Goal: Task Accomplishment & Management: Manage account settings

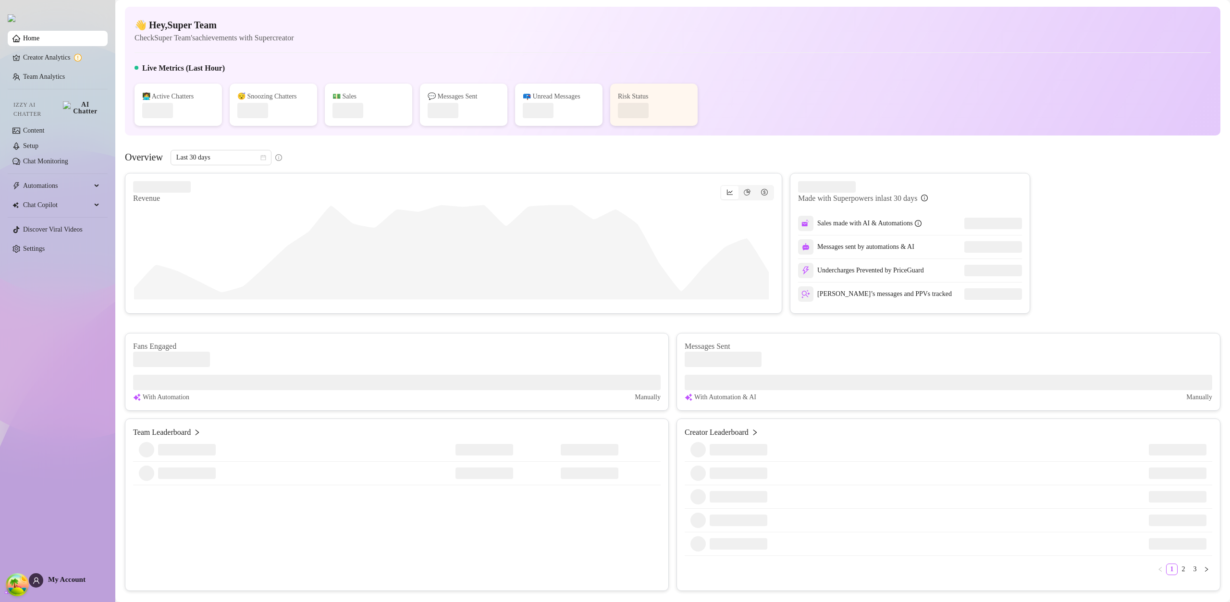
click at [69, 583] on span "My Account" at bounding box center [66, 580] width 37 height 8
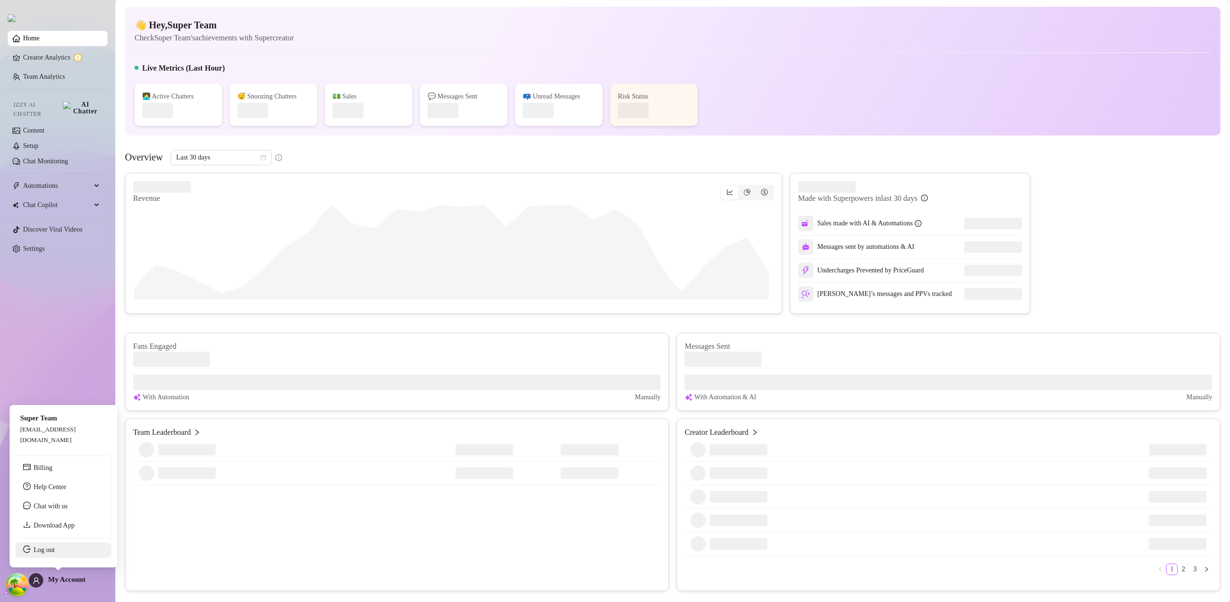
click at [55, 549] on link "Log out" at bounding box center [44, 549] width 21 height 7
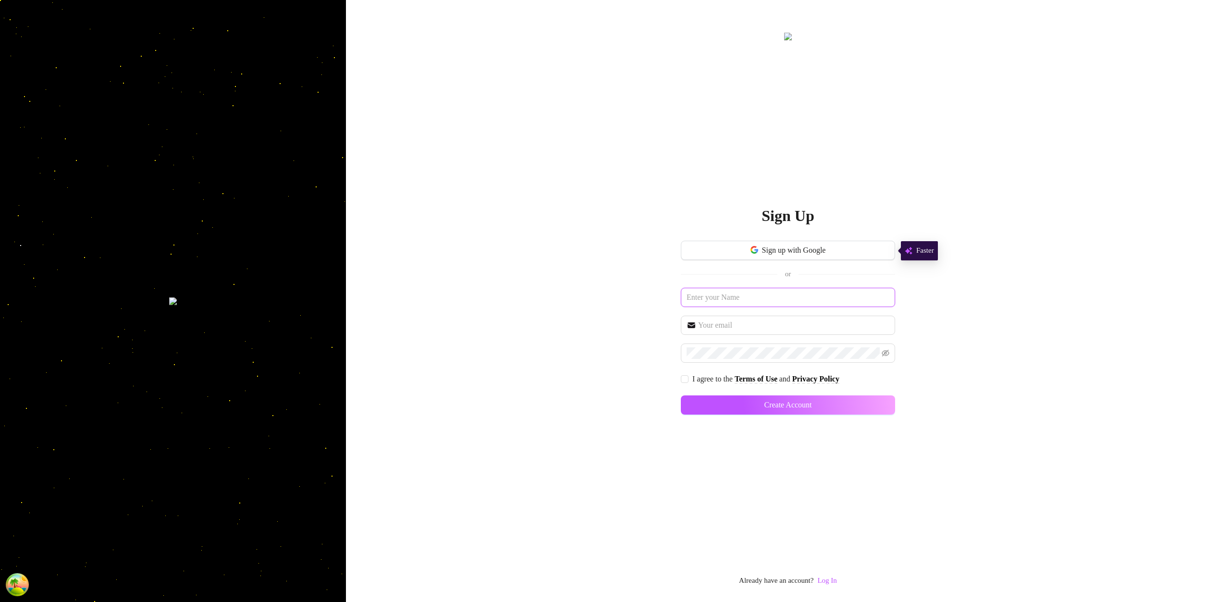
click at [784, 300] on input "text" at bounding box center [788, 297] width 214 height 19
click at [837, 581] on link "Log In" at bounding box center [826, 581] width 19 height 8
click at [830, 584] on link "Log In" at bounding box center [826, 581] width 19 height 8
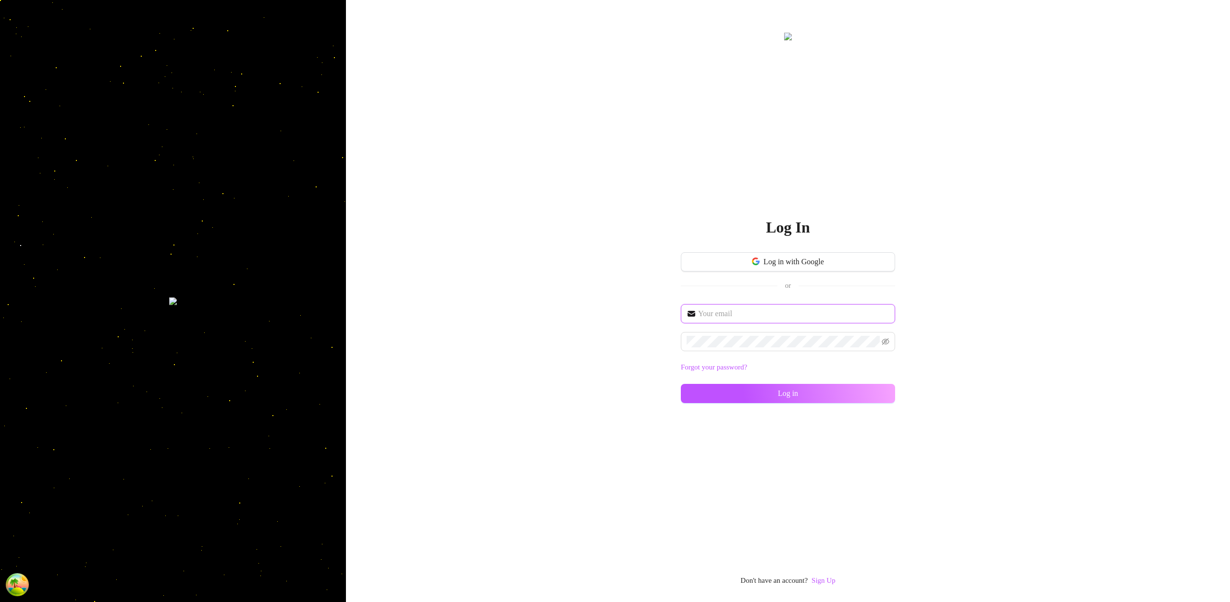
click at [729, 316] on input "text" at bounding box center [793, 314] width 191 height 12
click at [746, 313] on input "text" at bounding box center [793, 314] width 191 height 12
type input "im@supercreator.app"
click at [871, 403] on div "im@supercreator.app Forgot your password? Log in" at bounding box center [788, 358] width 214 height 108
click at [892, 390] on button "Log in" at bounding box center [788, 393] width 214 height 19
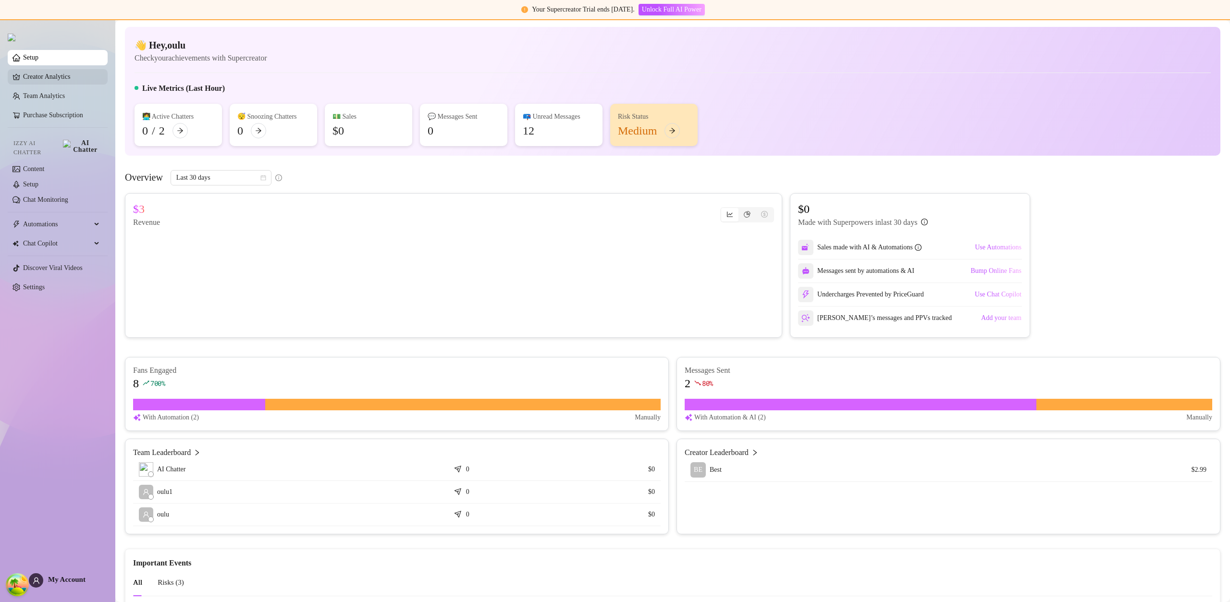
click at [62, 82] on link "Creator Analytics" at bounding box center [61, 76] width 77 height 15
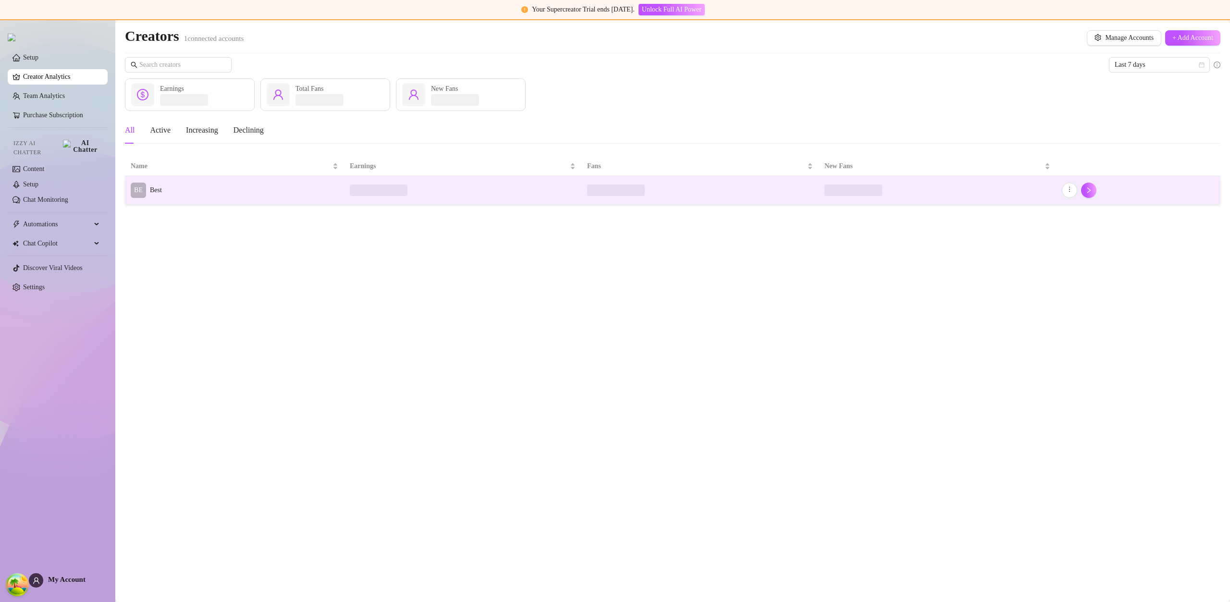
click at [204, 182] on td "BE Best" at bounding box center [234, 190] width 219 height 29
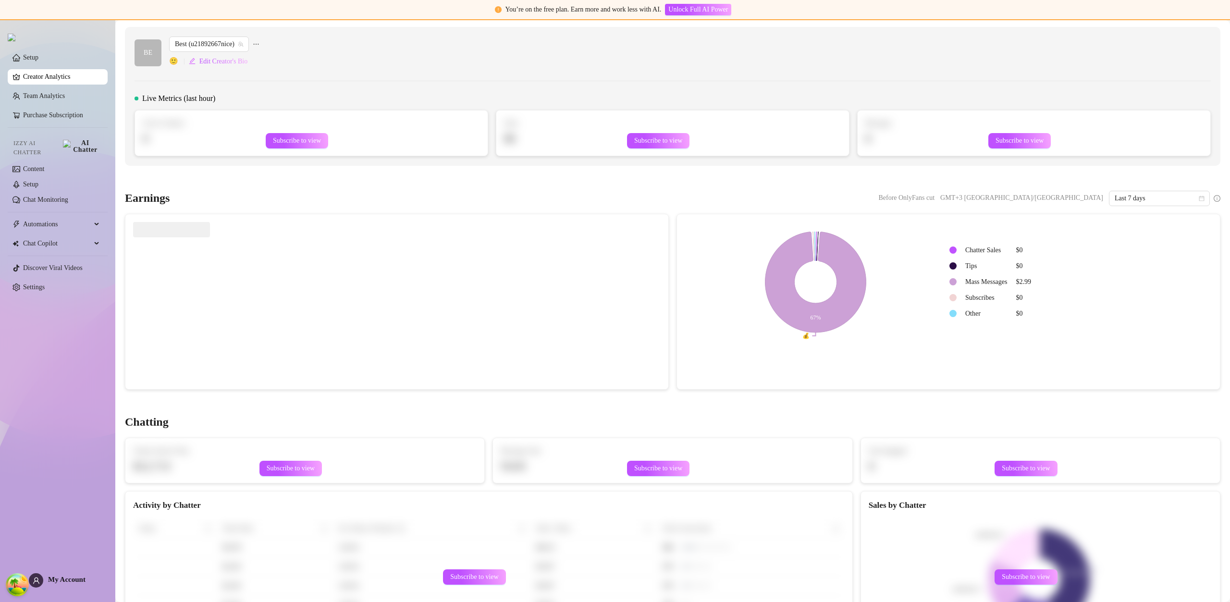
click at [61, 75] on link "Creator Analytics" at bounding box center [61, 76] width 77 height 15
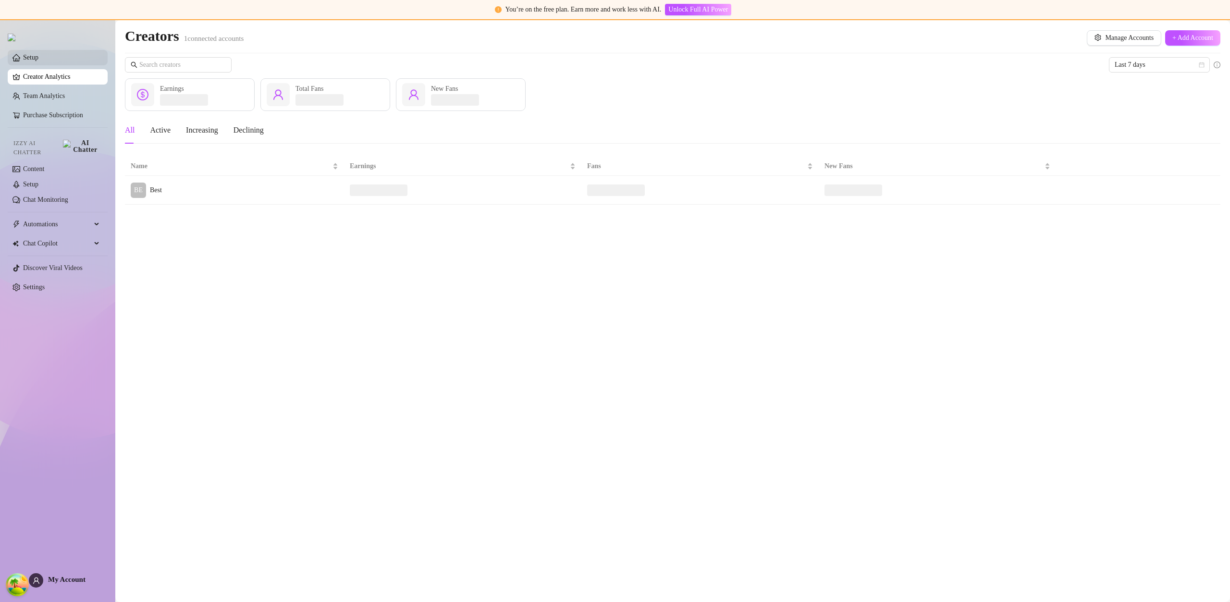
click at [28, 56] on link "Setup" at bounding box center [30, 57] width 15 height 7
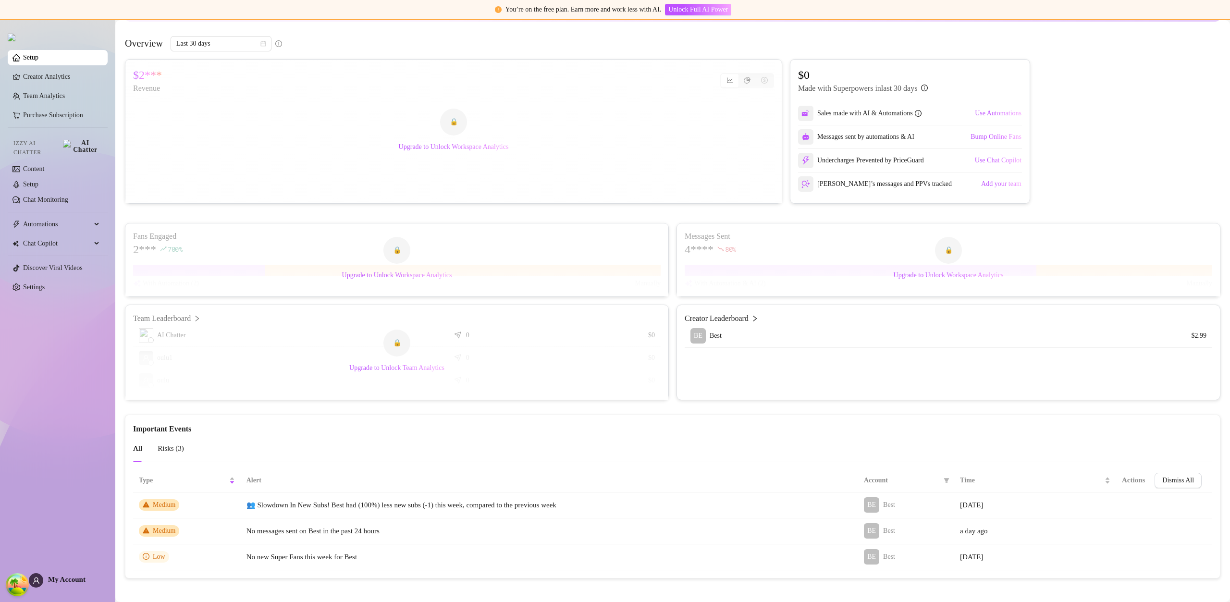
scroll to position [139, 0]
click at [43, 99] on link "Team Analytics" at bounding box center [44, 95] width 42 height 7
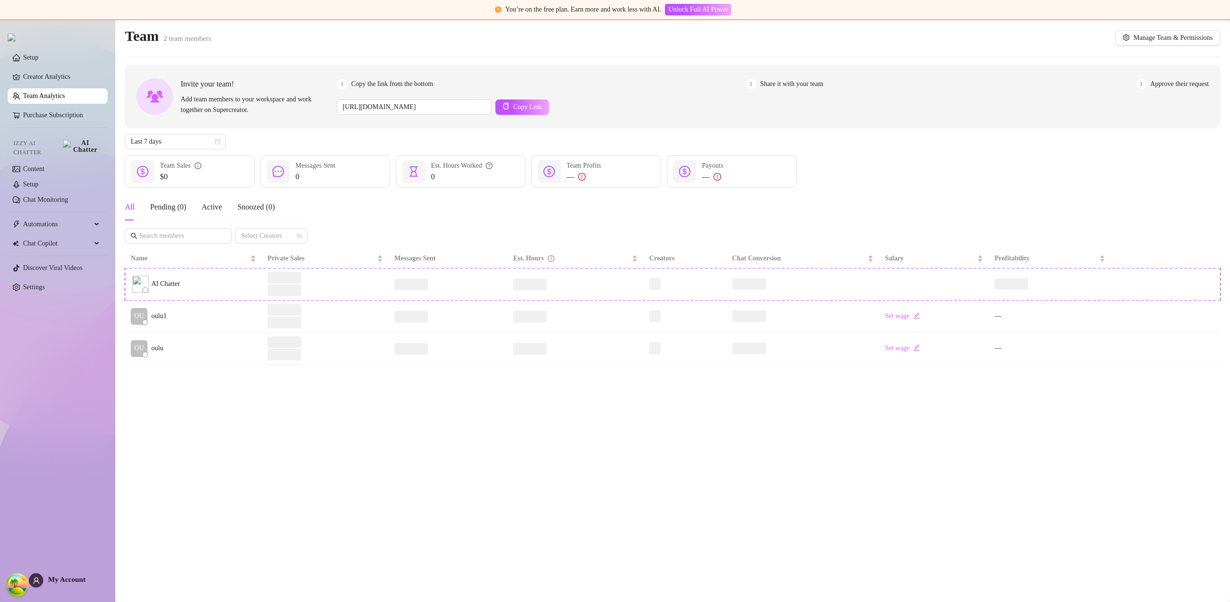
click at [489, 462] on main "Team 2 team members Manage Team & Permissions Invite your team! Add team member…" at bounding box center [672, 311] width 1115 height 582
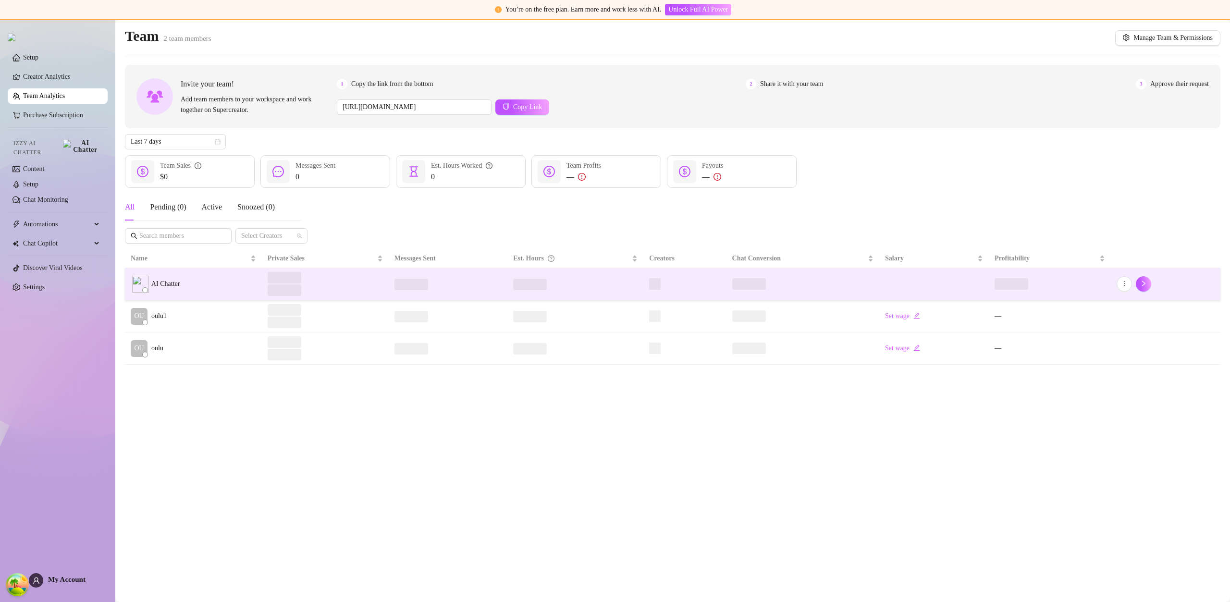
click at [499, 288] on div at bounding box center [448, 284] width 107 height 12
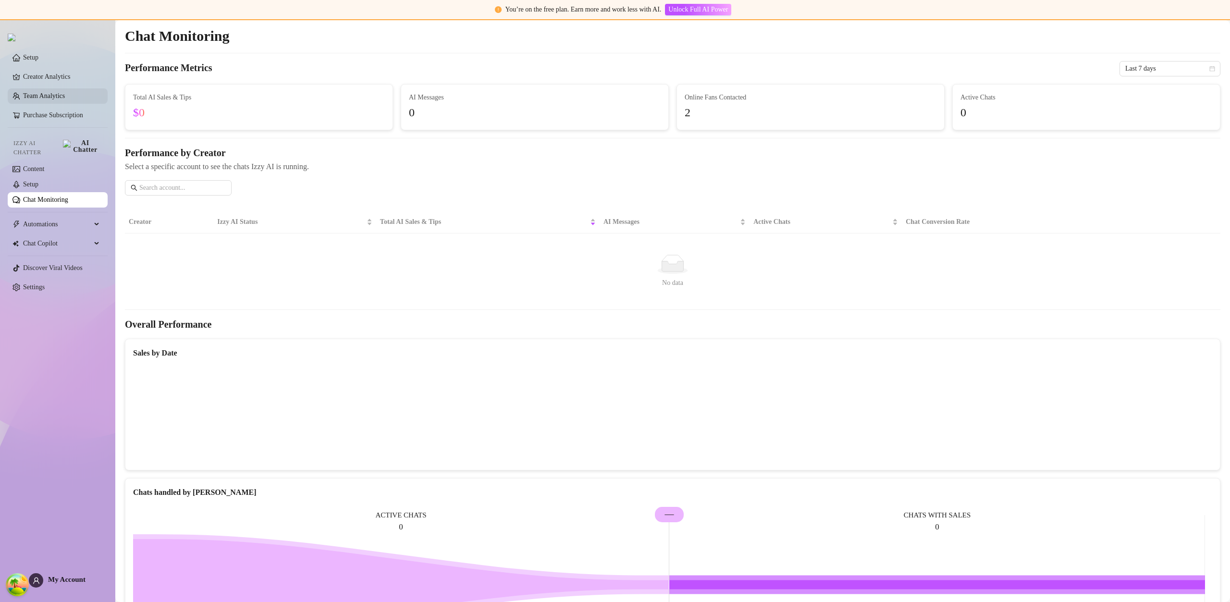
click at [51, 99] on link "Team Analytics" at bounding box center [44, 95] width 42 height 7
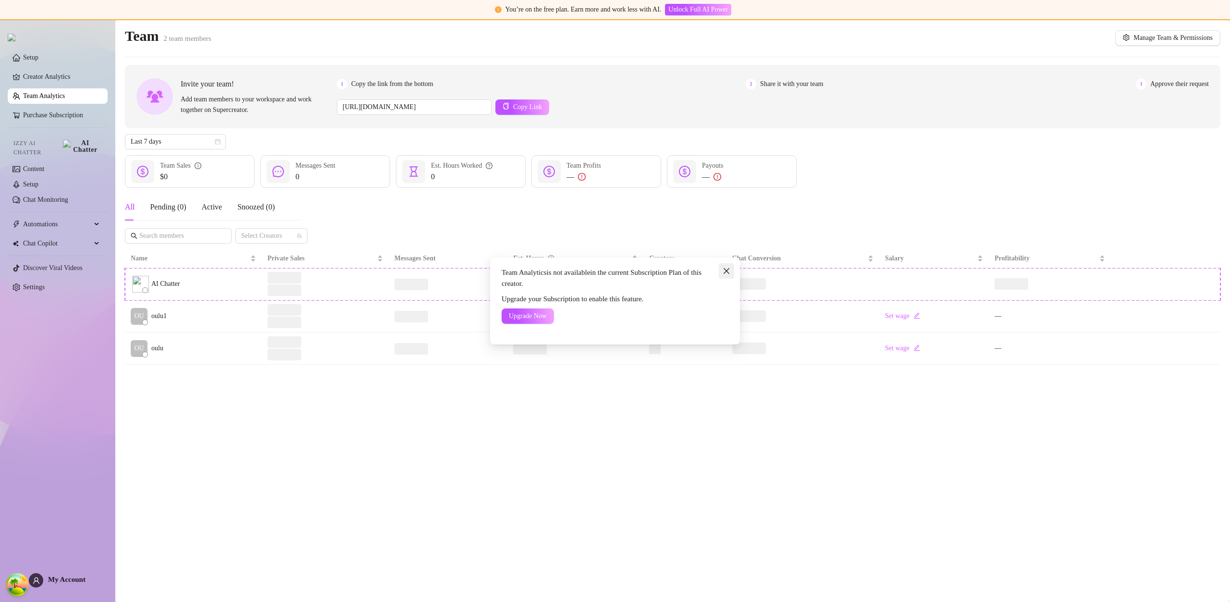
click at [725, 271] on icon "close" at bounding box center [727, 271] width 8 height 8
click at [38, 61] on link "Setup" at bounding box center [30, 57] width 15 height 7
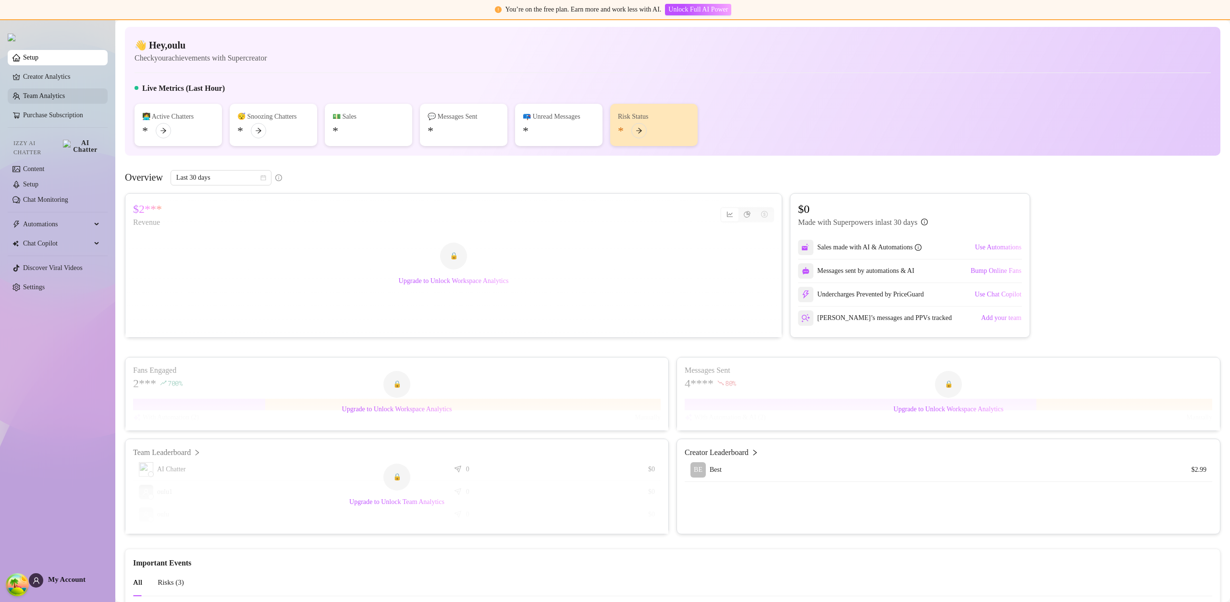
click at [49, 93] on link "Team Analytics" at bounding box center [44, 95] width 42 height 7
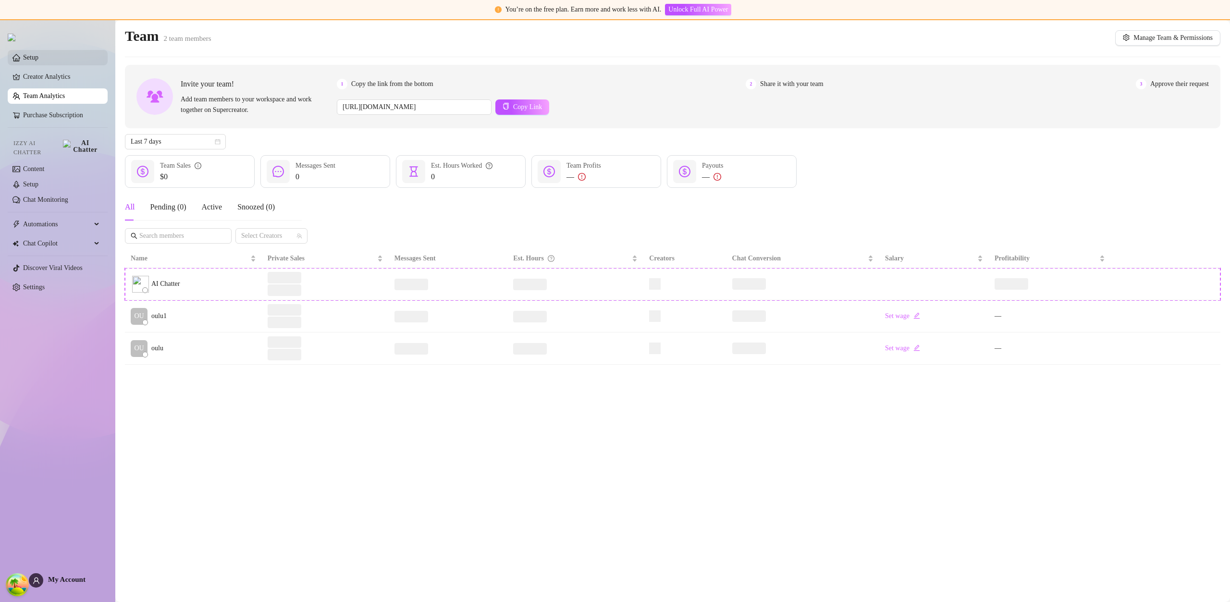
click at [38, 58] on link "Setup" at bounding box center [30, 57] width 15 height 7
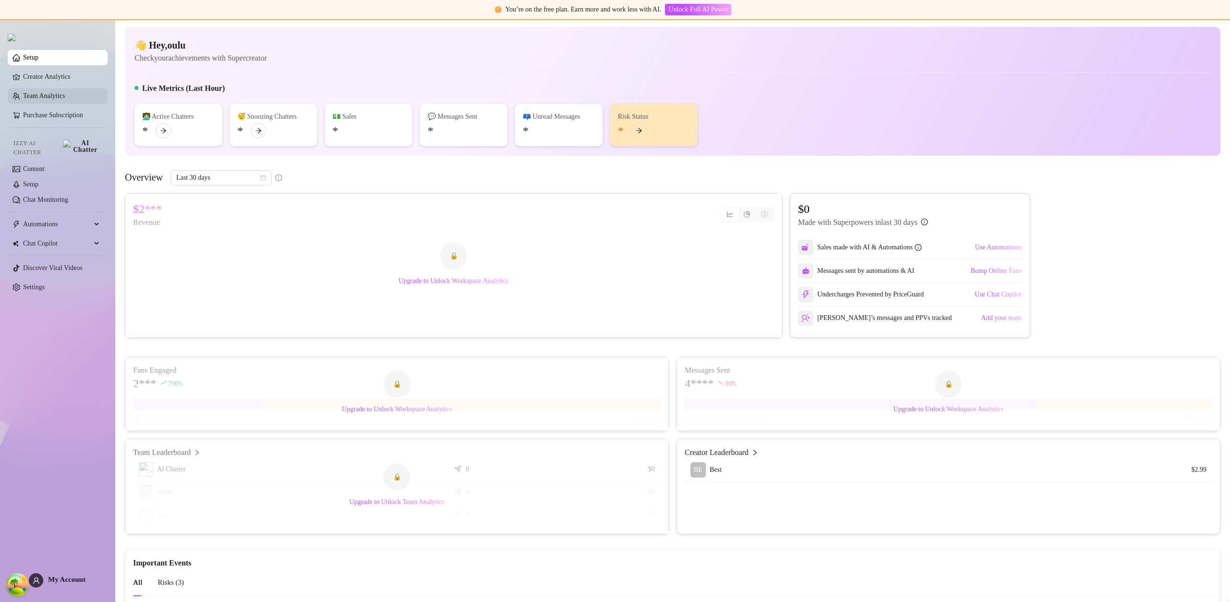
click at [49, 96] on link "Team Analytics" at bounding box center [44, 95] width 42 height 7
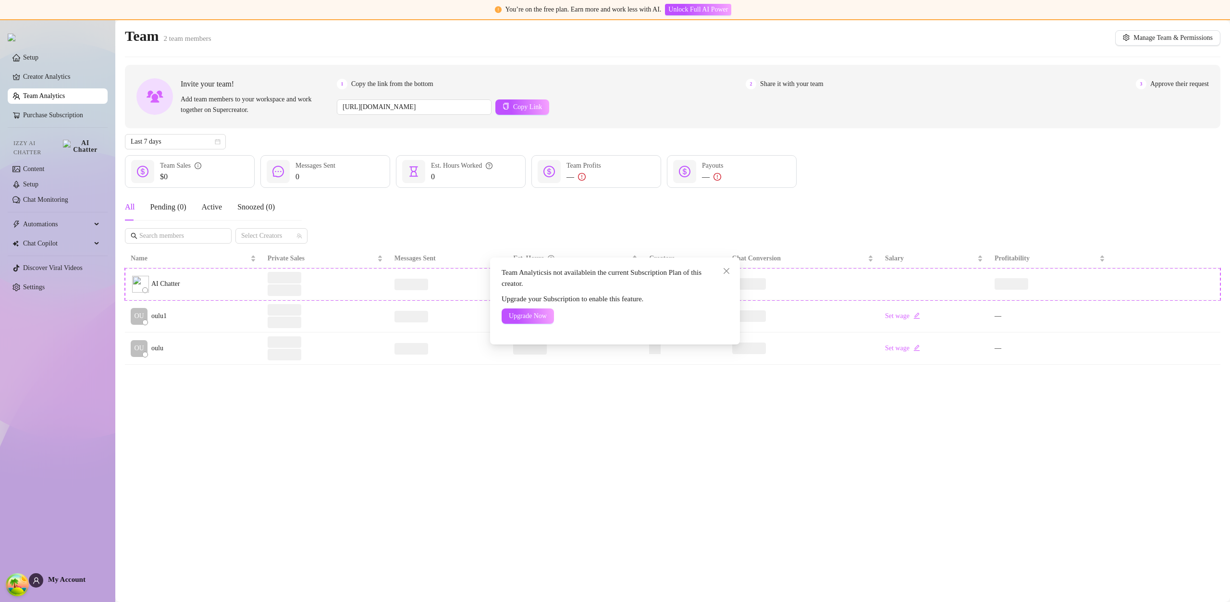
click at [49, 95] on div "Team Analytics is not available in the current Subscription Plan of this creato…" at bounding box center [615, 301] width 1230 height 602
click at [47, 50] on ul "Setup Creator Analytics Team Analytics Purchase Subscription Izzy AI Chatter Co…" at bounding box center [58, 172] width 100 height 253
click at [38, 56] on link "Setup" at bounding box center [30, 57] width 15 height 7
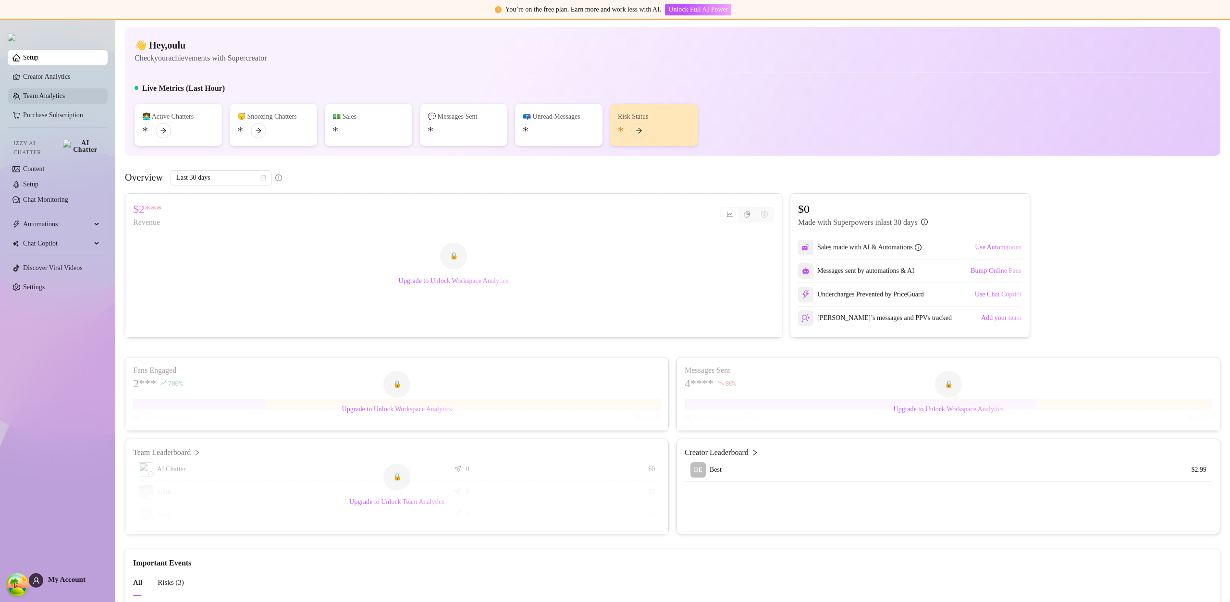
click at [59, 92] on link "Team Analytics" at bounding box center [44, 95] width 42 height 7
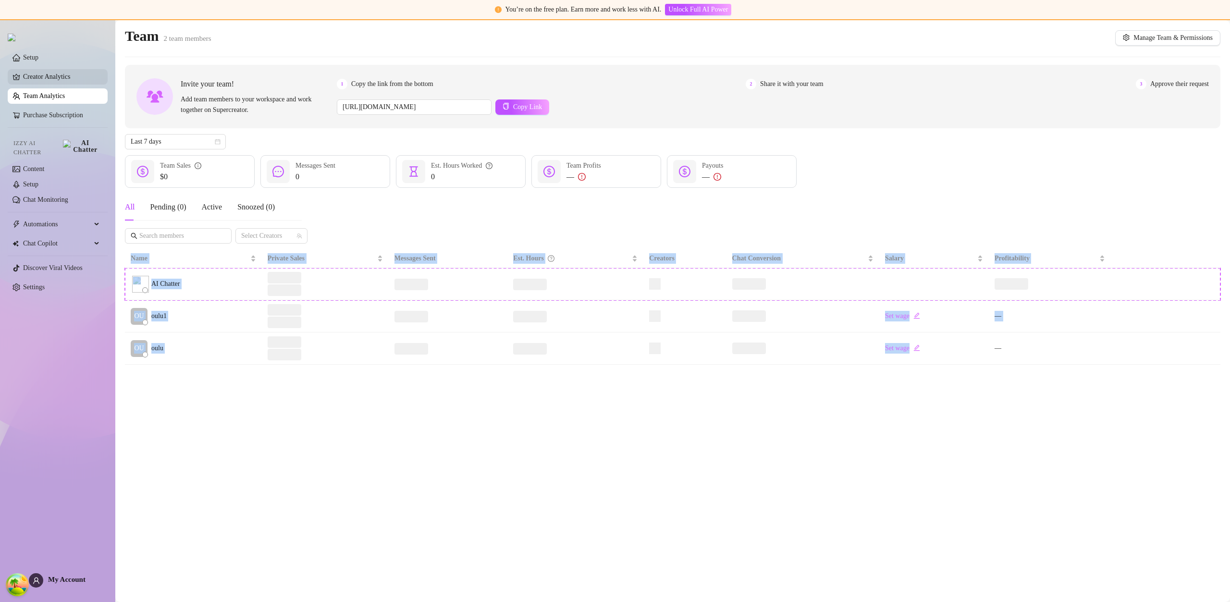
drag, startPoint x: 49, startPoint y: 53, endPoint x: 55, endPoint y: 82, distance: 28.9
click at [38, 54] on link "Setup" at bounding box center [30, 57] width 15 height 7
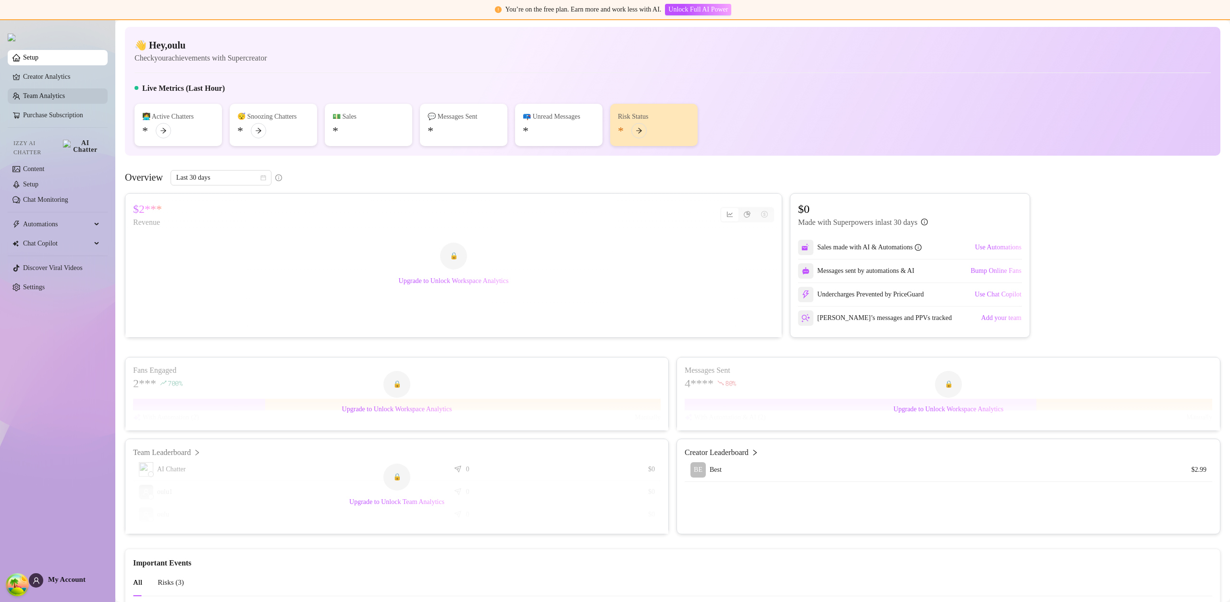
click at [56, 92] on link "Team Analytics" at bounding box center [44, 95] width 42 height 7
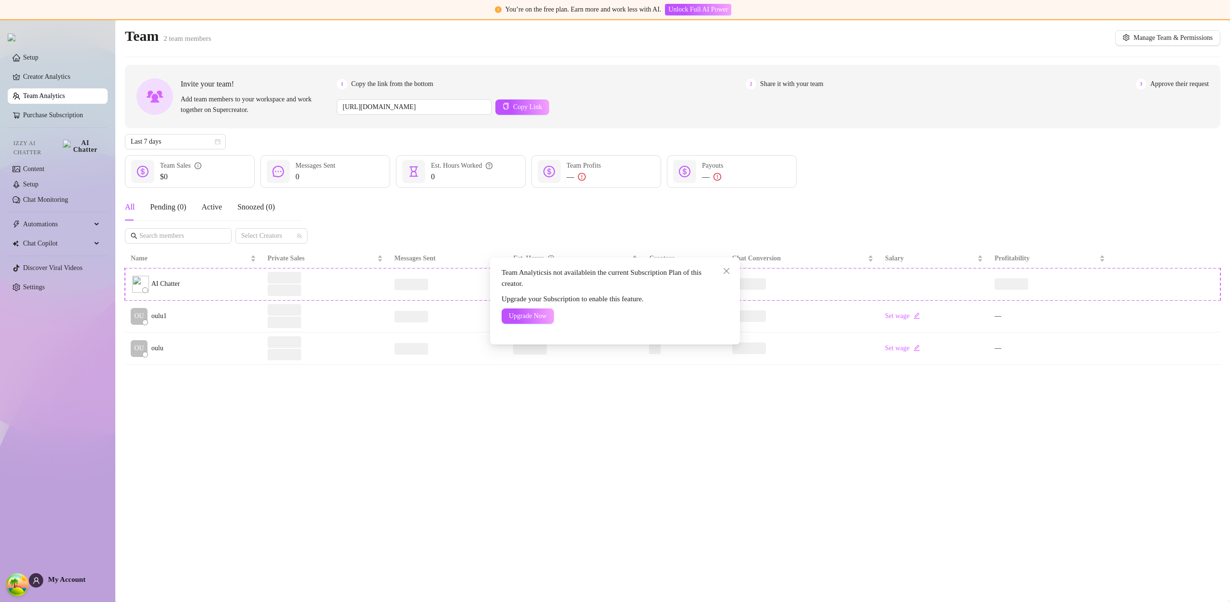
click at [56, 92] on div "Team Analytics is not available in the current Subscription Plan of this creato…" at bounding box center [615, 301] width 1230 height 602
click at [56, 92] on link "Team Analytics" at bounding box center [44, 95] width 42 height 7
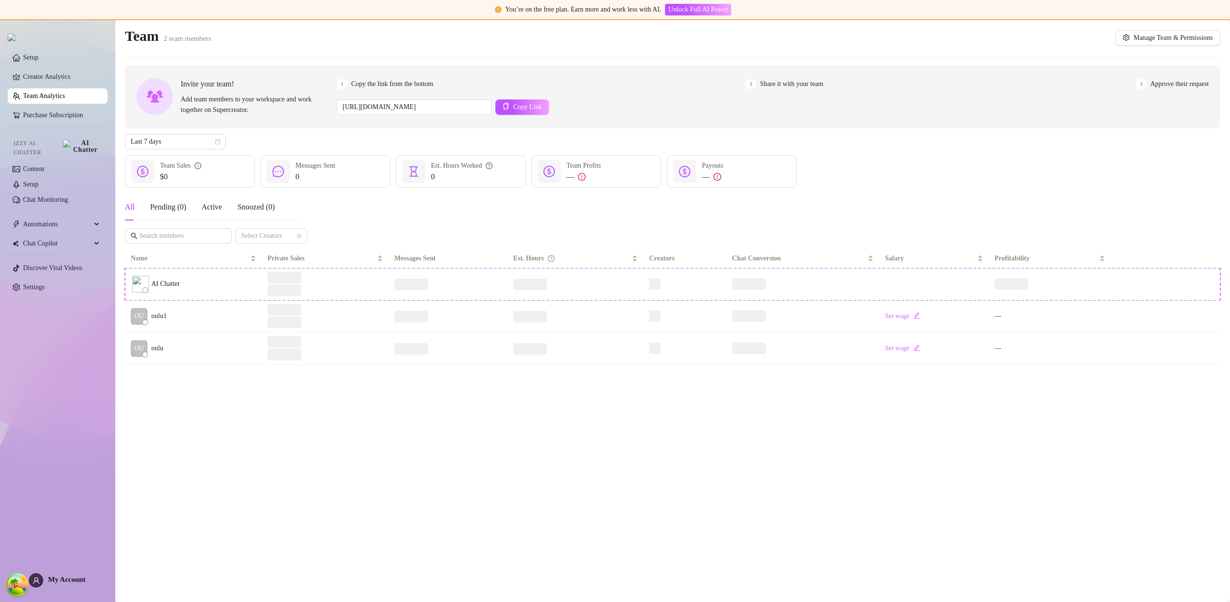
click at [56, 92] on link "Team Analytics" at bounding box center [44, 95] width 42 height 7
click at [38, 61] on link "Setup" at bounding box center [30, 57] width 15 height 7
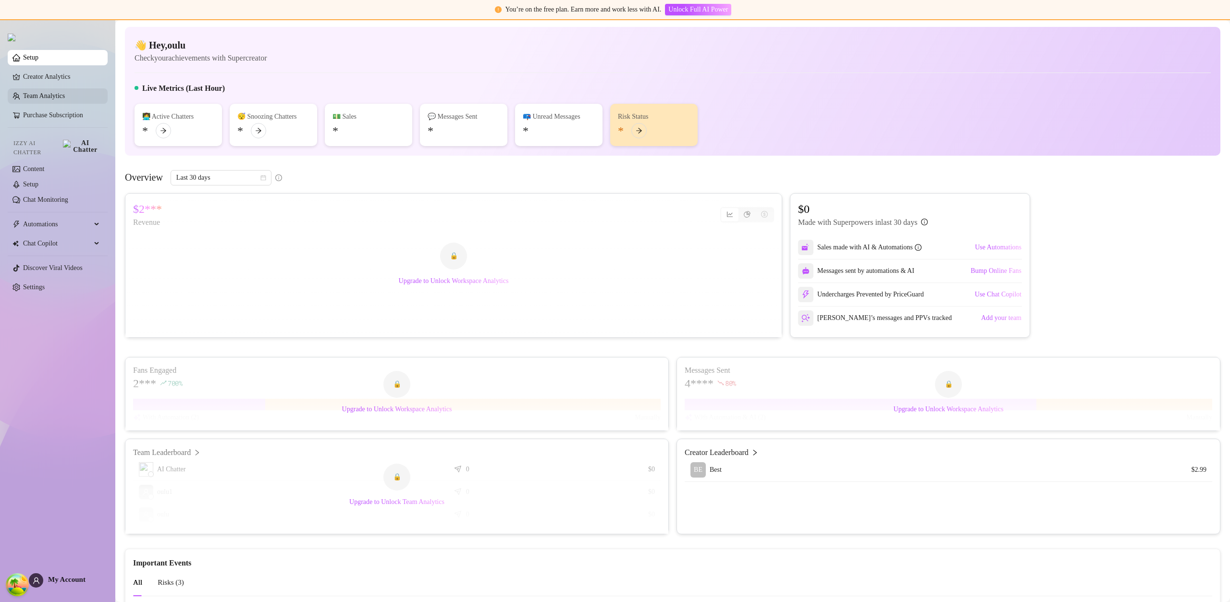
click at [59, 94] on link "Team Analytics" at bounding box center [44, 95] width 42 height 7
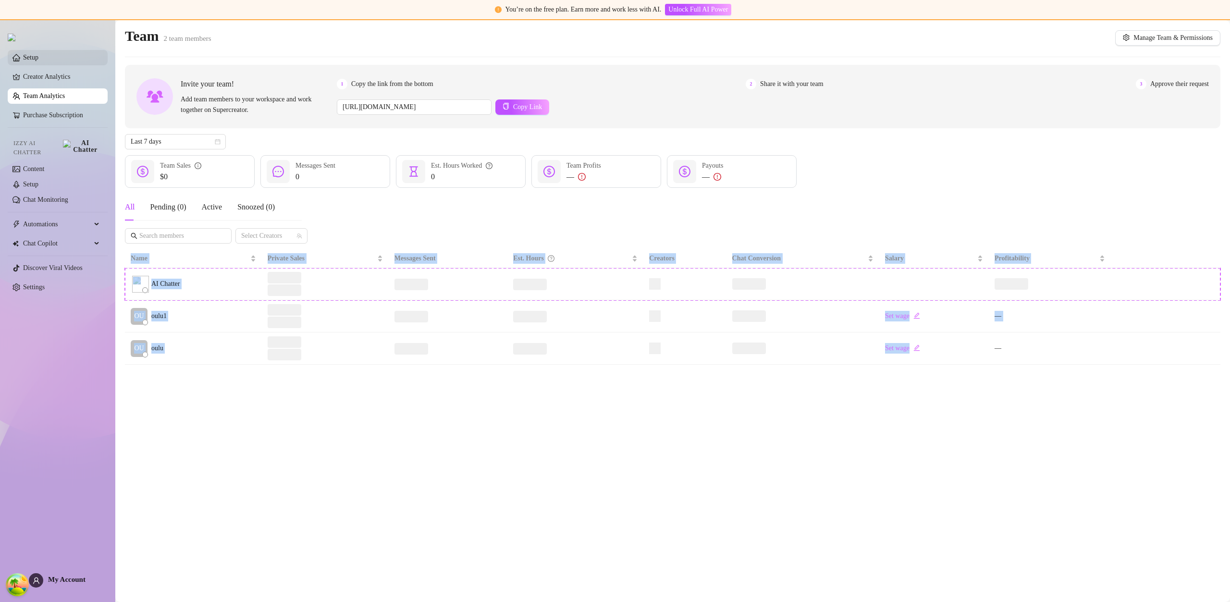
click at [56, 50] on ul "Setup Creator Analytics Team Analytics Purchase Subscription Izzy AI Chatter Co…" at bounding box center [58, 172] width 100 height 253
click at [38, 55] on link "Setup" at bounding box center [30, 57] width 15 height 7
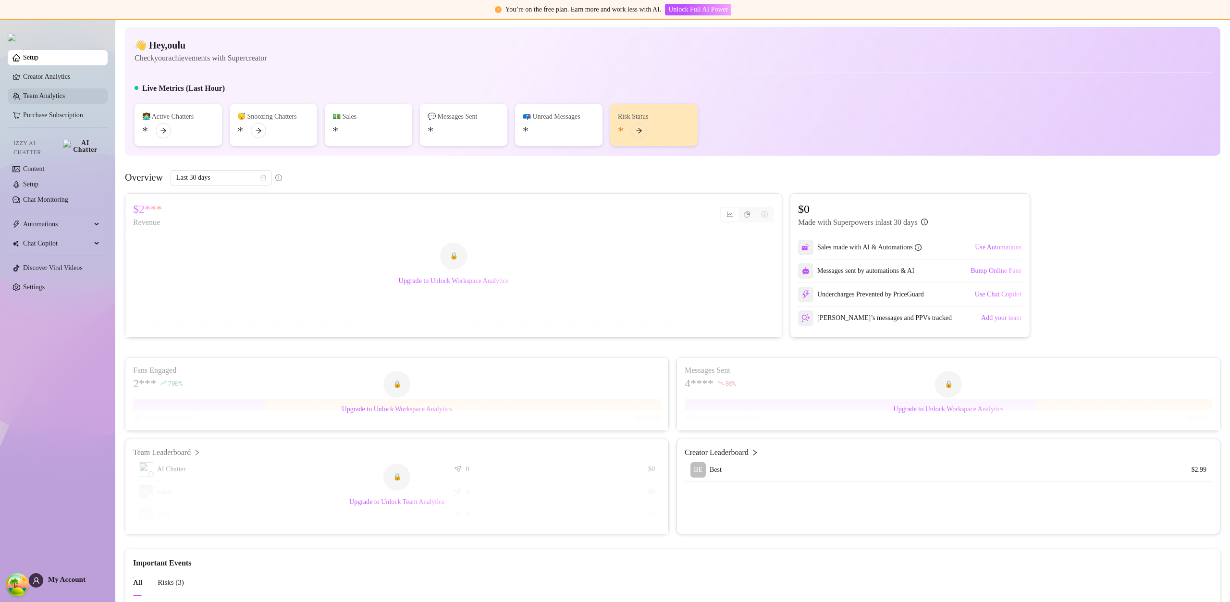
click at [62, 92] on link "Team Analytics" at bounding box center [44, 95] width 42 height 7
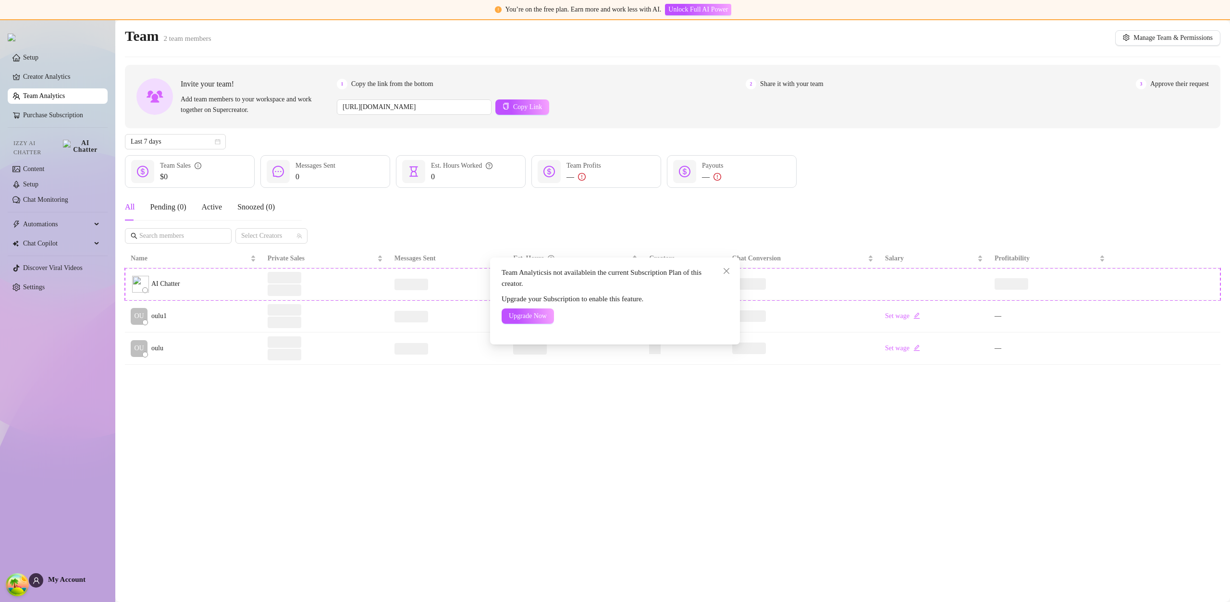
click at [62, 93] on div "Team Analytics is not available in the current Subscription Plan of this creato…" at bounding box center [615, 301] width 1230 height 602
click at [38, 54] on link "Setup" at bounding box center [30, 57] width 15 height 7
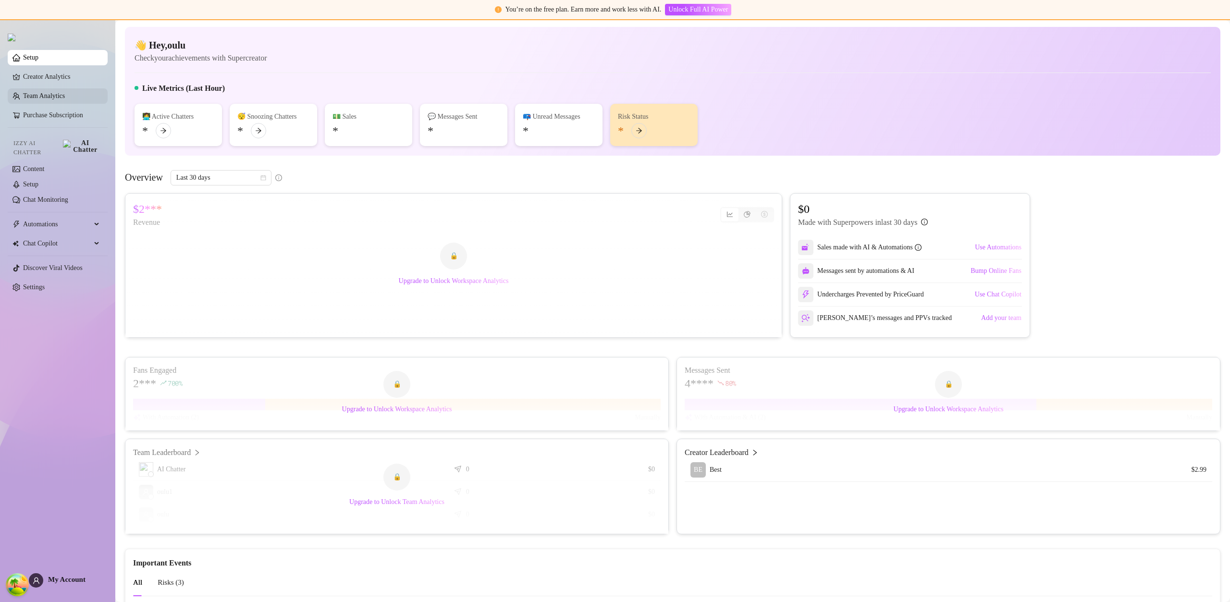
click at [61, 92] on link "Team Analytics" at bounding box center [44, 95] width 42 height 7
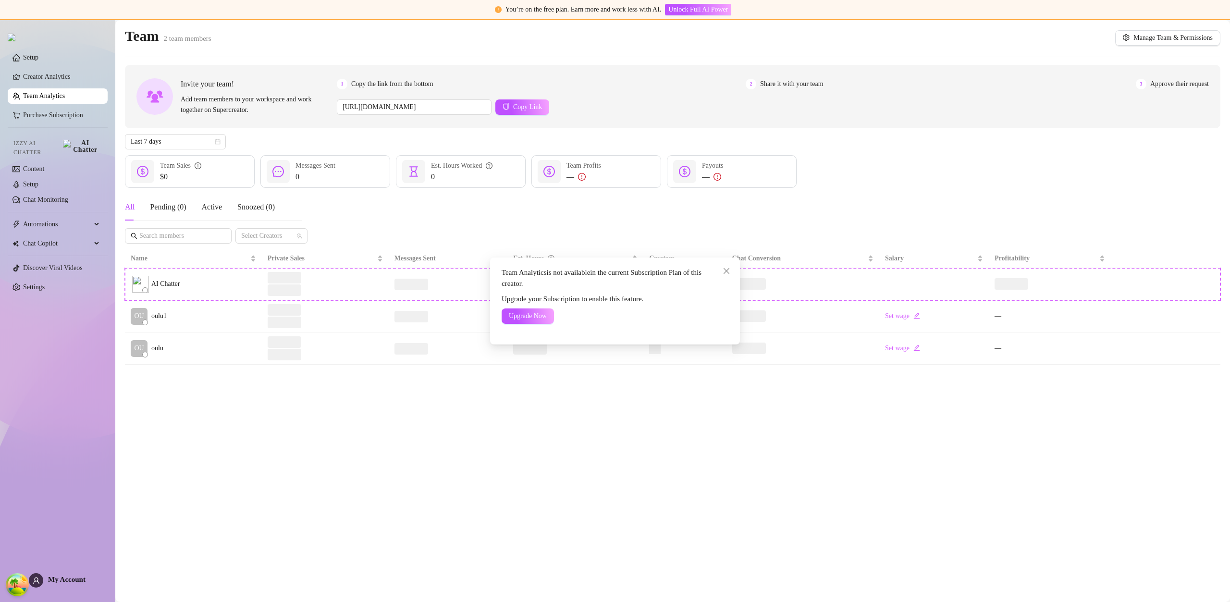
click at [62, 95] on div "Team Analytics is not available in the current Subscription Plan of this creato…" at bounding box center [615, 301] width 1230 height 602
click at [38, 61] on link "Setup" at bounding box center [30, 57] width 15 height 7
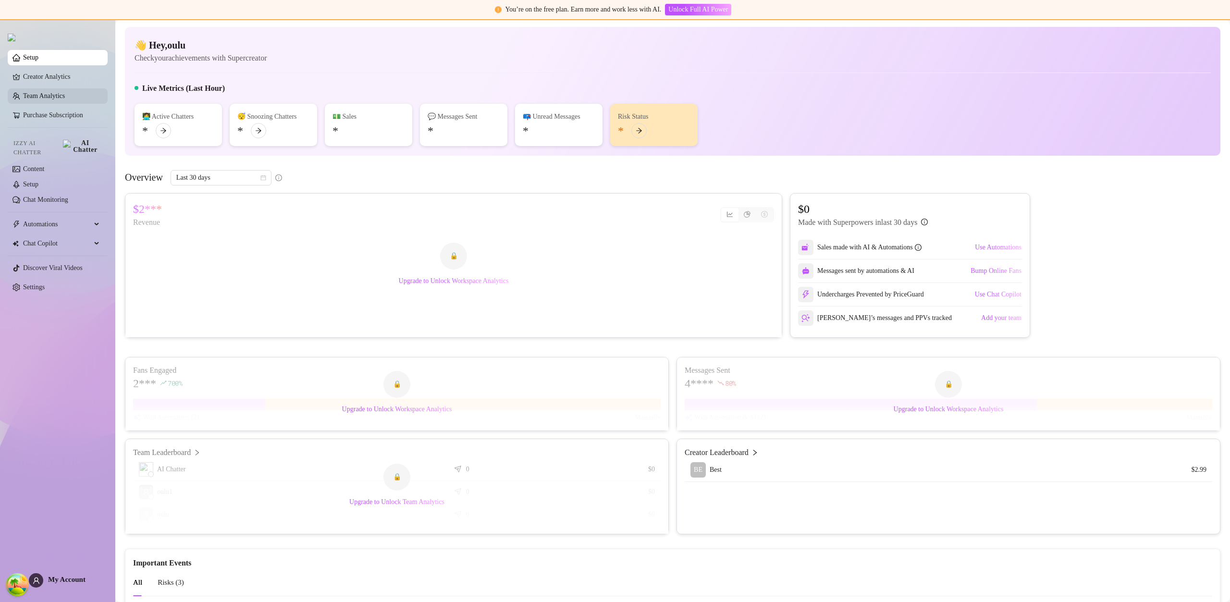
click at [65, 99] on link "Team Analytics" at bounding box center [44, 95] width 42 height 7
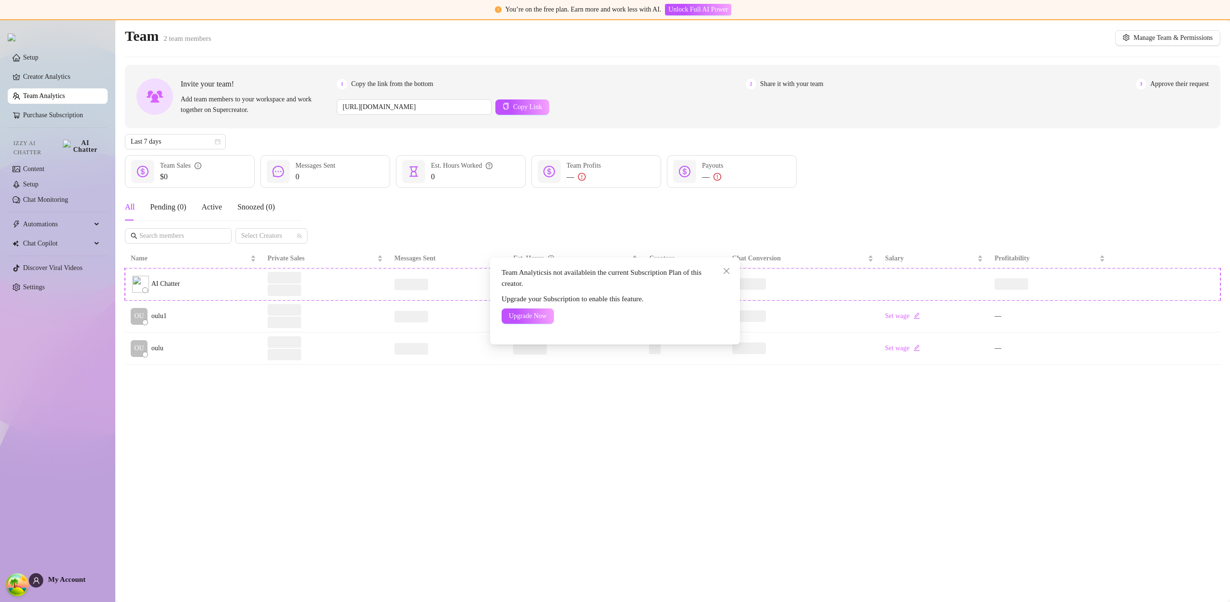
click at [531, 329] on div at bounding box center [615, 331] width 227 height 7
click at [529, 316] on span "Upgrade Now" at bounding box center [528, 316] width 38 height 8
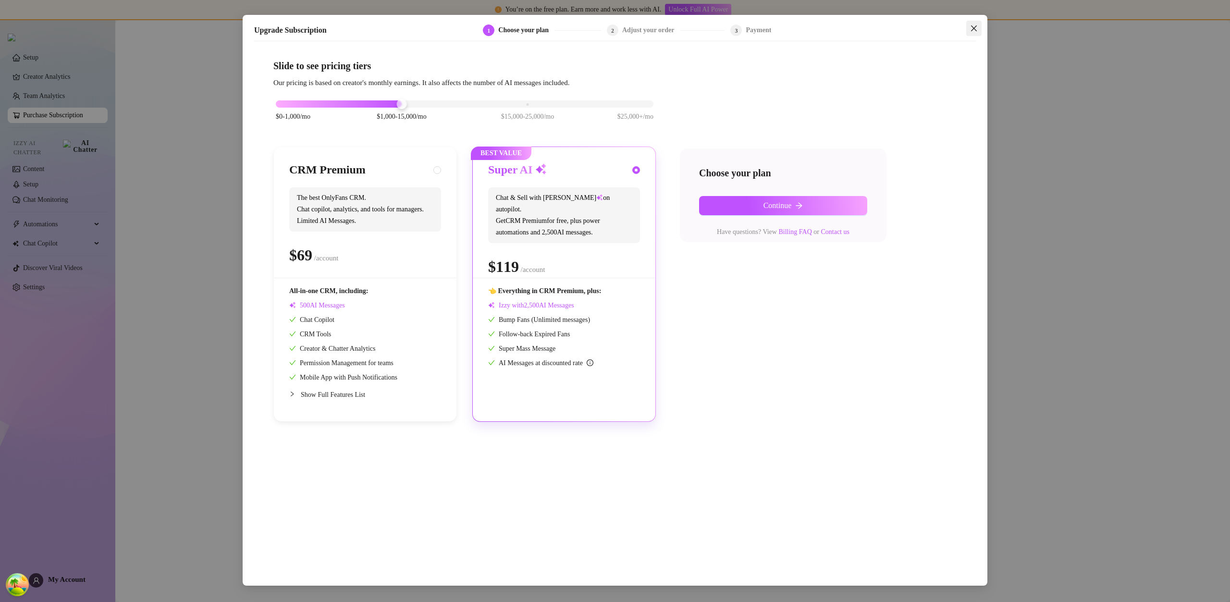
click at [976, 31] on icon "close" at bounding box center [974, 29] width 8 height 8
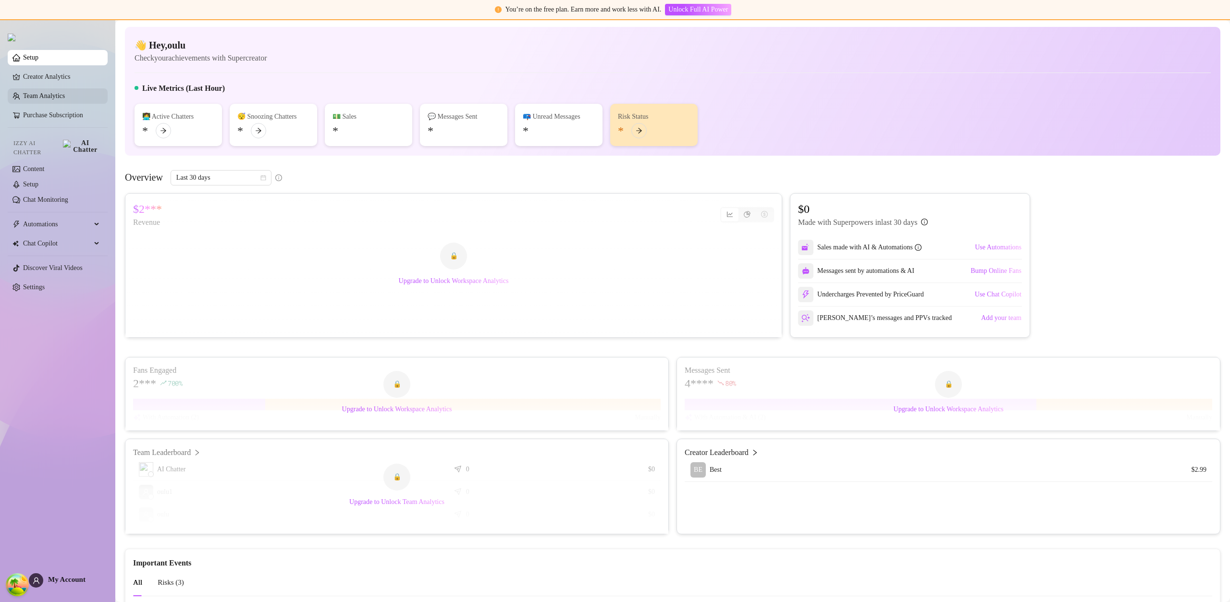
click at [47, 93] on link "Team Analytics" at bounding box center [44, 95] width 42 height 7
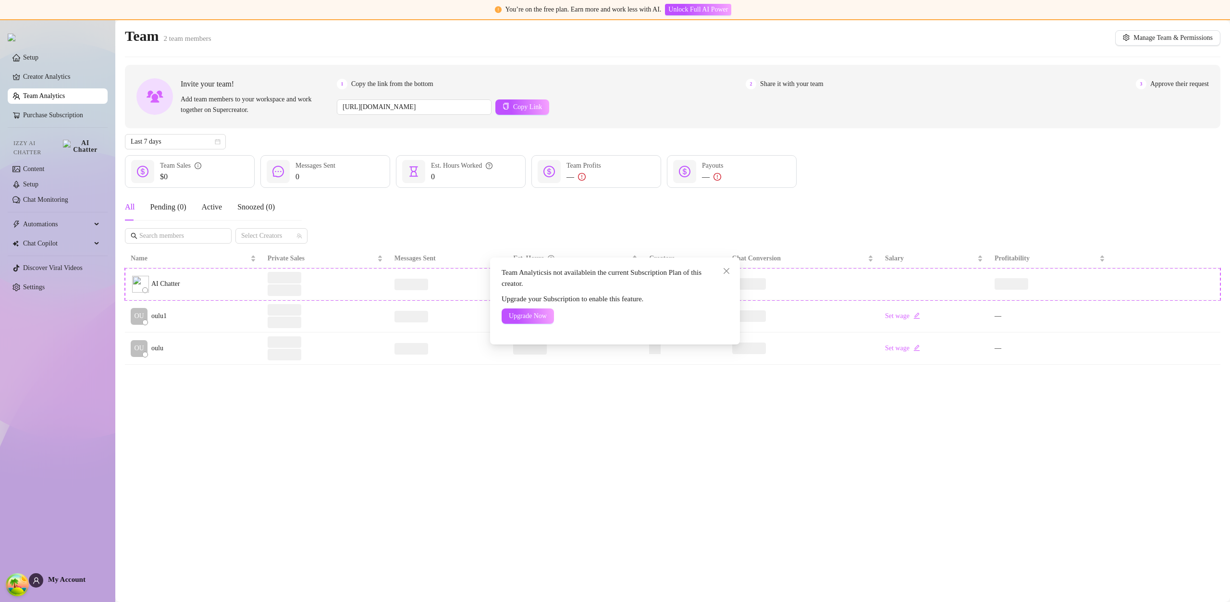
click at [618, 205] on div "Team Analytics is not available in the current Subscription Plan of this creato…" at bounding box center [615, 301] width 1230 height 602
click at [65, 99] on link "Team Analytics" at bounding box center [44, 95] width 42 height 7
click at [55, 98] on link "Team Analytics" at bounding box center [44, 95] width 42 height 7
click at [55, 84] on link "Creator Analytics" at bounding box center [61, 76] width 77 height 15
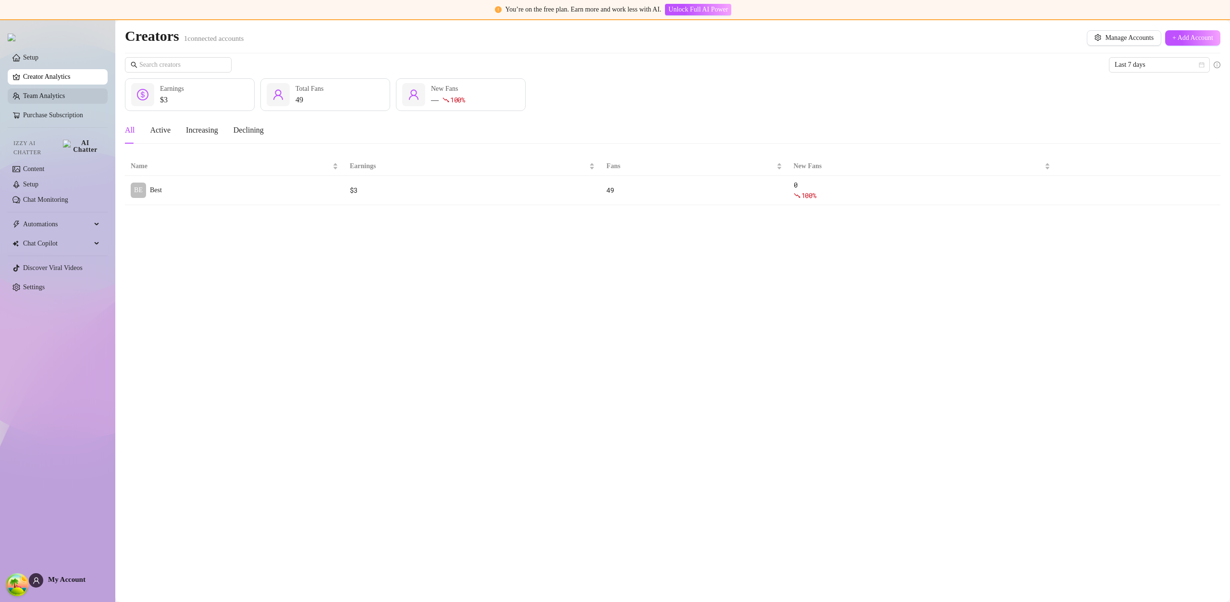
click at [56, 92] on link "Team Analytics" at bounding box center [44, 95] width 42 height 7
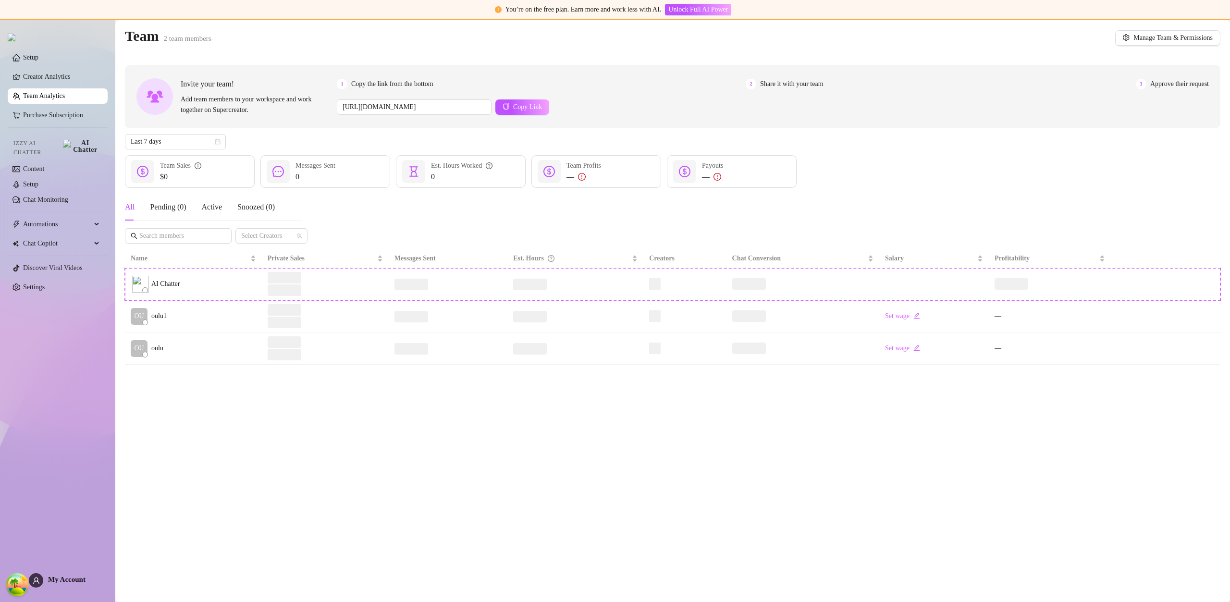
click at [57, 70] on ul "Setup Creator Analytics Team Analytics Purchase Subscription Izzy AI Chatter Co…" at bounding box center [58, 172] width 100 height 253
click at [57, 75] on link "Creator Analytics" at bounding box center [61, 76] width 77 height 15
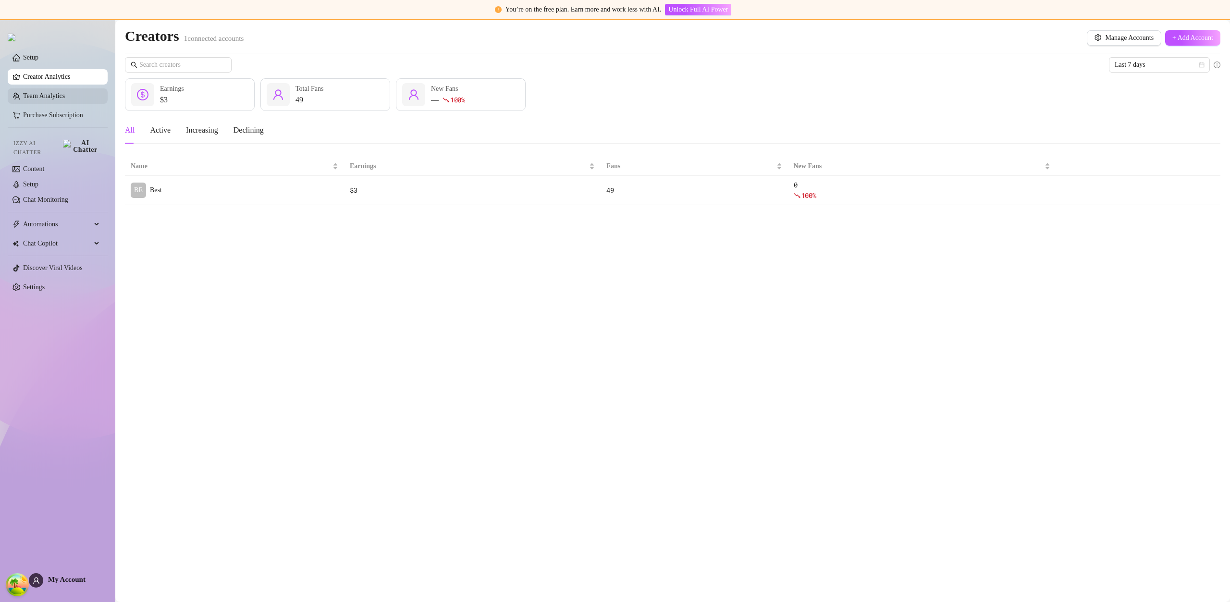
click at [52, 95] on link "Team Analytics" at bounding box center [44, 95] width 42 height 7
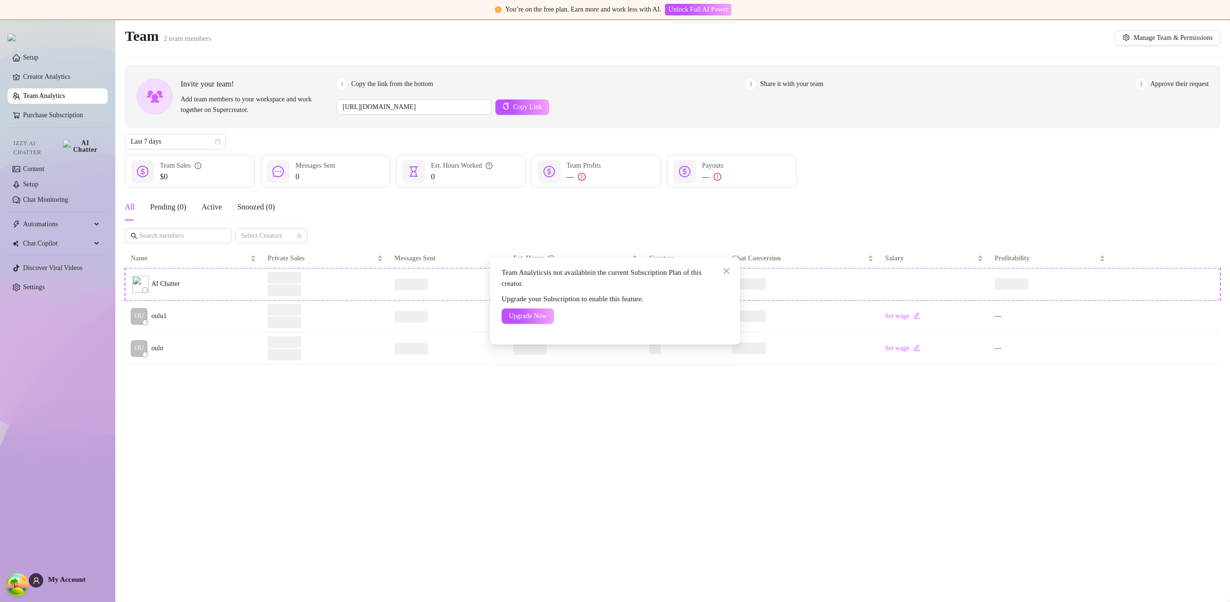
click at [49, 59] on div "Team Analytics is not available in the current Subscription Plan of this creato…" at bounding box center [615, 301] width 1230 height 602
click at [63, 67] on ul "Setup Creator Analytics Team Analytics Purchase Subscription Izzy AI Chatter Co…" at bounding box center [58, 172] width 100 height 253
click at [38, 61] on link "Setup" at bounding box center [30, 57] width 15 height 7
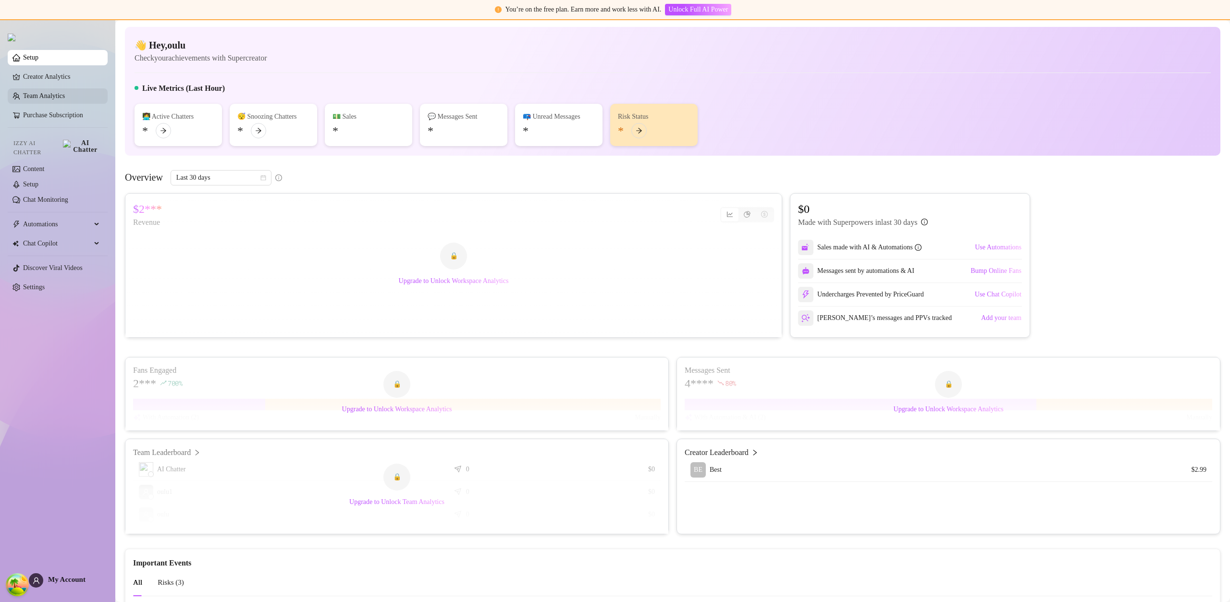
click at [62, 96] on link "Team Analytics" at bounding box center [44, 95] width 42 height 7
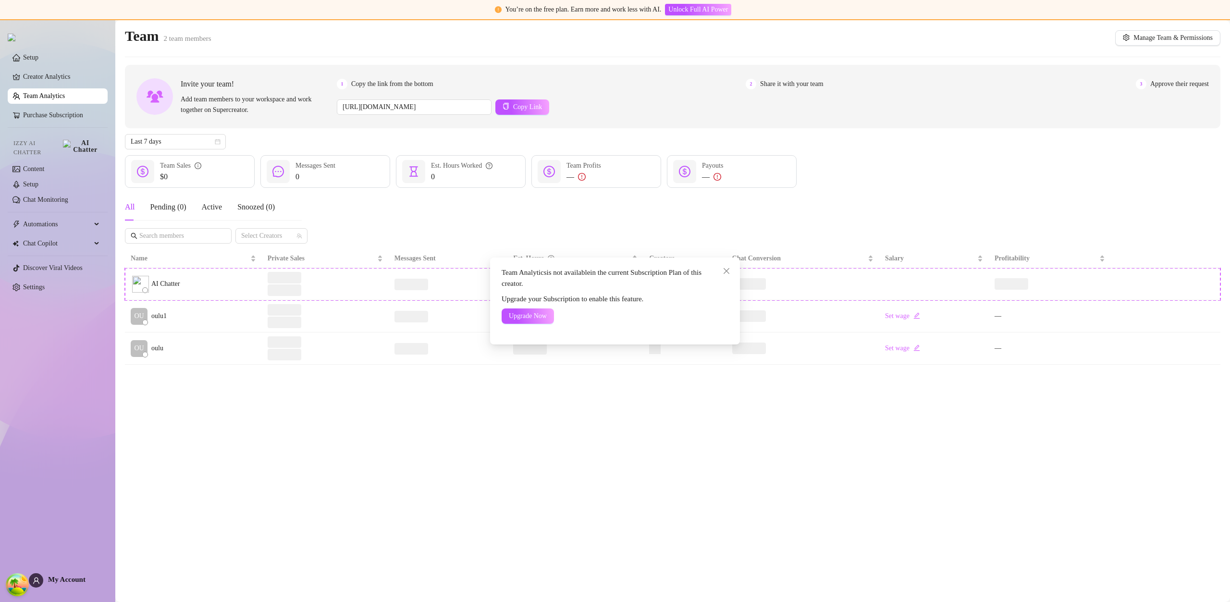
click at [61, 66] on div "Team Analytics is not available in the current Subscription Plan of this creato…" at bounding box center [615, 301] width 1230 height 602
click at [62, 62] on body "You’re on the free plan. Earn more and work less with AI. Unlock Full AI Power …" at bounding box center [615, 301] width 1230 height 602
click at [38, 61] on link "Setup" at bounding box center [30, 57] width 15 height 7
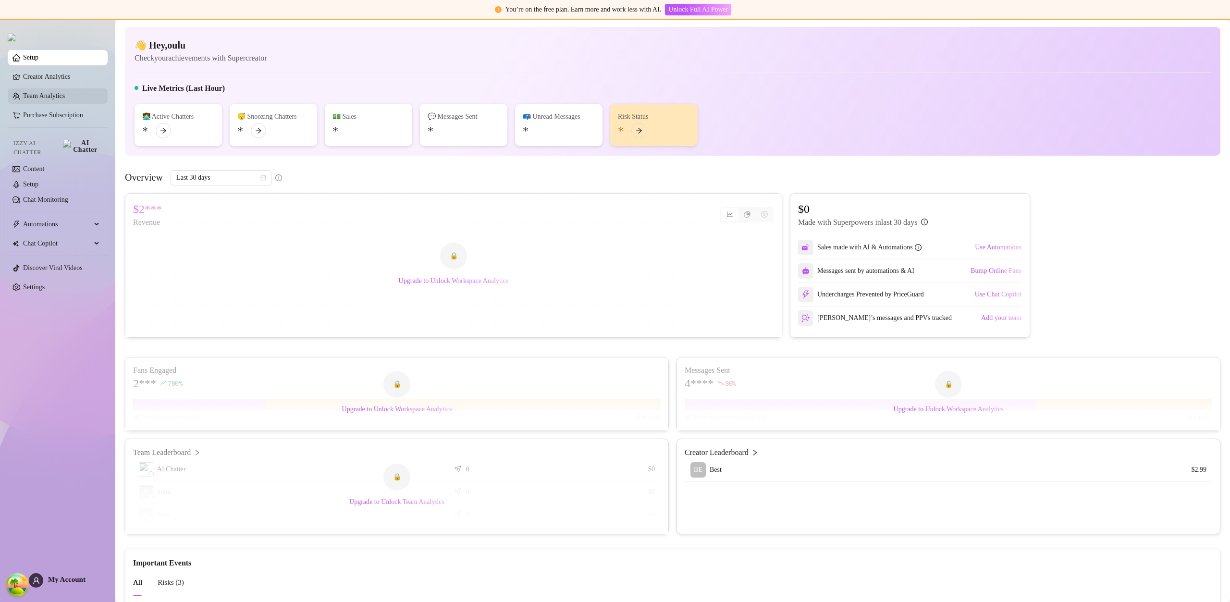
click at [65, 98] on link "Team Analytics" at bounding box center [44, 95] width 42 height 7
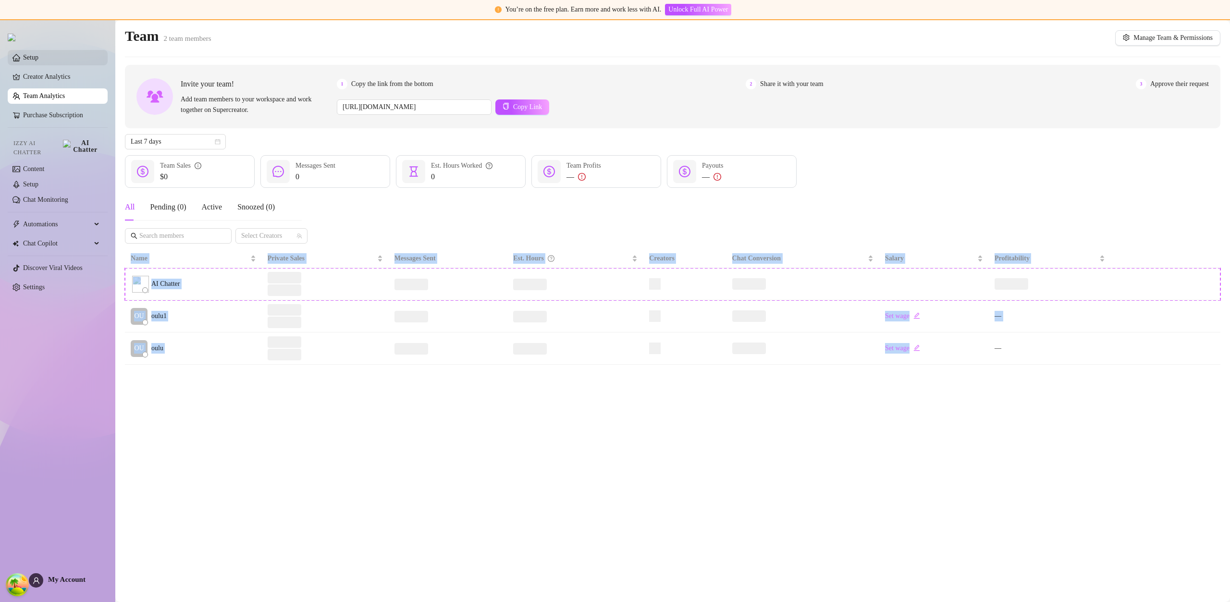
click at [38, 61] on link "Setup" at bounding box center [30, 57] width 15 height 7
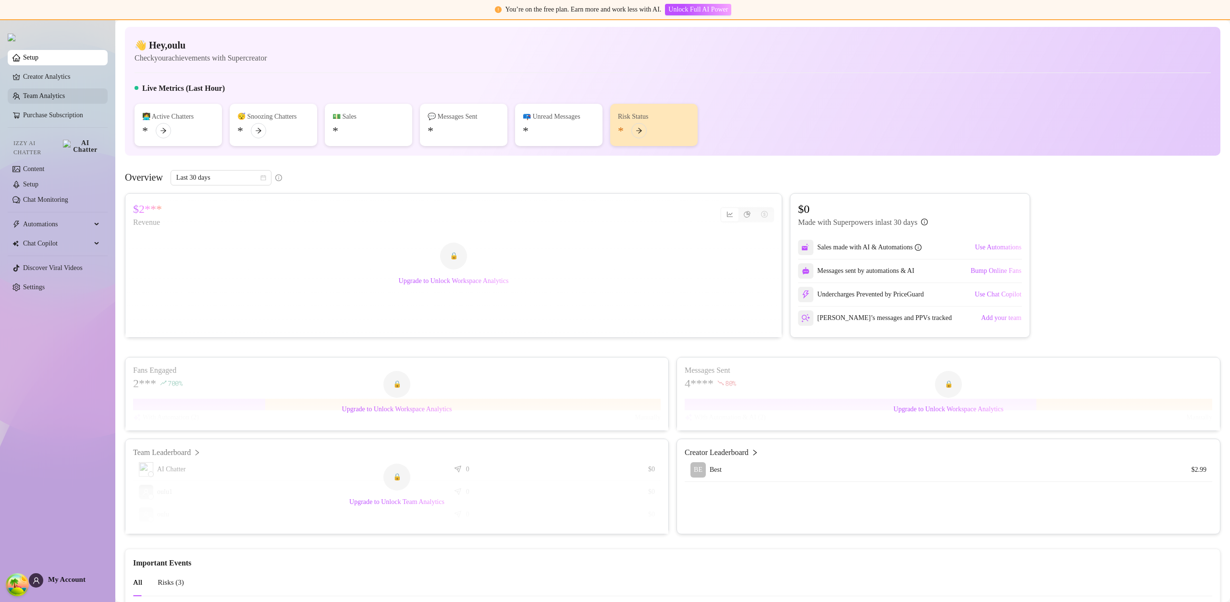
click at [65, 99] on link "Team Analytics" at bounding box center [44, 95] width 42 height 7
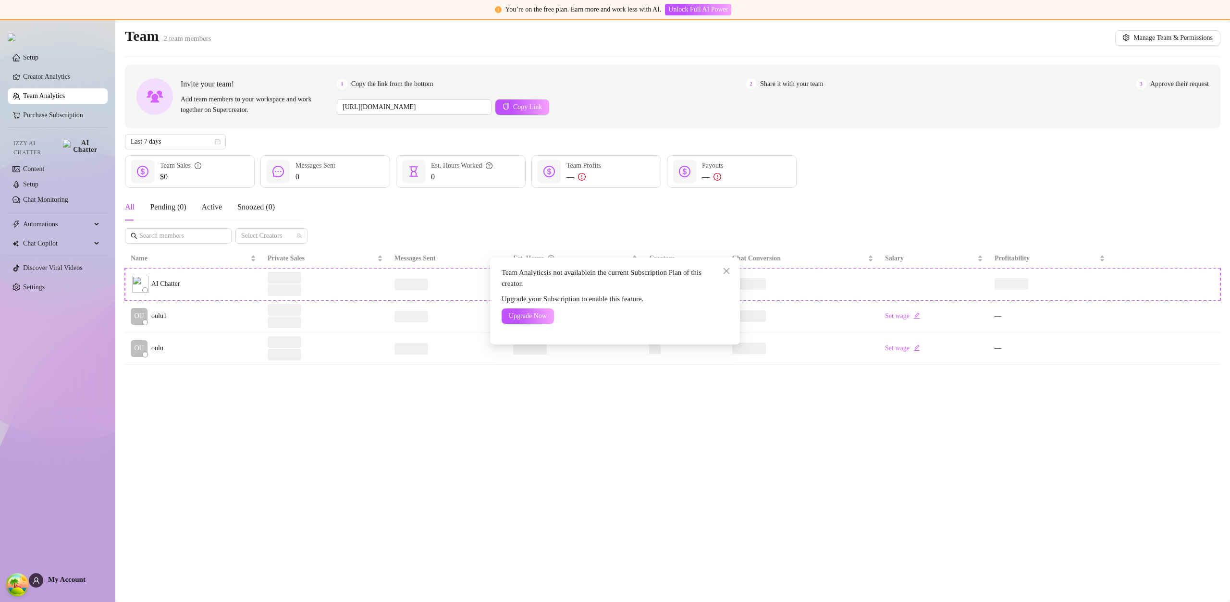
click at [66, 93] on div "Team Analytics is not available in the current Subscription Plan of this creato…" at bounding box center [615, 301] width 1230 height 602
click at [66, 92] on div "Team Analytics is not available in the current Subscription Plan of this creato…" at bounding box center [615, 301] width 1230 height 602
click at [48, 51] on ul "Setup Creator Analytics Team Analytics Purchase Subscription Izzy AI Chatter Co…" at bounding box center [58, 172] width 100 height 253
click at [38, 55] on link "Setup" at bounding box center [30, 57] width 15 height 7
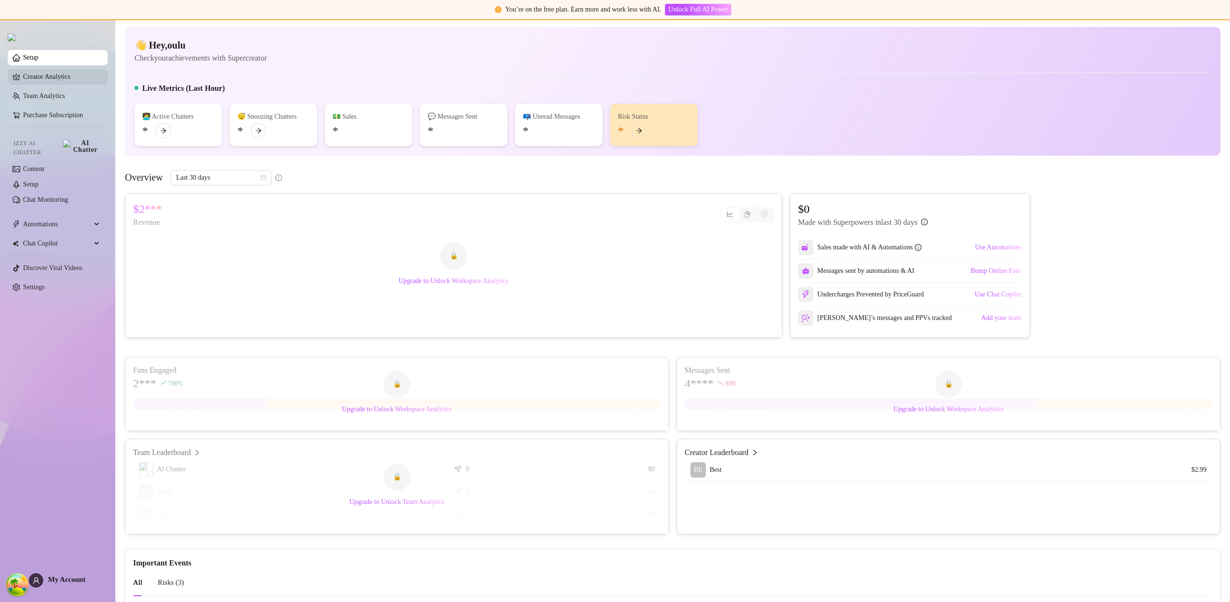
click at [73, 74] on link "Creator Analytics" at bounding box center [61, 76] width 77 height 15
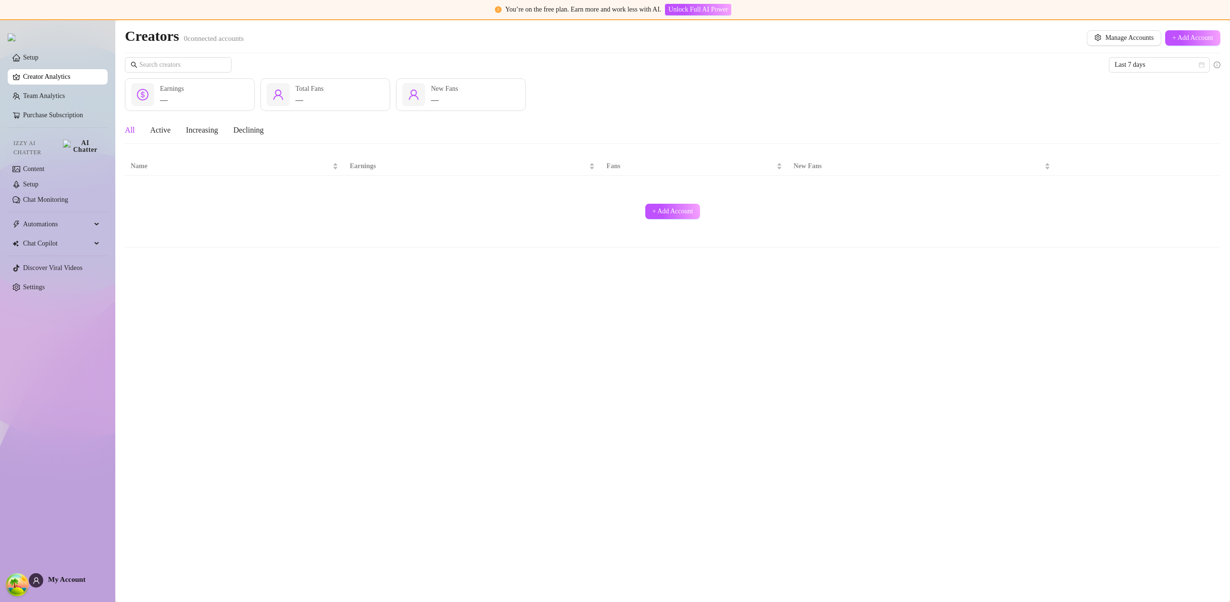
click at [73, 74] on link "Creator Analytics" at bounding box center [61, 76] width 77 height 15
click at [38, 61] on link "Setup" at bounding box center [30, 57] width 15 height 7
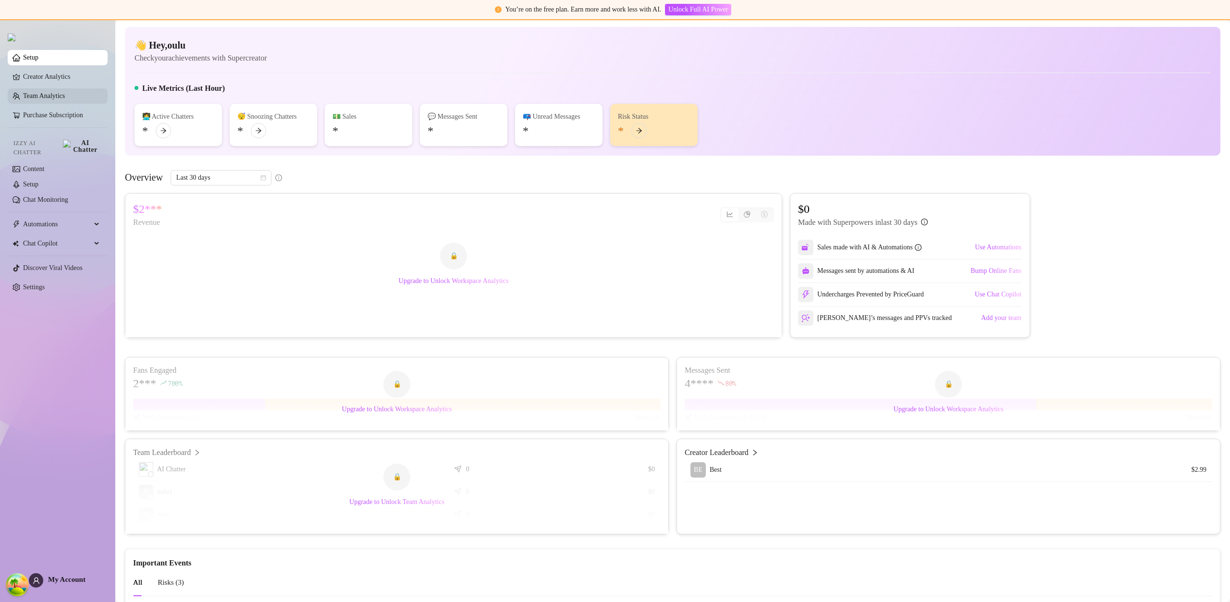
click at [65, 97] on link "Team Analytics" at bounding box center [44, 95] width 42 height 7
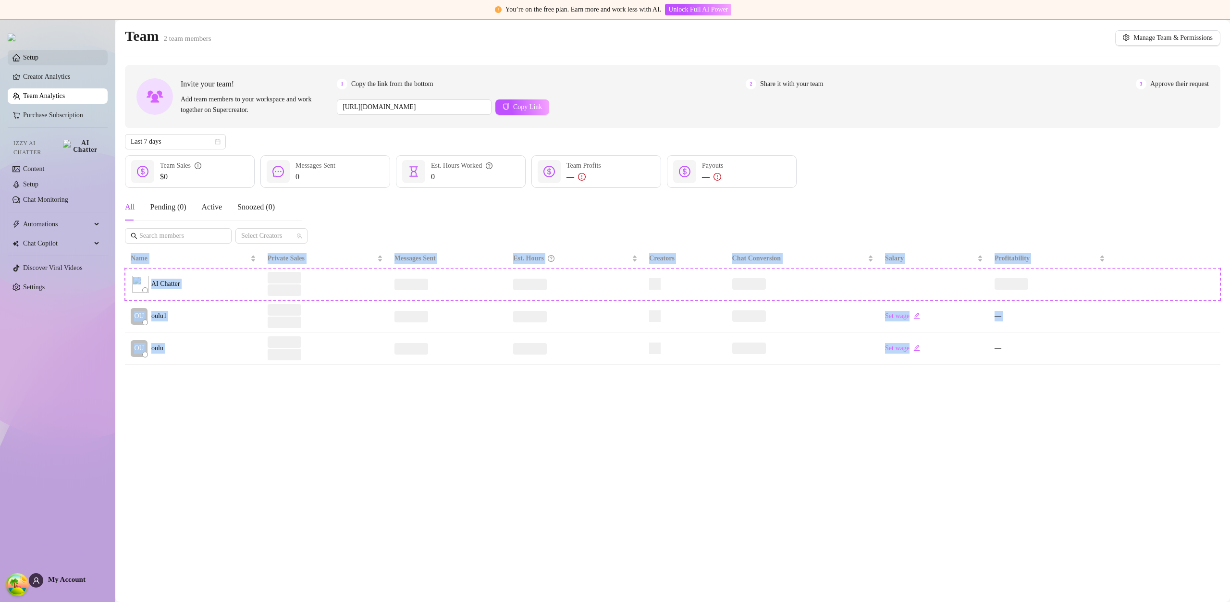
click at [38, 61] on link "Setup" at bounding box center [30, 57] width 15 height 7
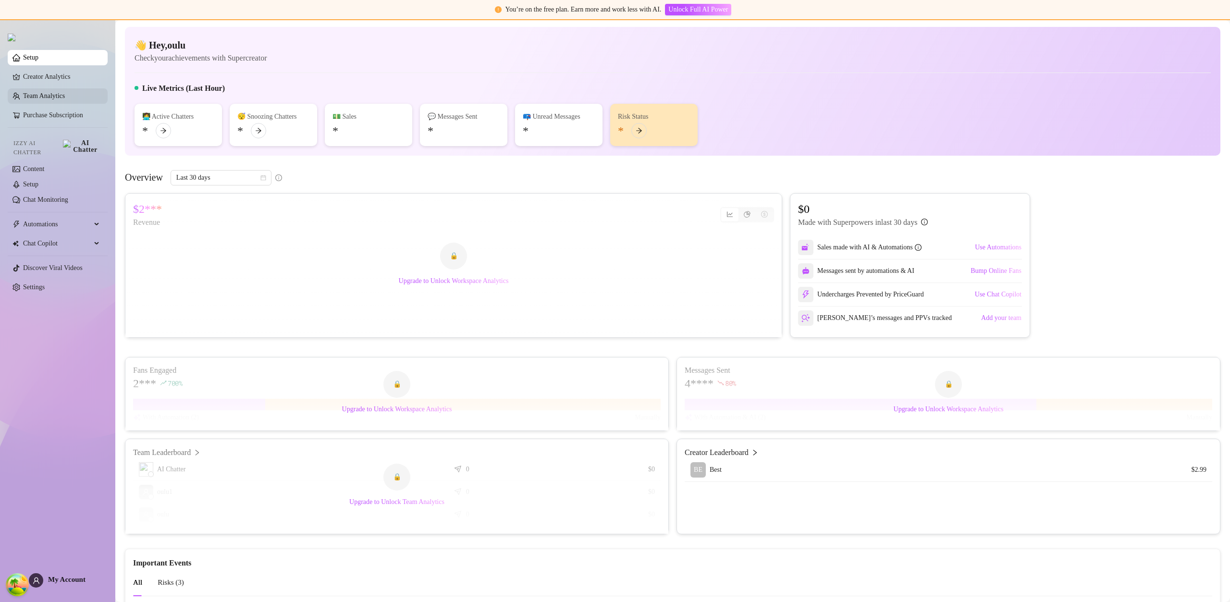
click at [65, 99] on link "Team Analytics" at bounding box center [44, 95] width 42 height 7
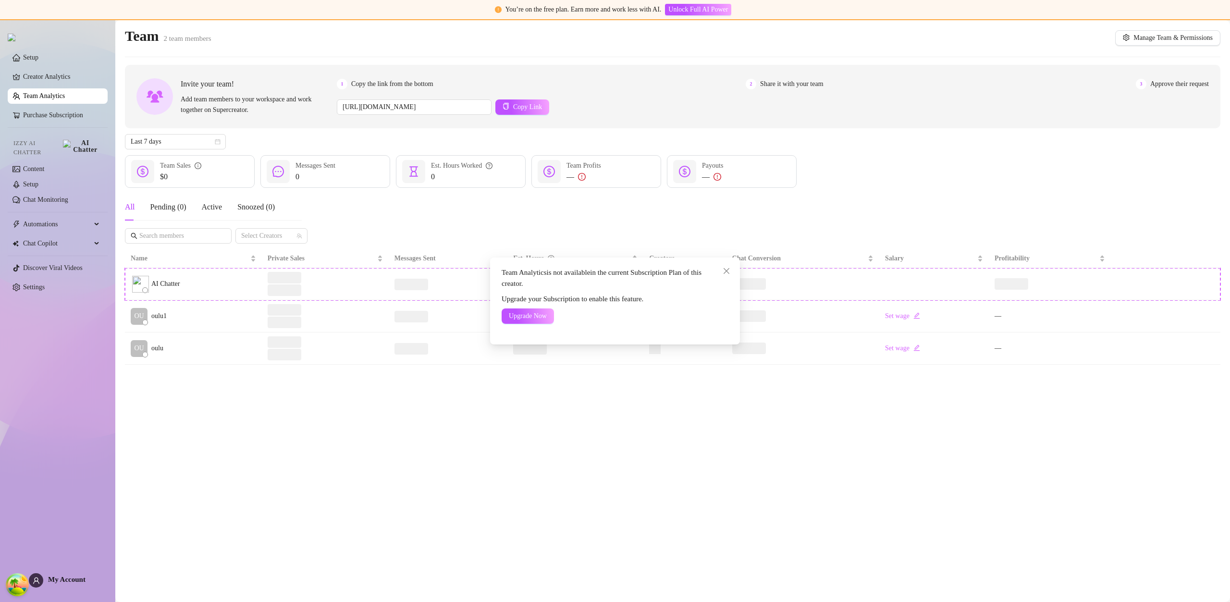
click at [67, 69] on div "Team Analytics is not available in the current Subscription Plan of this creato…" at bounding box center [615, 301] width 1230 height 602
click at [38, 61] on link "Setup" at bounding box center [30, 57] width 15 height 7
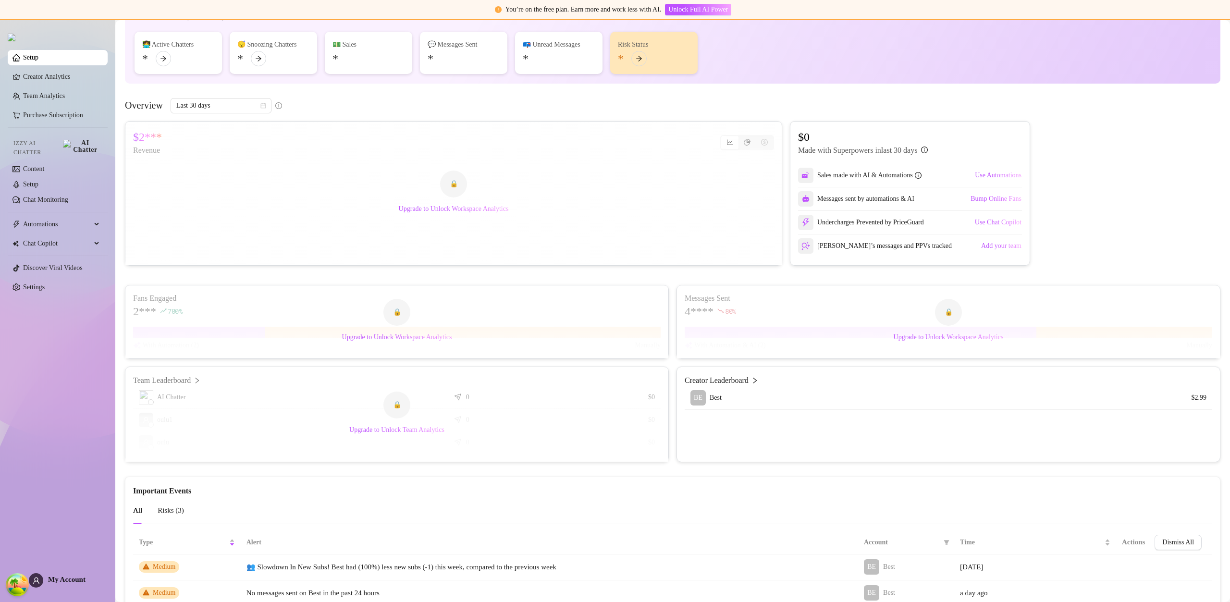
scroll to position [139, 0]
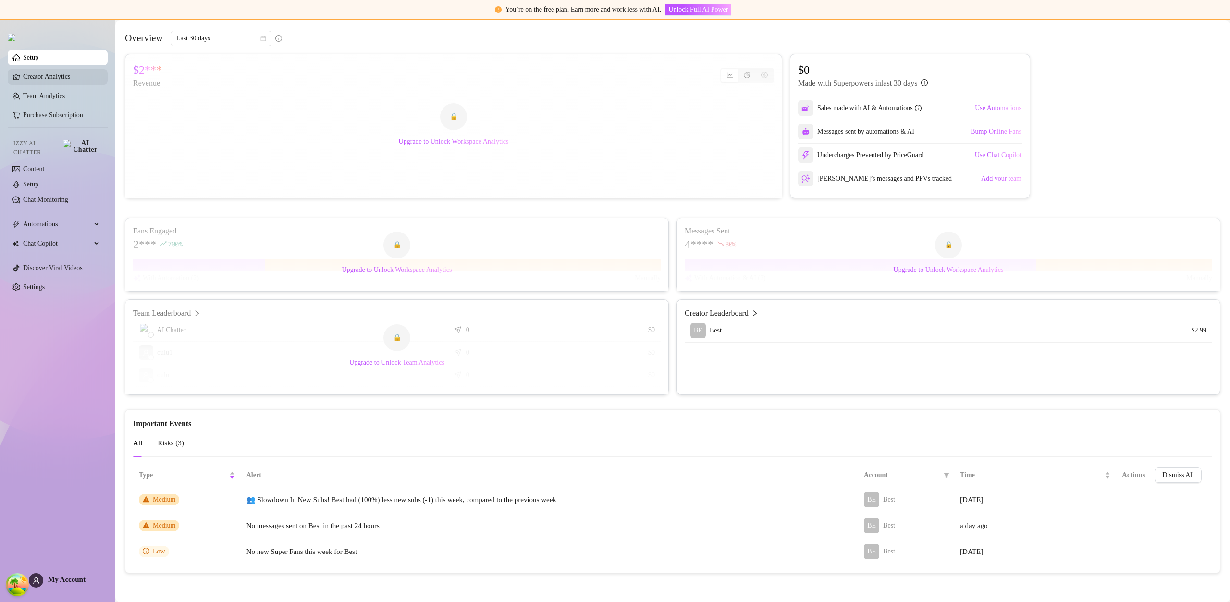
click at [71, 81] on link "Creator Analytics" at bounding box center [61, 76] width 77 height 15
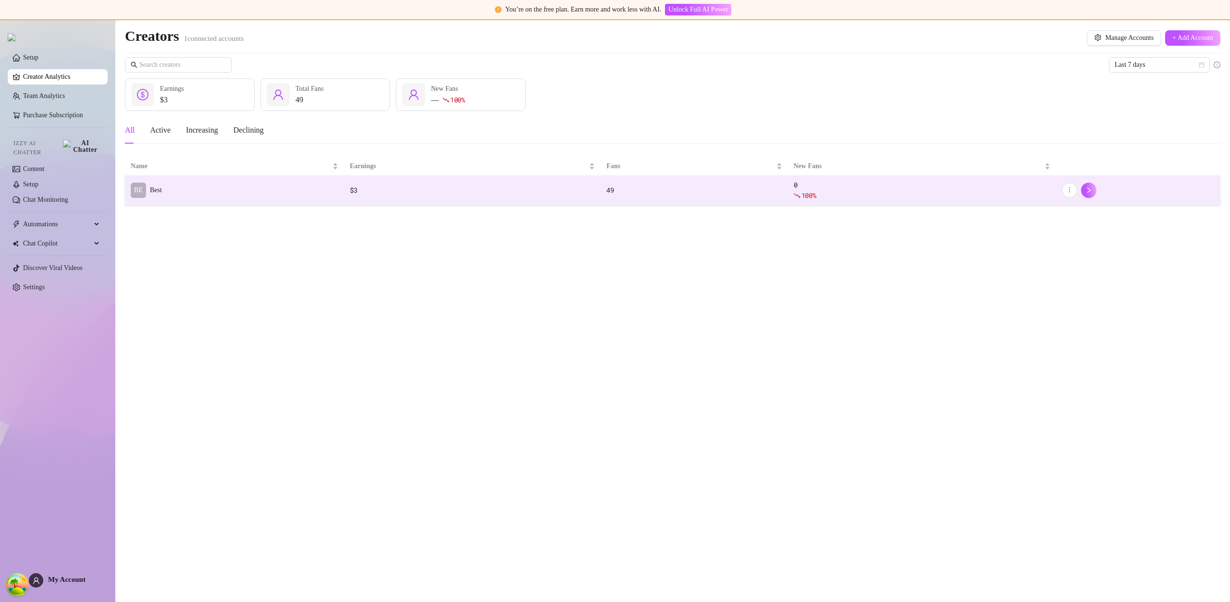
click at [268, 180] on td "BE Best" at bounding box center [234, 190] width 219 height 29
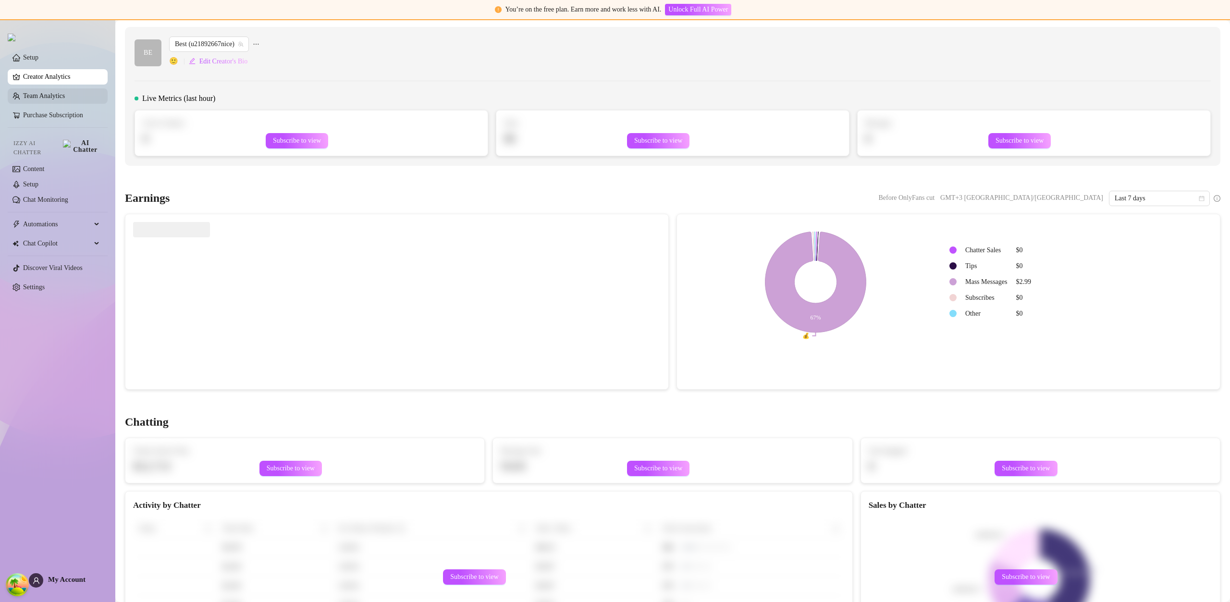
click at [54, 99] on link "Team Analytics" at bounding box center [44, 95] width 42 height 7
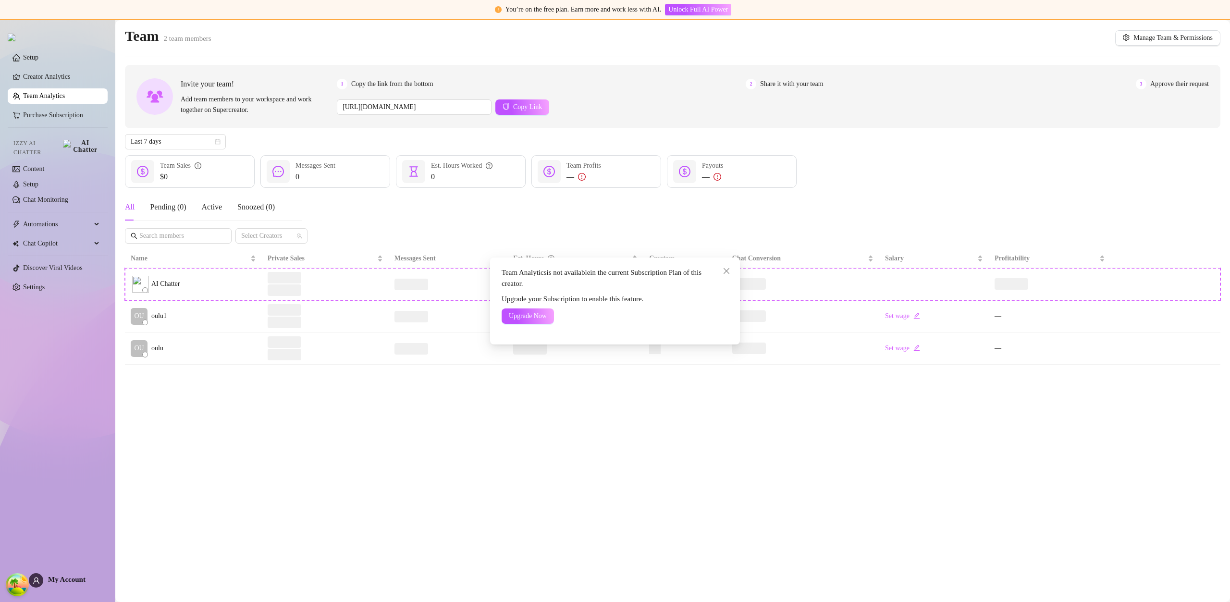
click at [49, 85] on div "Team Analytics is not available in the current Subscription Plan of this creato…" at bounding box center [615, 301] width 1230 height 602
click at [49, 83] on link "Creator Analytics" at bounding box center [61, 76] width 77 height 15
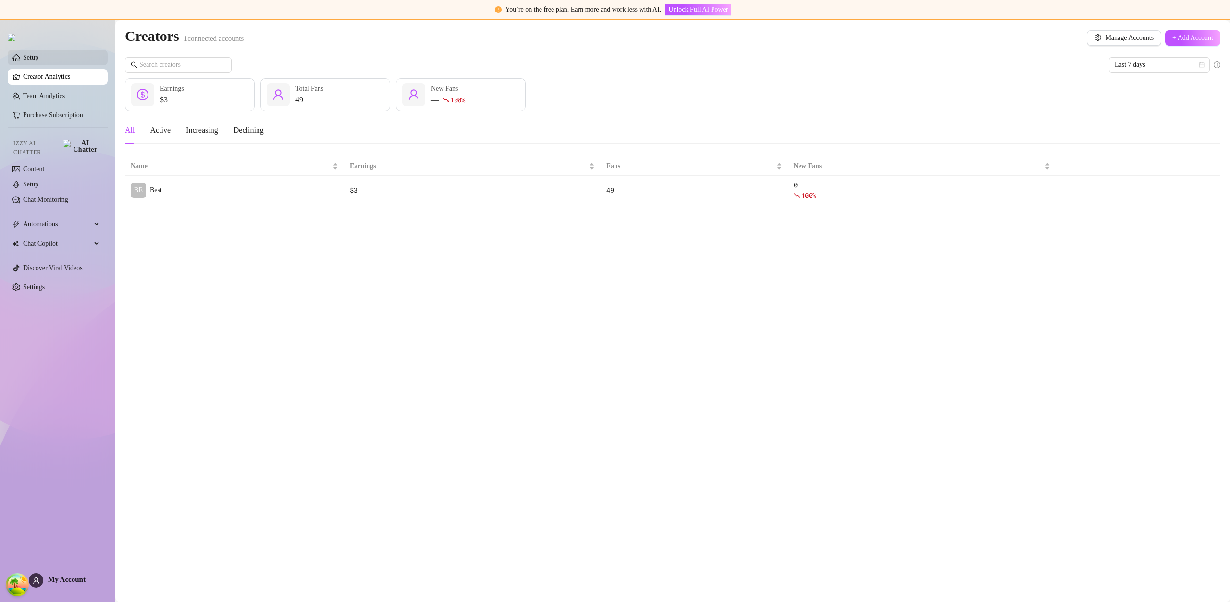
click at [38, 57] on link "Setup" at bounding box center [30, 57] width 15 height 7
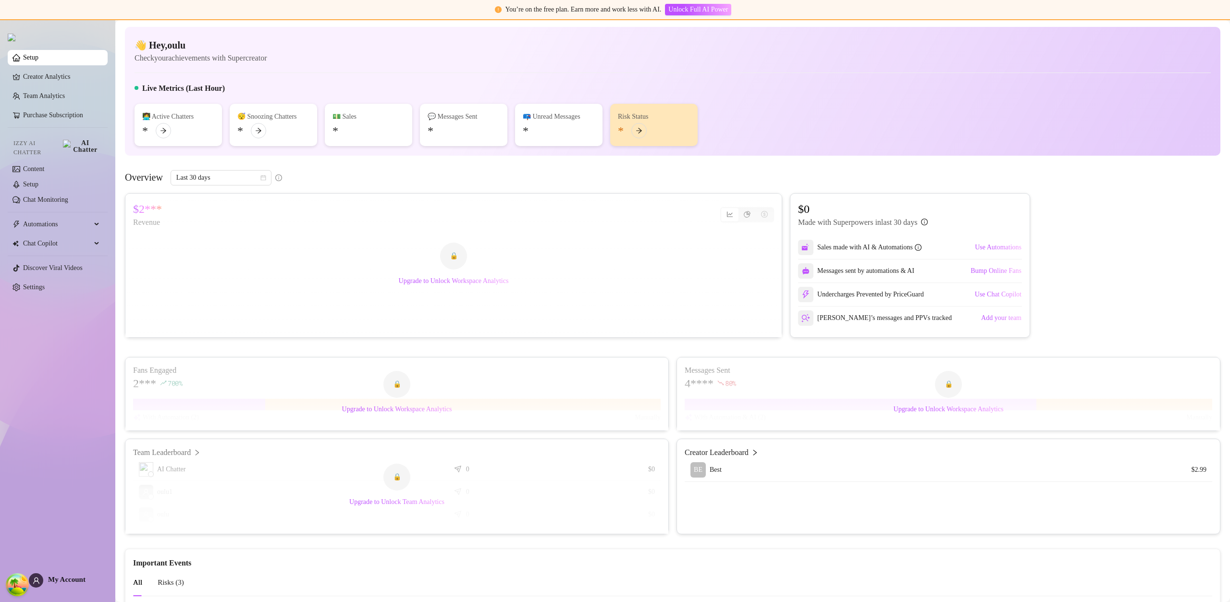
click at [38, 57] on link "Setup" at bounding box center [30, 57] width 15 height 7
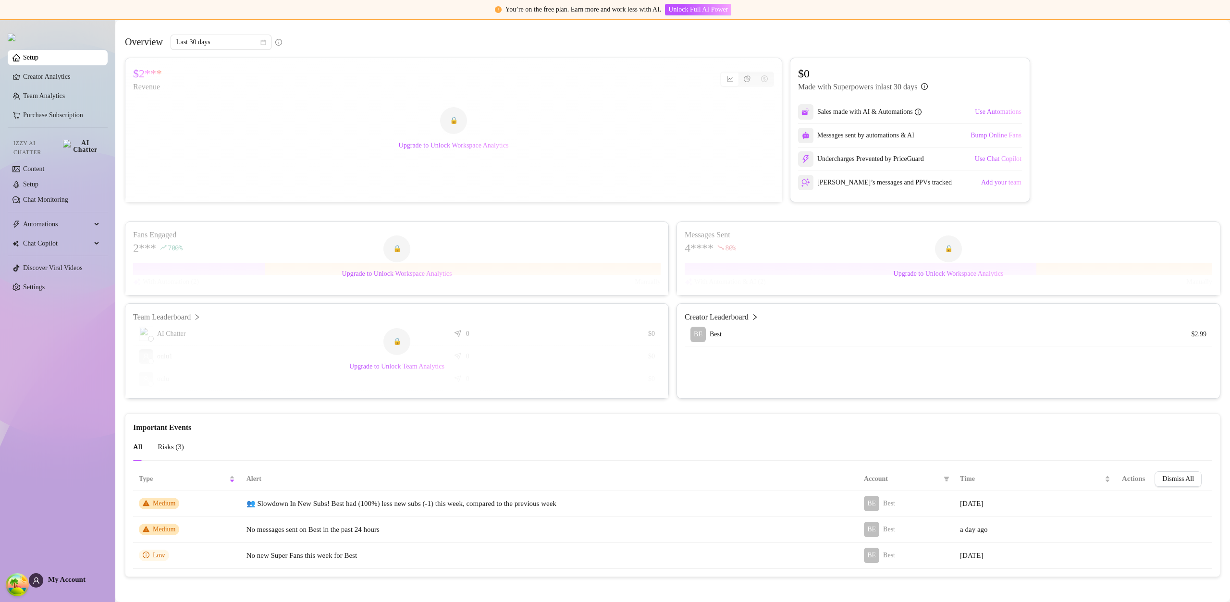
scroll to position [139, 0]
click at [51, 83] on link "Creator Analytics" at bounding box center [61, 76] width 77 height 15
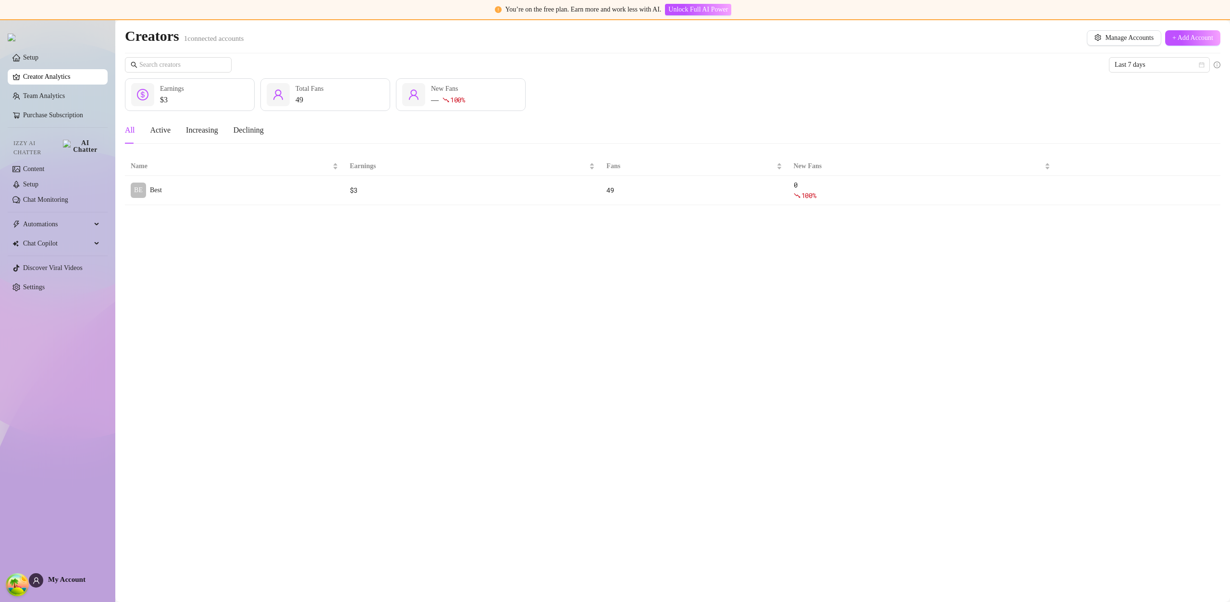
click at [59, 78] on link "Creator Analytics" at bounding box center [61, 76] width 77 height 15
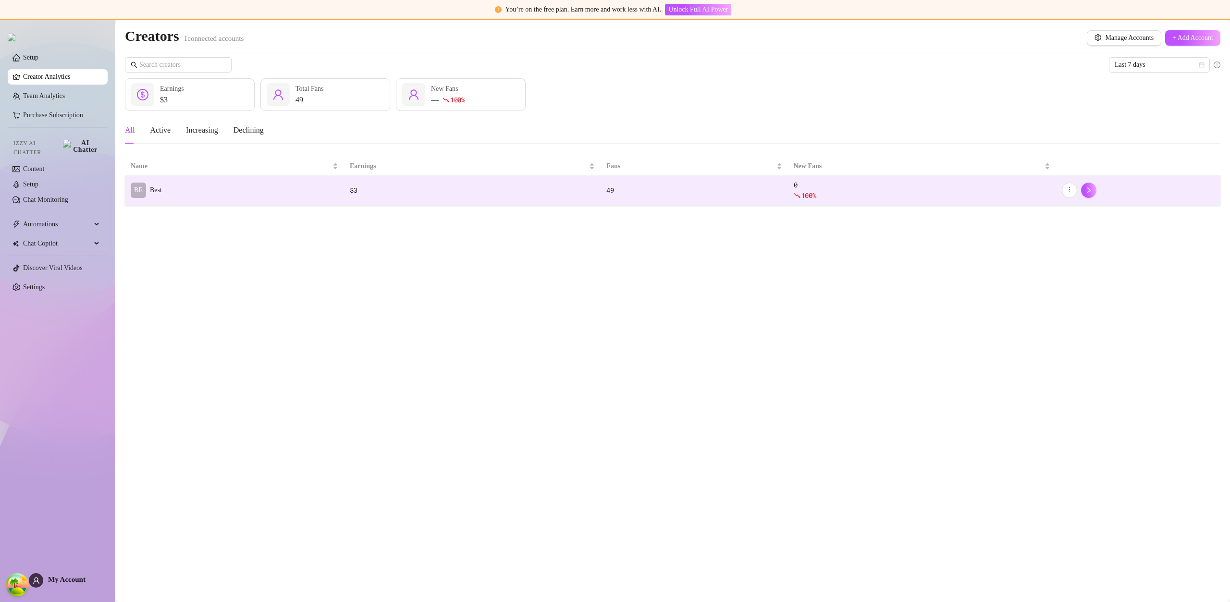
click at [203, 183] on td "BE Best" at bounding box center [234, 190] width 219 height 29
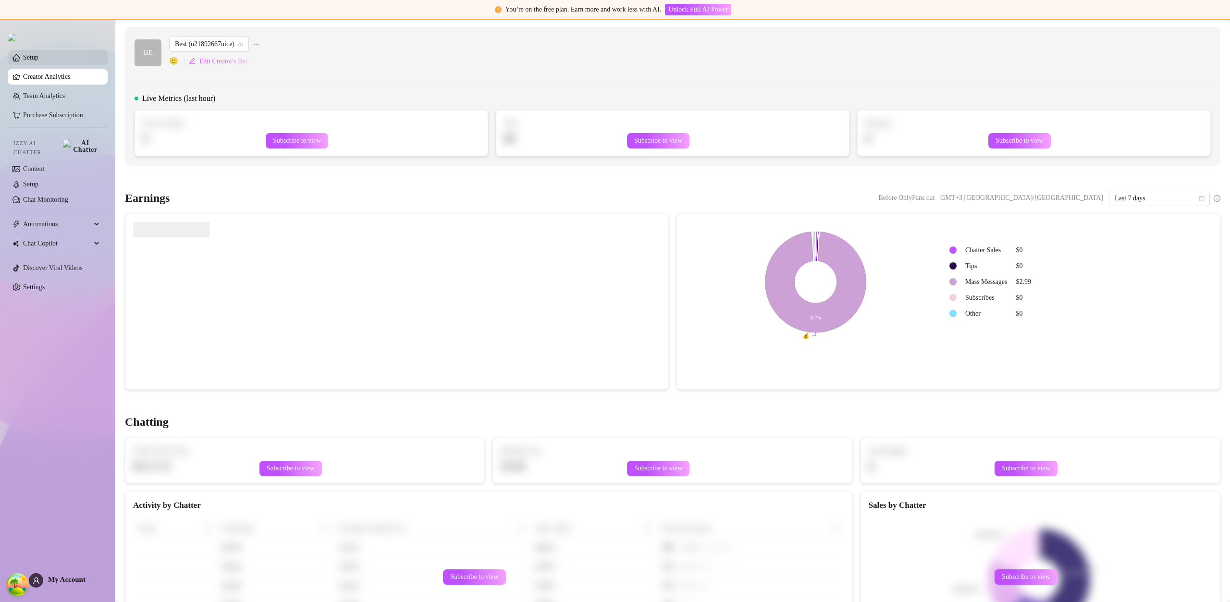
click at [28, 61] on link "Setup" at bounding box center [30, 57] width 15 height 7
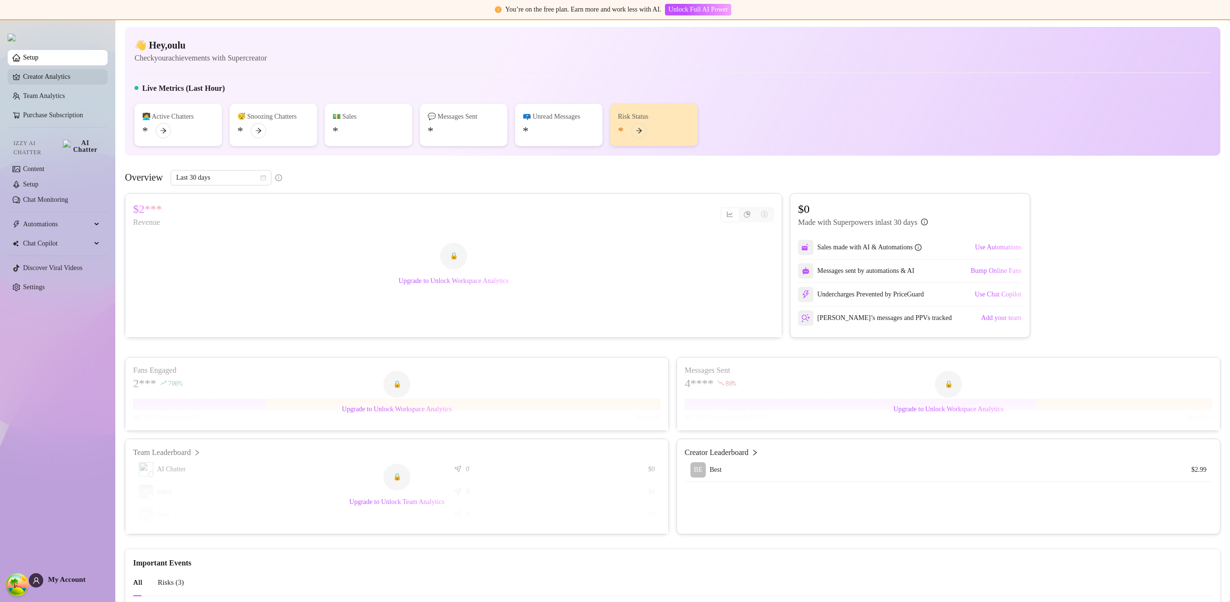
click at [35, 77] on link "Creator Analytics" at bounding box center [61, 76] width 77 height 15
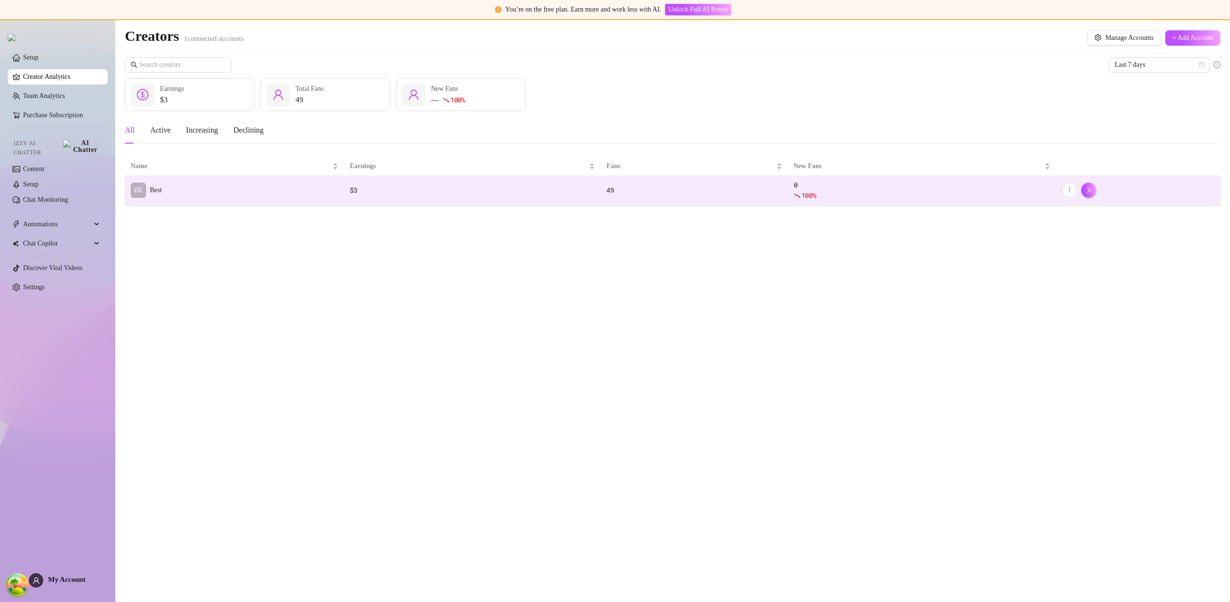
click at [311, 186] on td "BE Best" at bounding box center [234, 190] width 219 height 29
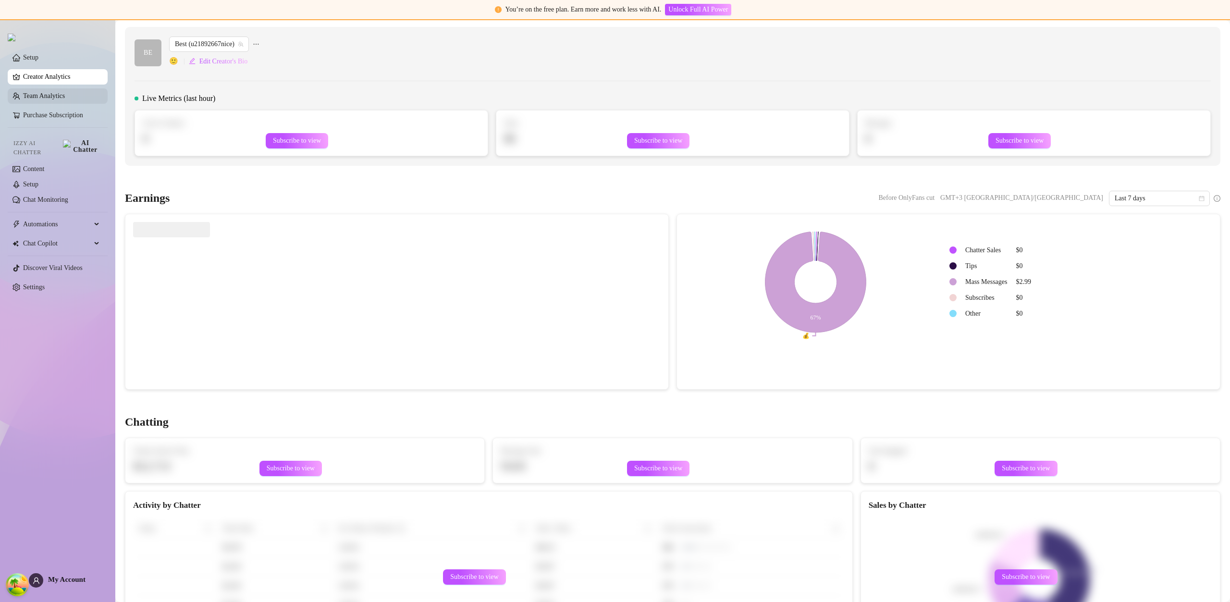
click at [63, 97] on link "Team Analytics" at bounding box center [44, 95] width 42 height 7
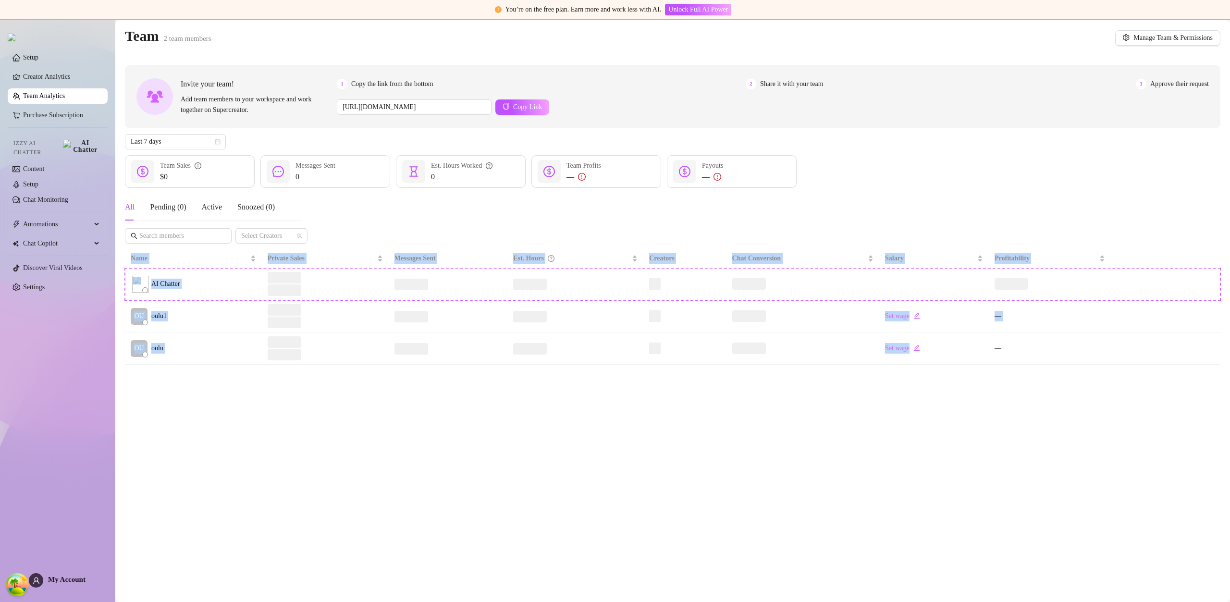
click at [63, 99] on link "Team Analytics" at bounding box center [44, 95] width 42 height 7
click at [40, 80] on link "Creator Analytics" at bounding box center [61, 76] width 77 height 15
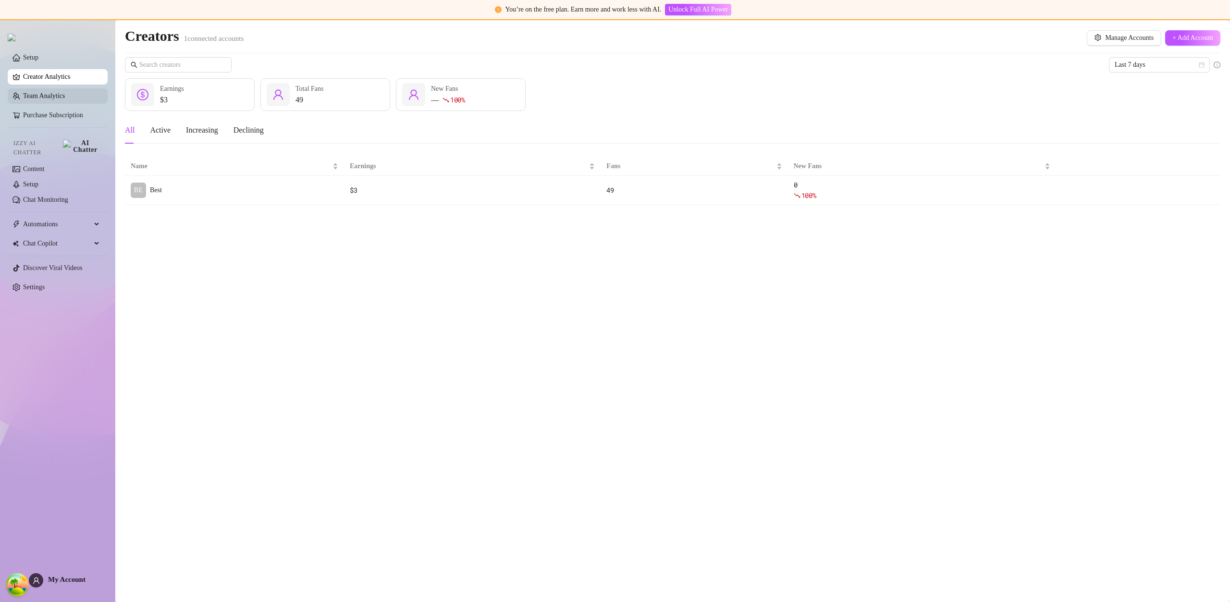
click at [42, 92] on link "Team Analytics" at bounding box center [44, 95] width 42 height 7
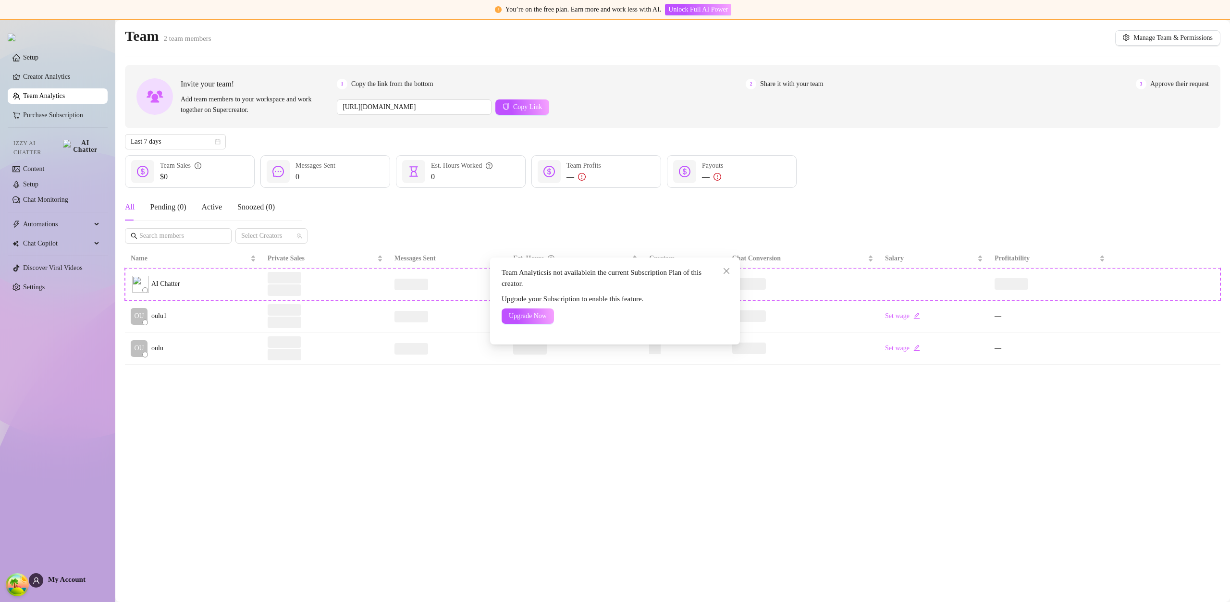
click at [181, 315] on div "Team Analytics is not available in the current Subscription Plan of this creato…" at bounding box center [615, 301] width 1230 height 602
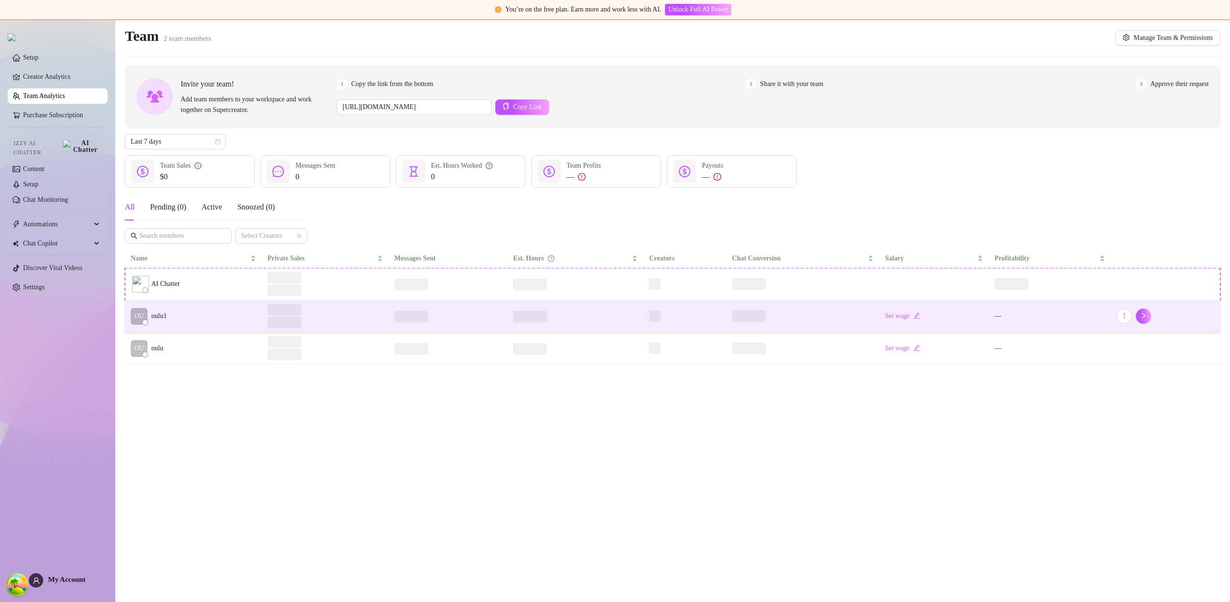
click at [170, 316] on td "OU oulu1" at bounding box center [193, 316] width 137 height 32
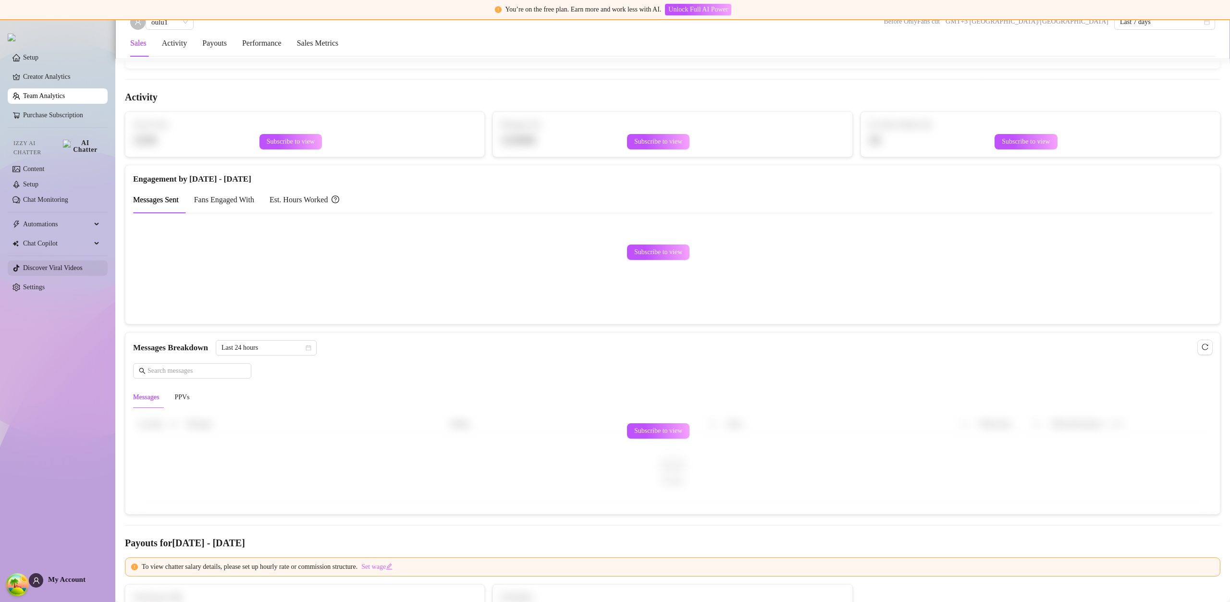
scroll to position [98, 0]
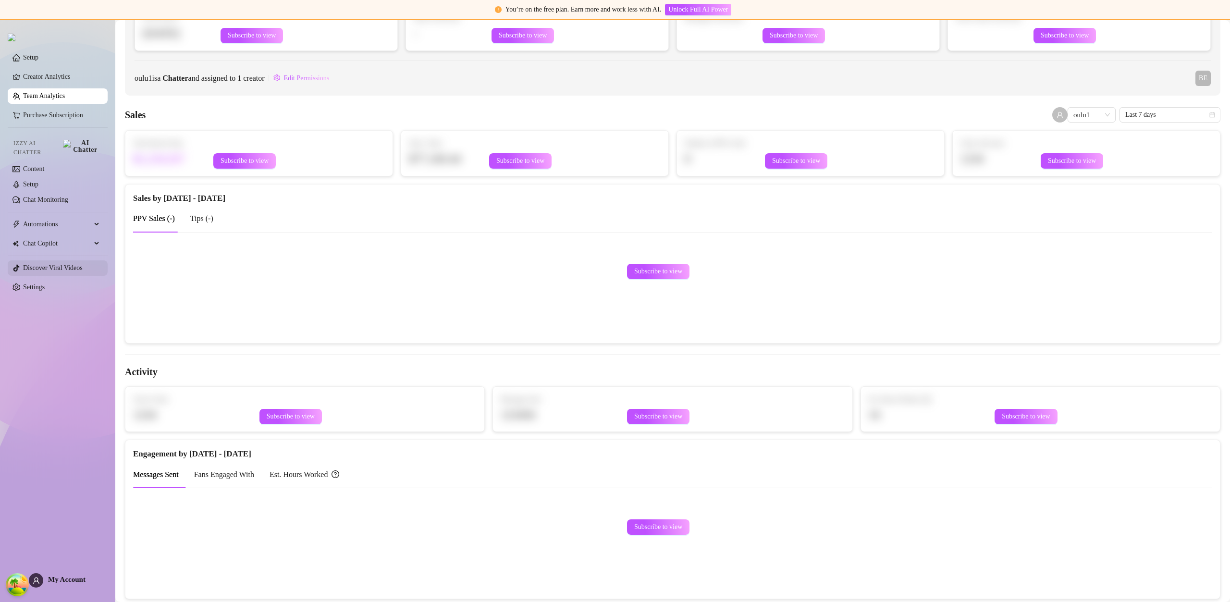
click at [60, 264] on link "Discover Viral Videos" at bounding box center [53, 267] width 60 height 7
click at [61, 264] on link "Discover Viral Videos" at bounding box center [53, 267] width 60 height 7
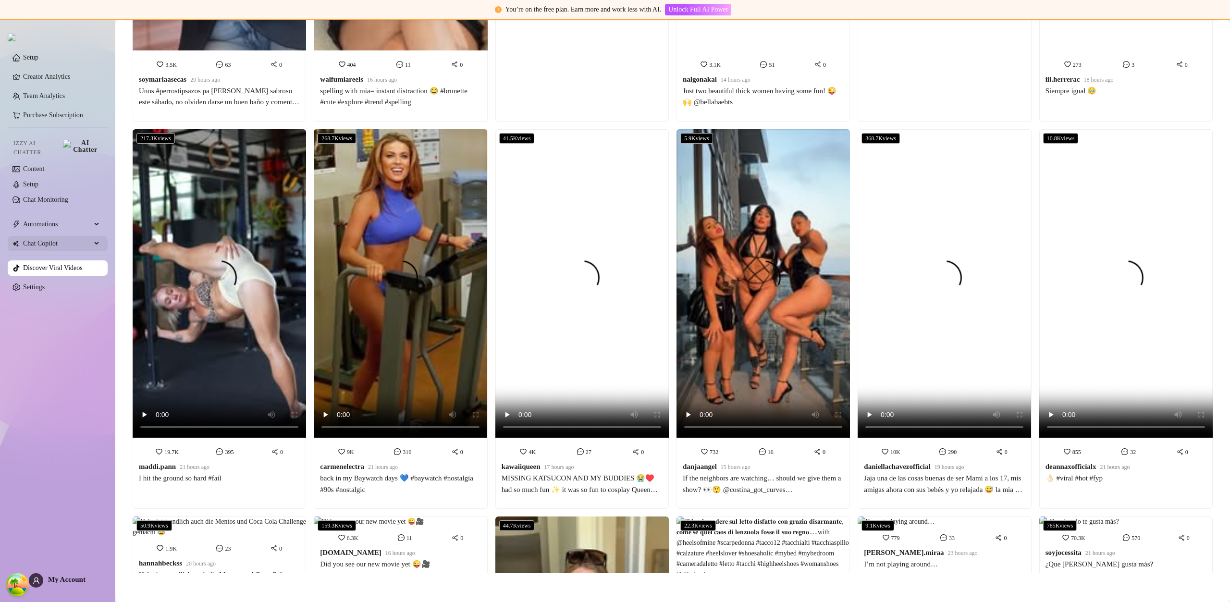
scroll to position [227, 0]
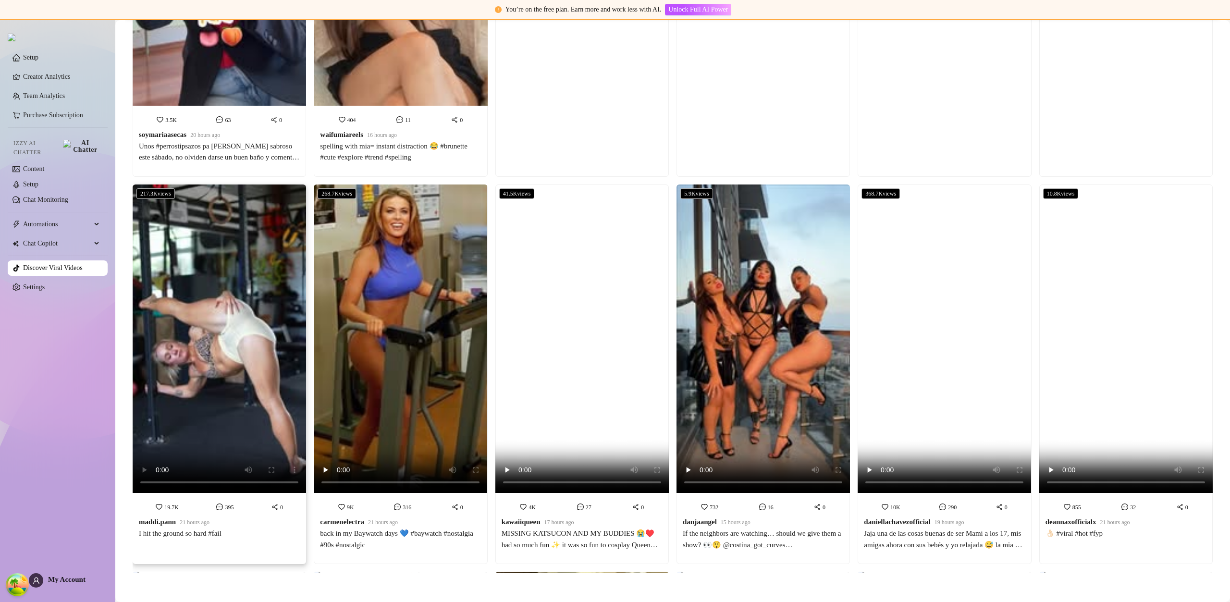
click at [192, 406] on video at bounding box center [219, 339] width 173 height 309
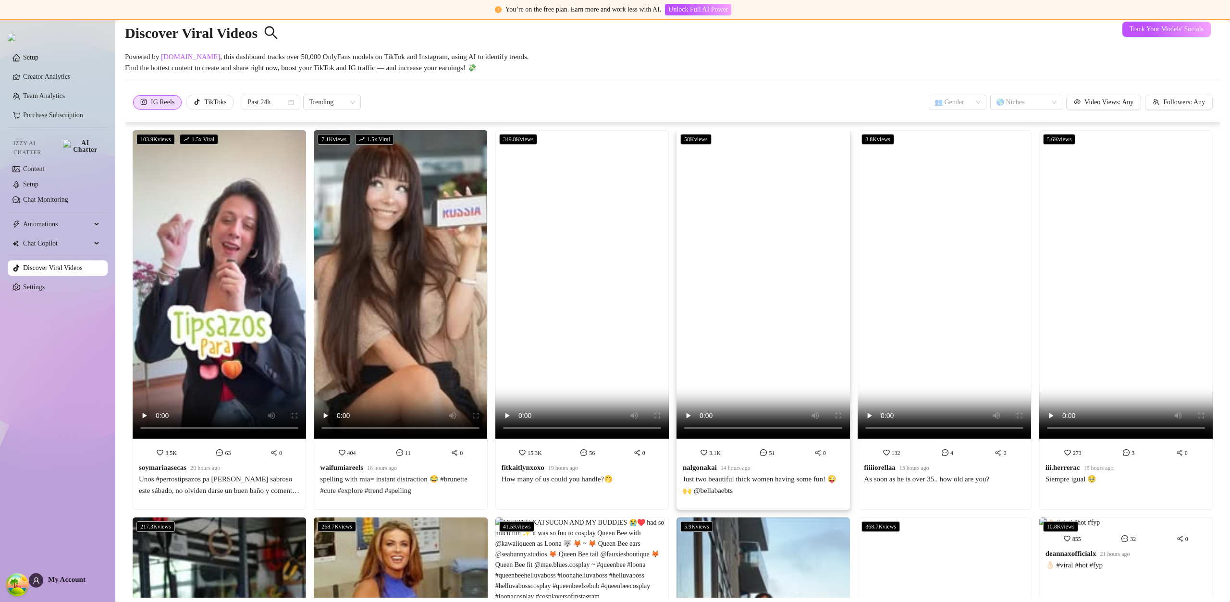
scroll to position [0, 0]
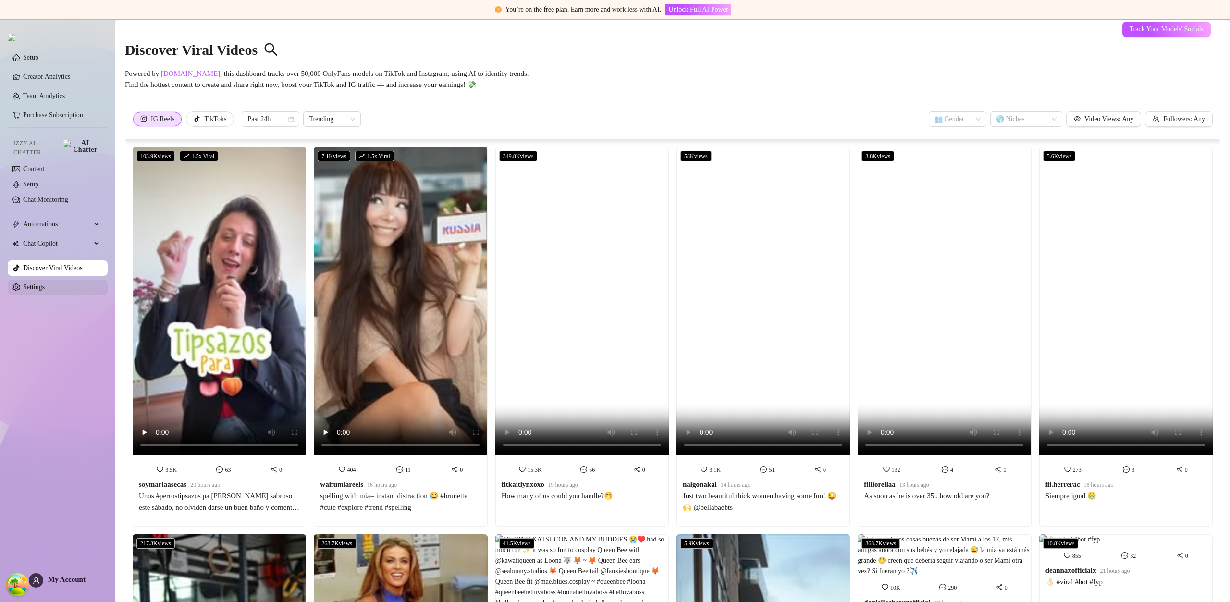
click at [45, 284] on link "Settings" at bounding box center [34, 287] width 22 height 7
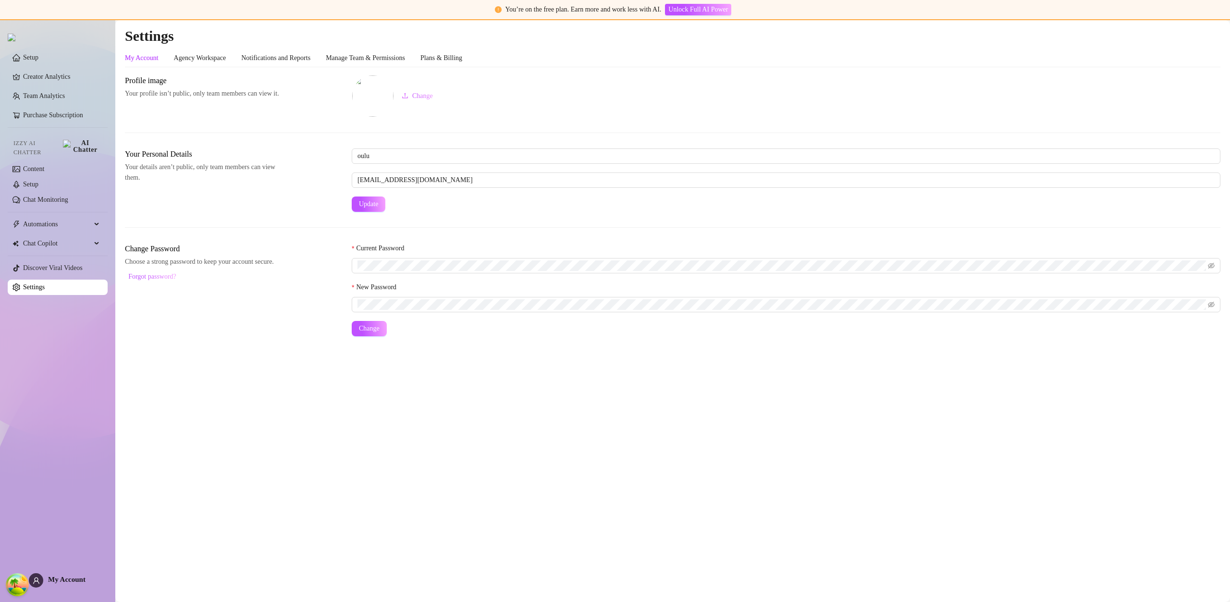
click at [45, 284] on link "Settings" at bounding box center [34, 287] width 22 height 7
click at [454, 48] on div "Settings My Account Agency Workspace Notifications and Reports Manage Team & Pe…" at bounding box center [673, 187] width 1096 height 321
click at [459, 55] on div "Plans & Billing" at bounding box center [441, 58] width 42 height 11
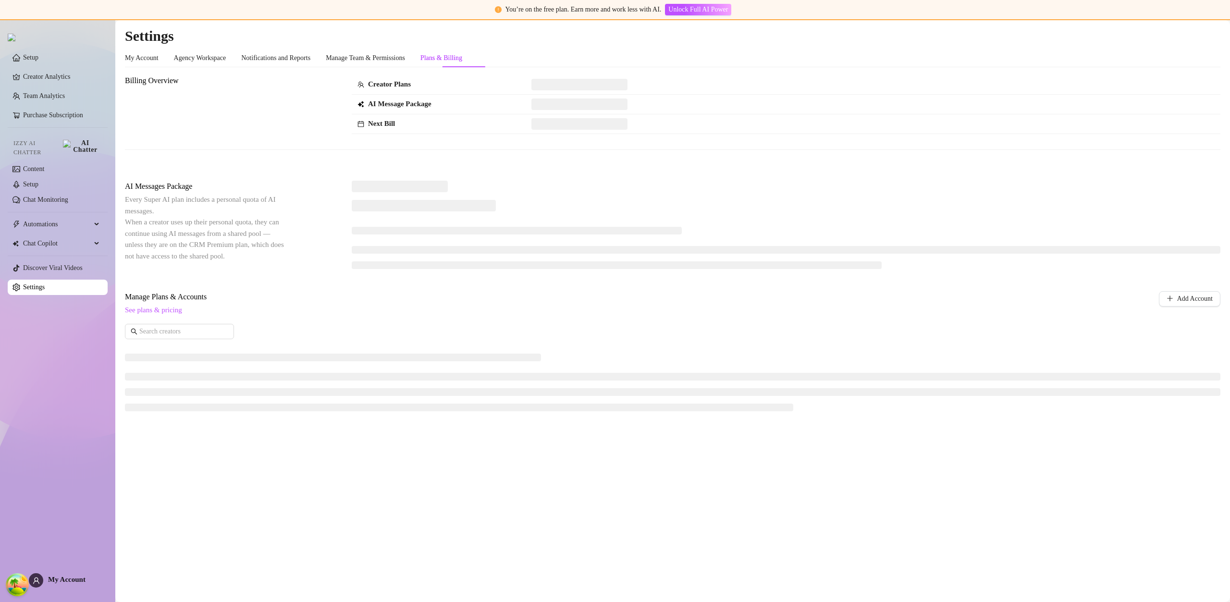
click at [432, 57] on div "My Account Agency Workspace Notifications and Reports Manage Team & Permissions…" at bounding box center [293, 58] width 337 height 18
drag, startPoint x: 402, startPoint y: 58, endPoint x: 396, endPoint y: 65, distance: 8.9
click at [402, 59] on div "Manage Team & Permissions" at bounding box center [365, 58] width 79 height 11
click at [398, 59] on div "Manage Team & Permissions" at bounding box center [365, 58] width 79 height 11
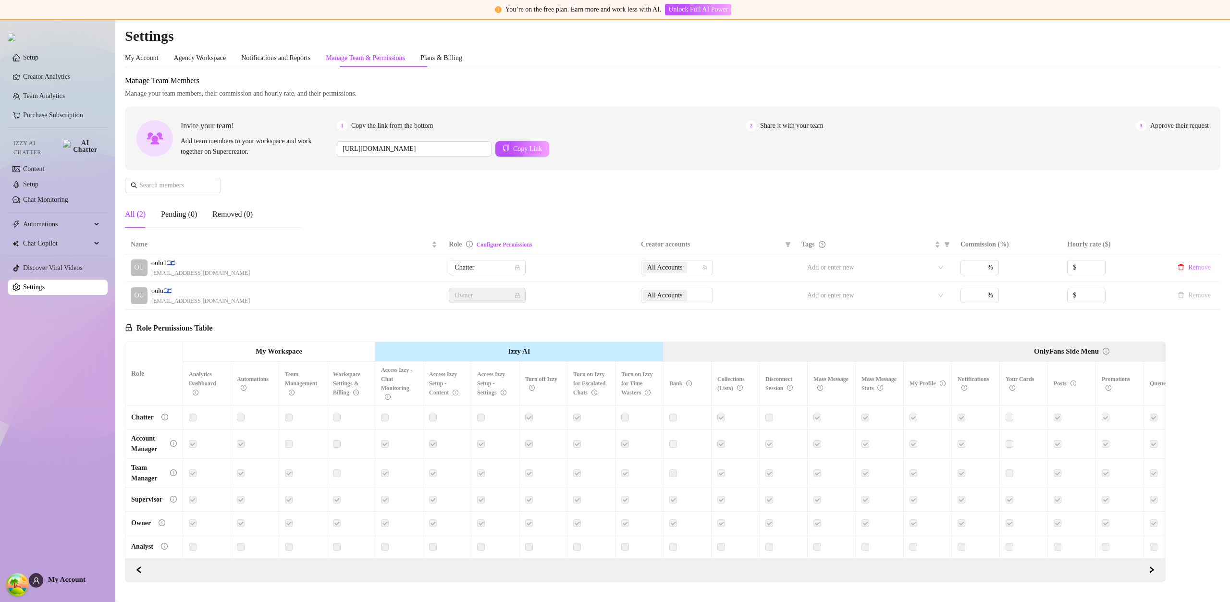
click at [521, 457] on td at bounding box center [543, 444] width 48 height 29
click at [533, 444] on div at bounding box center [543, 444] width 36 height 11
click at [531, 445] on label at bounding box center [529, 444] width 8 height 11
click at [819, 420] on label at bounding box center [818, 417] width 8 height 11
click at [767, 420] on label at bounding box center [770, 417] width 8 height 11
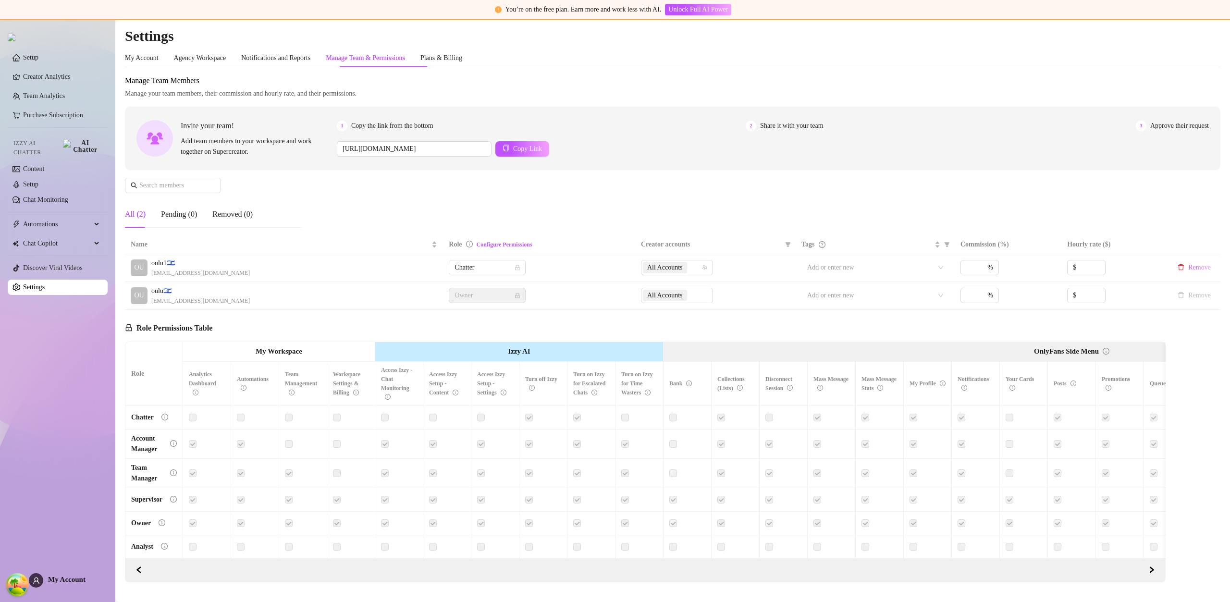
click at [767, 420] on label at bounding box center [770, 417] width 8 height 11
click at [1108, 416] on label at bounding box center [1106, 417] width 8 height 11
click at [1055, 418] on label at bounding box center [1058, 417] width 8 height 11
click at [1013, 421] on label at bounding box center [1010, 417] width 8 height 11
click at [1013, 449] on div at bounding box center [1024, 443] width 36 height 15
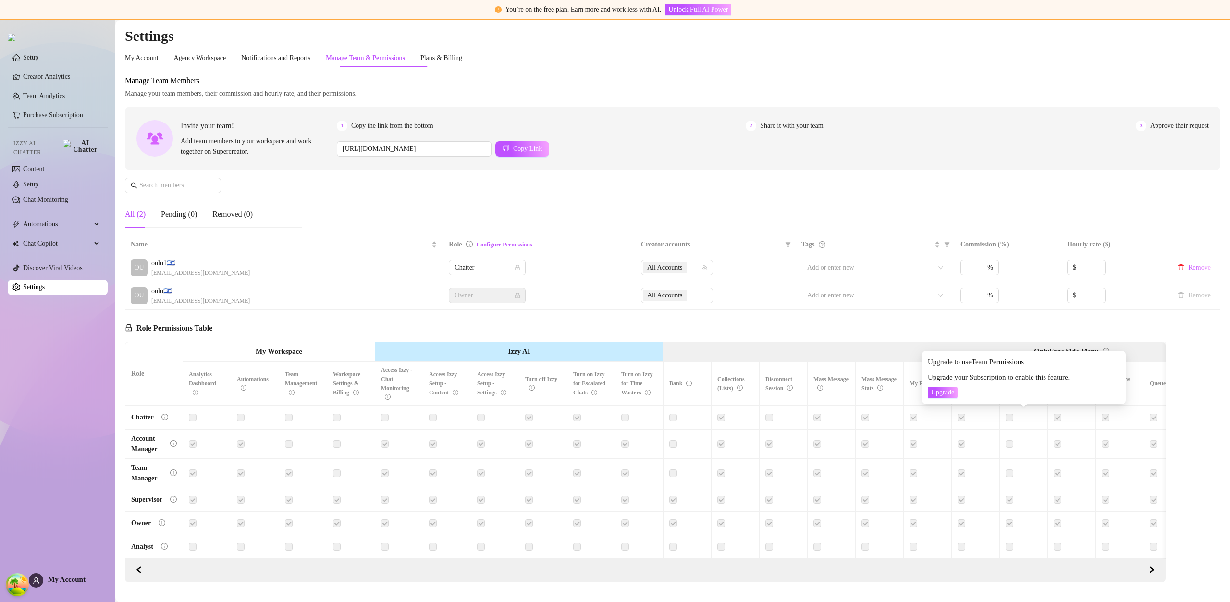
click at [1012, 417] on label at bounding box center [1010, 417] width 8 height 11
click at [1010, 419] on label at bounding box center [1010, 417] width 8 height 11
click at [1009, 418] on label at bounding box center [1010, 417] width 8 height 11
click at [941, 395] on th "My Profile" at bounding box center [928, 384] width 48 height 44
click at [1008, 417] on label at bounding box center [1010, 417] width 8 height 11
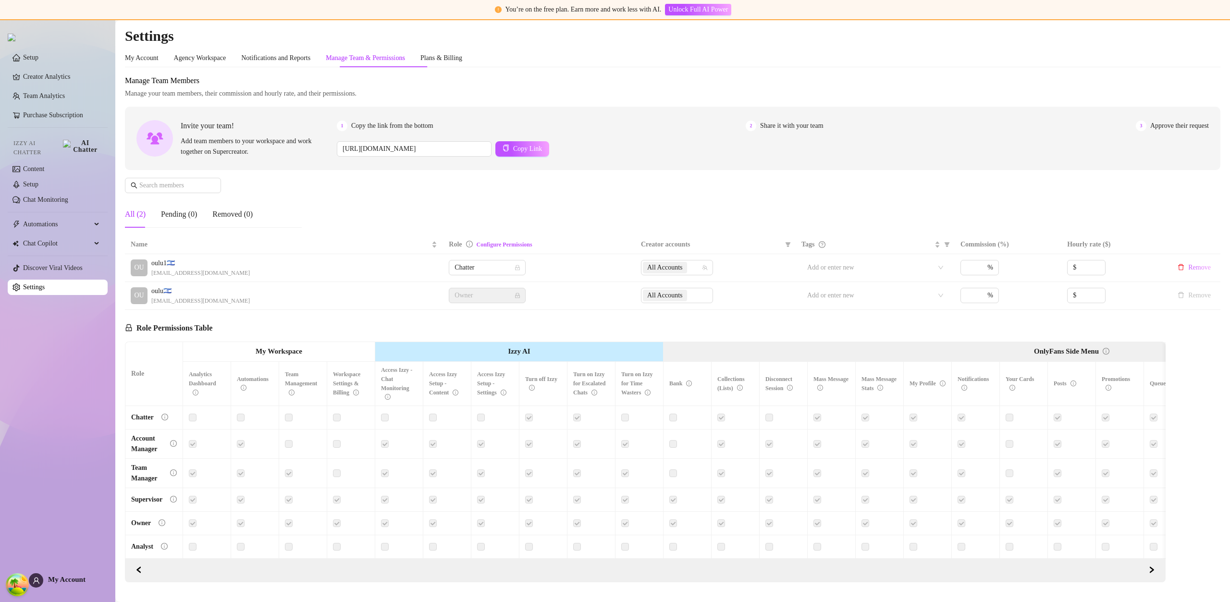
click at [1008, 417] on label at bounding box center [1010, 417] width 8 height 11
click at [952, 394] on span "Upgrade" at bounding box center [942, 393] width 23 height 8
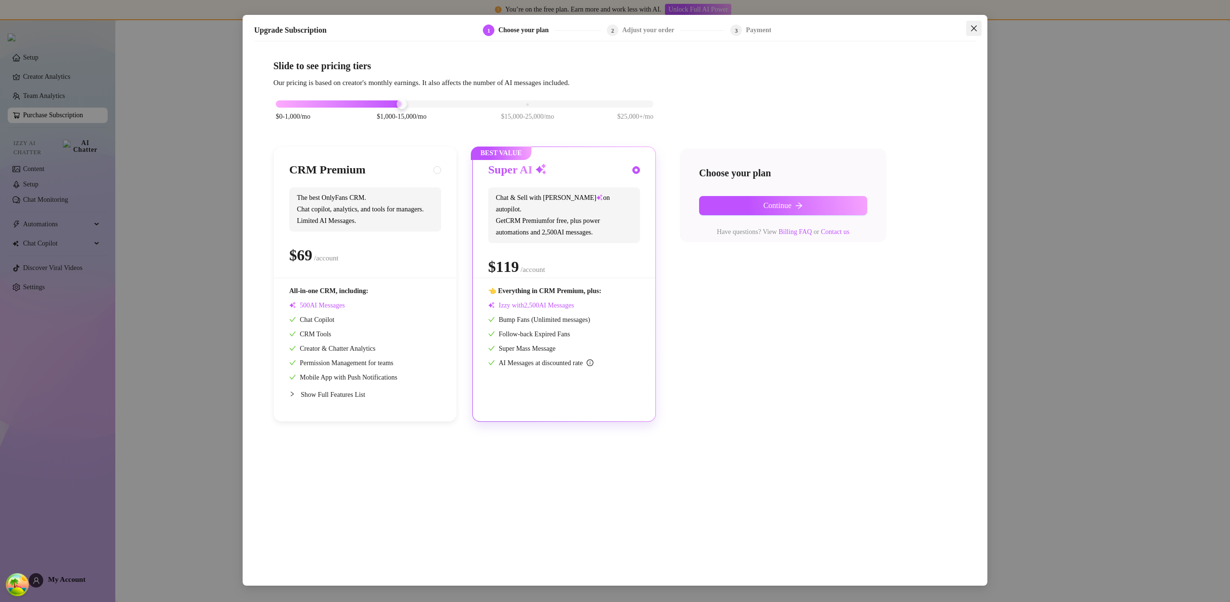
click at [968, 28] on span "Close" at bounding box center [973, 29] width 15 height 8
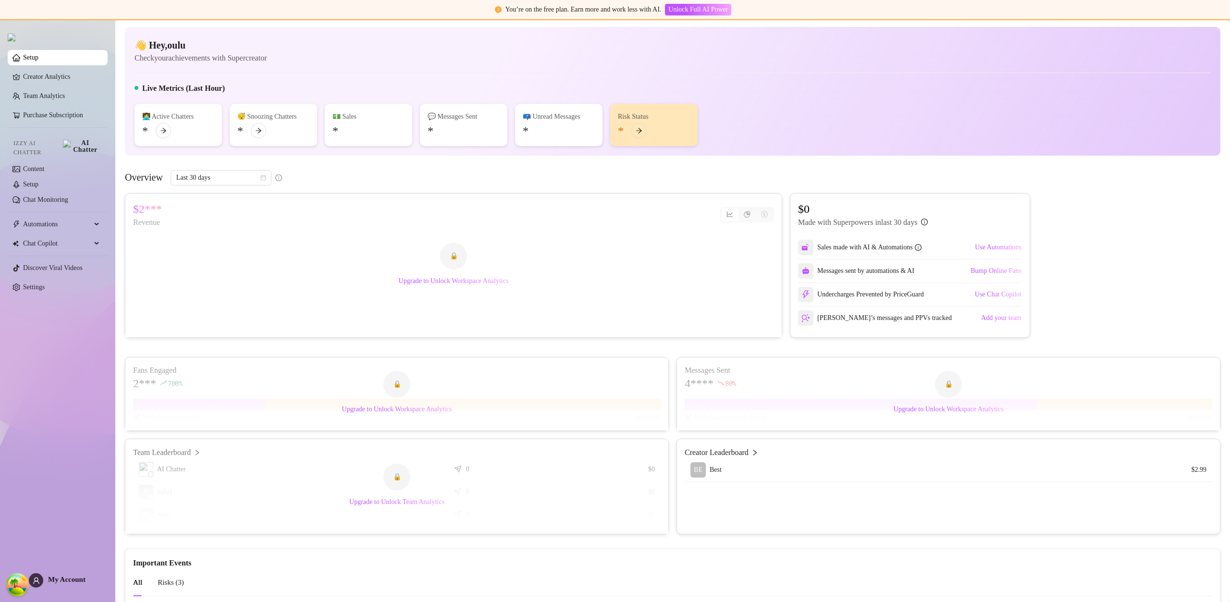
click at [53, 273] on ul "Setup Creator Analytics Team Analytics Purchase Subscription Izzy AI Chatter Co…" at bounding box center [58, 172] width 100 height 253
click at [54, 274] on ul "Setup Creator Analytics Team Analytics Purchase Subscription Izzy AI Chatter Co…" at bounding box center [58, 172] width 100 height 253
click at [45, 284] on link "Settings" at bounding box center [34, 287] width 22 height 7
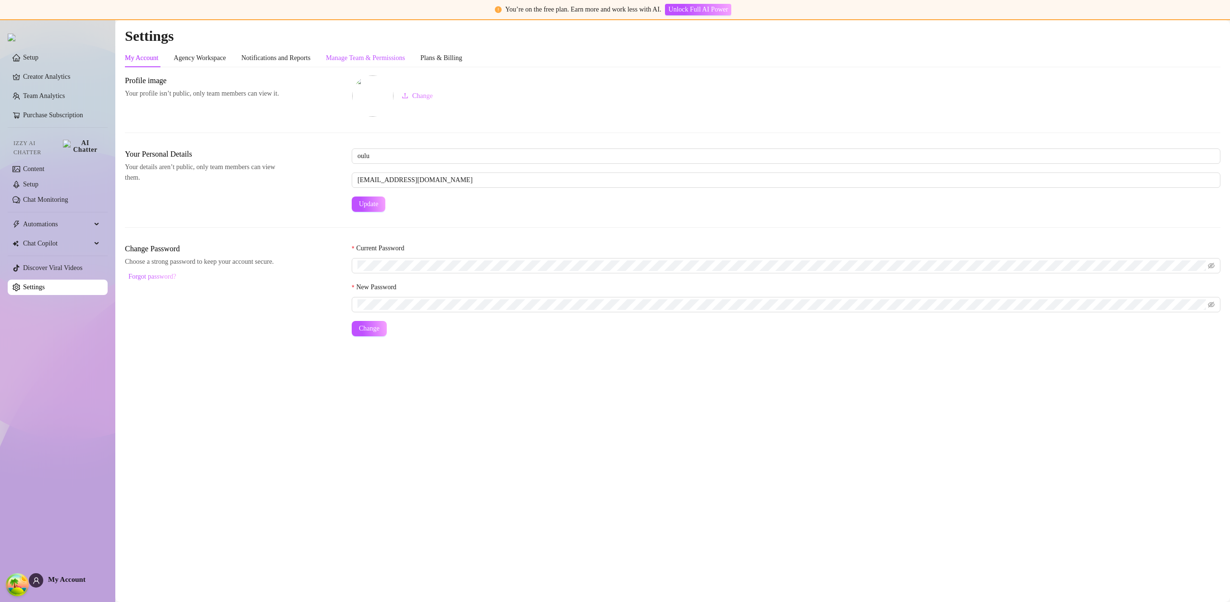
click at [353, 63] on div "Manage Team & Permissions" at bounding box center [365, 58] width 79 height 11
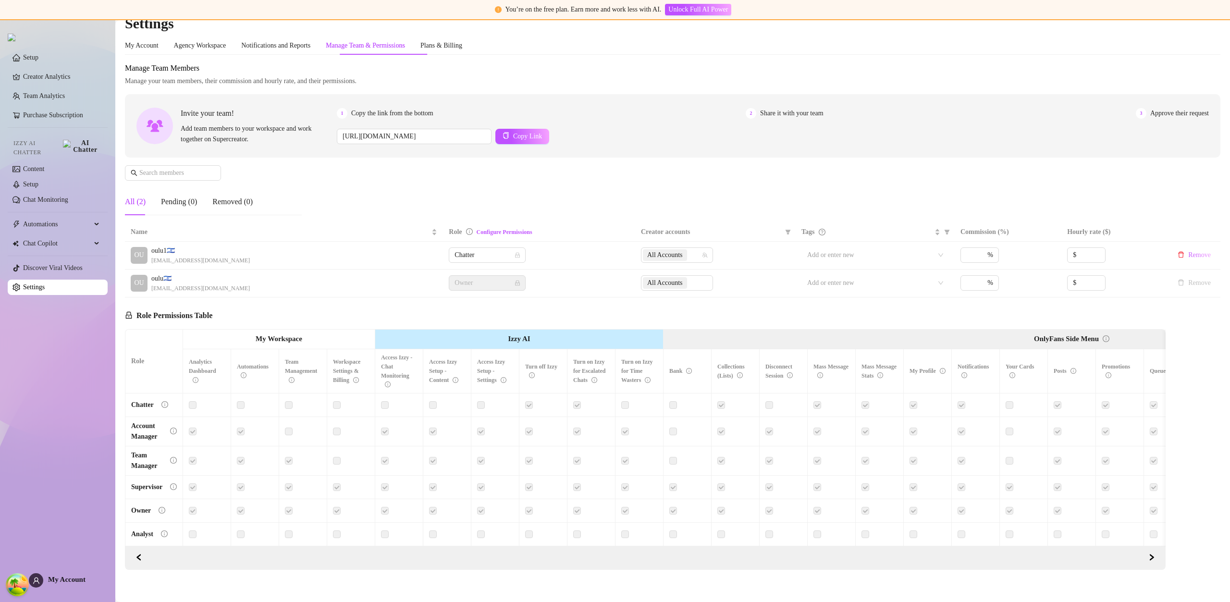
scroll to position [28, 0]
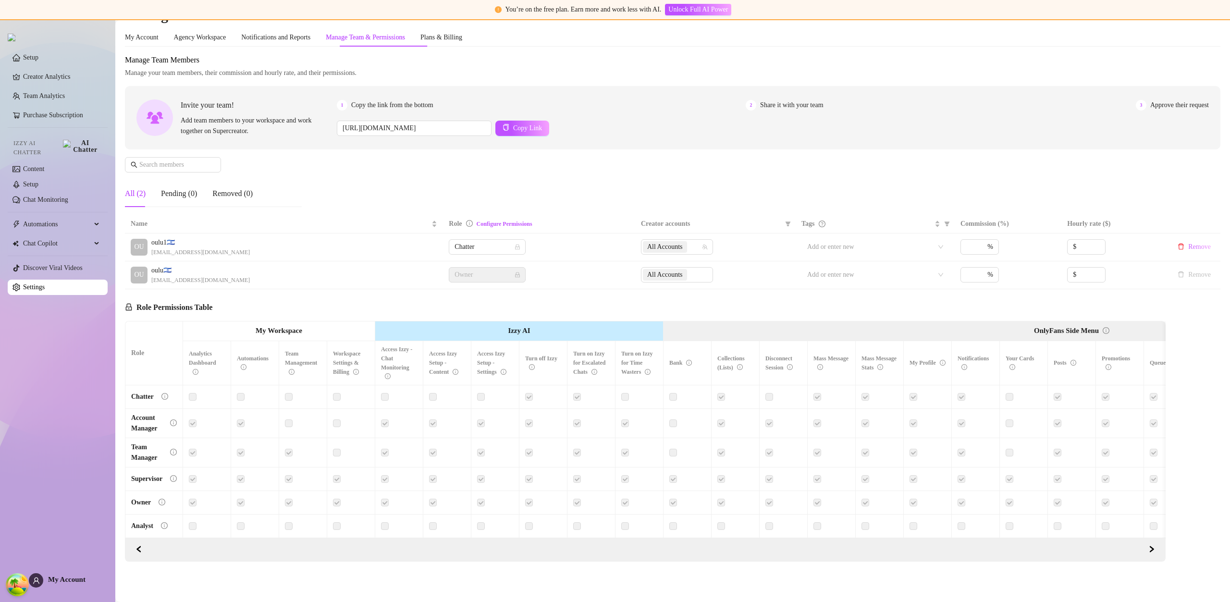
click at [917, 521] on div at bounding box center [928, 526] width 36 height 11
click at [915, 521] on label at bounding box center [914, 526] width 8 height 11
click at [964, 521] on label at bounding box center [962, 526] width 8 height 11
click at [1017, 521] on div at bounding box center [1024, 526] width 36 height 11
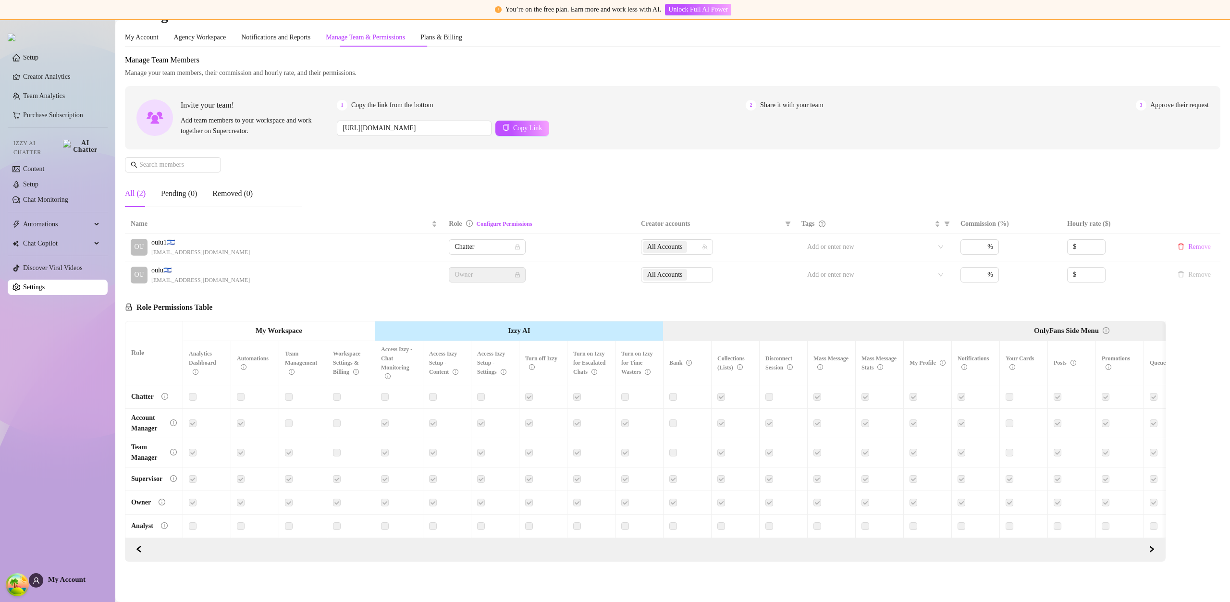
click at [1013, 521] on label at bounding box center [1010, 526] width 8 height 11
click at [963, 497] on label at bounding box center [962, 502] width 8 height 11
click at [1106, 418] on label at bounding box center [1106, 423] width 8 height 11
click at [1105, 394] on label at bounding box center [1106, 397] width 8 height 11
click at [1150, 418] on label at bounding box center [1154, 423] width 8 height 11
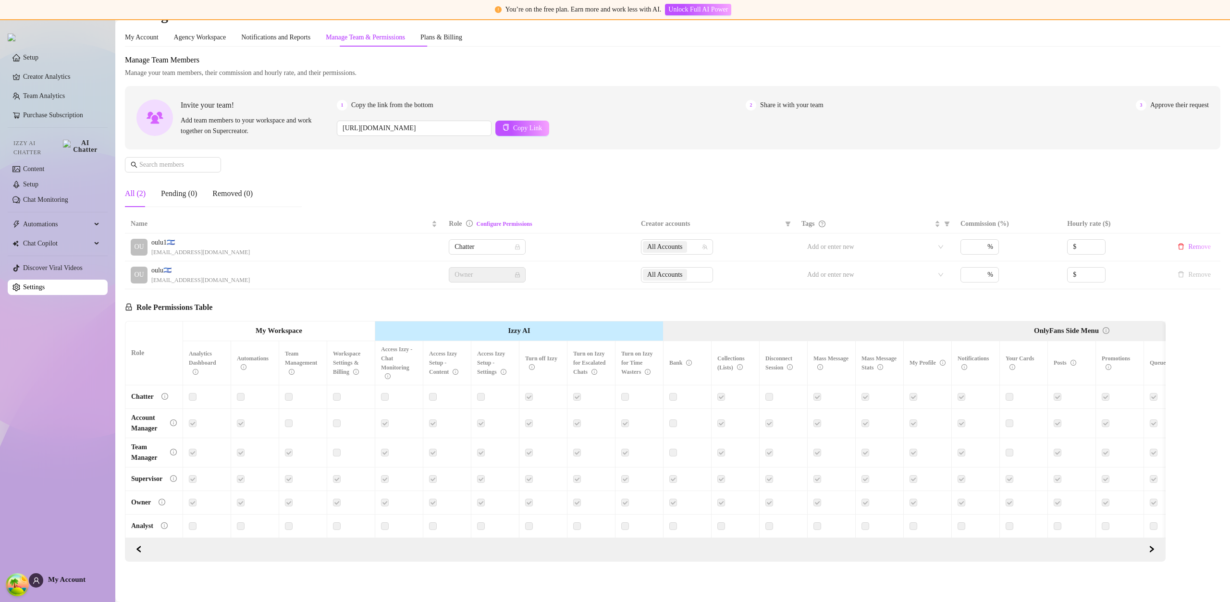
click at [1151, 392] on label at bounding box center [1154, 397] width 8 height 11
click at [1152, 392] on label at bounding box center [1154, 397] width 8 height 11
click at [1055, 359] on button "Upgrade" at bounding box center [1047, 365] width 30 height 12
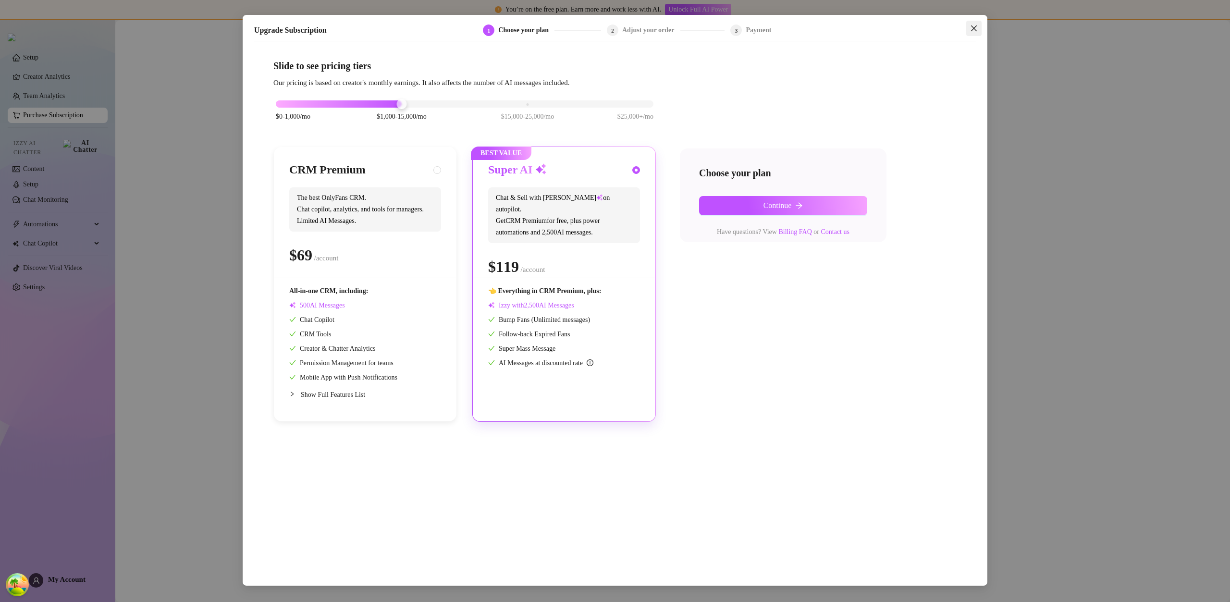
click at [976, 34] on button "Close" at bounding box center [973, 28] width 15 height 15
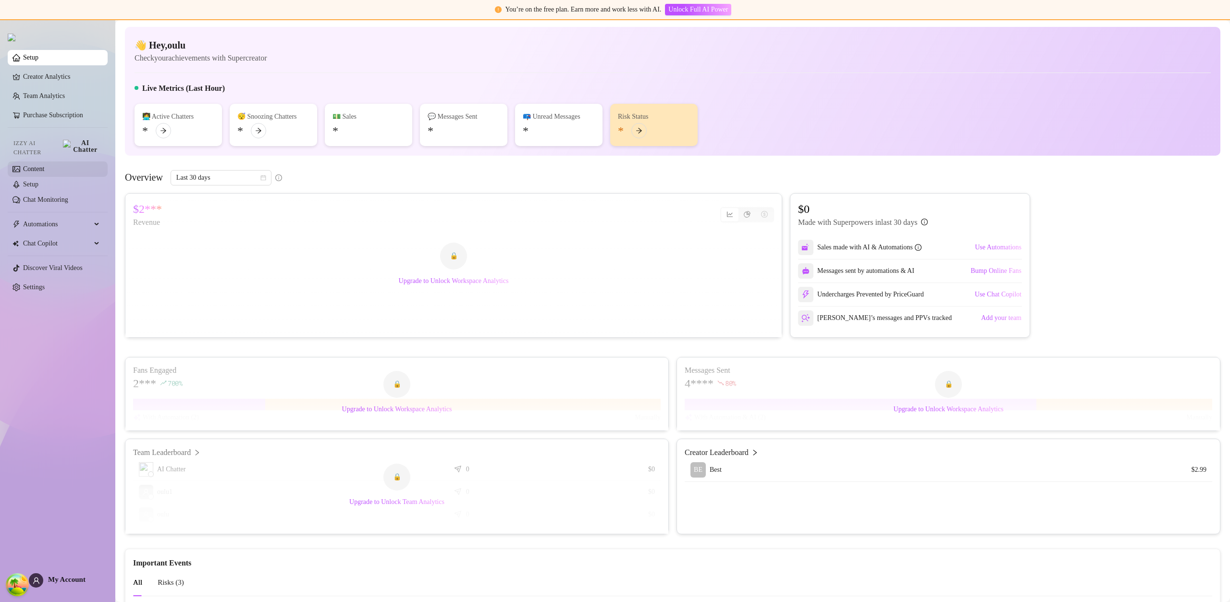
click at [27, 165] on link "Content" at bounding box center [33, 168] width 21 height 7
click at [28, 165] on link "Content" at bounding box center [33, 168] width 21 height 7
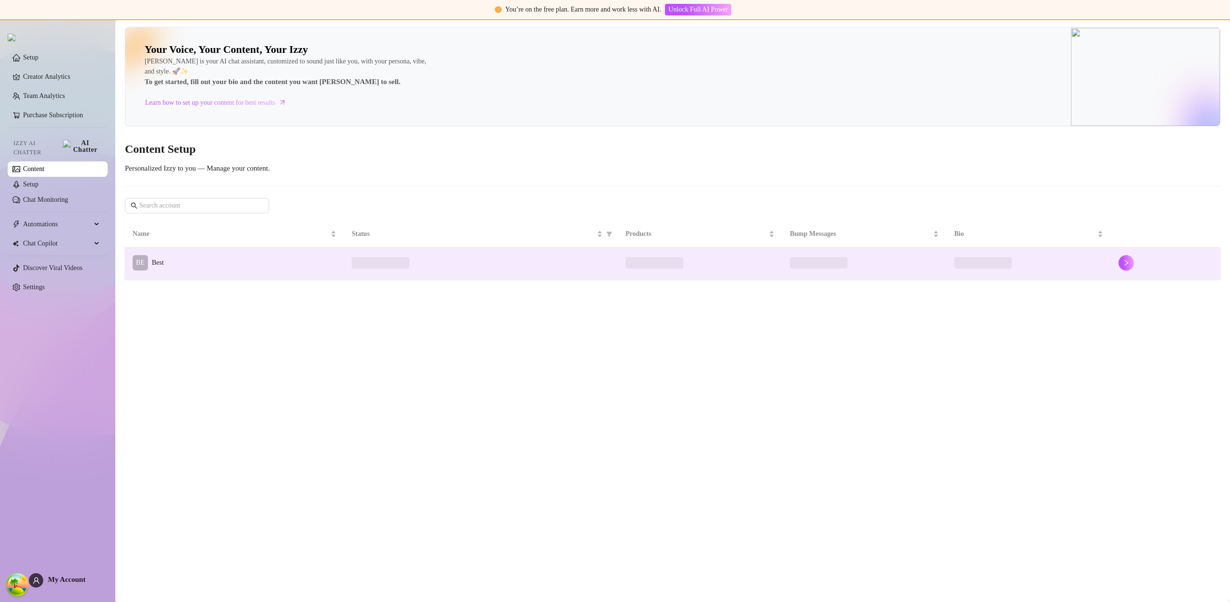
click at [230, 263] on td "BE Best" at bounding box center [234, 262] width 219 height 31
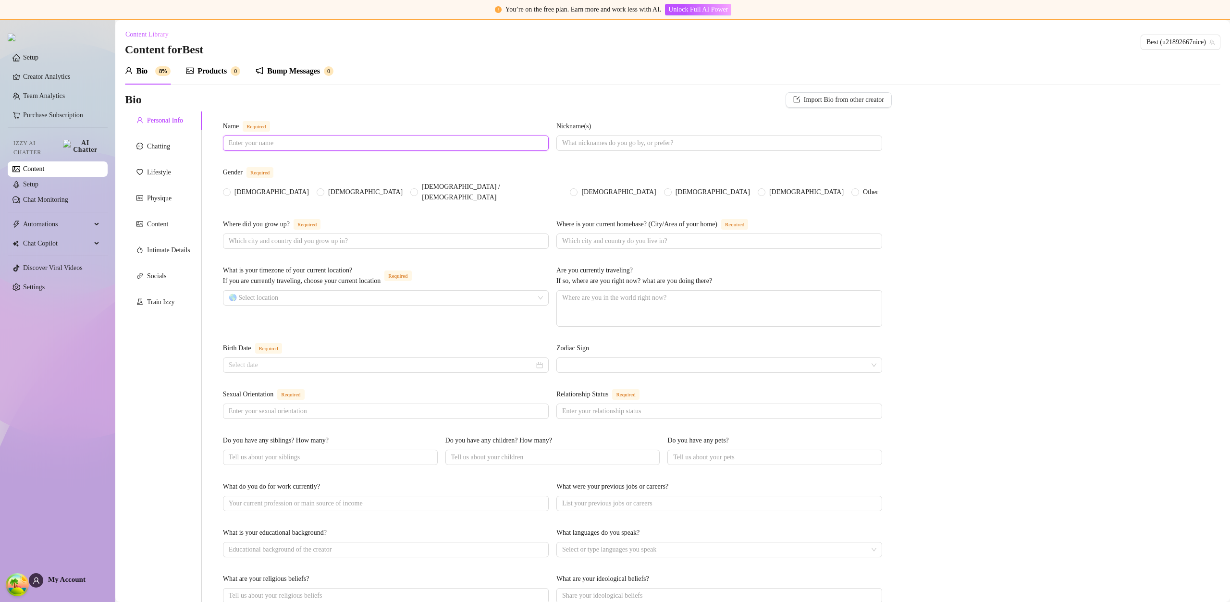
click at [316, 148] on input "Name Required" at bounding box center [385, 143] width 312 height 11
type input "Gianna White"
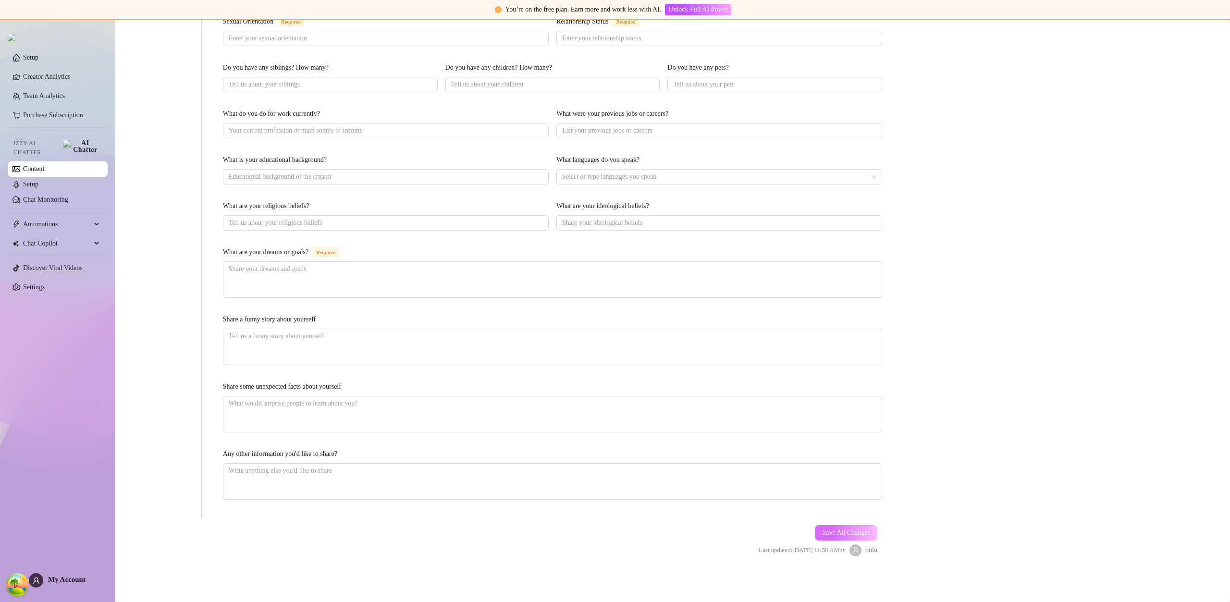
click at [841, 529] on span "Save All Changes" at bounding box center [846, 533] width 48 height 8
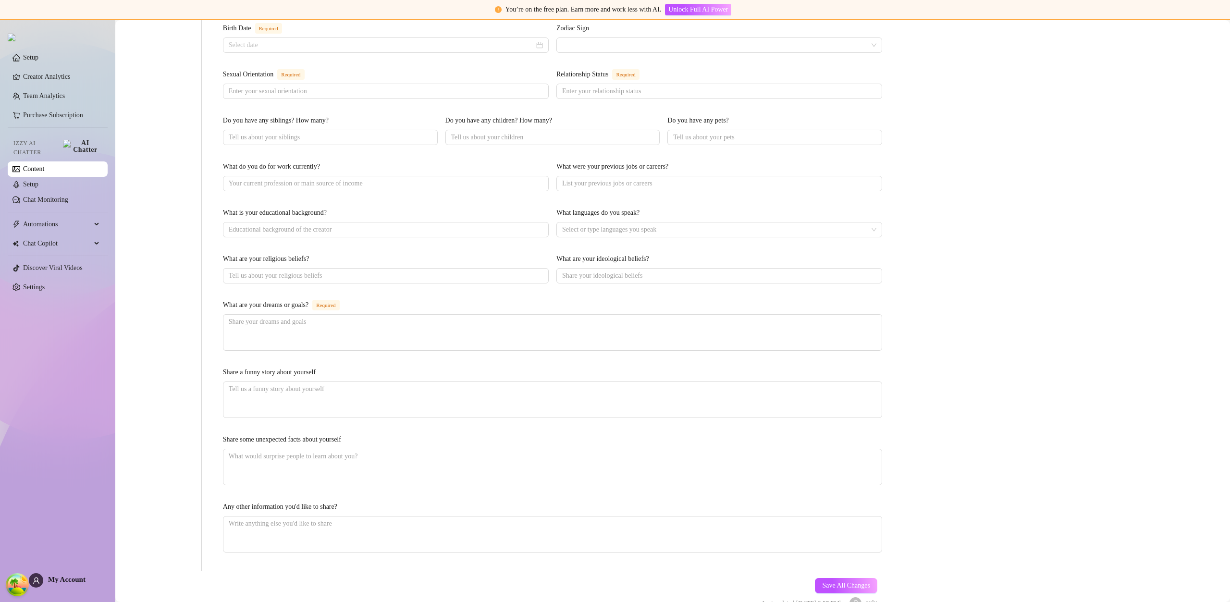
scroll to position [0, 0]
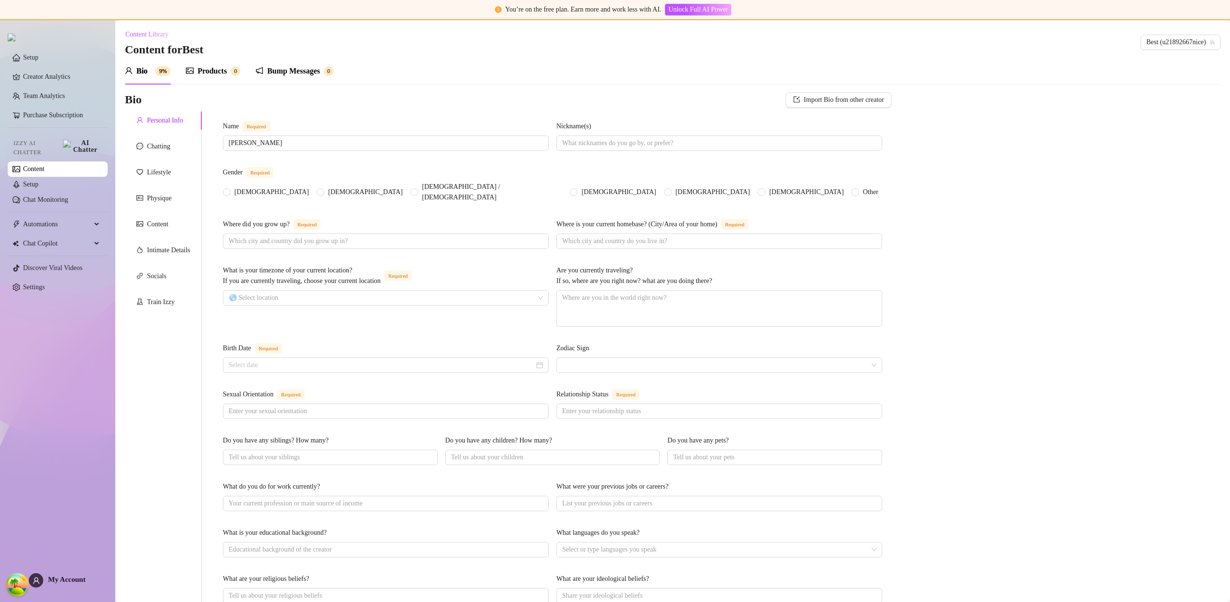
click at [219, 72] on div "Products" at bounding box center [212, 71] width 29 height 12
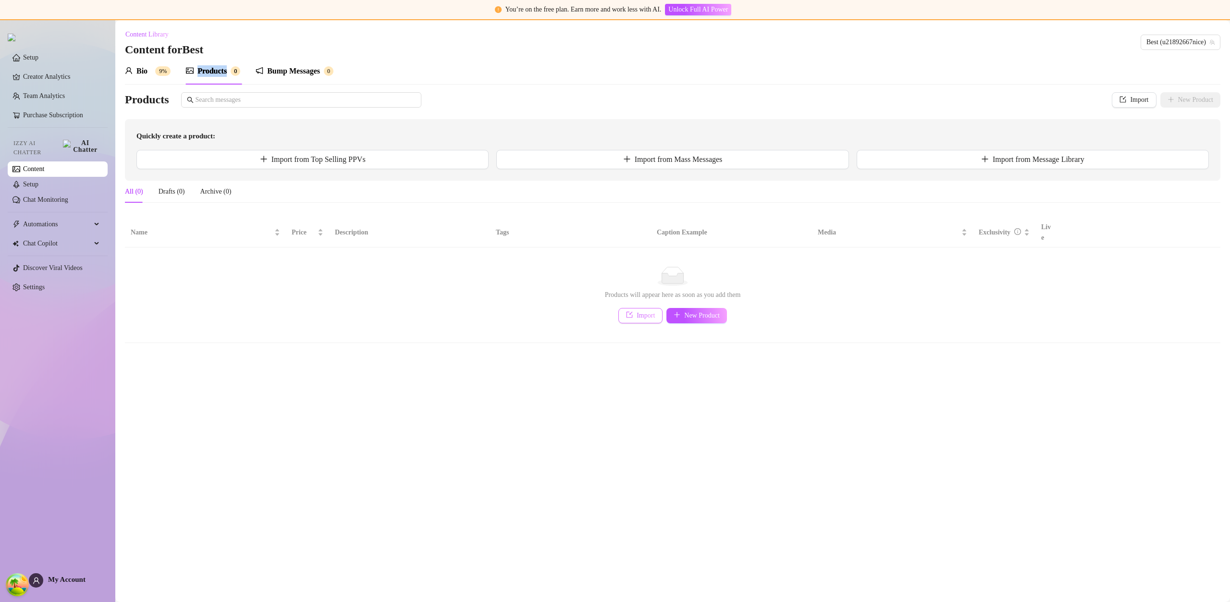
click at [640, 312] on span "Import" at bounding box center [646, 316] width 18 height 8
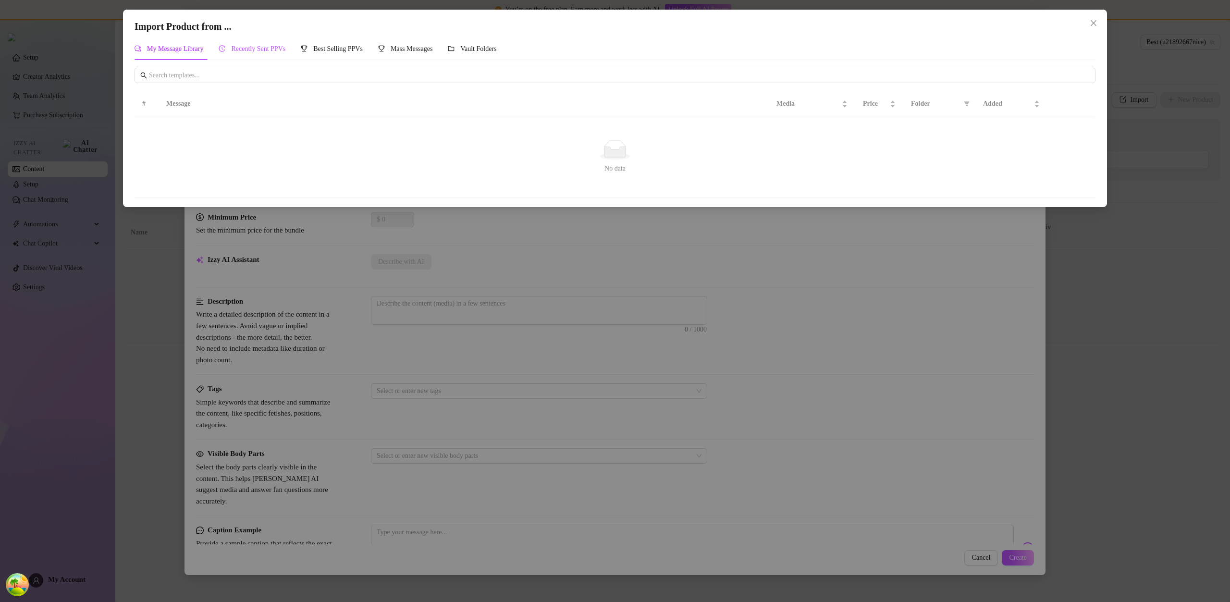
click at [280, 49] on span "Recently Sent PPVs" at bounding box center [258, 48] width 54 height 7
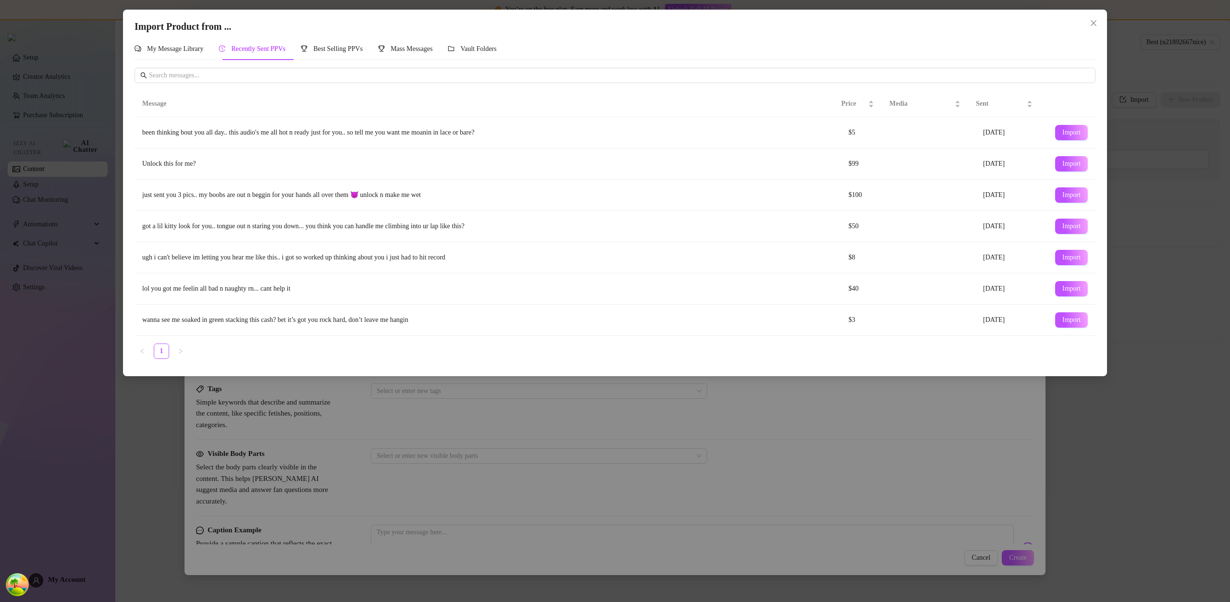
click at [1072, 198] on span "Import" at bounding box center [1072, 195] width 18 height 8
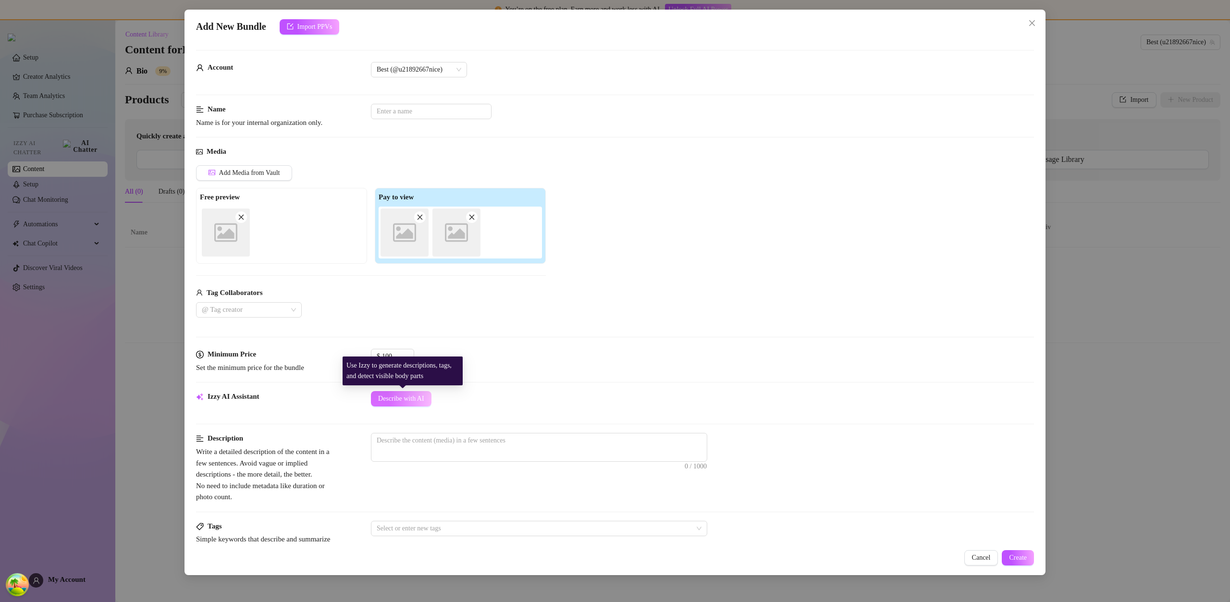
click at [415, 399] on span "Describe with AI" at bounding box center [401, 399] width 46 height 8
type textarea "These"
type textarea "These images"
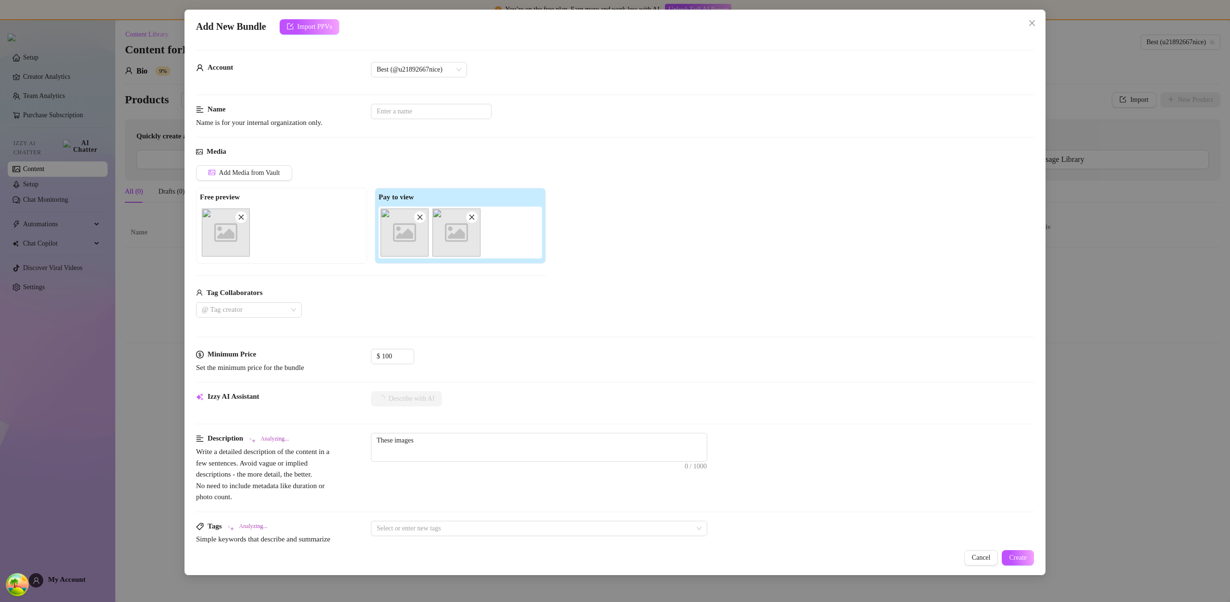
type textarea "These images show"
type textarea "These images show a"
type textarea "These images show a fluffy"
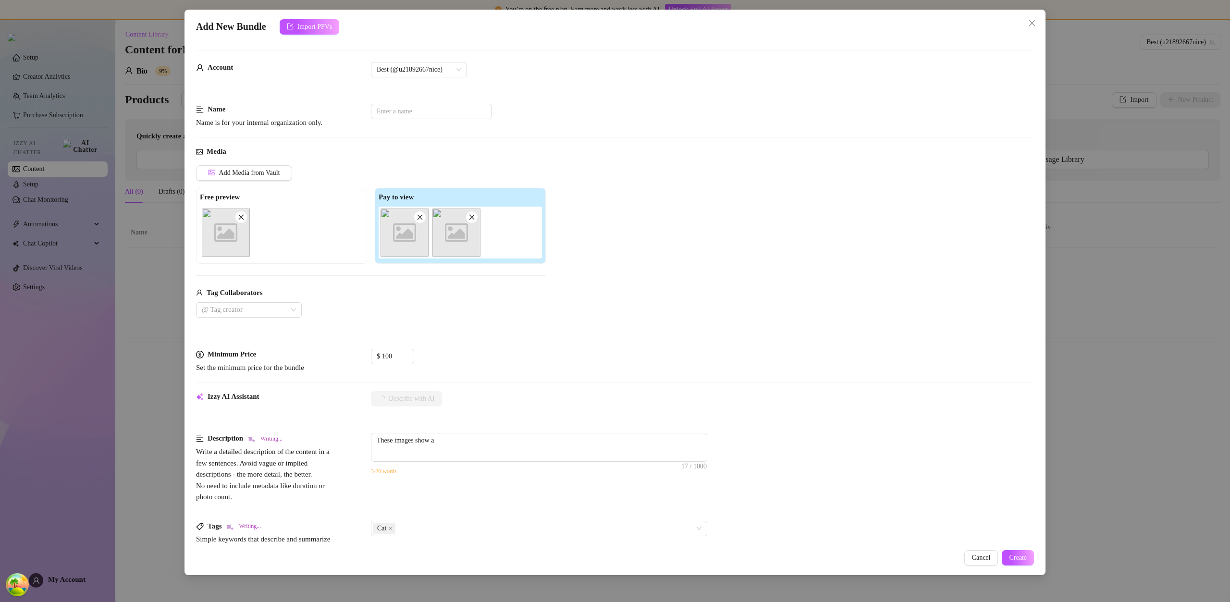
type textarea "These images show a fluffy"
type textarea "These images show a fluffy light-brown"
type textarea "These images show a fluffy light-brown cat"
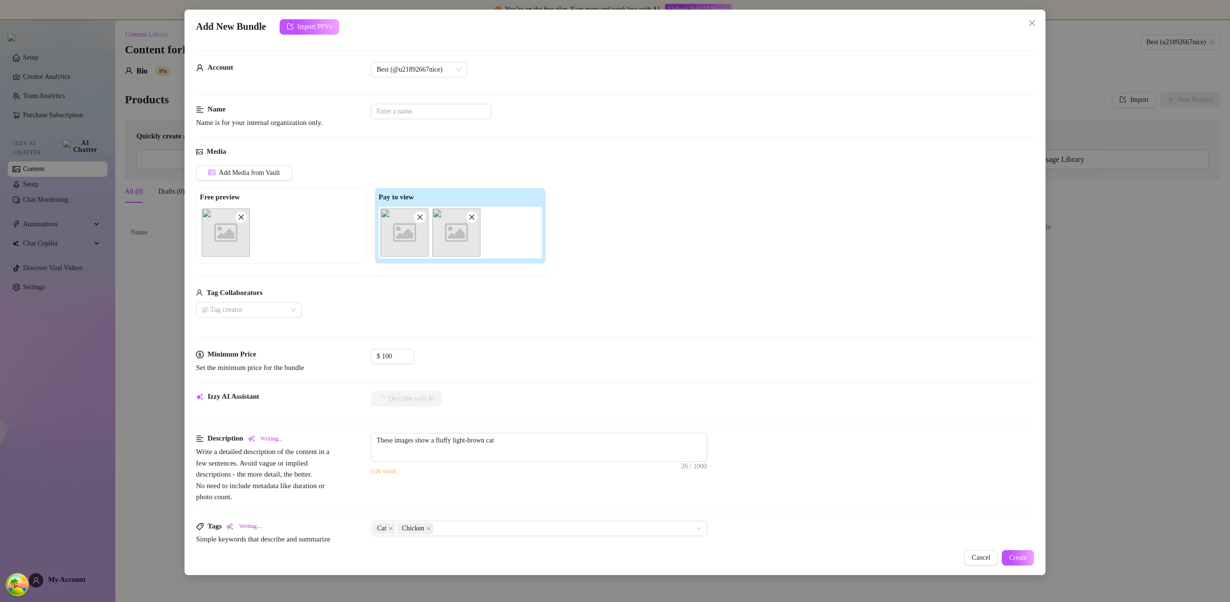
type textarea "These images show a fluffy light-brown cat posing"
type textarea "These images show a fluffy light-brown cat posing outdoors"
type textarea "These images show a fluffy light-brown cat posing outdoors with"
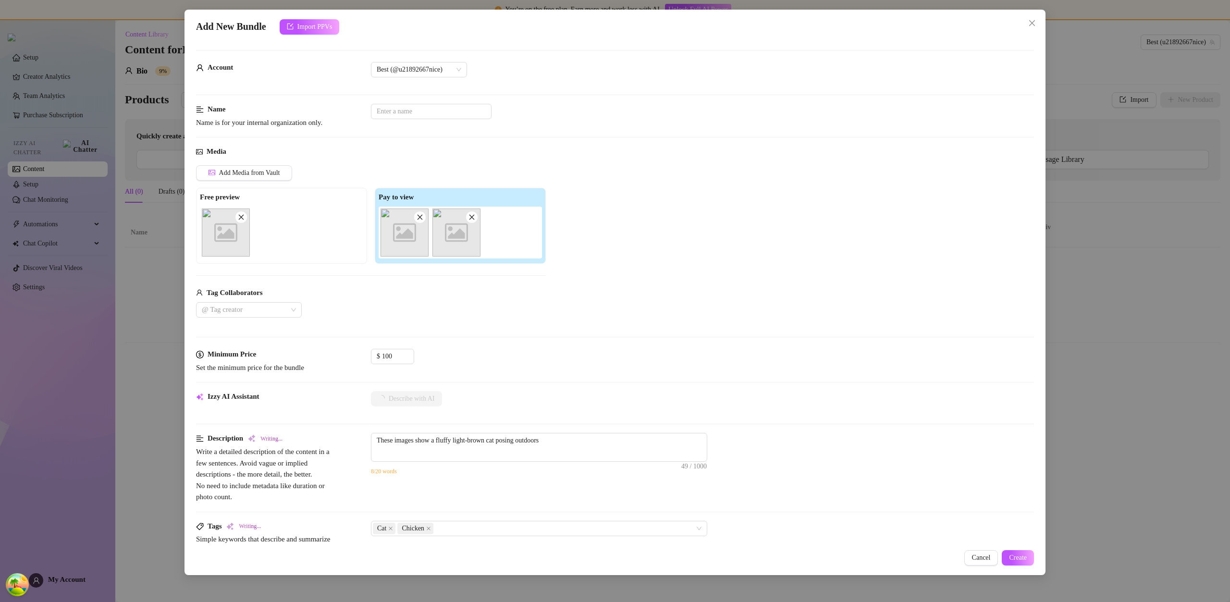
type textarea "These images show a fluffy light-brown cat posing outdoors with"
type textarea "These images show a fluffy light-brown cat posing outdoors with two"
type textarea "These images show a fluffy light-brown cat posing outdoors with two chickens"
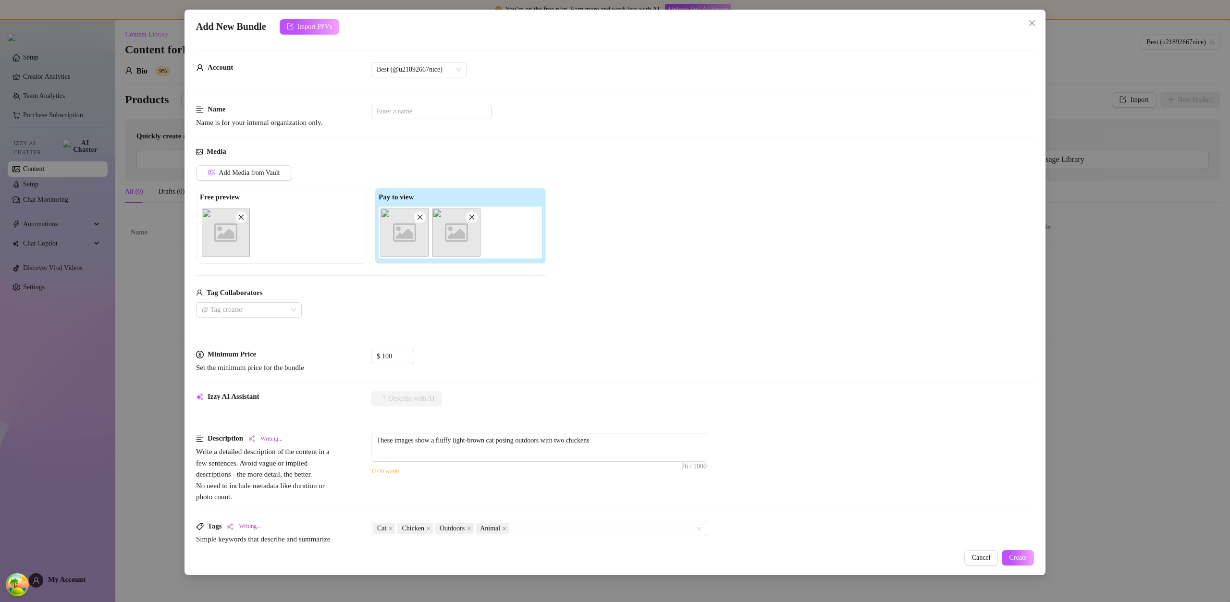
type textarea "These images show a fluffy light-brown cat posing outdoors with two chickens in"
type textarea "These images show a fluffy light-brown cat posing outdoors with two chickens in…"
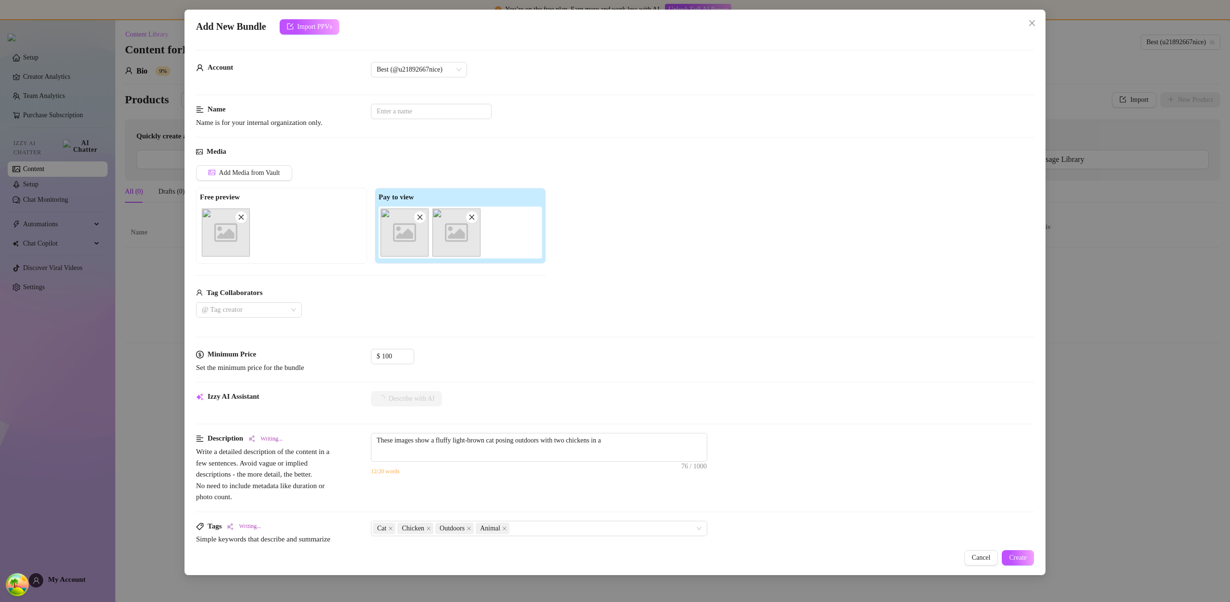
type textarea "These images show a fluffy light-brown cat posing outdoors with two chickens in…"
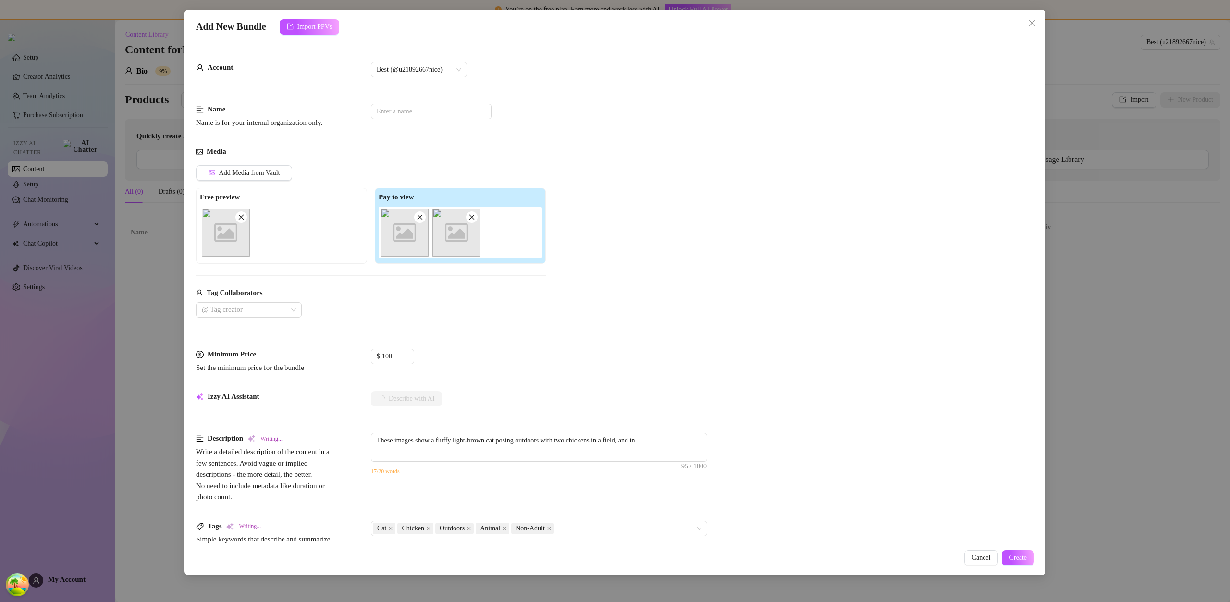
type textarea "These images show a fluffy light-brown cat posing outdoors with two chickens in…"
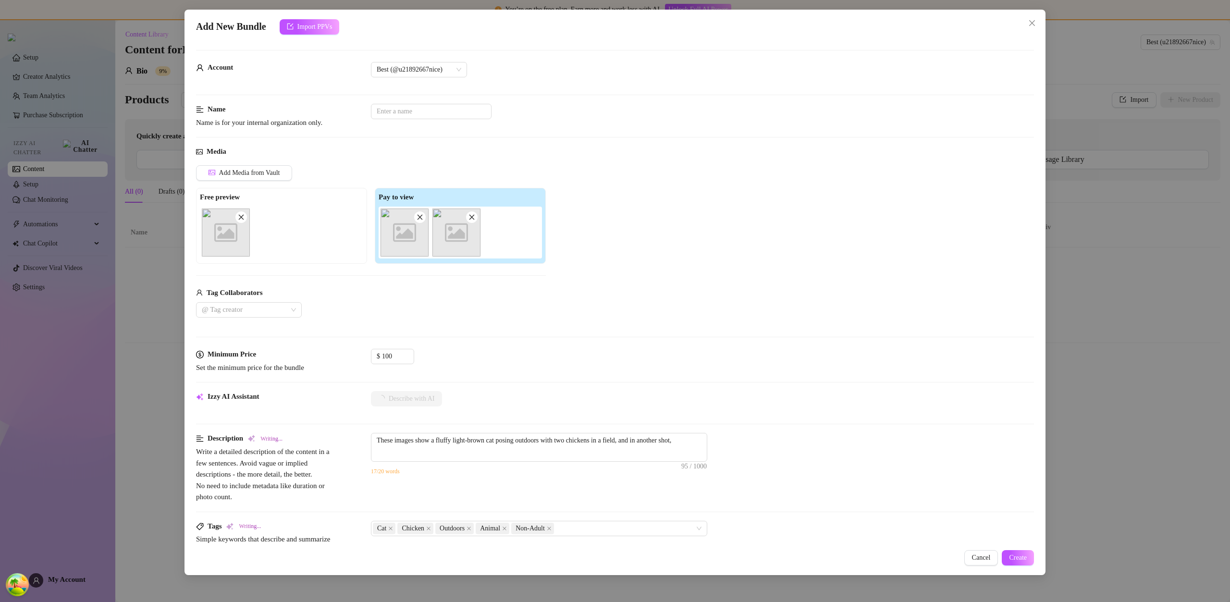
type textarea "These images show a fluffy light-brown cat posing outdoors with two chickens in…"
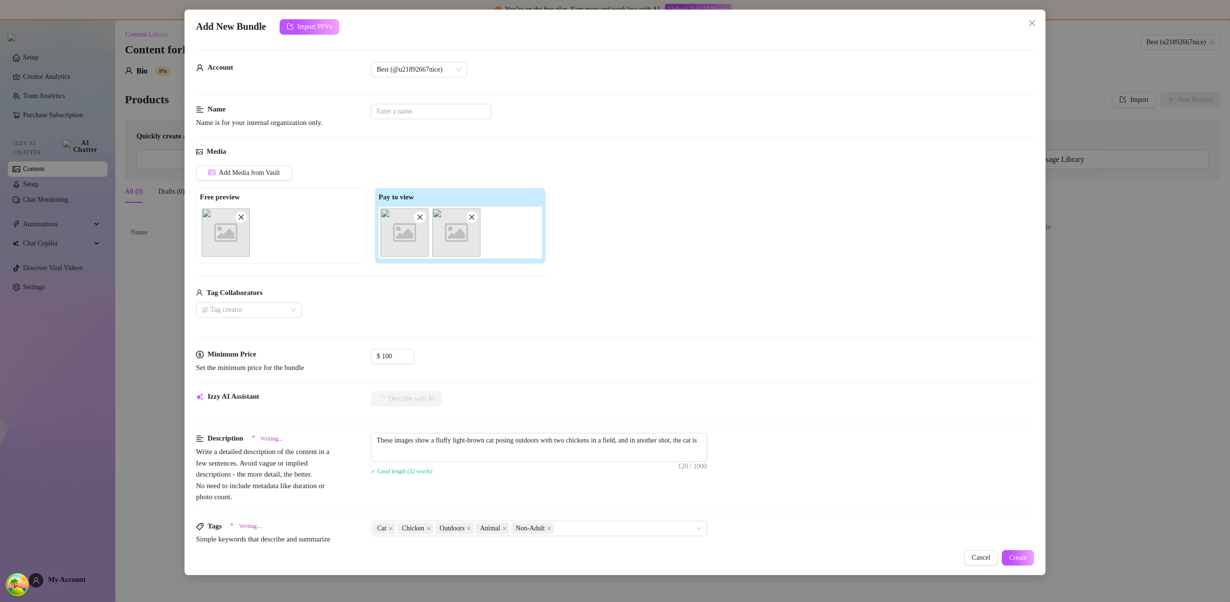
type textarea "These images show a fluffy light-brown cat posing outdoors with two chickens in…"
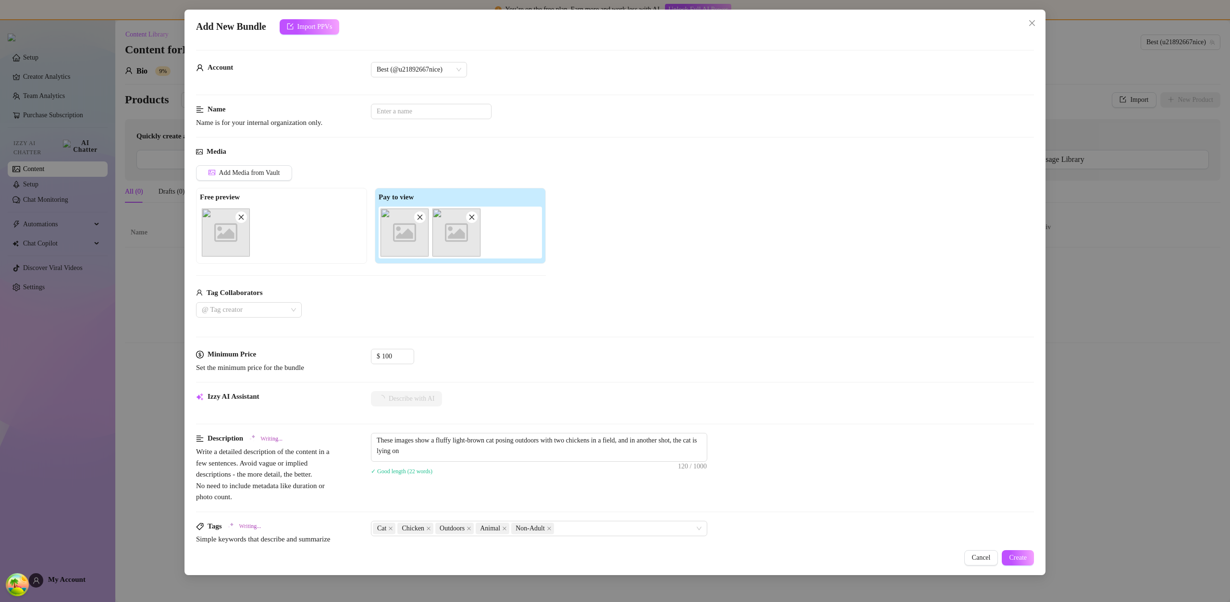
type textarea "These images show a fluffy light-brown cat posing outdoors with two chickens in…"
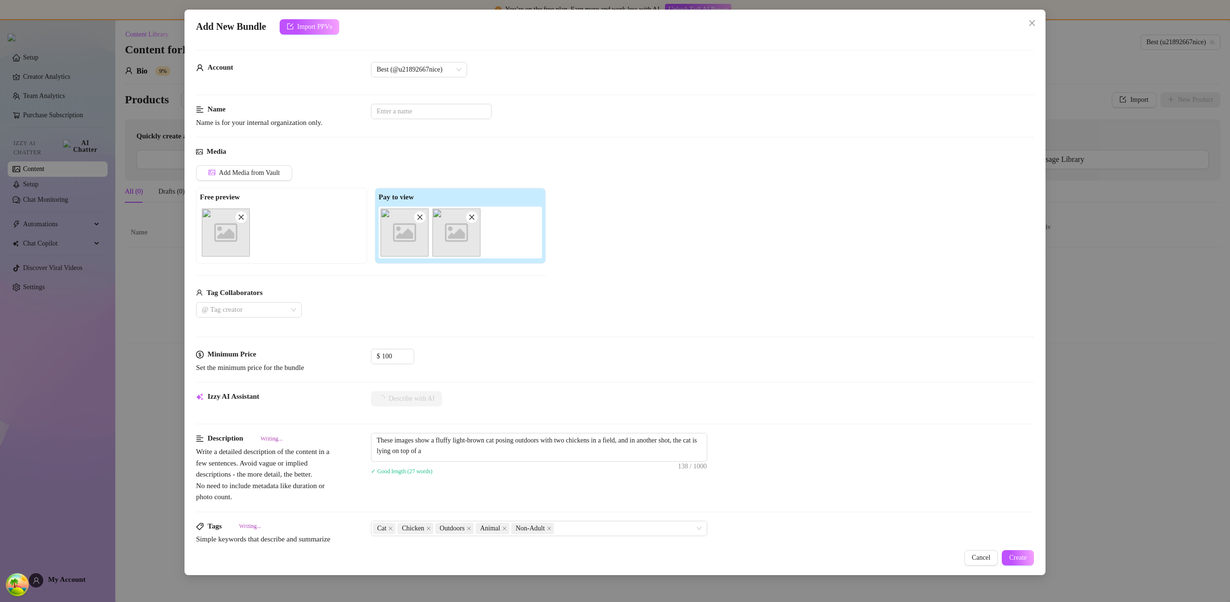
type textarea "These images show a fluffy light-brown cat posing outdoors with two chickens in…"
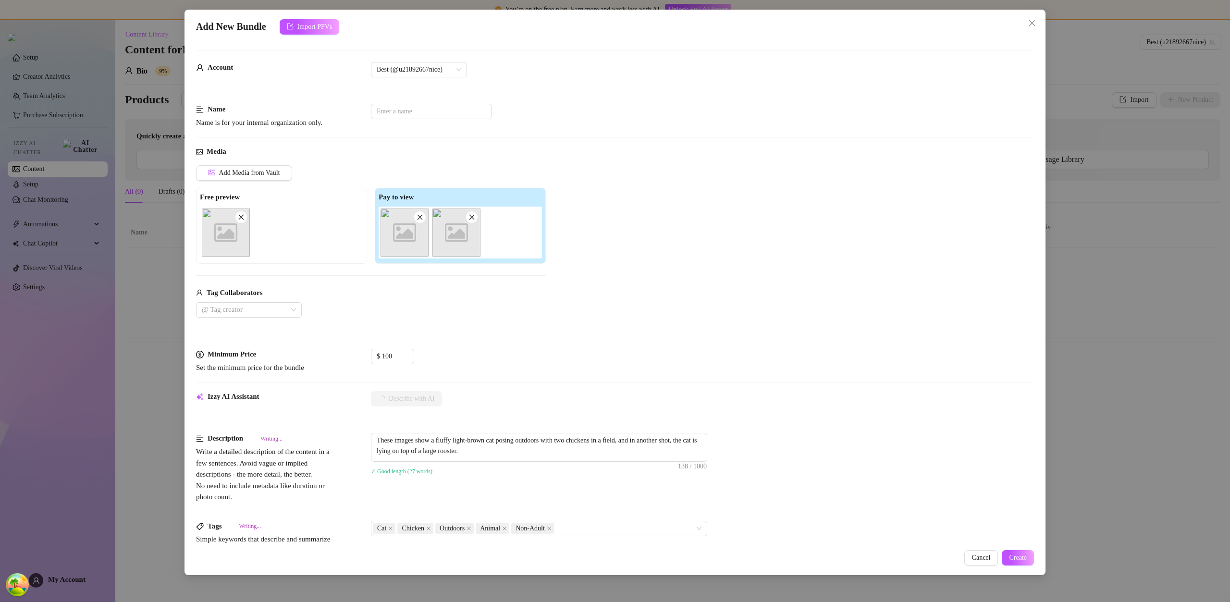
type textarea "These images show a fluffy light-brown cat posing outdoors with two chickens in…"
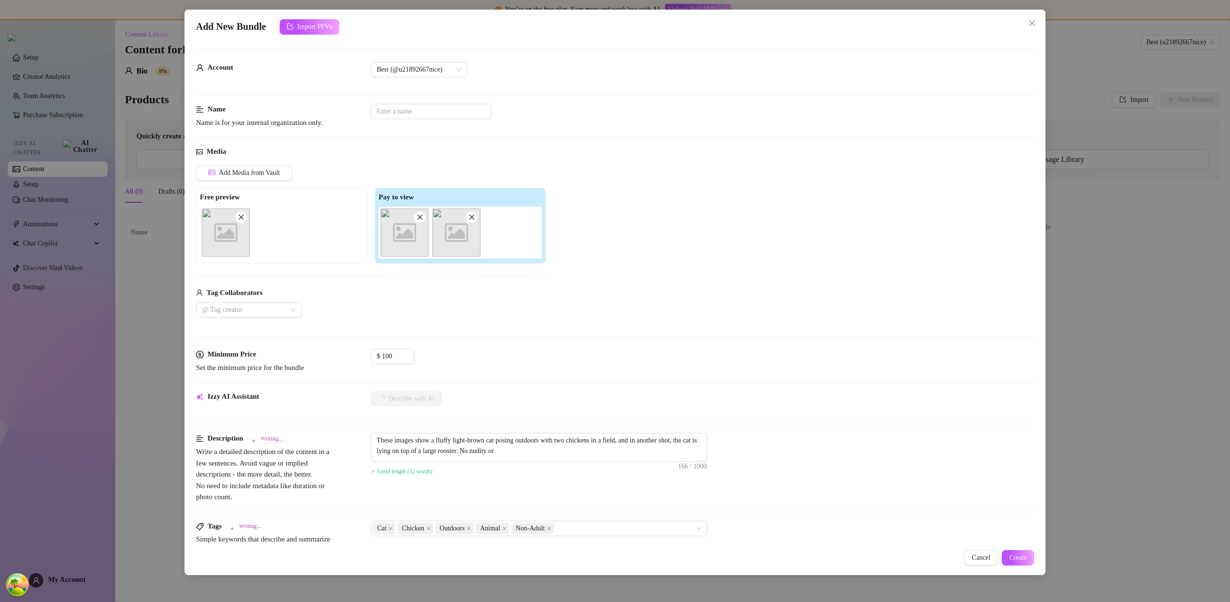
type textarea "These images show a fluffy light-brown cat posing outdoors with two chickens in…"
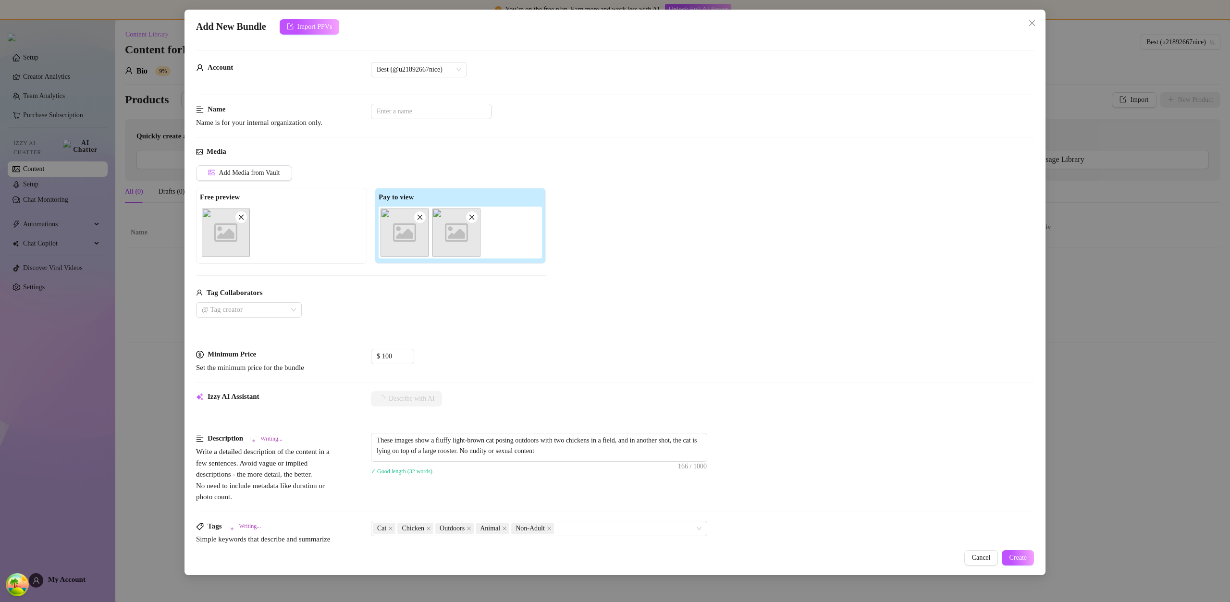
type textarea "These images show a fluffy light-brown cat posing outdoors with two chickens in…"
click at [1022, 558] on span "Create" at bounding box center [1018, 558] width 18 height 8
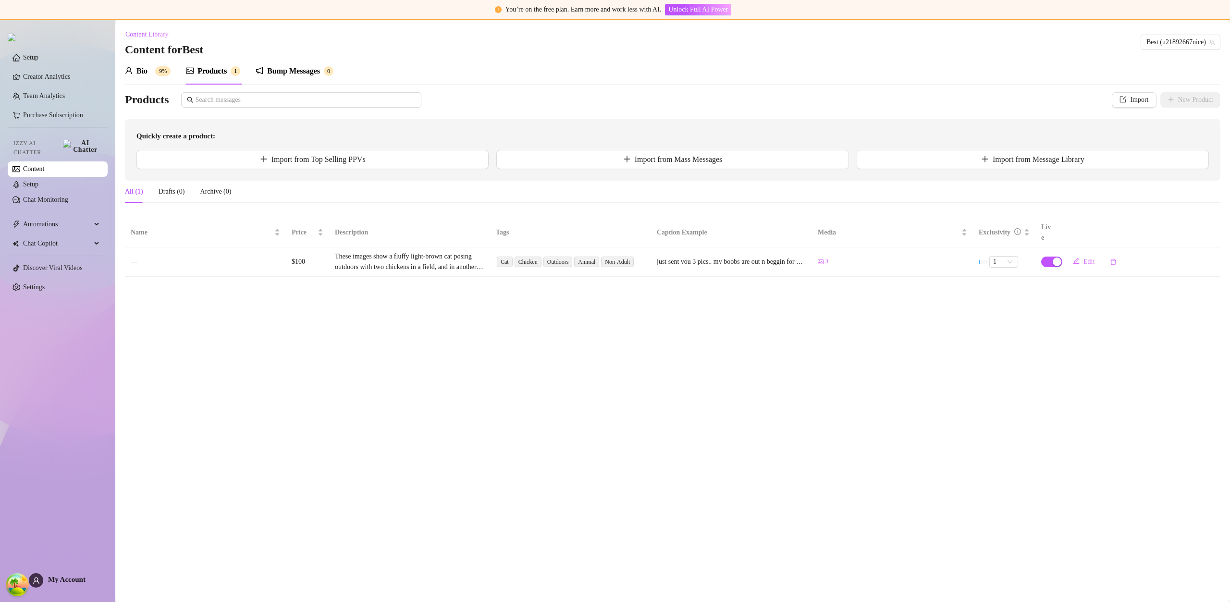
click at [300, 74] on div "Bump Messages" at bounding box center [293, 71] width 53 height 12
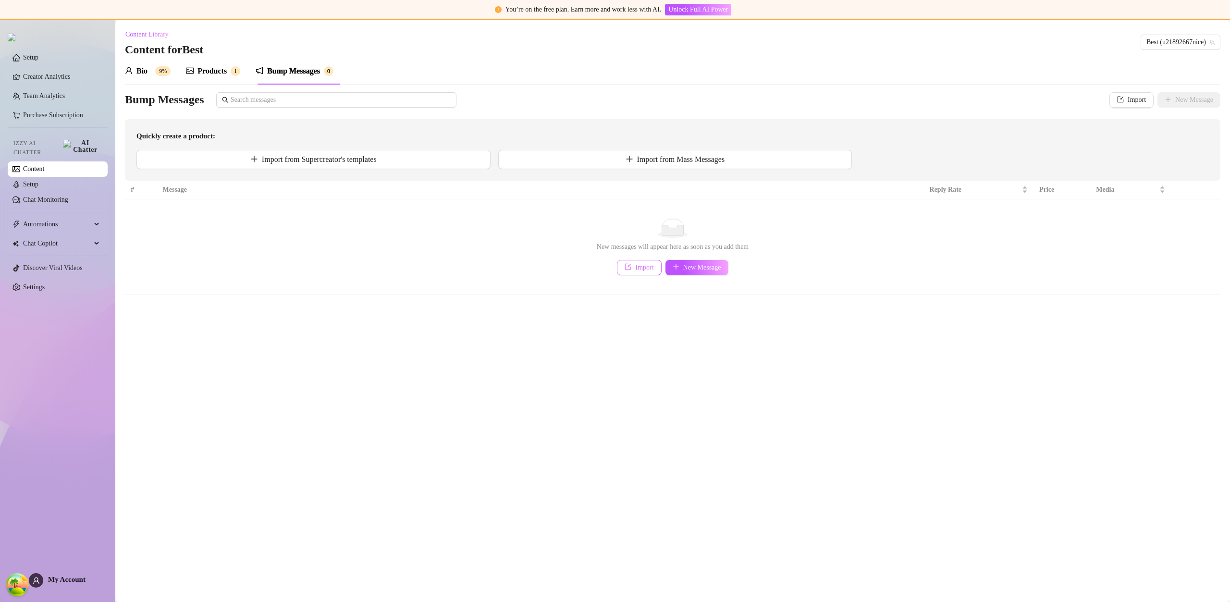
click at [647, 270] on span "Import" at bounding box center [644, 268] width 18 height 8
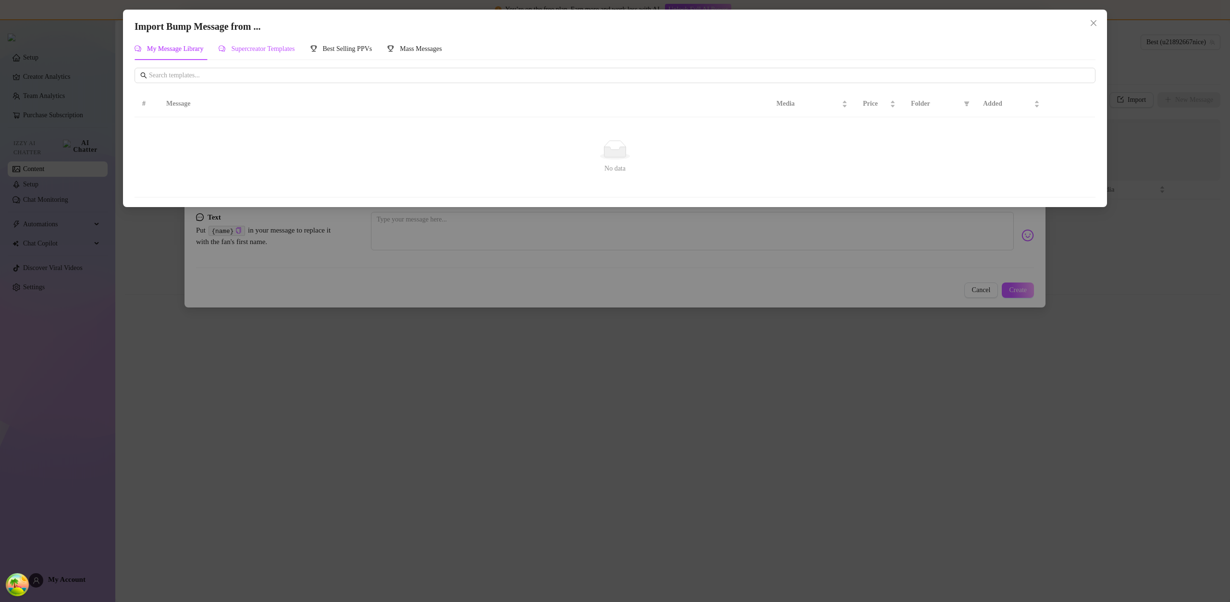
click at [295, 51] on span "Supercreator Templates" at bounding box center [262, 48] width 63 height 7
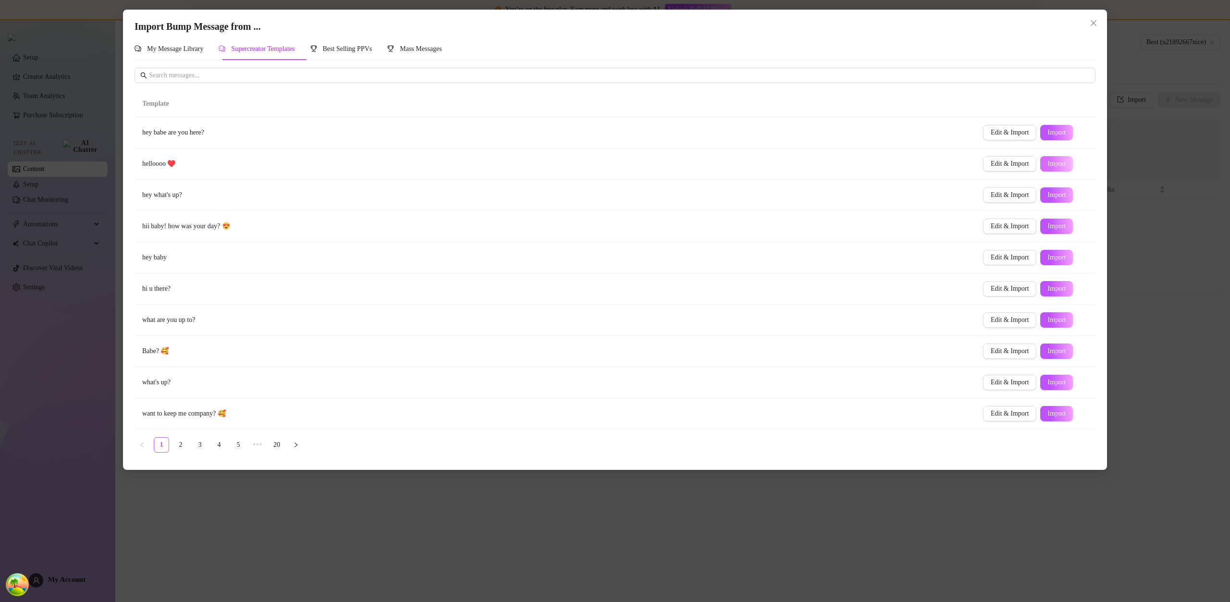
drag, startPoint x: 1056, startPoint y: 129, endPoint x: 1063, endPoint y: 158, distance: 29.3
click at [1056, 129] on span "Import" at bounding box center [1057, 133] width 18 height 8
click at [1055, 287] on span "Import" at bounding box center [1057, 289] width 18 height 8
click at [1050, 260] on span "Import" at bounding box center [1057, 258] width 18 height 8
click at [1052, 227] on span "Import" at bounding box center [1057, 226] width 18 height 8
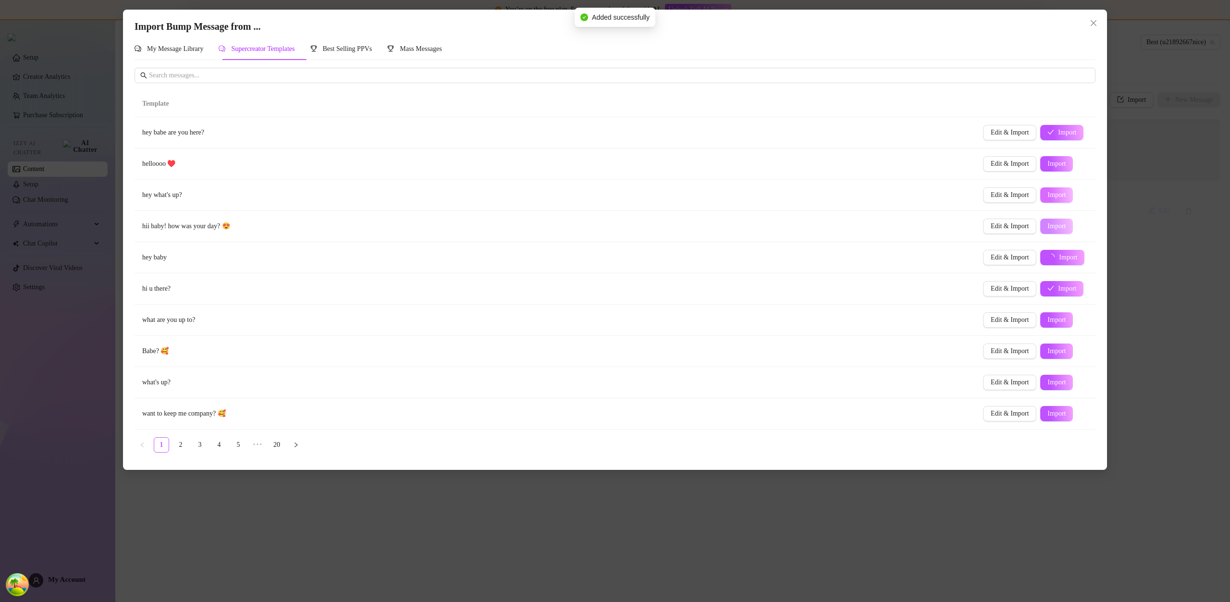
click at [1048, 194] on span "Import" at bounding box center [1057, 195] width 18 height 8
type textarea "hey what's up?"
type input "0"
click at [1048, 169] on button "Import" at bounding box center [1056, 163] width 33 height 15
click at [1095, 20] on icon "close" at bounding box center [1094, 23] width 8 height 8
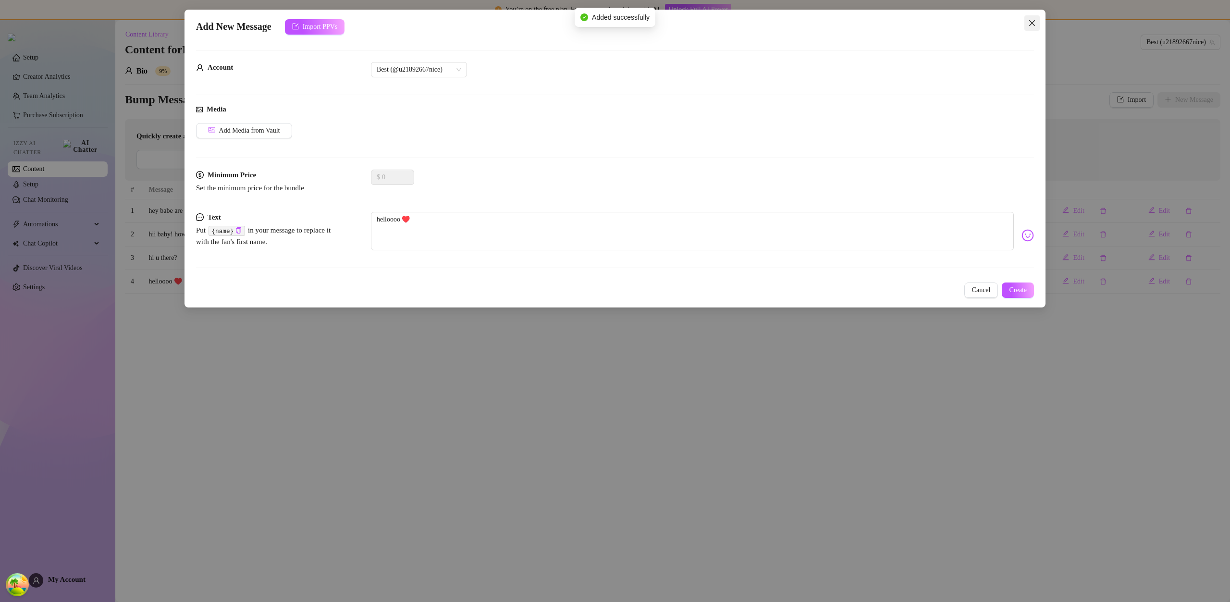
click at [1035, 16] on button "Close" at bounding box center [1032, 22] width 15 height 15
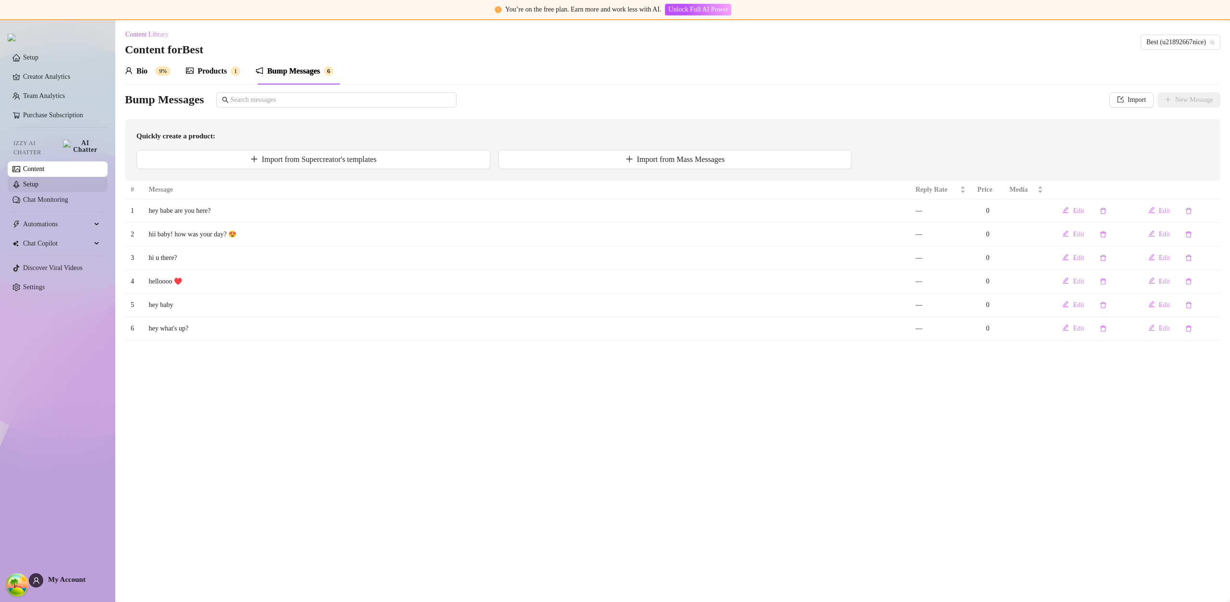
click at [38, 182] on link "Setup" at bounding box center [30, 184] width 15 height 7
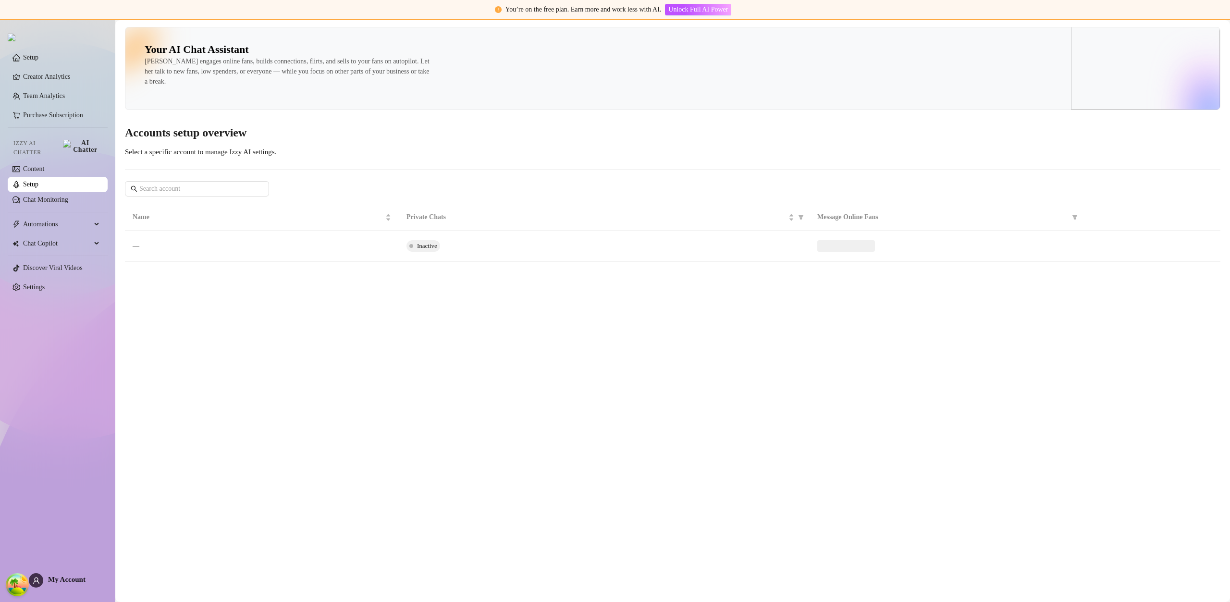
click at [38, 182] on link "Setup" at bounding box center [30, 184] width 15 height 7
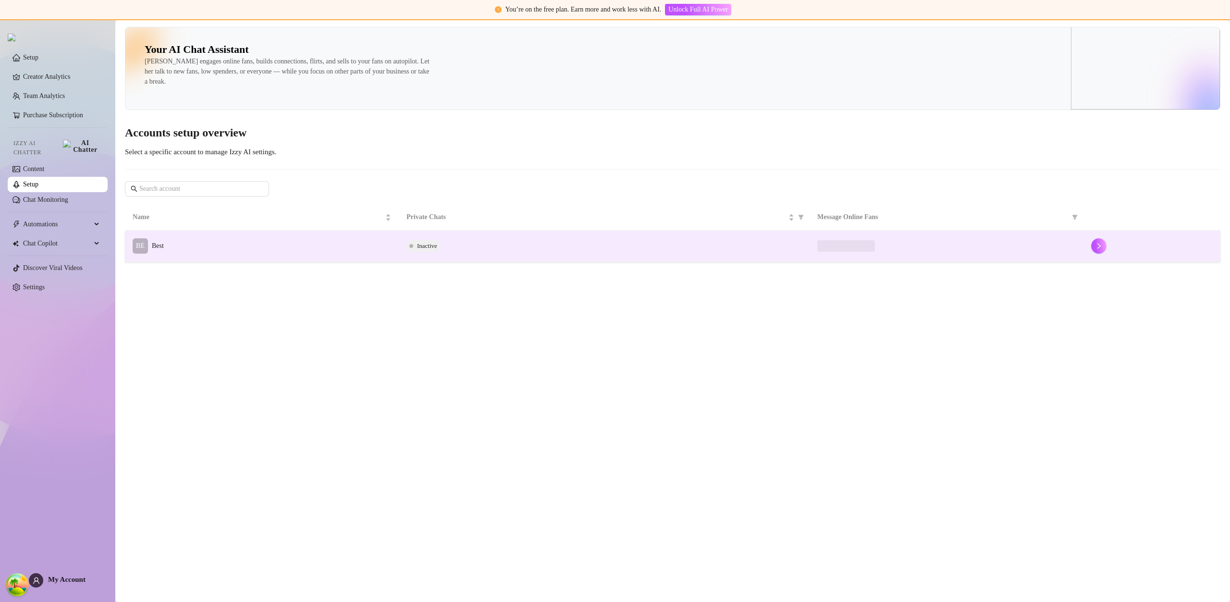
click at [195, 249] on td "BE Best" at bounding box center [262, 246] width 274 height 31
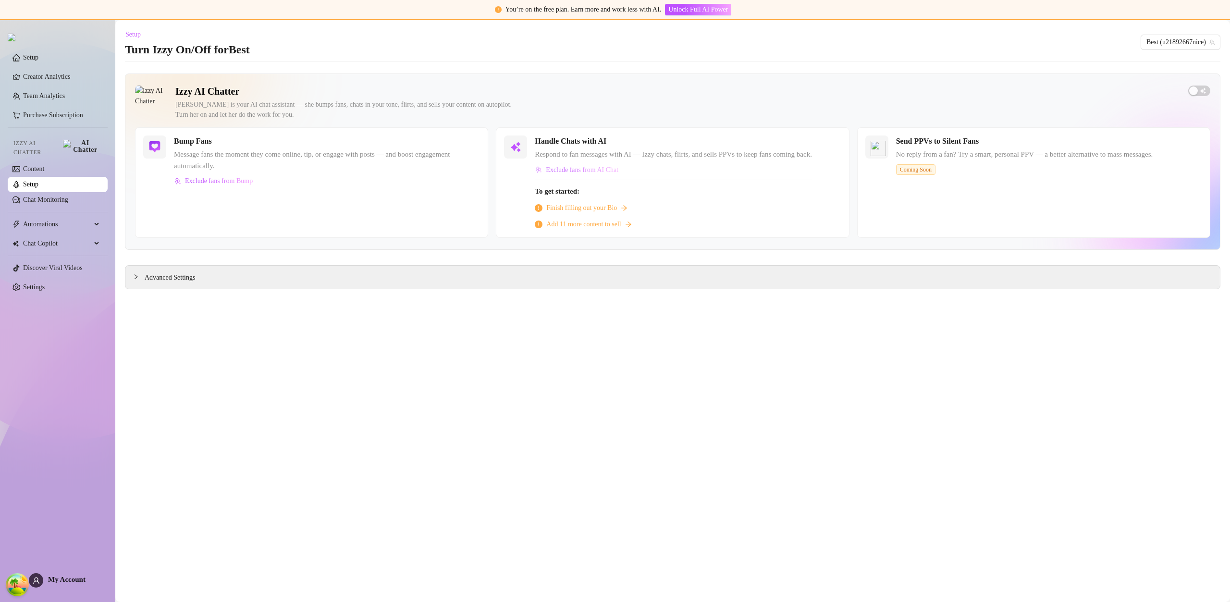
click at [578, 165] on button "Exclude fans from AI Chat" at bounding box center [577, 169] width 84 height 15
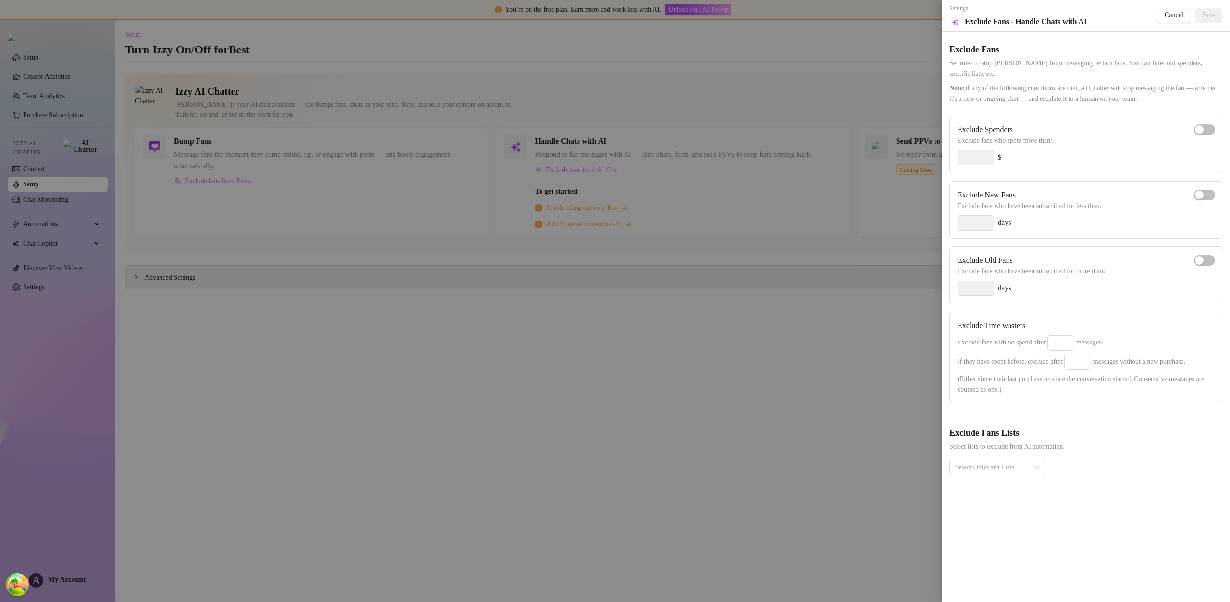
click at [425, 170] on div at bounding box center [615, 301] width 1230 height 602
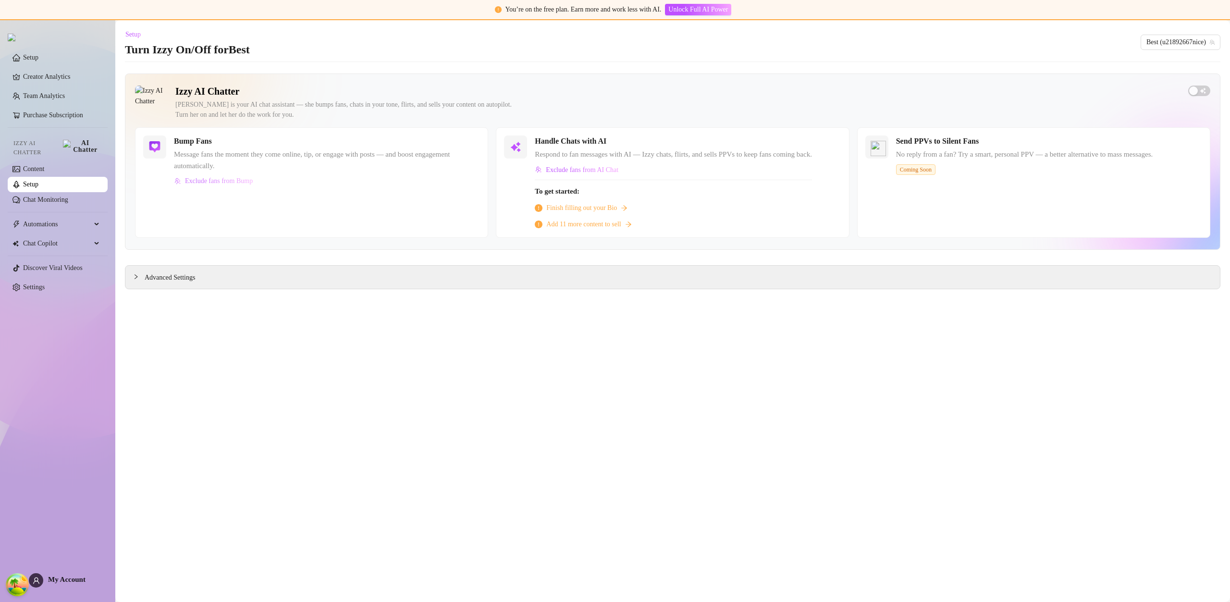
click at [233, 173] on button "Exclude fans from Bump" at bounding box center [213, 180] width 79 height 15
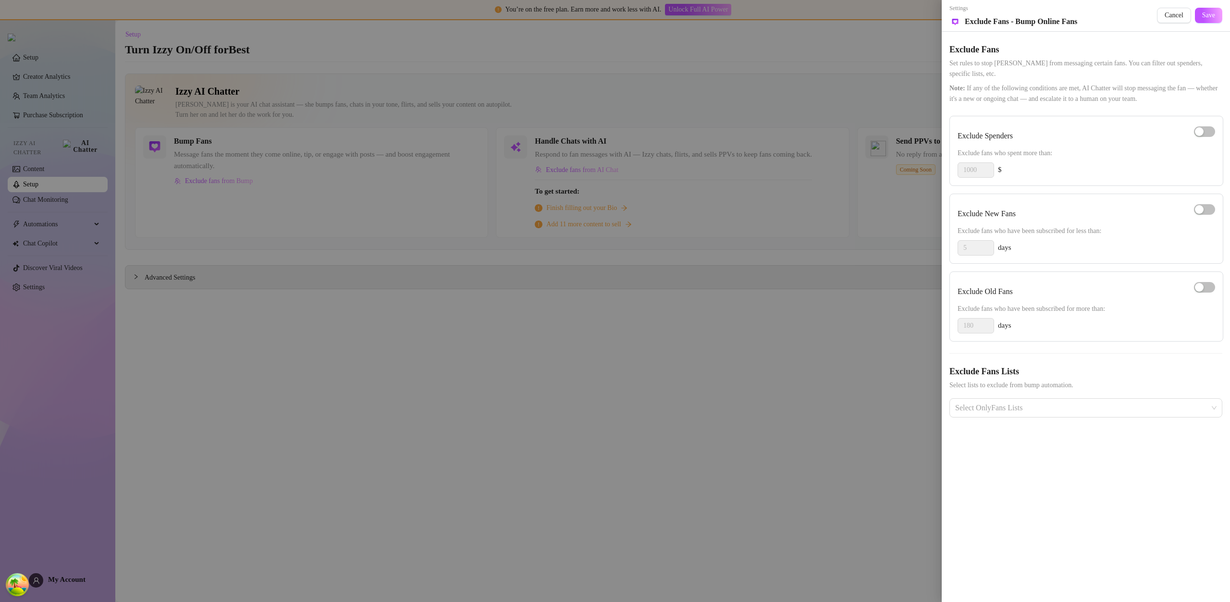
click at [236, 177] on div at bounding box center [615, 301] width 1230 height 602
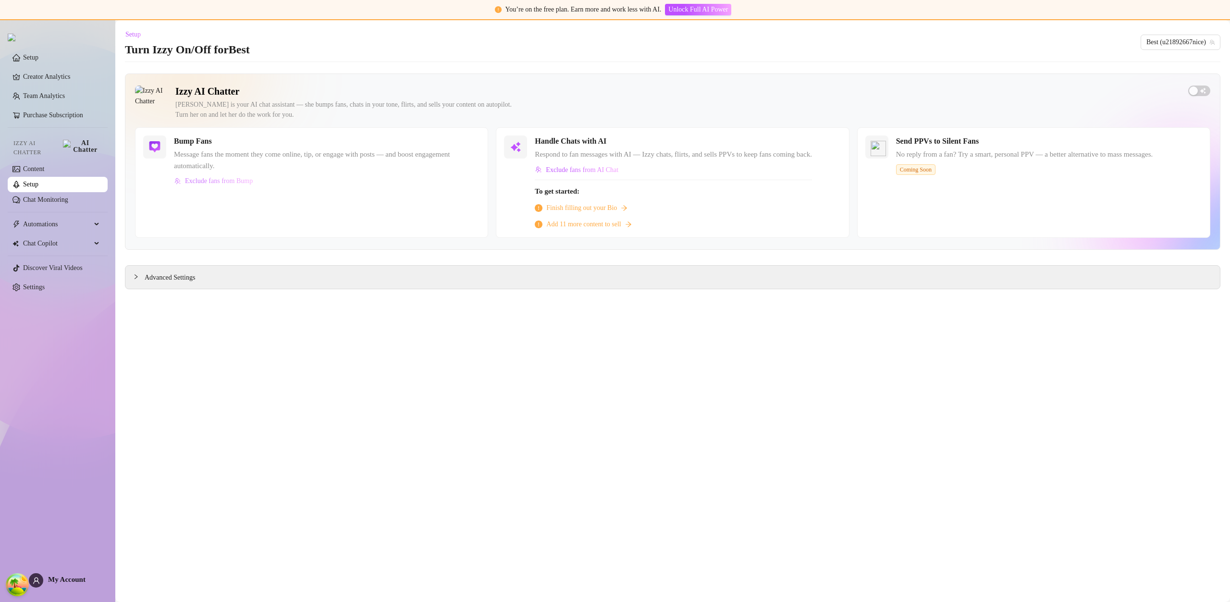
click at [239, 178] on span "Exclude fans from Bump" at bounding box center [219, 181] width 68 height 8
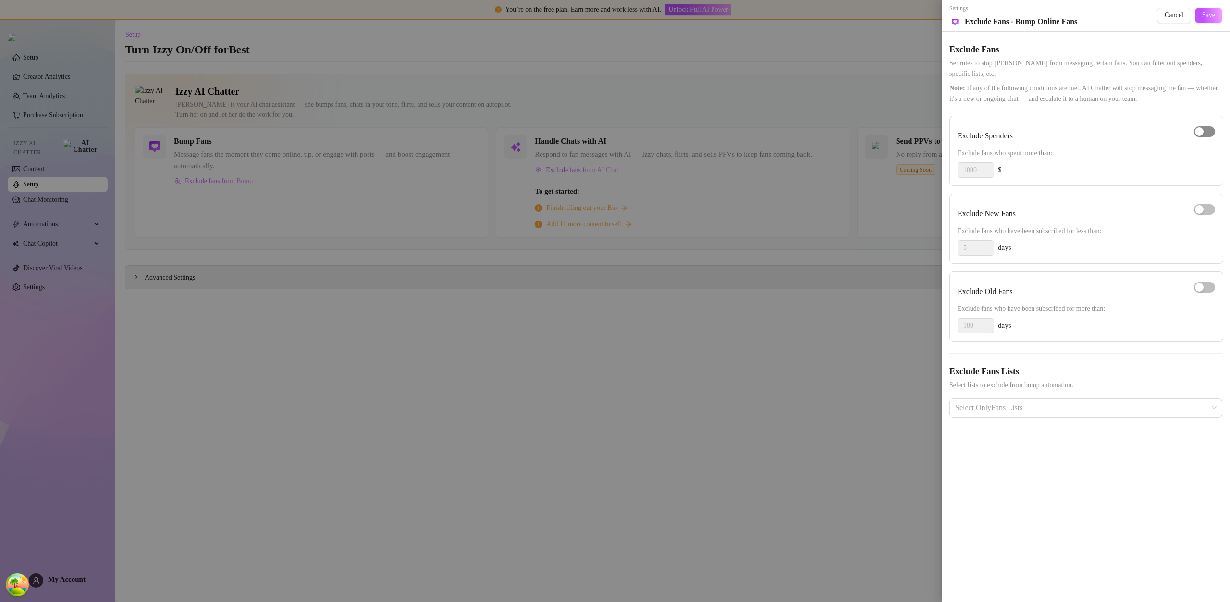
click at [1203, 134] on div "button" at bounding box center [1199, 131] width 9 height 9
click at [1200, 16] on button "Save" at bounding box center [1208, 15] width 27 height 15
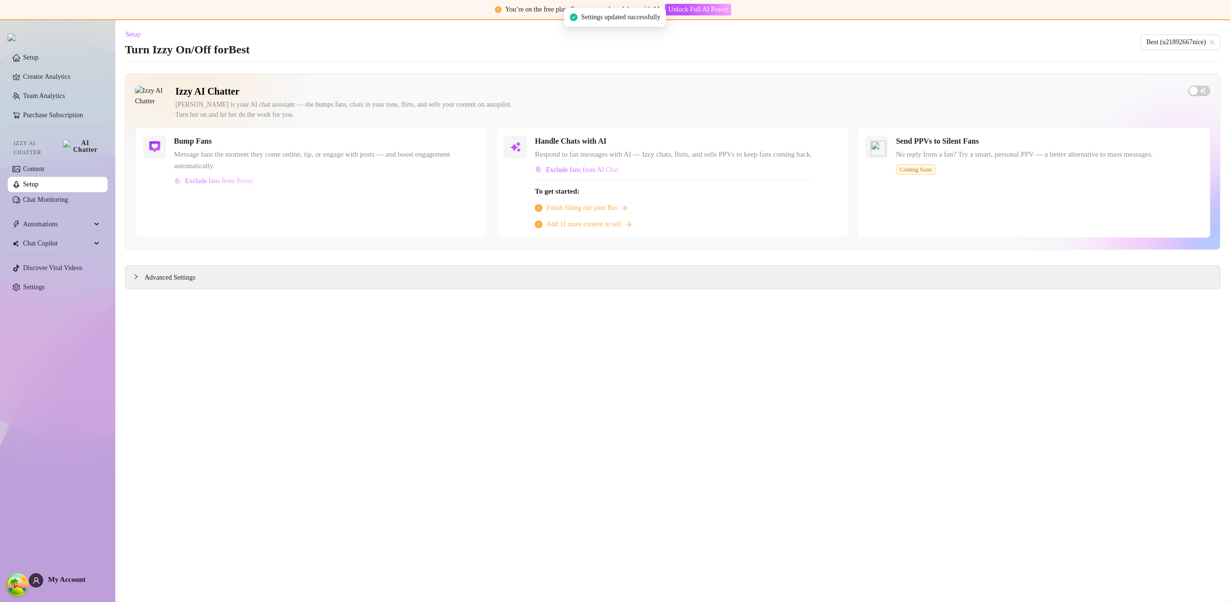
click at [229, 183] on span "Exclude fans from Bump" at bounding box center [219, 181] width 68 height 8
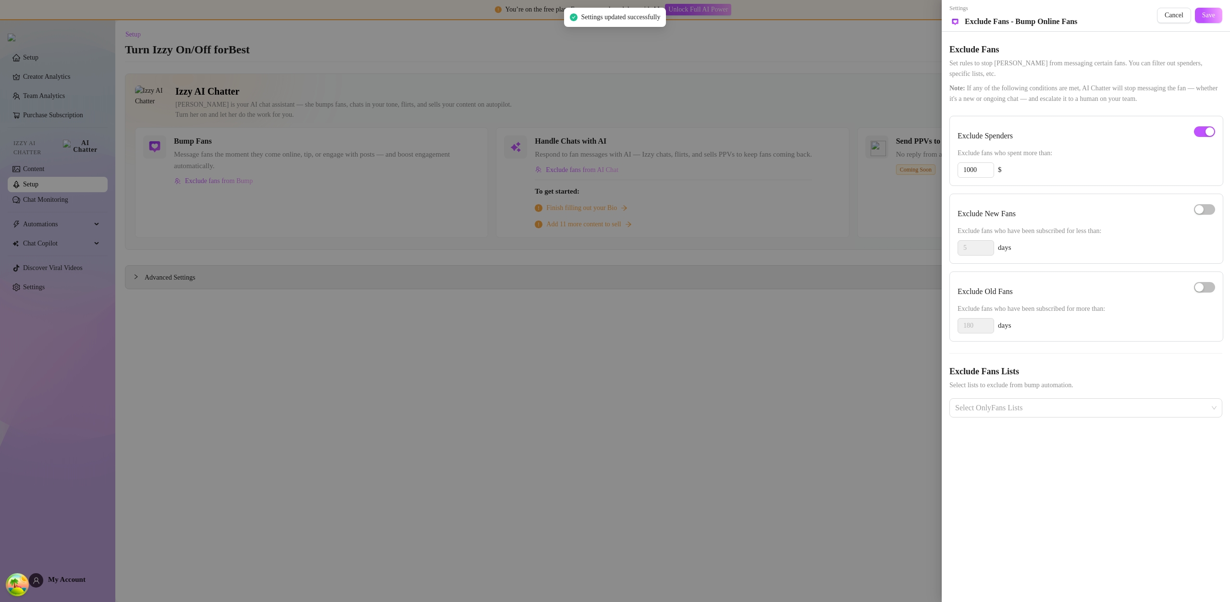
click at [388, 158] on div at bounding box center [615, 301] width 1230 height 602
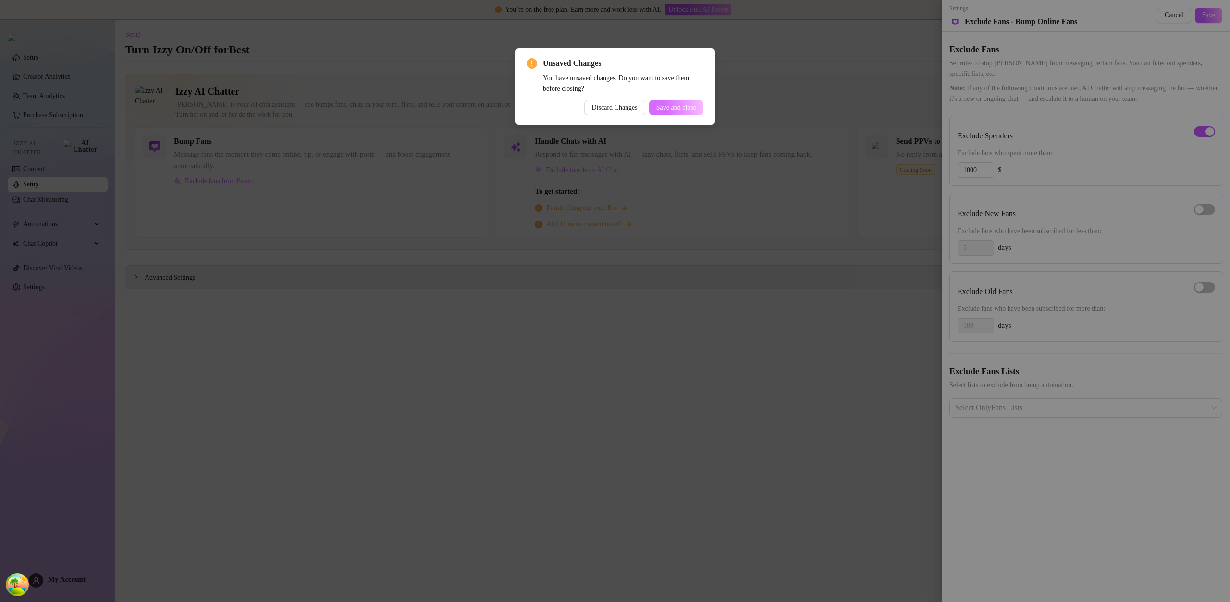
click at [663, 112] on button "Save and close" at bounding box center [676, 107] width 54 height 15
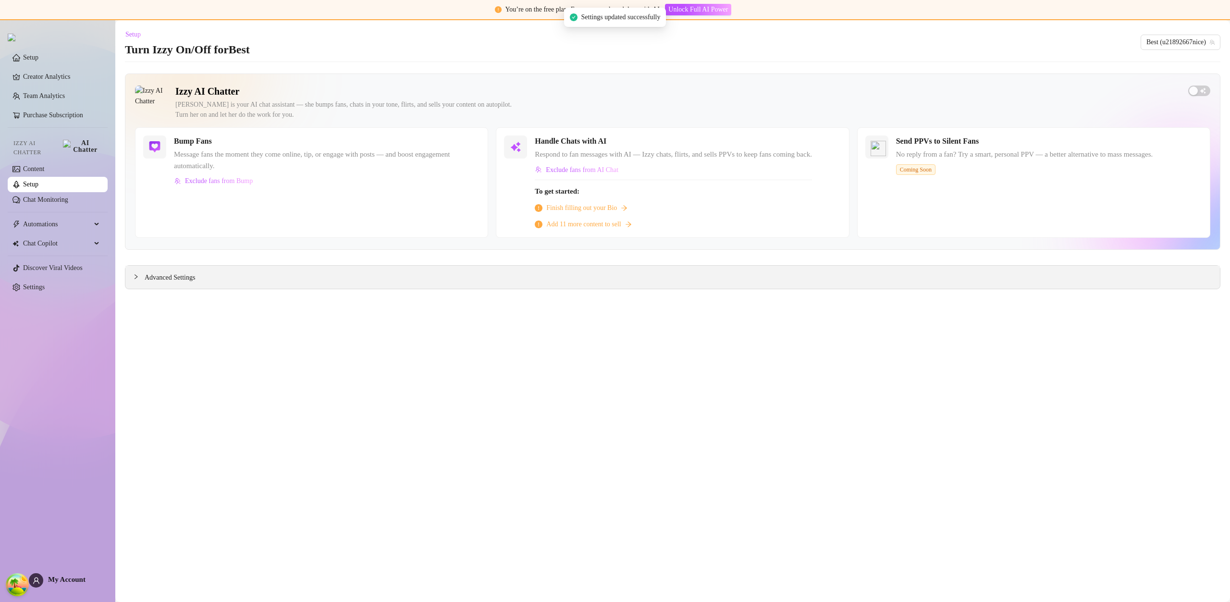
drag, startPoint x: 197, startPoint y: 278, endPoint x: 208, endPoint y: 281, distance: 11.9
click at [195, 278] on span "Advanced Settings" at bounding box center [170, 277] width 50 height 11
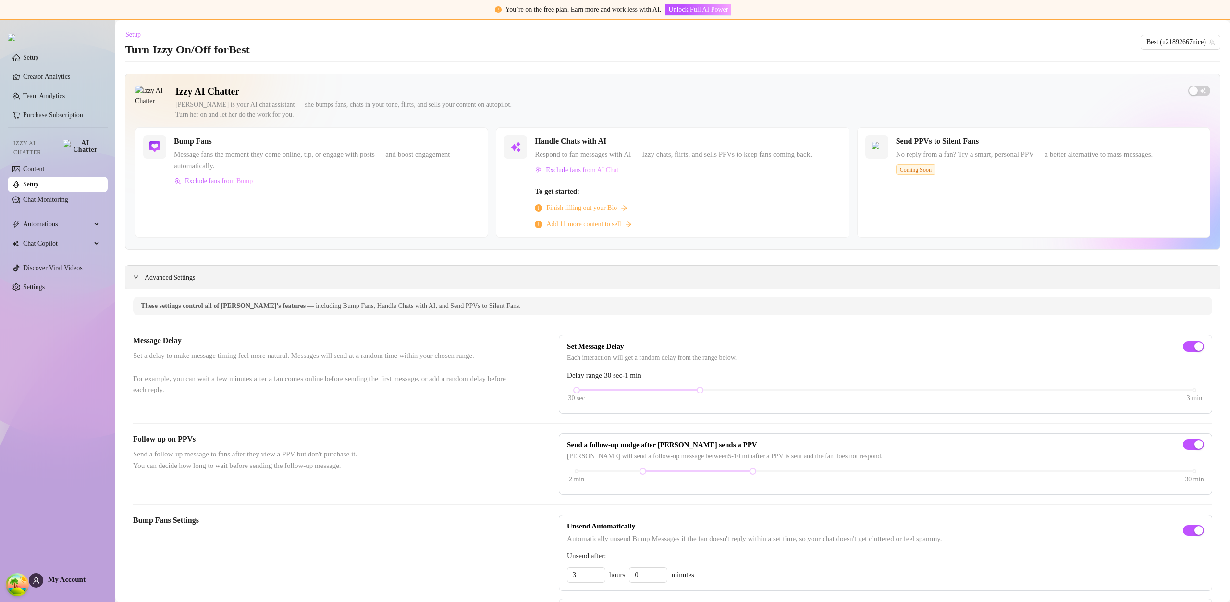
click at [174, 275] on span "Advanced Settings" at bounding box center [170, 277] width 50 height 11
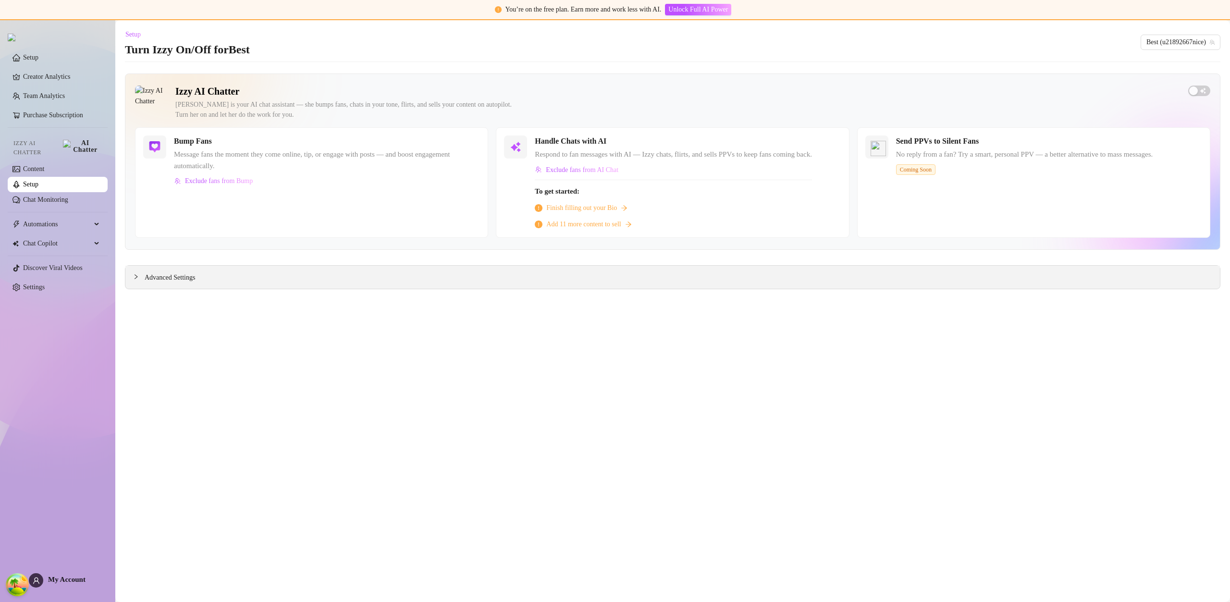
click at [174, 274] on span "Advanced Settings" at bounding box center [170, 277] width 50 height 11
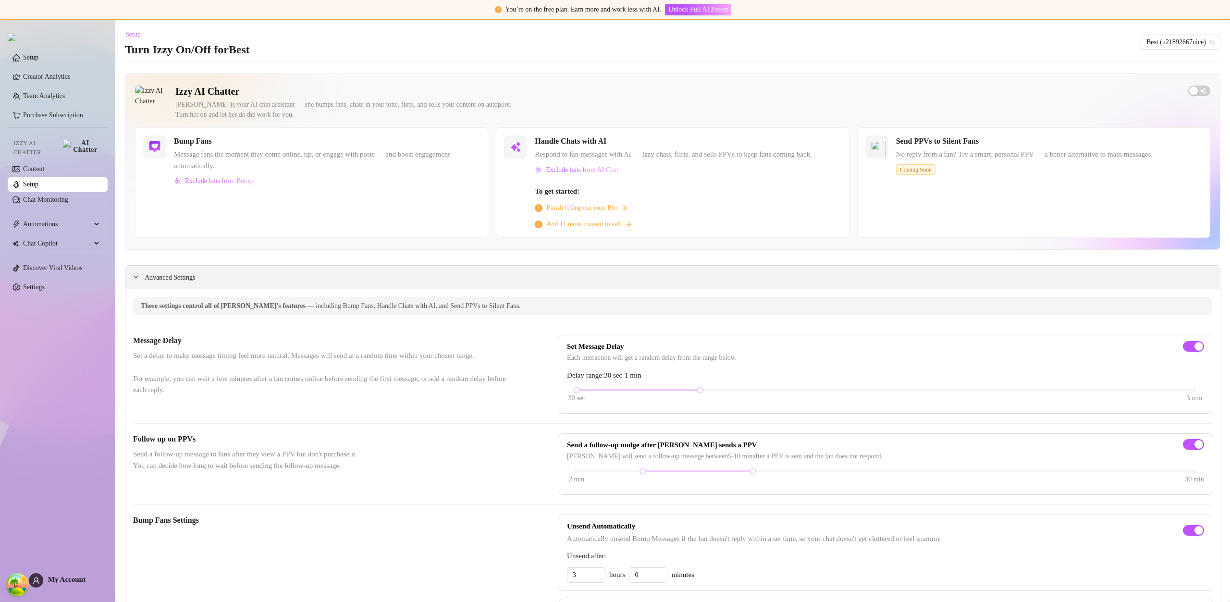
click at [242, 277] on div "Advanced Settings" at bounding box center [672, 277] width 1095 height 23
click at [241, 277] on div "Advanced Settings" at bounding box center [672, 277] width 1095 height 23
click at [200, 275] on div "Advanced Settings" at bounding box center [672, 277] width 1095 height 23
click at [193, 274] on span "Advanced Settings" at bounding box center [170, 277] width 50 height 11
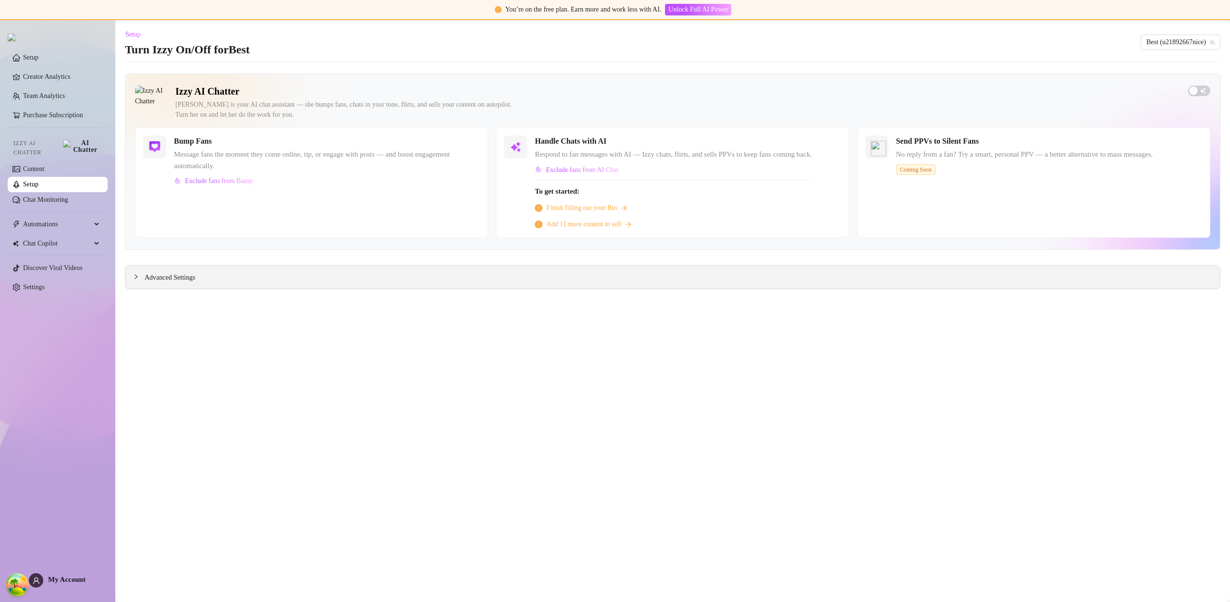
click at [133, 277] on icon "collapsed" at bounding box center [136, 277] width 6 height 6
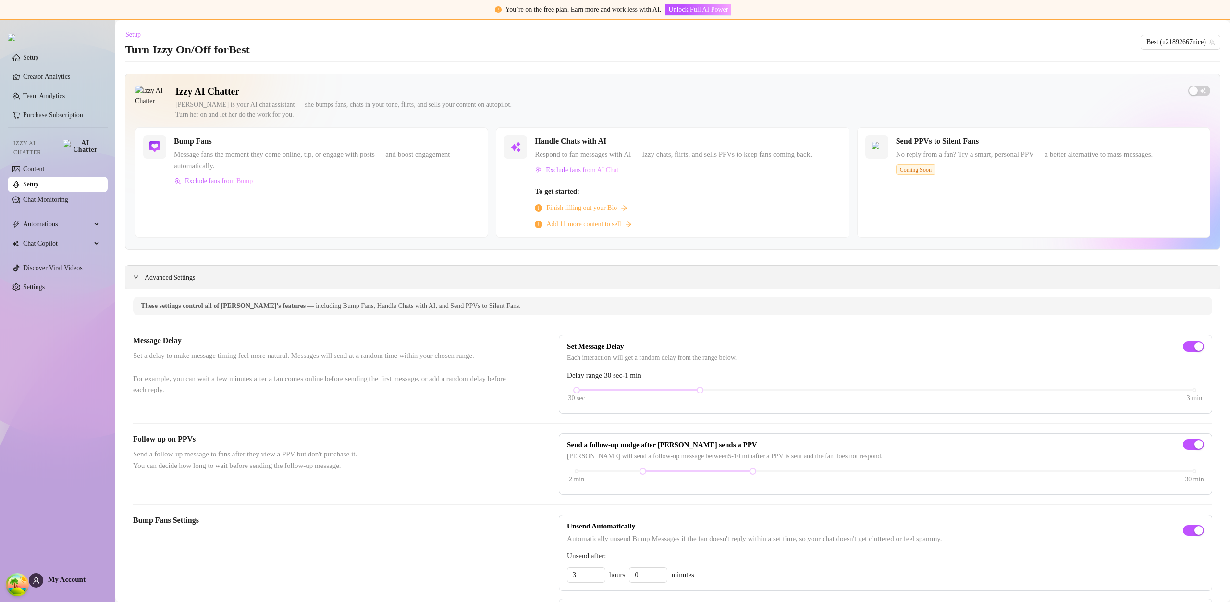
click at [202, 275] on div "Advanced Settings" at bounding box center [672, 277] width 1095 height 23
click at [133, 275] on icon "expanded" at bounding box center [136, 277] width 6 height 6
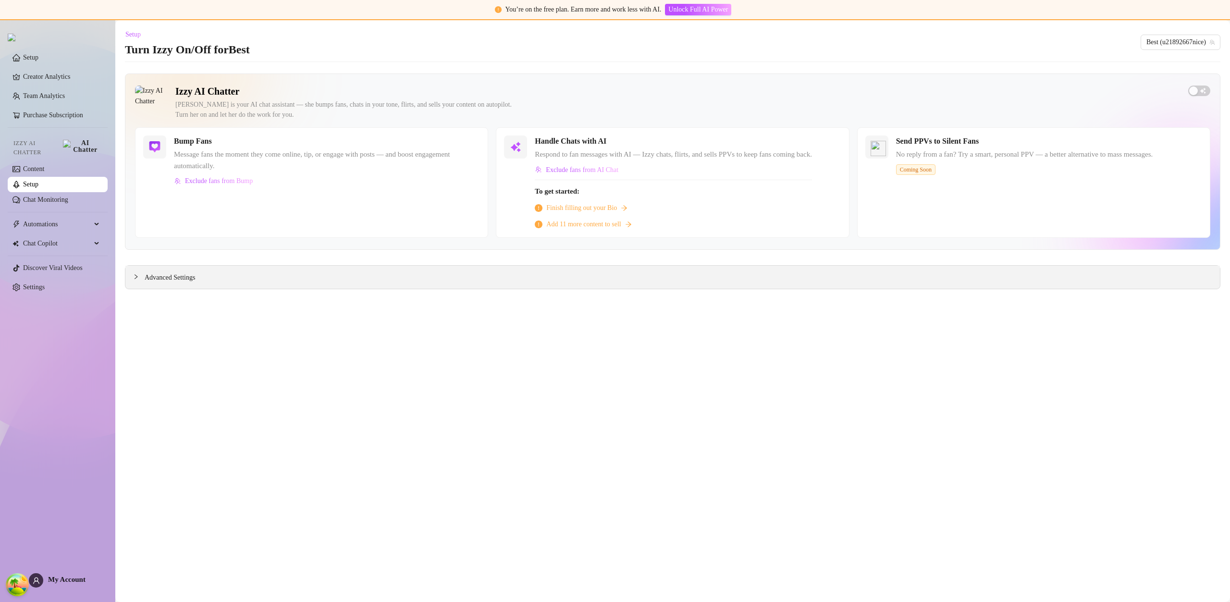
click at [136, 276] on icon "collapsed" at bounding box center [136, 277] width 6 height 6
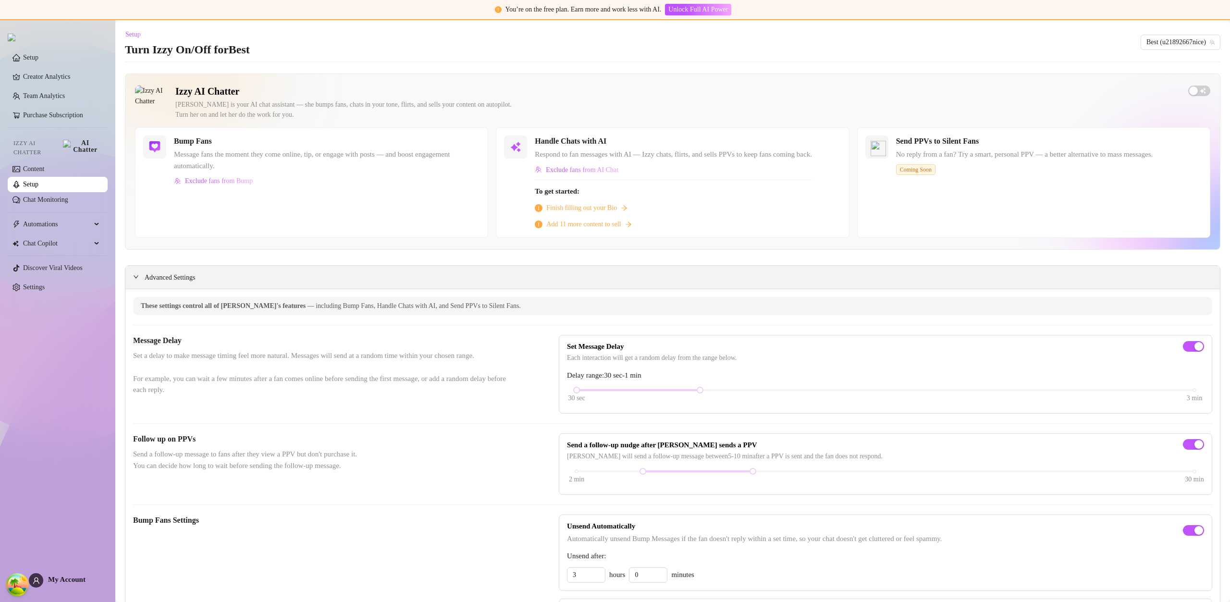
click at [201, 274] on div "Advanced Settings" at bounding box center [672, 277] width 1095 height 23
click at [137, 276] on icon "expanded" at bounding box center [136, 277] width 6 height 6
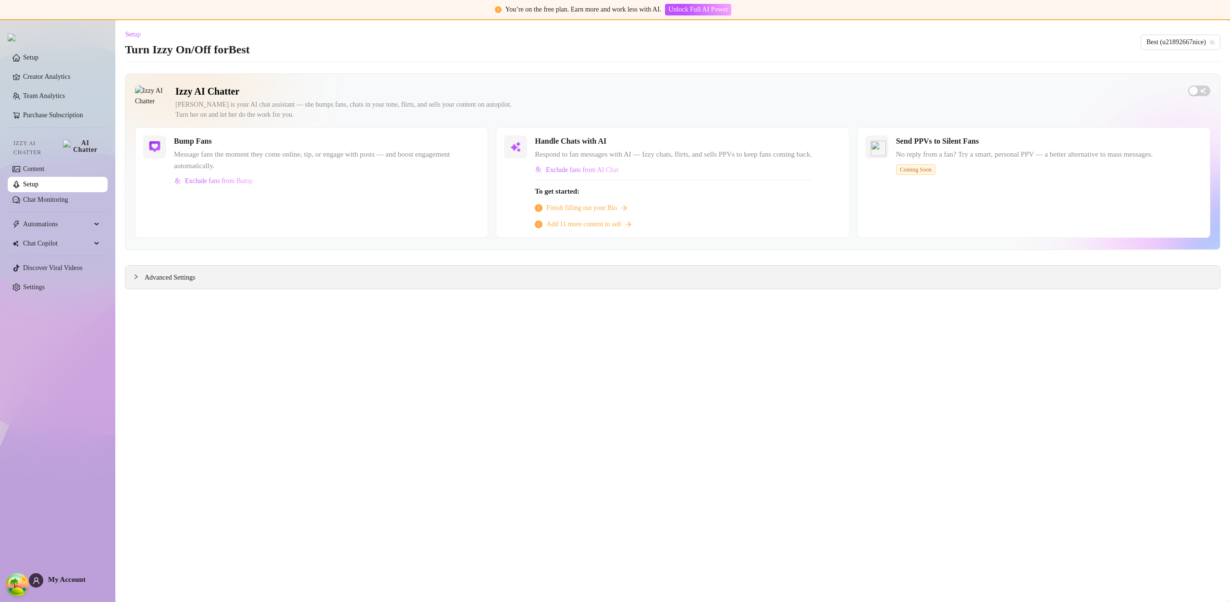
click at [195, 275] on span "Advanced Settings" at bounding box center [170, 277] width 50 height 11
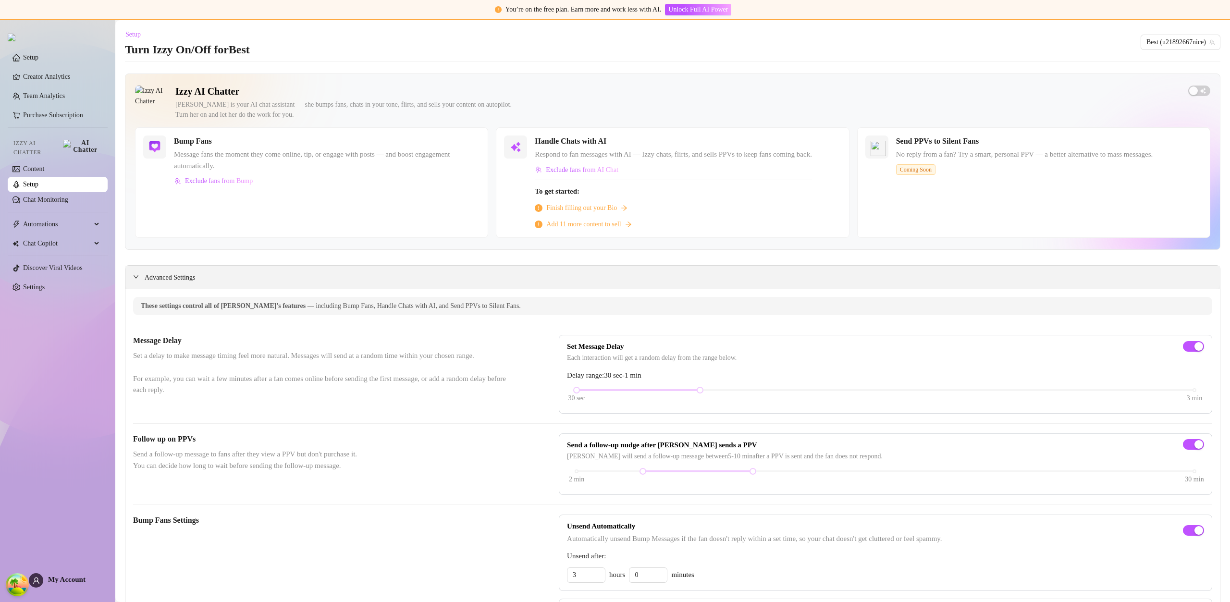
click at [195, 275] on span "Advanced Settings" at bounding box center [170, 277] width 50 height 11
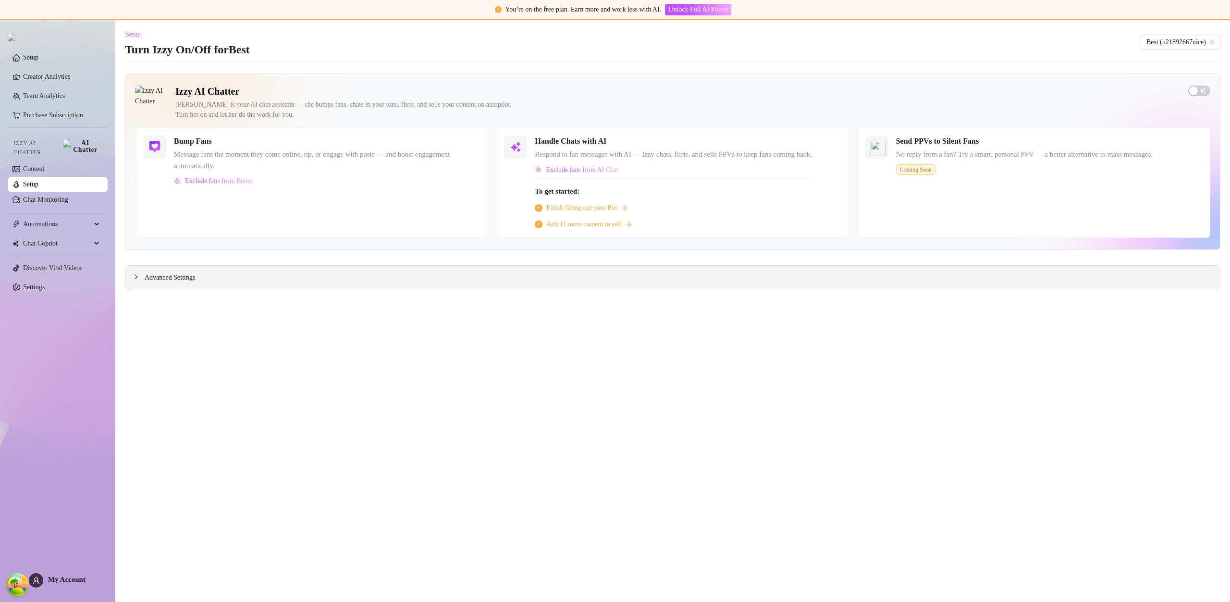
click at [195, 275] on span "Advanced Settings" at bounding box center [170, 277] width 50 height 11
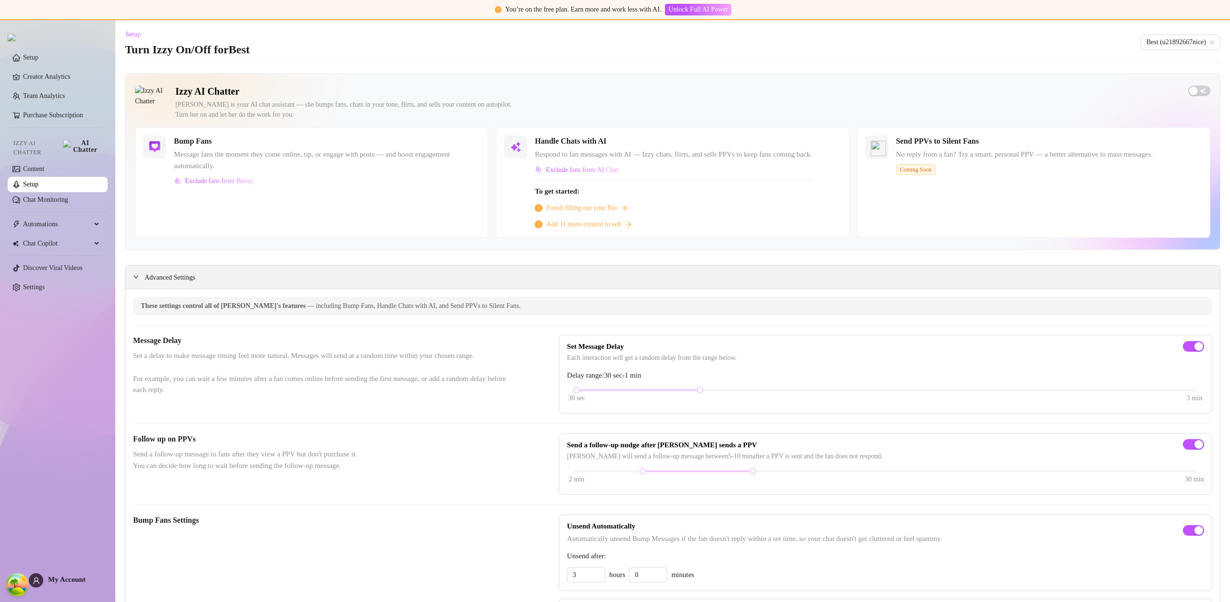
click at [195, 275] on span "Advanced Settings" at bounding box center [170, 277] width 50 height 11
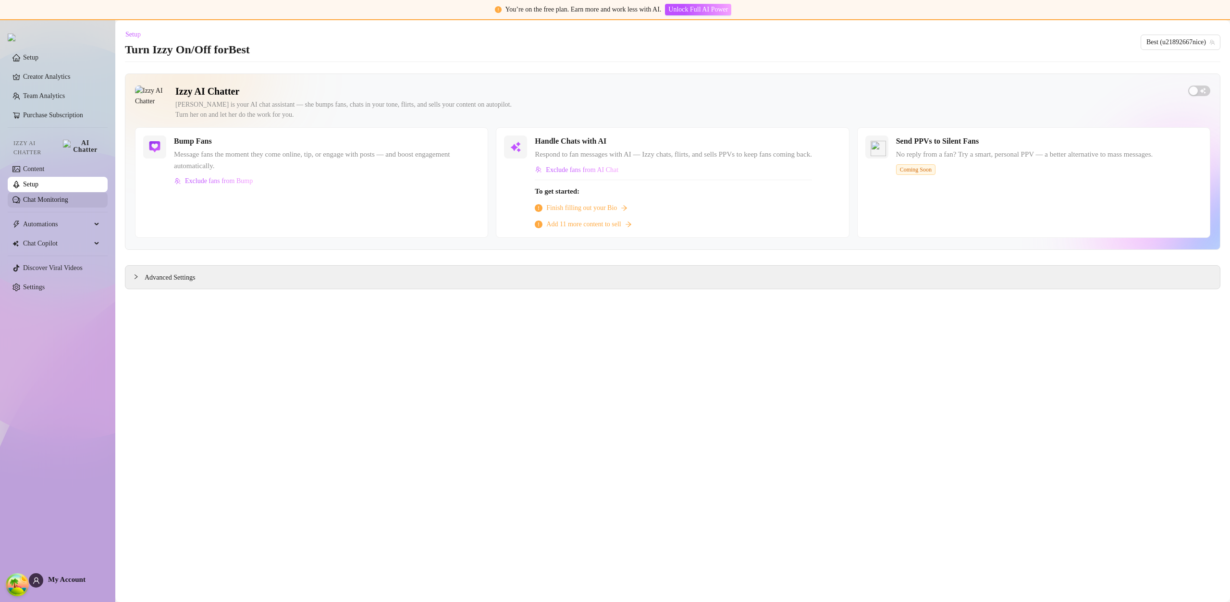
click at [68, 196] on link "Chat Monitoring" at bounding box center [45, 199] width 45 height 7
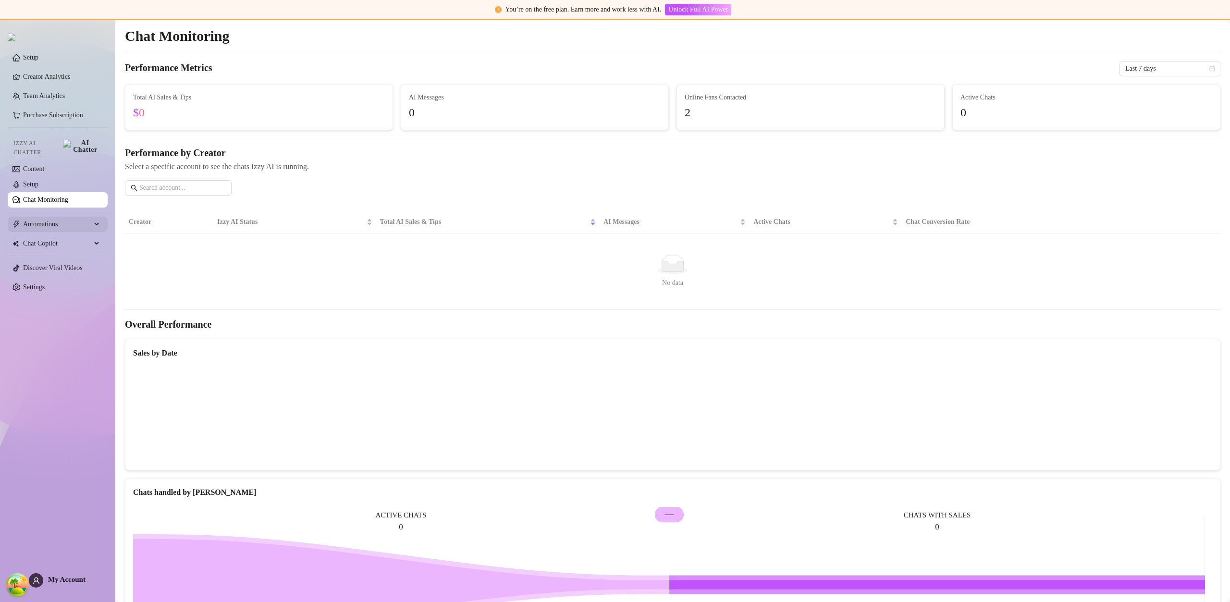
click at [95, 217] on div "Automations" at bounding box center [58, 224] width 100 height 15
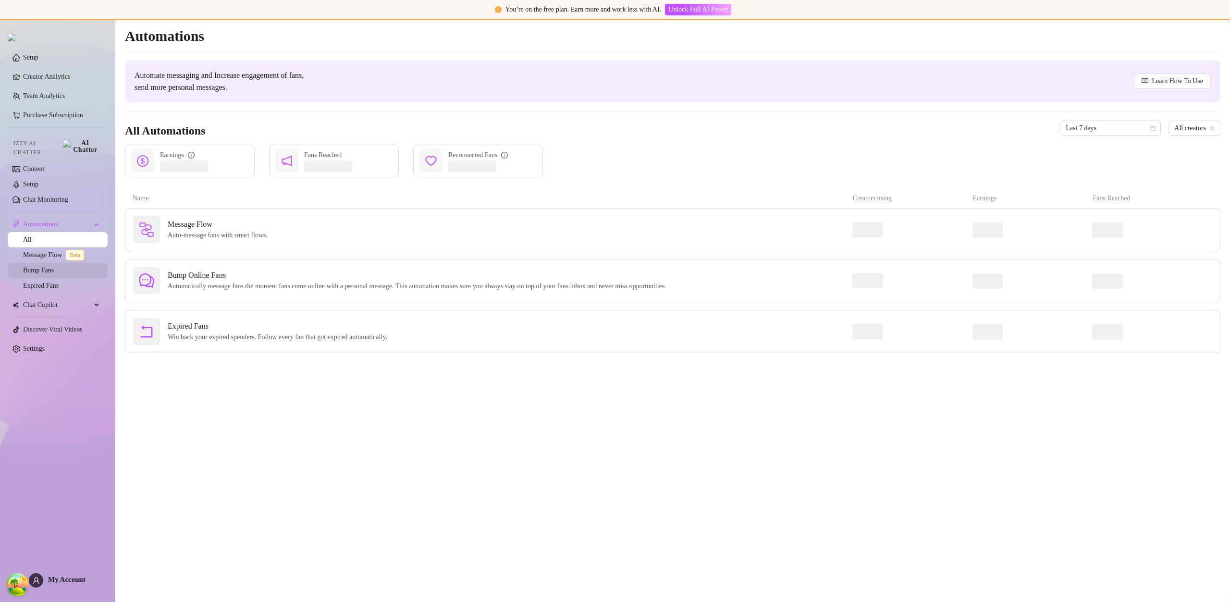
click at [54, 272] on link "Bump Fans" at bounding box center [38, 270] width 31 height 7
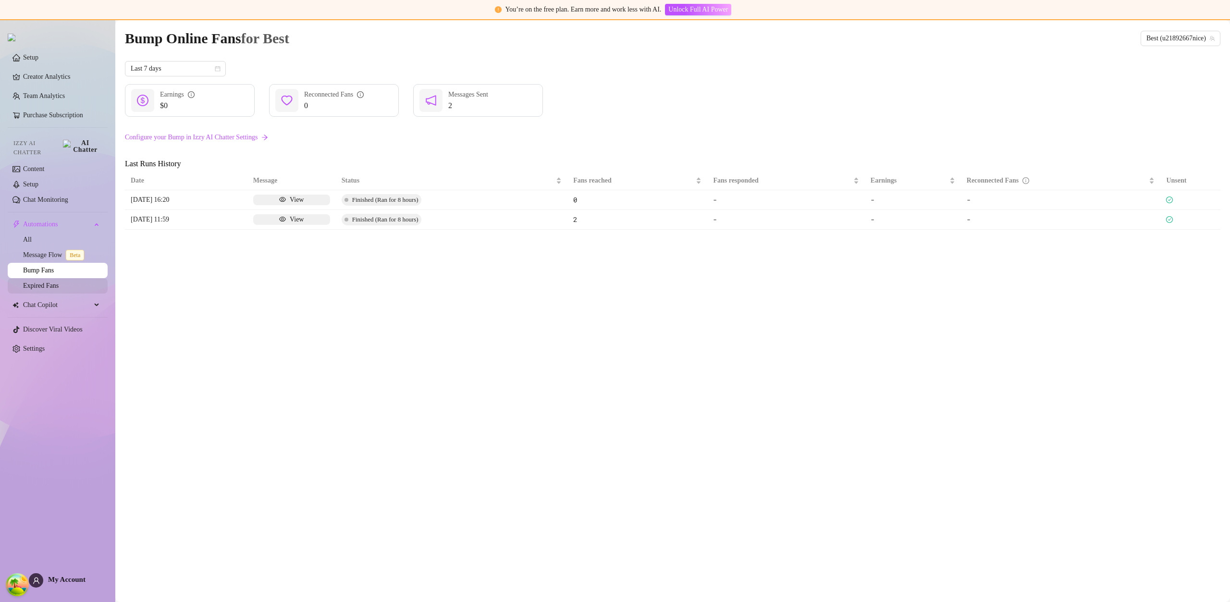
click at [59, 282] on link "Expired Fans" at bounding box center [41, 285] width 36 height 7
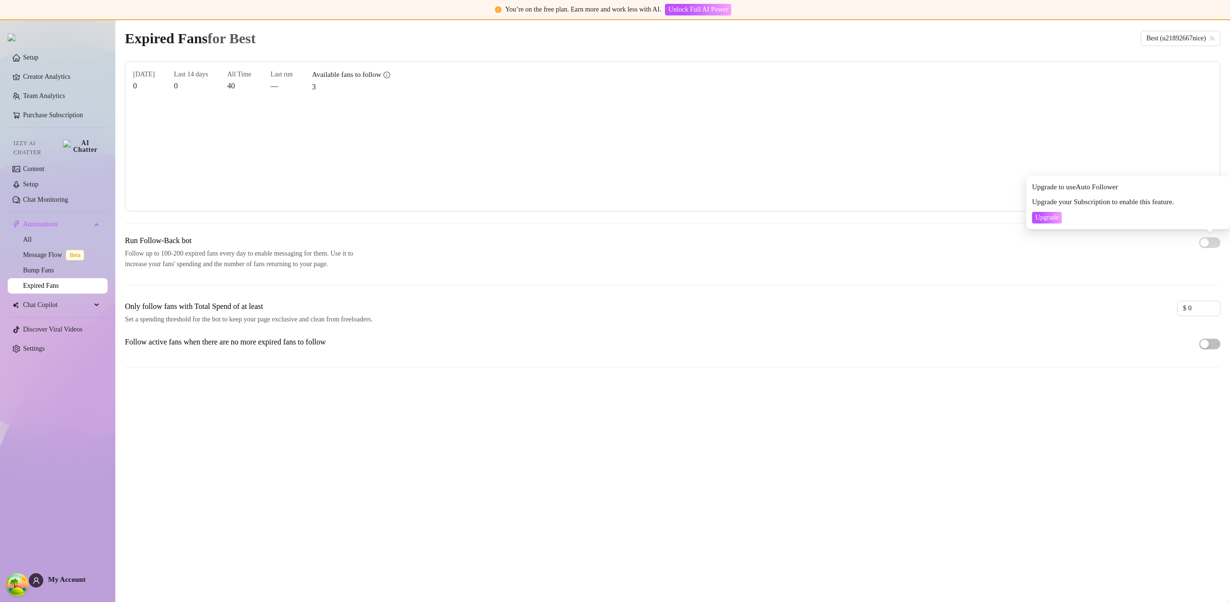
click at [1173, 270] on div "Run Follow-Back bot Follow up to 100-200 expired fans every day to enable messa…" at bounding box center [673, 268] width 1096 height 66
click at [1204, 350] on div at bounding box center [1209, 343] width 21 height 15
click at [1205, 347] on div "button" at bounding box center [1204, 344] width 9 height 9
click at [1207, 345] on span "button" at bounding box center [1209, 344] width 21 height 11
click at [1207, 345] on div "button" at bounding box center [1204, 344] width 9 height 9
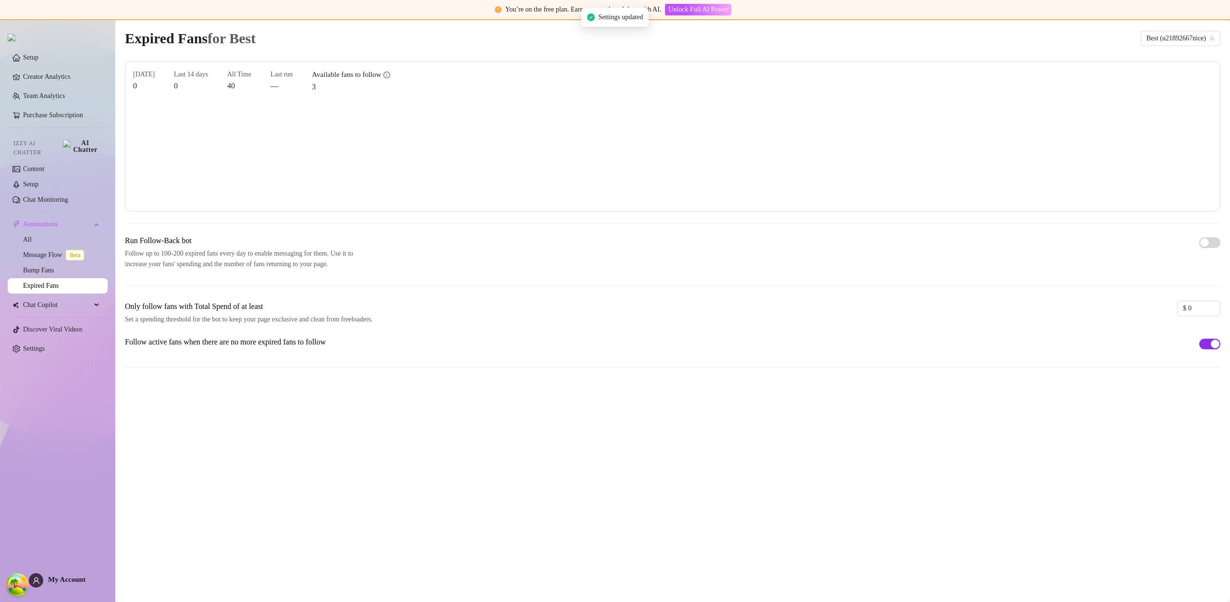
click at [1207, 345] on span "button" at bounding box center [1209, 344] width 21 height 11
click at [1207, 344] on div "button" at bounding box center [1204, 344] width 9 height 9
click at [1209, 341] on span "button" at bounding box center [1209, 344] width 21 height 11
click at [1098, 241] on div "Run Follow-Back bot Follow up to 100-200 expired fans every day to enable messa…" at bounding box center [673, 252] width 1096 height 35
click at [1129, 265] on div "Run Follow-Back bot Follow up to 100-200 expired fans every day to enable messa…" at bounding box center [673, 252] width 1096 height 35
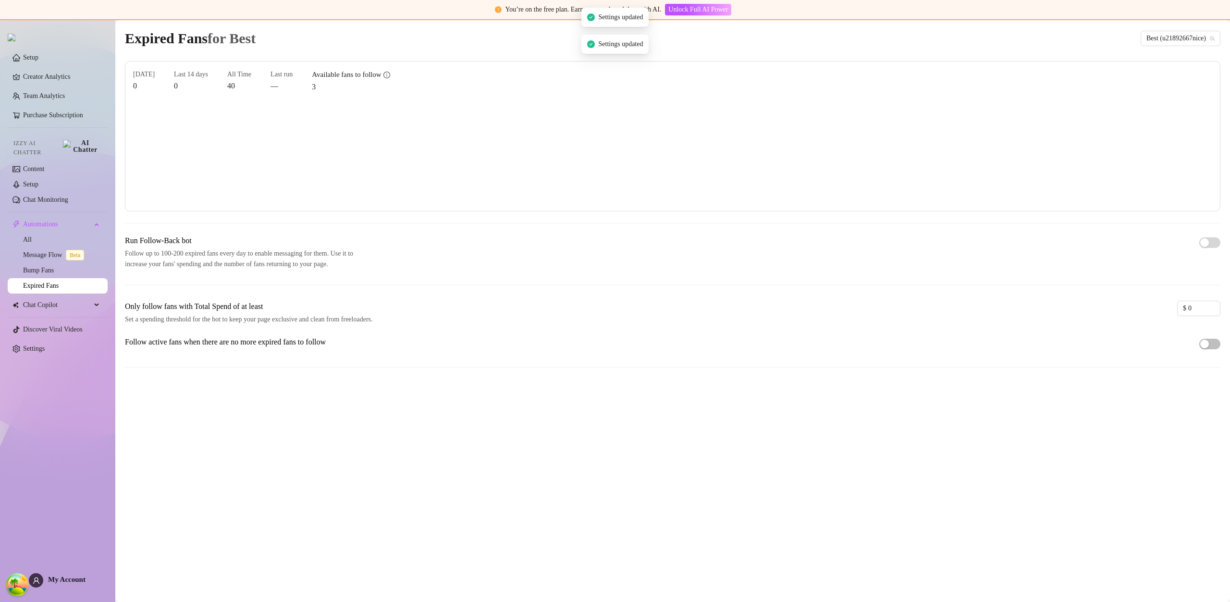
click at [1207, 248] on div at bounding box center [1209, 242] width 21 height 15
click at [1206, 248] on div at bounding box center [1209, 242] width 21 height 15
click at [1091, 264] on div "Run Follow-Back bot Follow up to 100-200 expired fans every day to enable messa…" at bounding box center [673, 252] width 1096 height 35
click at [1059, 216] on span "Upgrade" at bounding box center [1047, 218] width 23 height 8
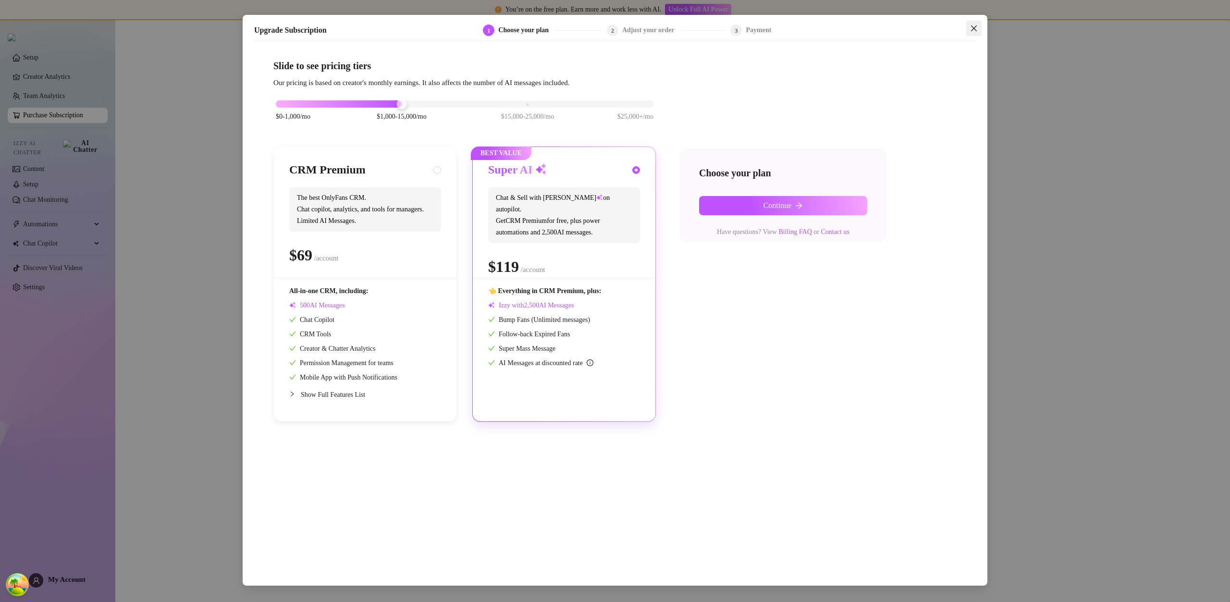
click at [975, 24] on button "Close" at bounding box center [973, 28] width 15 height 15
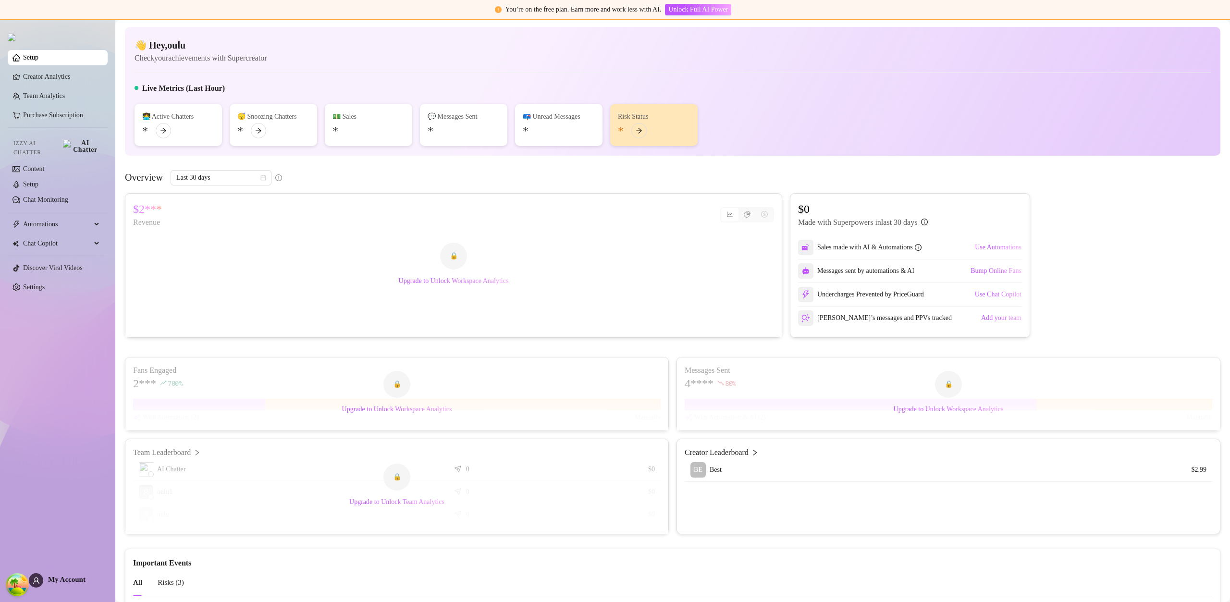
click at [1116, 209] on div "$2*** Revenue 🔒 Upgrade to Unlock Workspace Analytics $0 Made with Superpowers …" at bounding box center [673, 265] width 1096 height 145
click at [1086, 153] on div "👋 Hey, oulu Check your achievements with Supercreator Live Metrics (Last Hour) …" at bounding box center [673, 91] width 1096 height 129
drag, startPoint x: 1090, startPoint y: 142, endPoint x: 1030, endPoint y: 136, distance: 59.9
click at [1088, 141] on div "👩‍💻 Active Chatters * 😴 Snoozing Chatters * 💵 Sales * 💬 Messages Sent * 📪 Unrea…" at bounding box center [673, 125] width 1076 height 42
click at [53, 221] on span "Automations" at bounding box center [57, 224] width 68 height 15
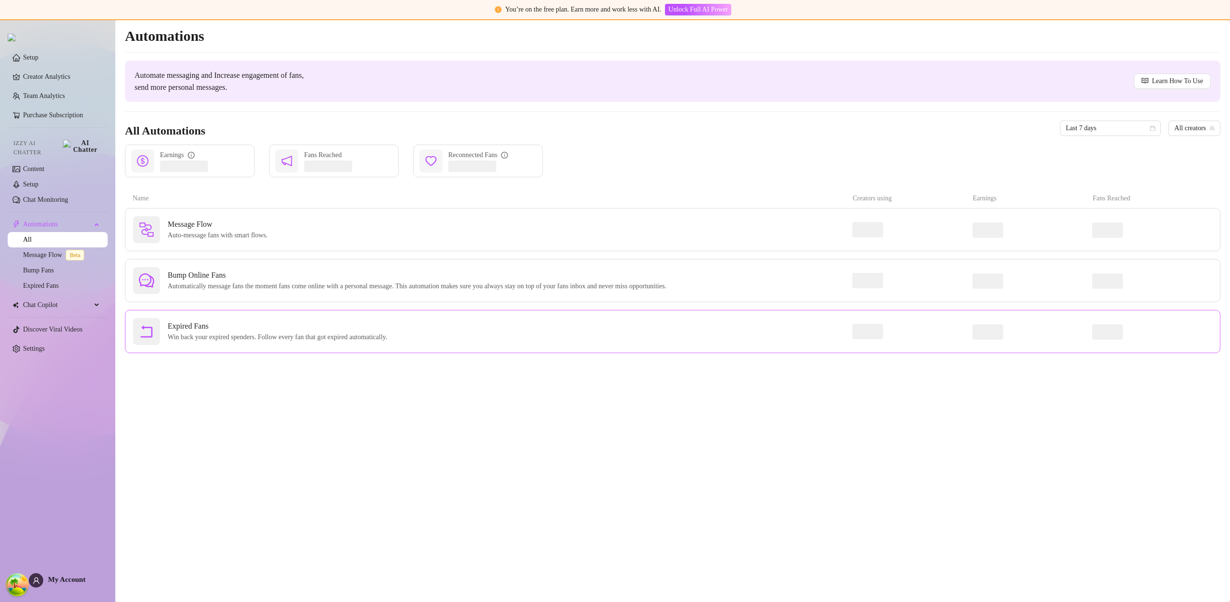
click at [243, 326] on span "Expired Fans" at bounding box center [279, 327] width 223 height 12
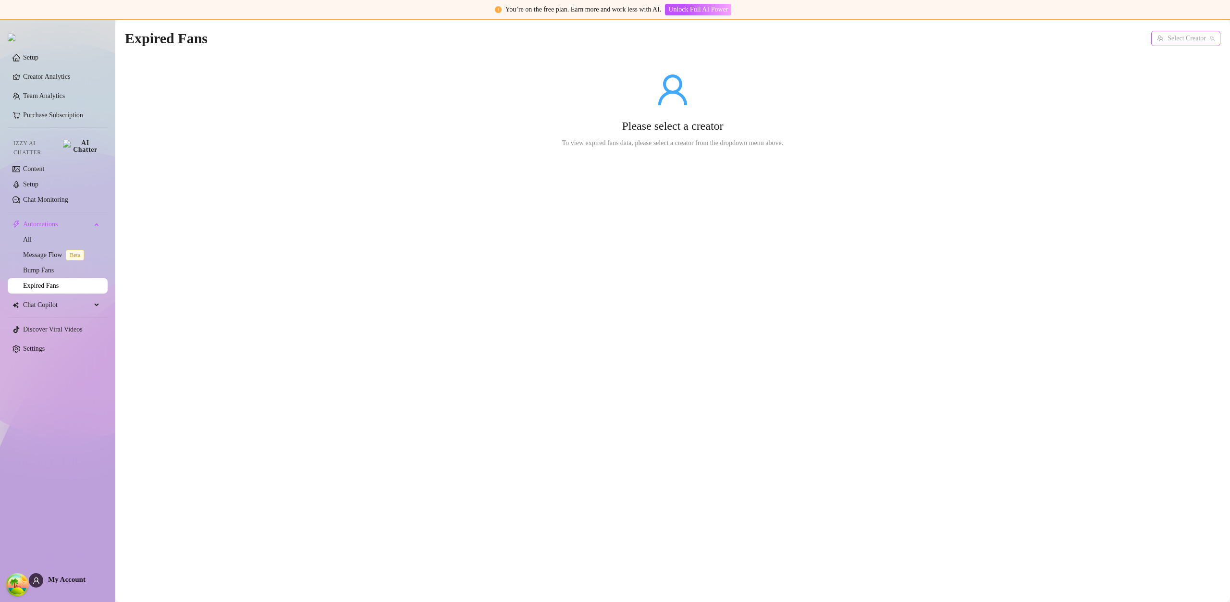
click at [1182, 36] on input "search" at bounding box center [1181, 38] width 49 height 14
click at [1174, 63] on div "BE Best ( u21892667nice )" at bounding box center [1174, 58] width 77 height 12
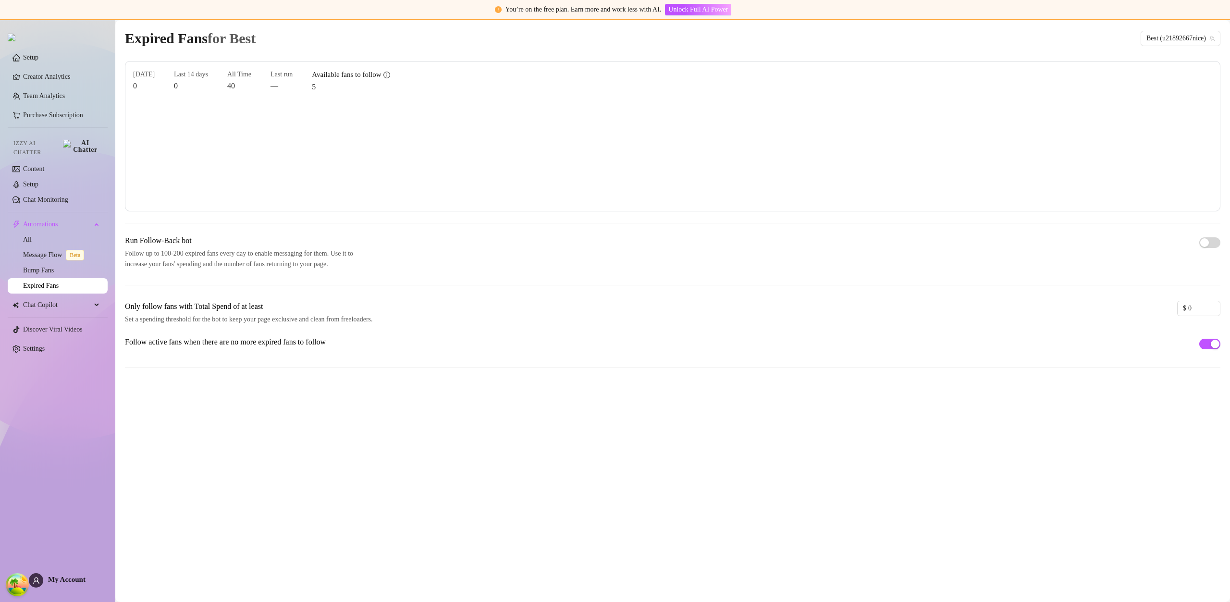
click at [1149, 267] on div "Run Follow-Back bot Follow up to 100-200 expired fans every day to enable messa…" at bounding box center [673, 252] width 1096 height 35
click at [1054, 217] on div "Today 0 Last 14 days 0 All Time 40 Last run — Available fans to follow 5 Run Fo…" at bounding box center [673, 222] width 1096 height 322
drag, startPoint x: 1225, startPoint y: 242, endPoint x: 1212, endPoint y: 246, distance: 14.0
click at [1223, 242] on main "Expired Fans for Best Best (u21892667nice) Today 0 Last 14 days 0 All Time 40 L…" at bounding box center [672, 311] width 1115 height 582
click at [1113, 279] on div "Run Follow-Back bot Follow up to 100-200 expired fans every day to enable messa…" at bounding box center [673, 268] width 1096 height 66
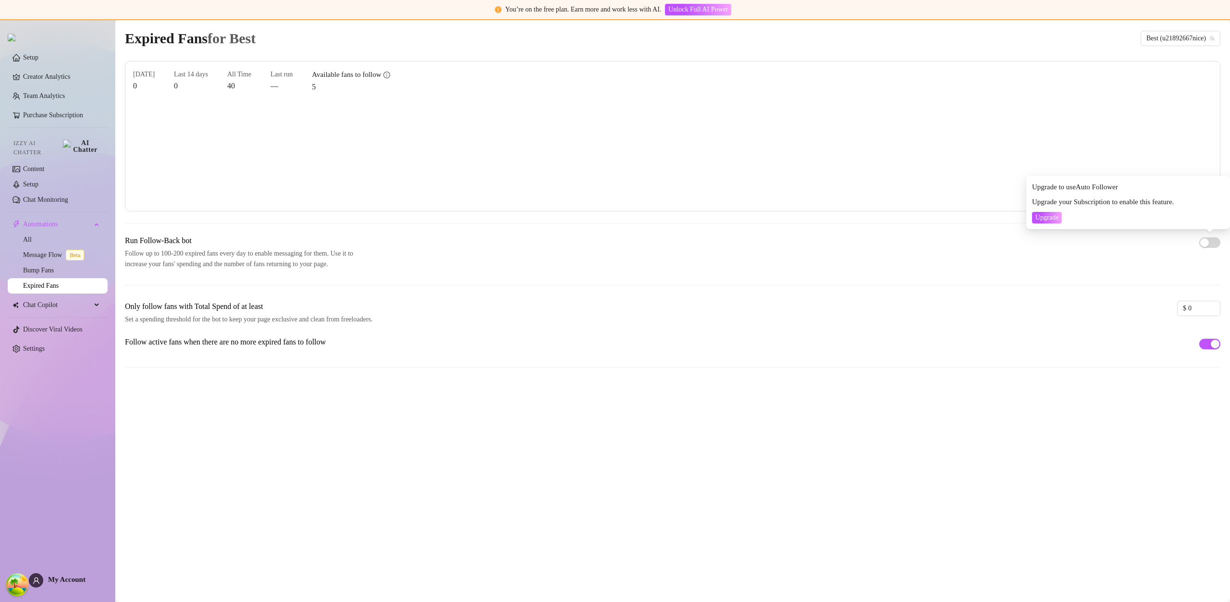
drag, startPoint x: 1120, startPoint y: 268, endPoint x: 1155, endPoint y: 256, distance: 37.4
click at [1121, 267] on div "Run Follow-Back bot Follow up to 100-200 expired fans every day to enable messa…" at bounding box center [673, 252] width 1096 height 35
click at [1053, 212] on button "Upgrade" at bounding box center [1047, 218] width 30 height 12
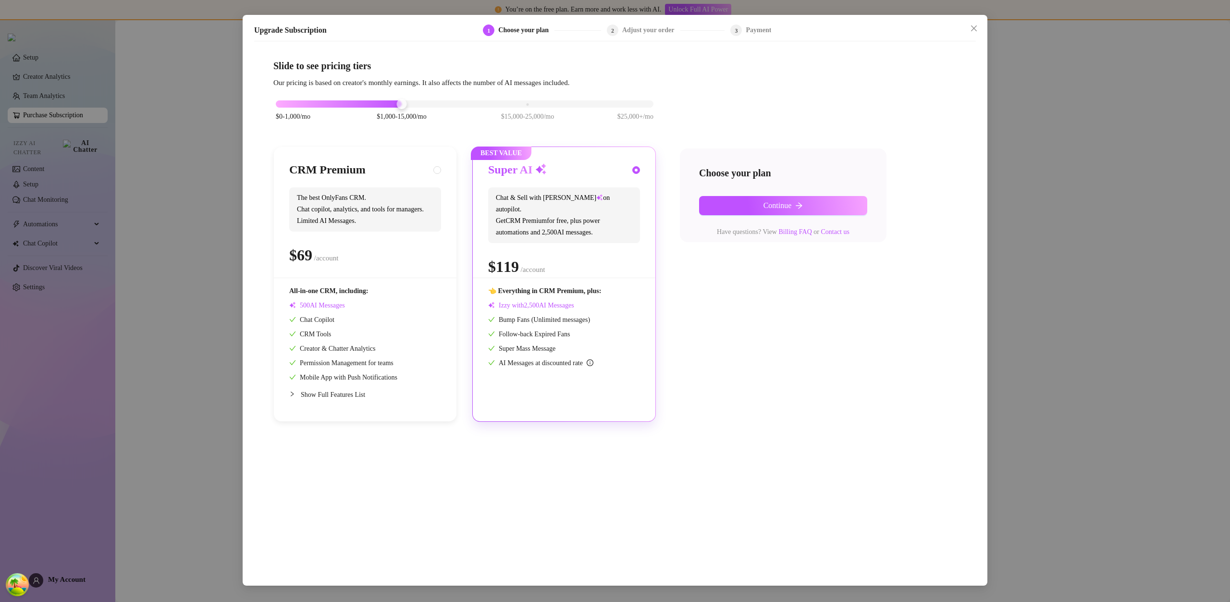
click at [1039, 61] on div "Upgrade Subscription 1 Choose your plan 2 Adjust your order 3 Payment Slide to …" at bounding box center [615, 301] width 1230 height 602
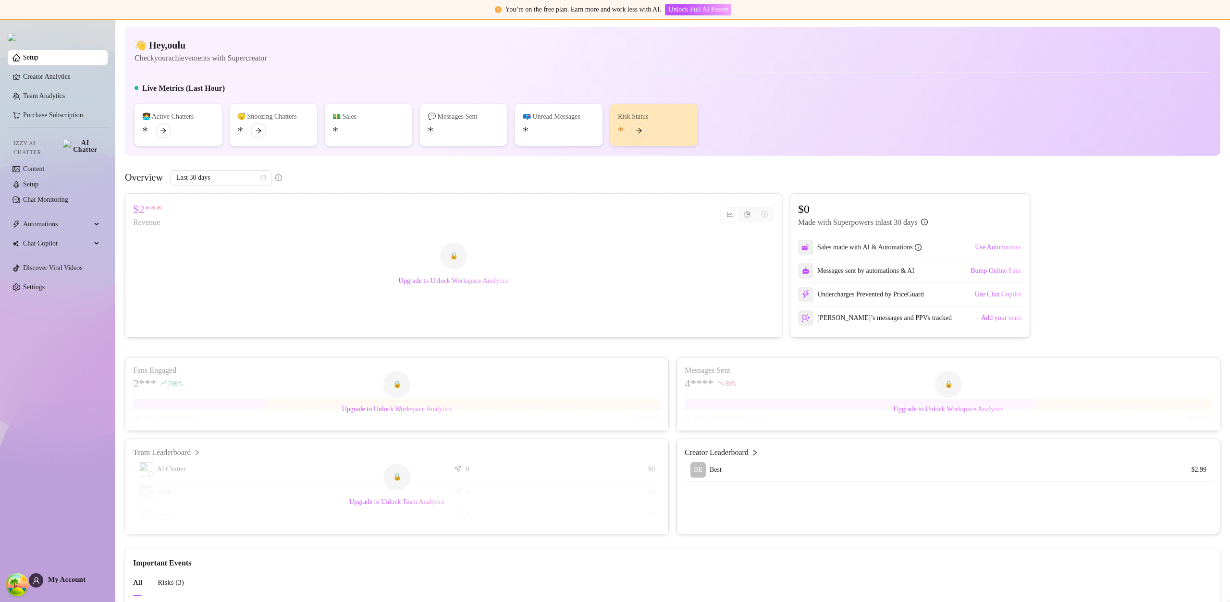
drag, startPoint x: 1123, startPoint y: 185, endPoint x: 1127, endPoint y: 168, distance: 18.3
click at [1124, 184] on div "Overview Last 30 days $2*** Revenue 🔒 Upgrade to Unlock Workspace Analytics $0 …" at bounding box center [673, 352] width 1096 height 364
drag, startPoint x: 1132, startPoint y: 87, endPoint x: 1145, endPoint y: 60, distance: 29.4
click at [1134, 76] on div "👋 Hey, oulu Check your achievements with Supercreator Live Metrics (Last Hour) …" at bounding box center [673, 91] width 1096 height 129
click at [1172, 46] on div "👋 Hey, oulu Check your achievements with Supercreator" at bounding box center [673, 50] width 1076 height 25
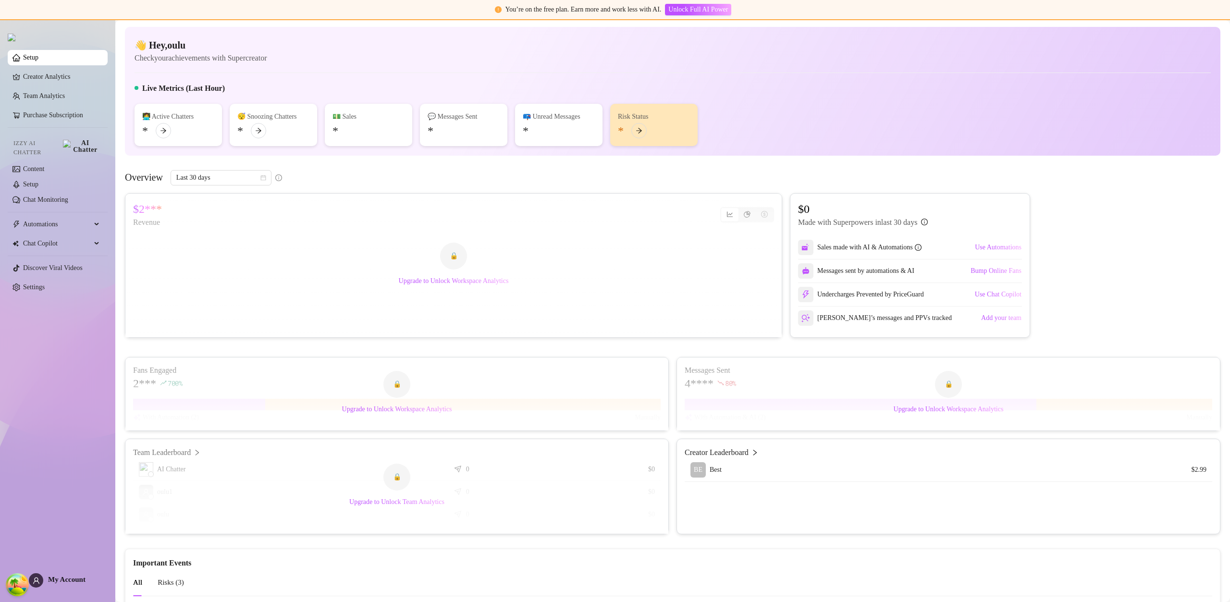
drag, startPoint x: 1184, startPoint y: 37, endPoint x: 1194, endPoint y: 32, distance: 11.2
click at [1184, 36] on div "👋 Hey, oulu Check your achievements with Supercreator Live Metrics (Last Hour) …" at bounding box center [673, 91] width 1096 height 129
click at [1214, 23] on main "👋 Hey, oulu Check your achievements with Supercreator Live Metrics (Last Hour) …" at bounding box center [672, 380] width 1115 height 721
click at [1218, 24] on main "👋 Hey, oulu Check your achievements with Supercreator Live Metrics (Last Hour) …" at bounding box center [672, 380] width 1115 height 721
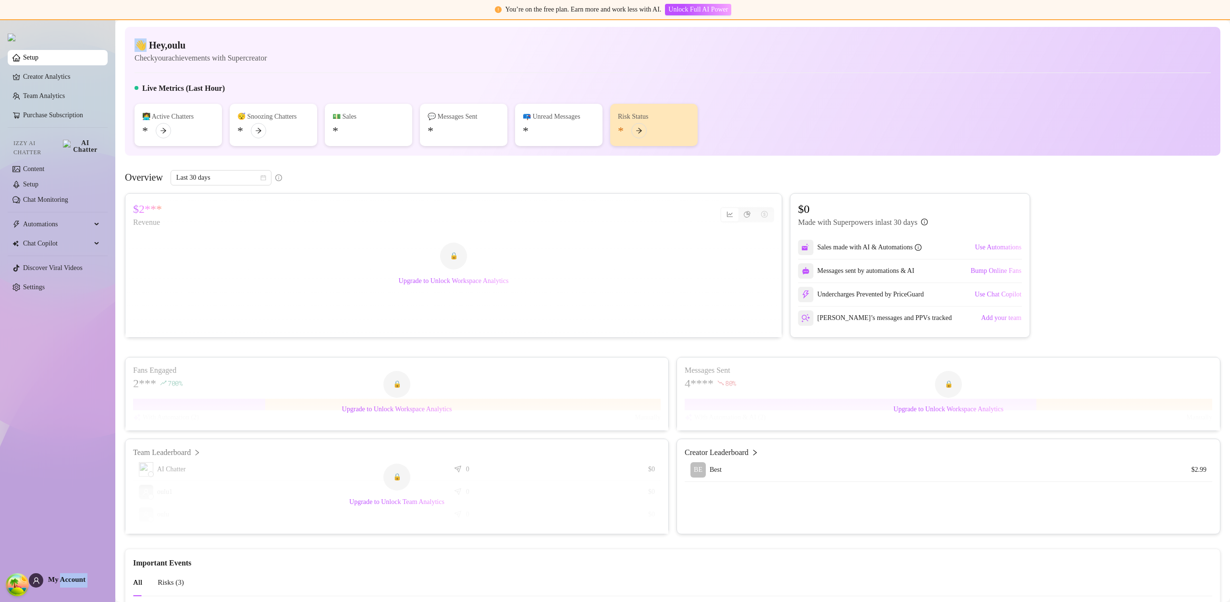
click at [1219, 23] on main "👋 Hey, oulu Check your achievements with Supercreator Live Metrics (Last Hour) …" at bounding box center [672, 380] width 1115 height 721
click at [1220, 23] on main "👋 Hey, oulu Check your achievements with Supercreator Live Metrics (Last Hour) …" at bounding box center [672, 380] width 1115 height 721
click at [45, 289] on link "Settings" at bounding box center [34, 287] width 22 height 7
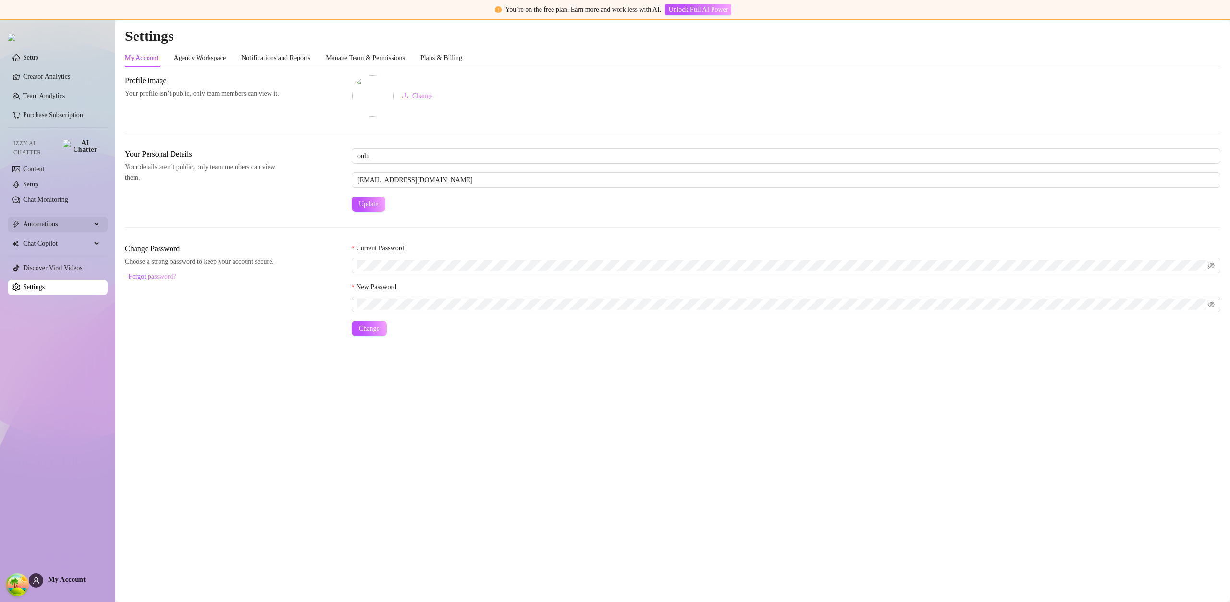
click at [53, 217] on span "Automations" at bounding box center [57, 224] width 68 height 15
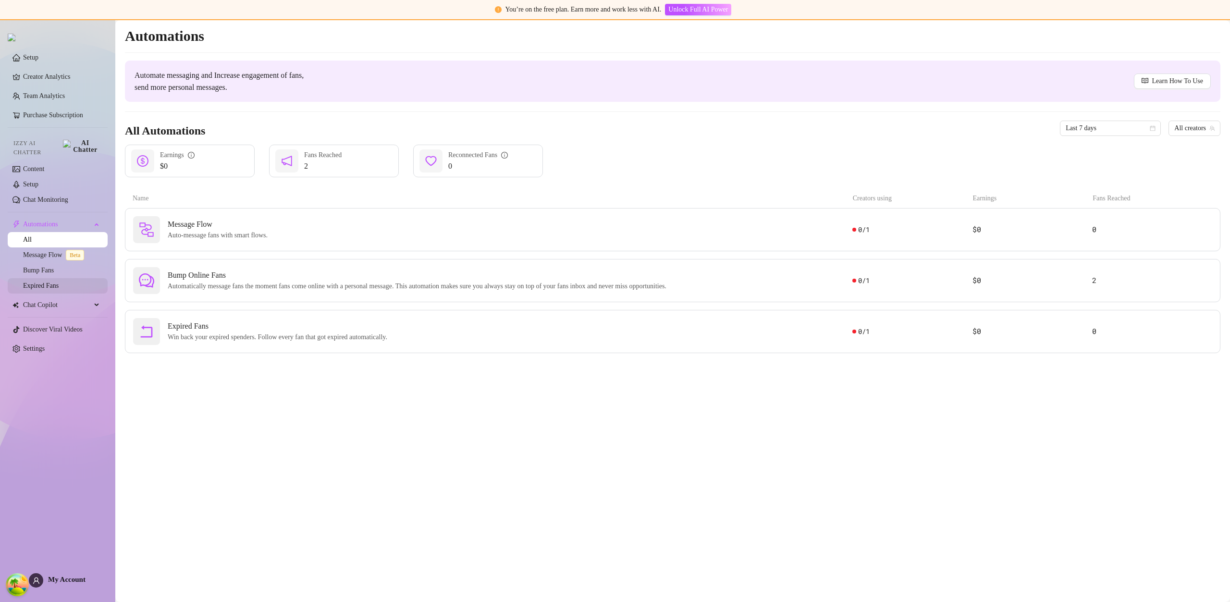
click at [59, 282] on link "Expired Fans" at bounding box center [41, 285] width 36 height 7
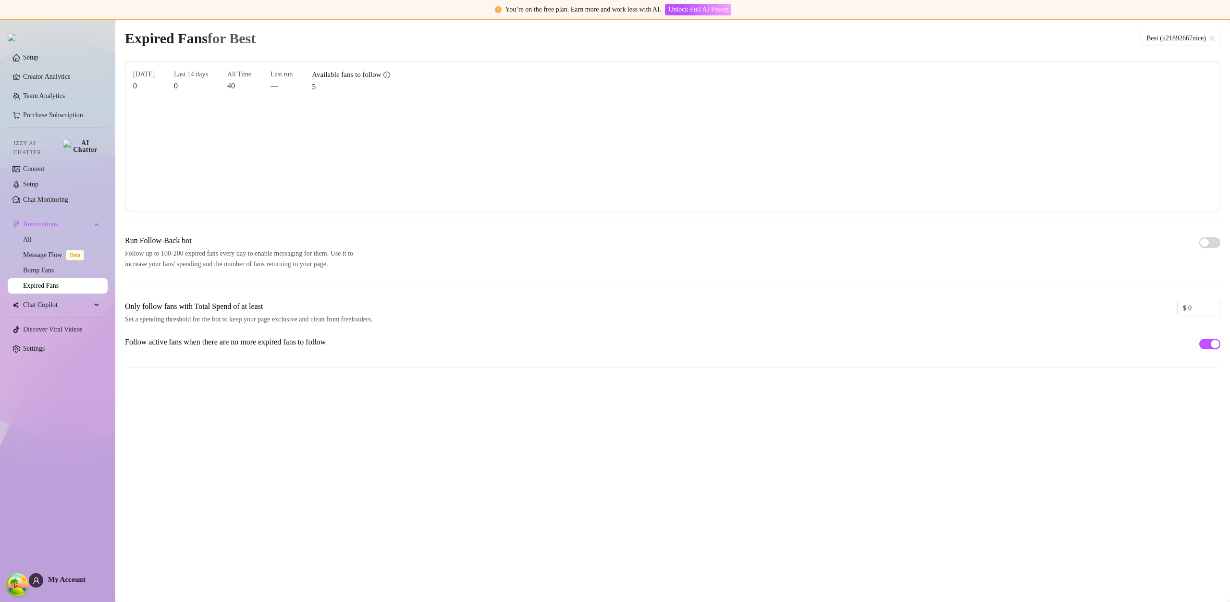
click at [59, 284] on link "Expired Fans" at bounding box center [41, 285] width 36 height 7
click at [59, 282] on link "Expired Fans" at bounding box center [41, 285] width 36 height 7
click at [1168, 36] on span "Best (u21892667nice)" at bounding box center [1181, 38] width 68 height 14
click at [1169, 37] on span "Best (u21892667nice)" at bounding box center [1181, 38] width 68 height 14
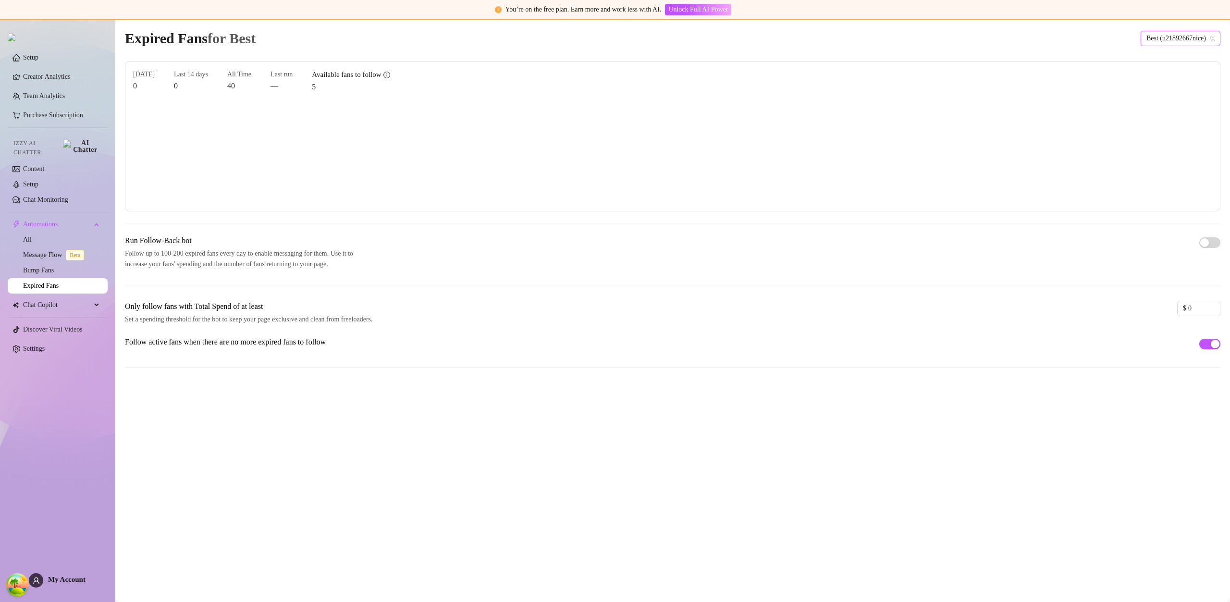
click at [1193, 36] on span "Best (u21892667nice)" at bounding box center [1181, 38] width 68 height 14
click at [1209, 35] on span "Best (u21892667nice)" at bounding box center [1181, 38] width 68 height 14
click at [55, 251] on link "Message Flow Beta" at bounding box center [55, 254] width 65 height 7
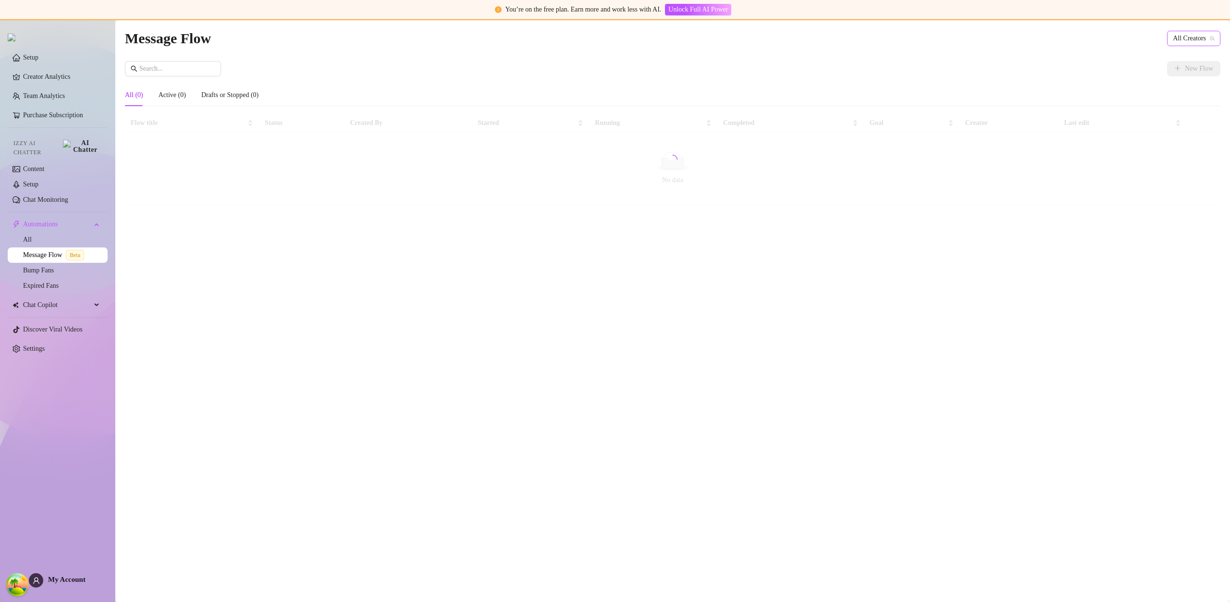
click at [1197, 37] on span "All Creators" at bounding box center [1194, 38] width 42 height 14
click at [1177, 70] on span "( u21892667nice )" at bounding box center [1190, 73] width 46 height 11
click at [1172, 73] on button "New Flow" at bounding box center [1193, 68] width 53 height 15
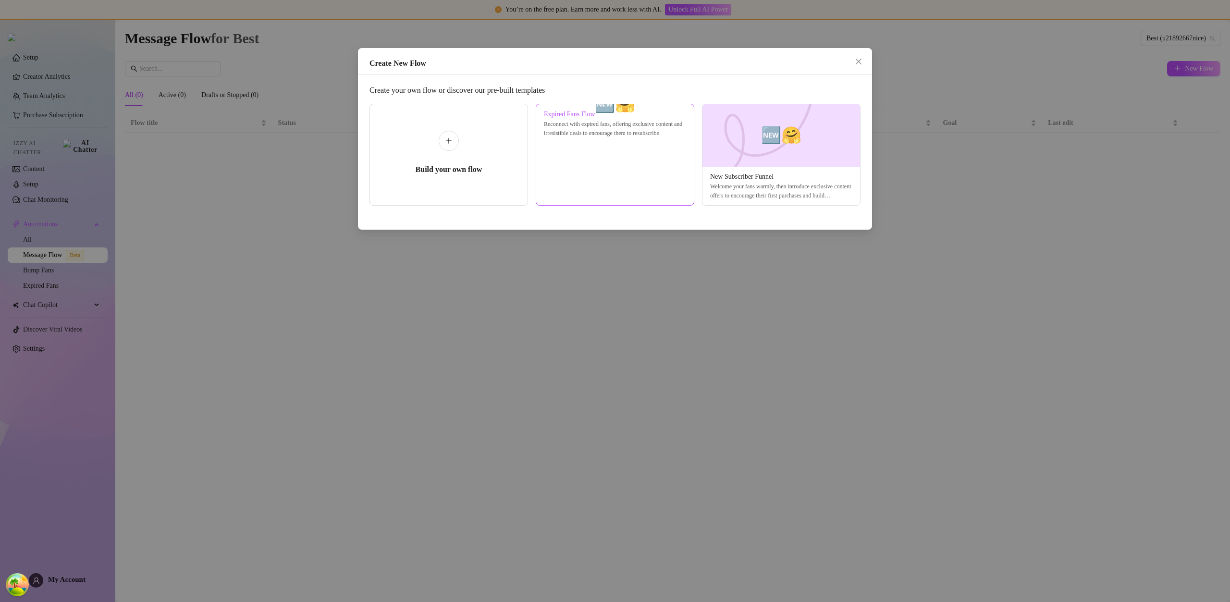
click at [615, 104] on img at bounding box center [615, 104] width 0 height 0
click at [757, 142] on img at bounding box center [781, 135] width 159 height 62
click at [775, 135] on span "🆕🤗" at bounding box center [781, 135] width 40 height 25
click at [779, 135] on span "🆕🤗" at bounding box center [781, 135] width 40 height 25
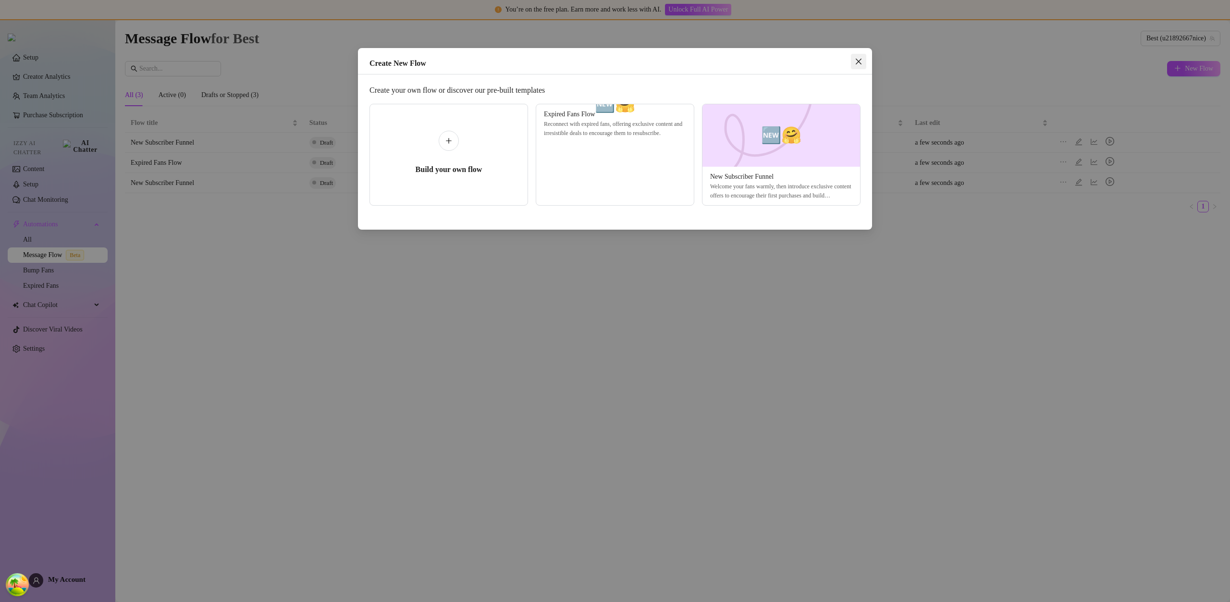
click at [860, 63] on icon "close" at bounding box center [859, 62] width 8 height 8
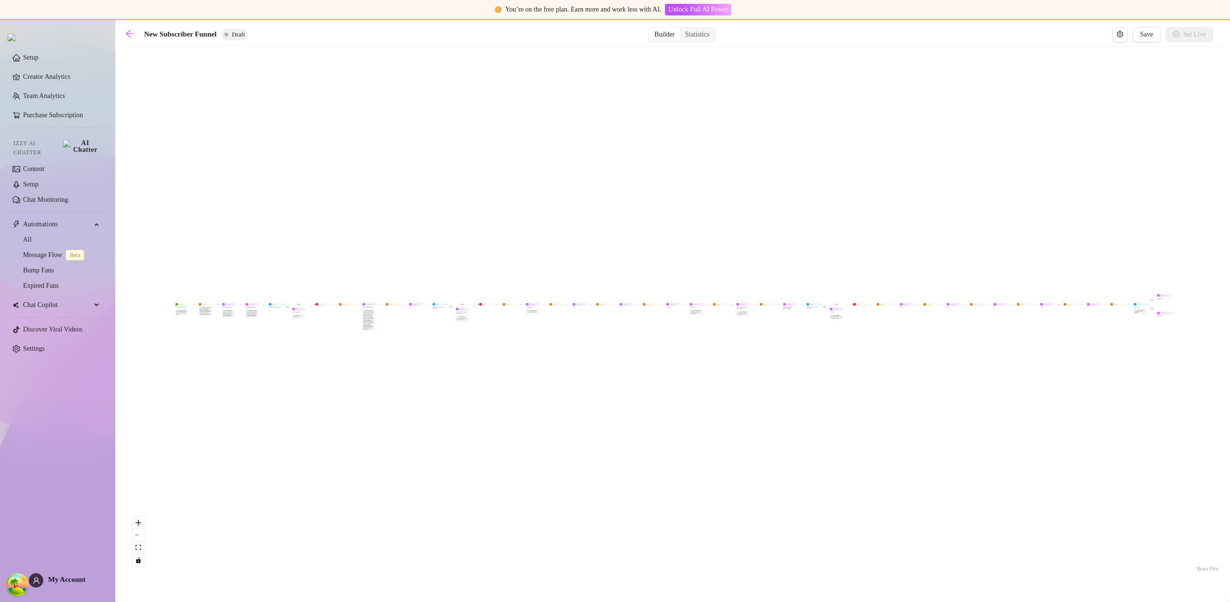
click at [124, 35] on main "New Subscriber Funnel Draft Builder Statistics Save Set Live If True If True If…" at bounding box center [672, 311] width 1115 height 582
click at [126, 34] on icon "arrow-left" at bounding box center [130, 34] width 8 height 8
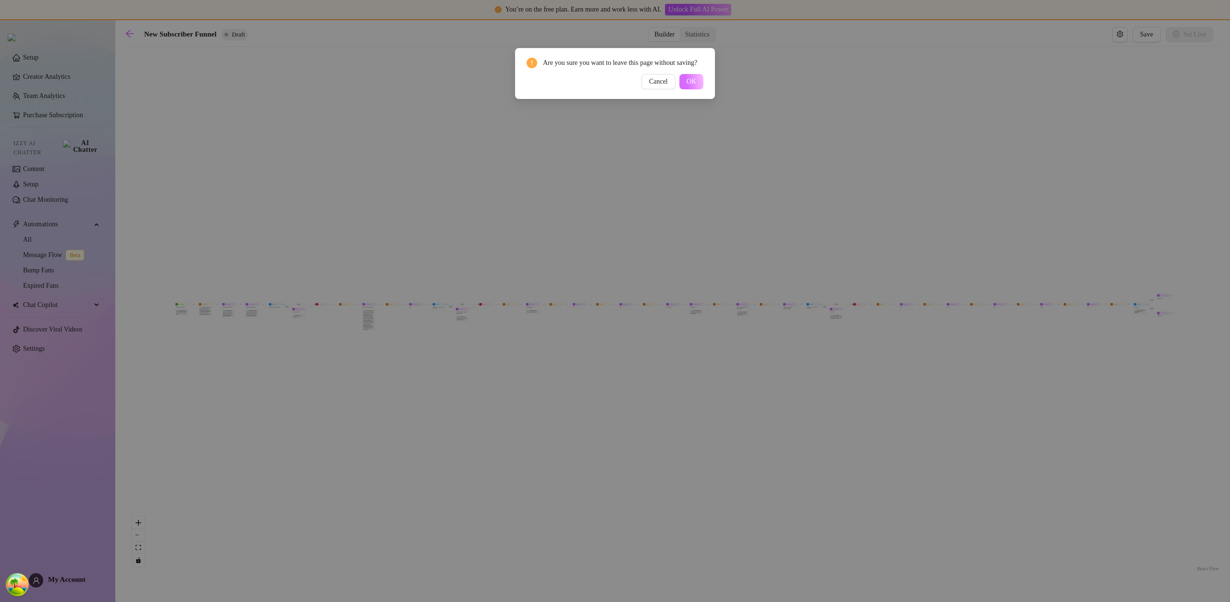
click at [696, 86] on span "OK" at bounding box center [692, 82] width 10 height 8
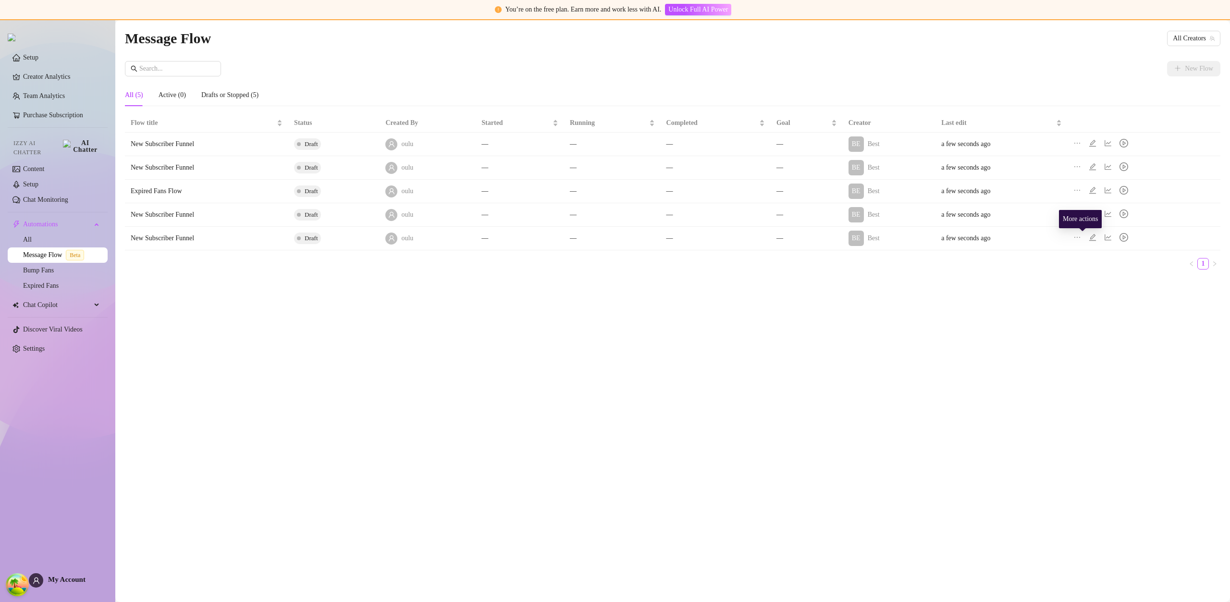
click at [1081, 240] on icon "ellipsis" at bounding box center [1078, 238] width 8 height 8
click at [1112, 288] on span "Delete" at bounding box center [1129, 284] width 65 height 11
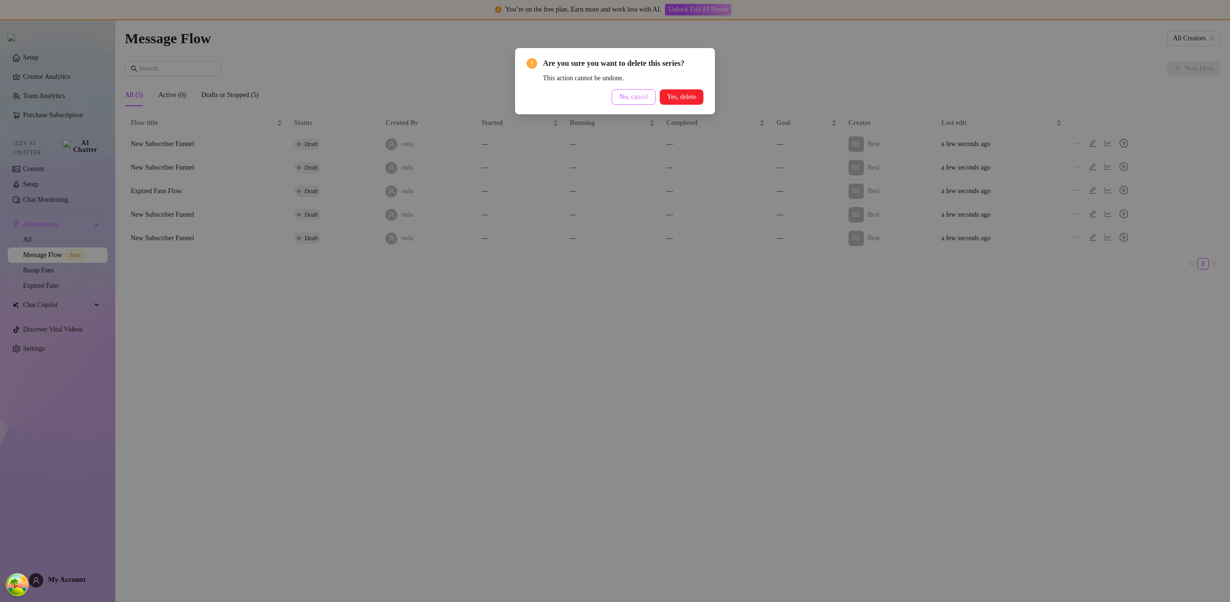
click at [624, 101] on button "No, cancel" at bounding box center [634, 96] width 44 height 15
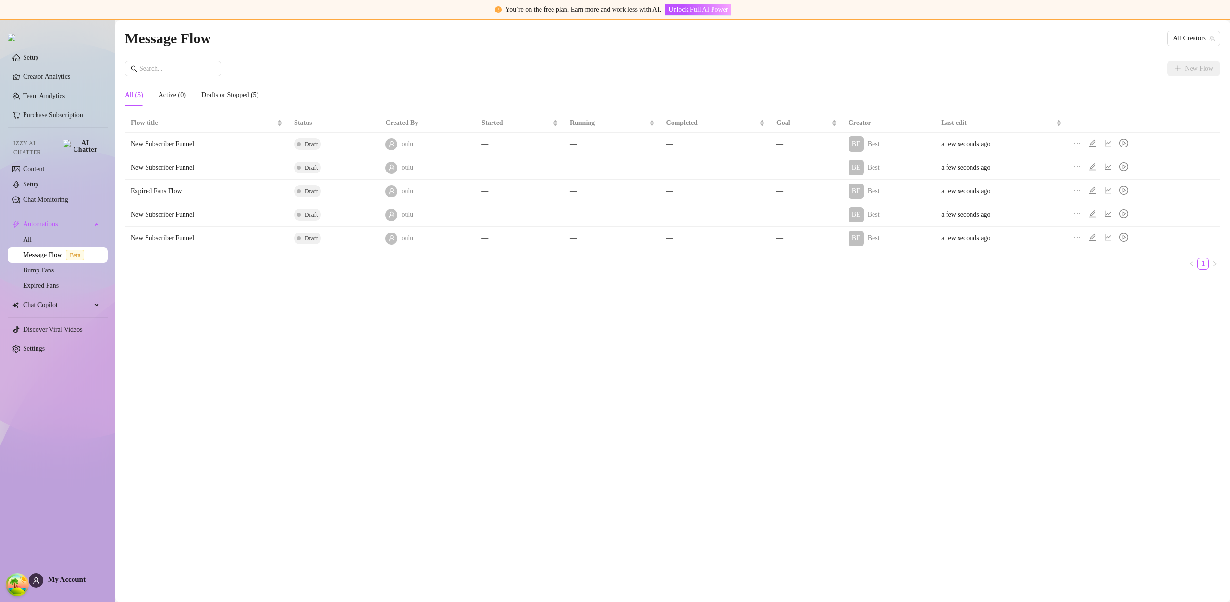
click at [1081, 240] on icon "ellipsis" at bounding box center [1078, 238] width 8 height 8
click at [1105, 284] on span "Delete" at bounding box center [1129, 284] width 65 height 11
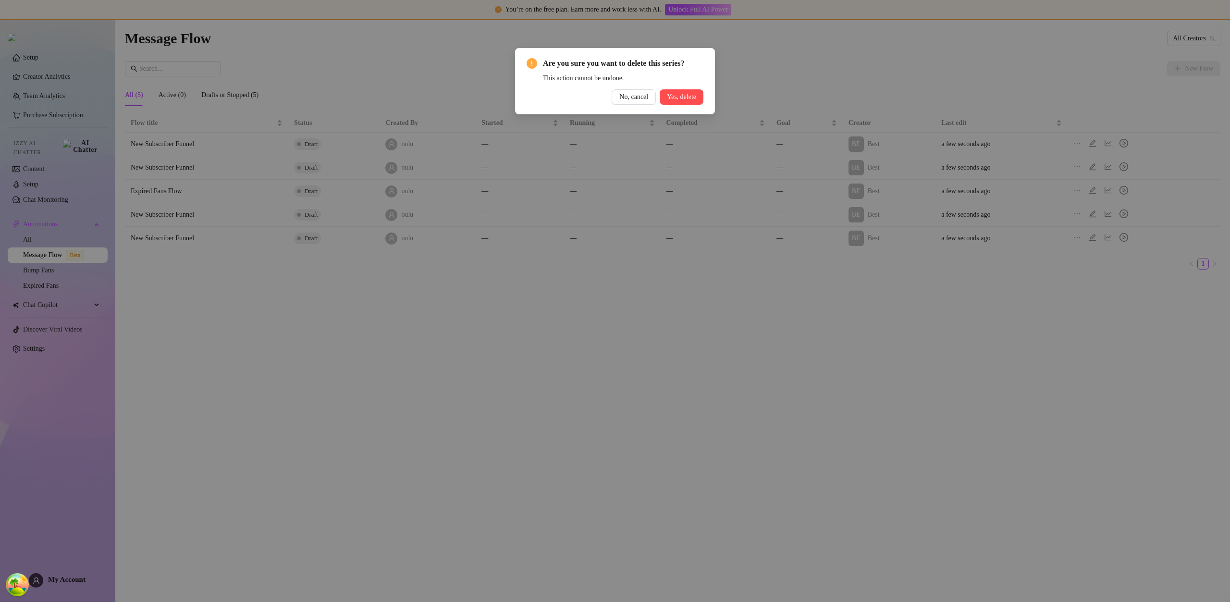
click at [682, 90] on button "Yes, delete" at bounding box center [682, 96] width 44 height 15
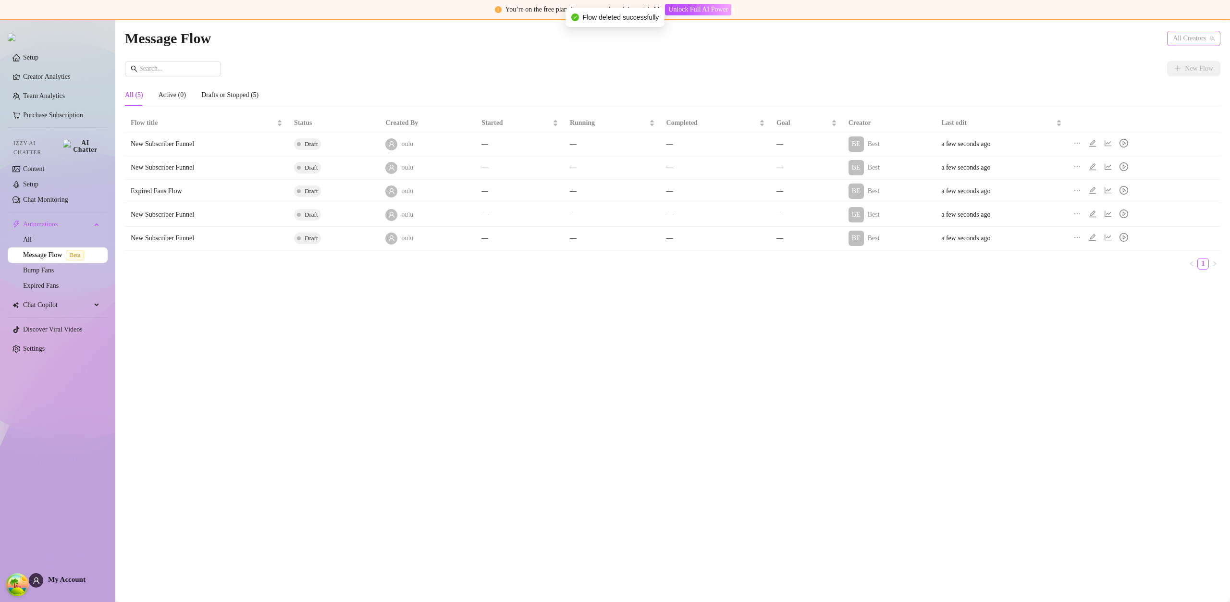
click at [1190, 38] on span "All Creators" at bounding box center [1194, 38] width 42 height 14
click at [1167, 74] on span "( u21892667nice )" at bounding box center [1190, 73] width 46 height 11
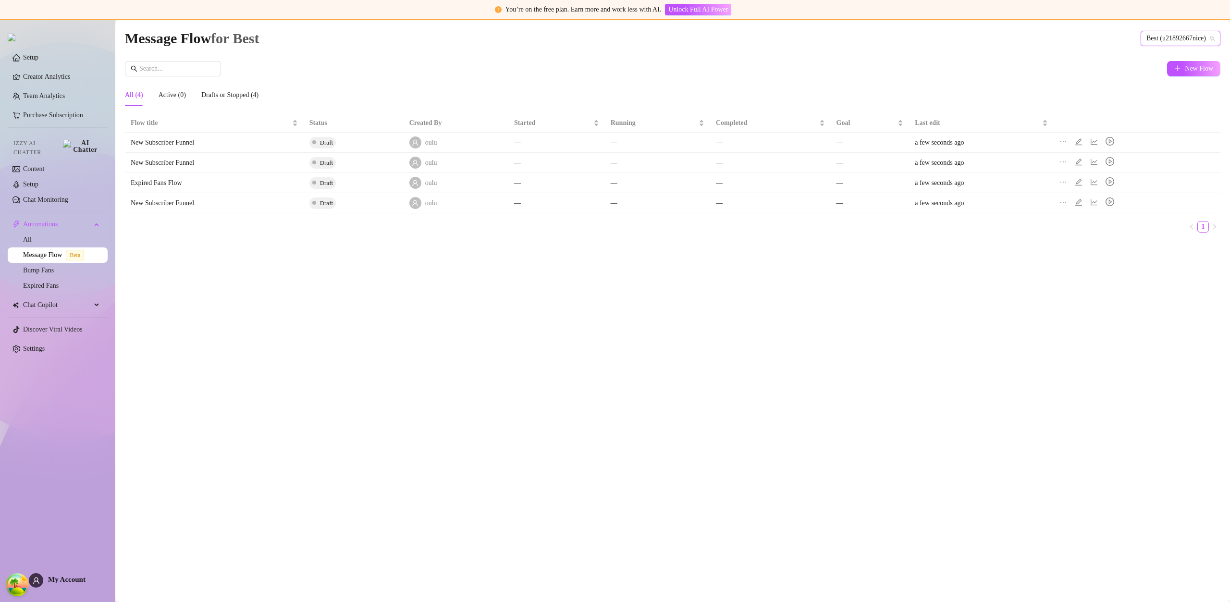
click at [1071, 204] on div at bounding box center [1066, 203] width 12 height 11
click at [1067, 204] on icon "ellipsis" at bounding box center [1064, 202] width 8 height 8
click at [1095, 247] on span "Delete" at bounding box center [1115, 249] width 65 height 11
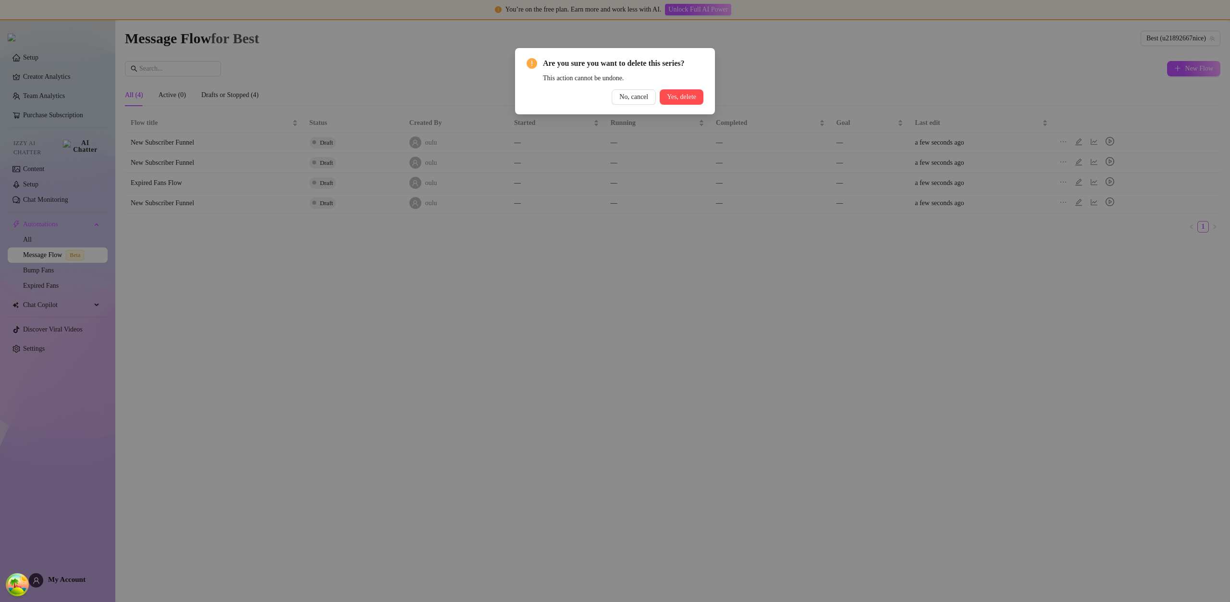
click at [684, 91] on button "Yes, delete" at bounding box center [682, 96] width 44 height 15
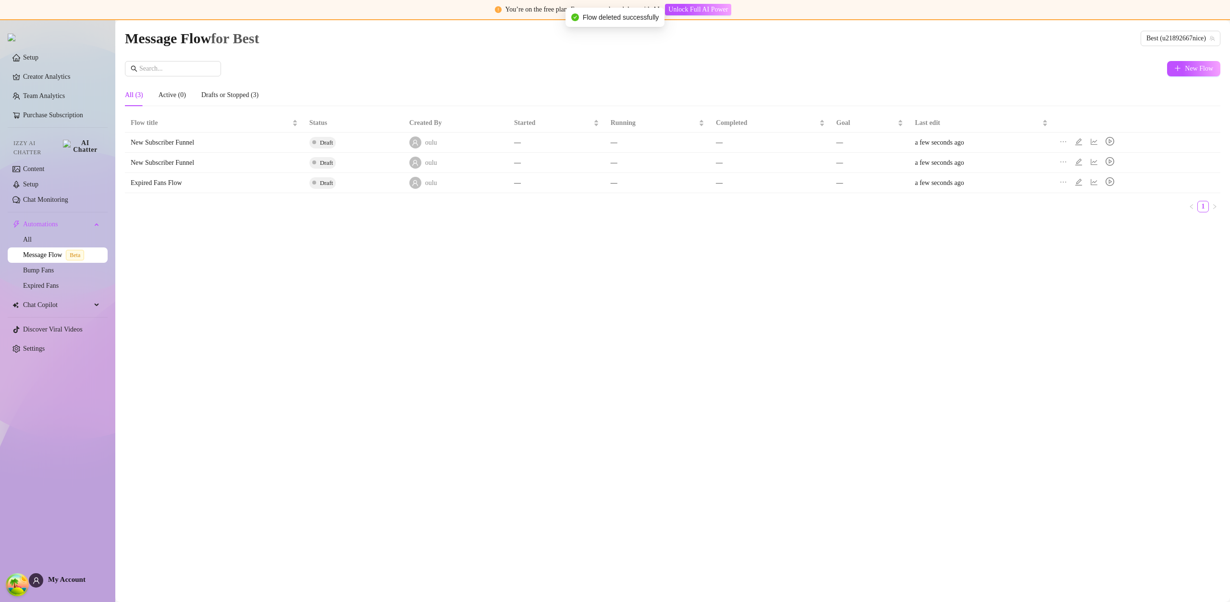
click at [1067, 183] on icon "ellipsis" at bounding box center [1064, 182] width 8 height 8
click at [1093, 228] on span "Delete" at bounding box center [1115, 228] width 65 height 11
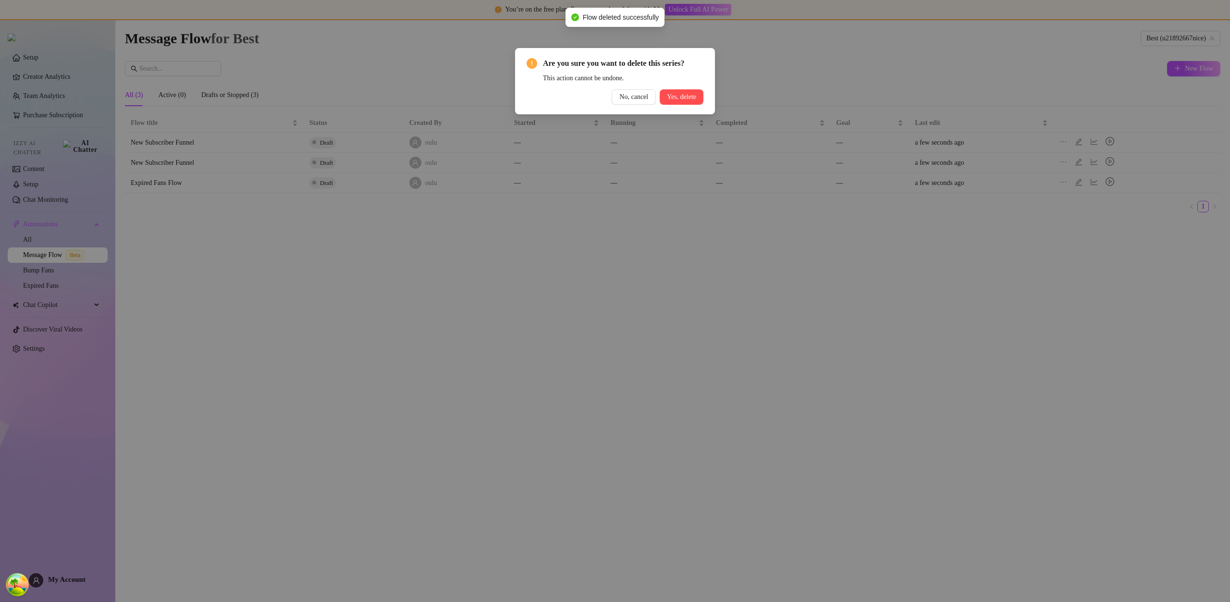
click at [694, 100] on span "Yes, delete" at bounding box center [681, 97] width 29 height 8
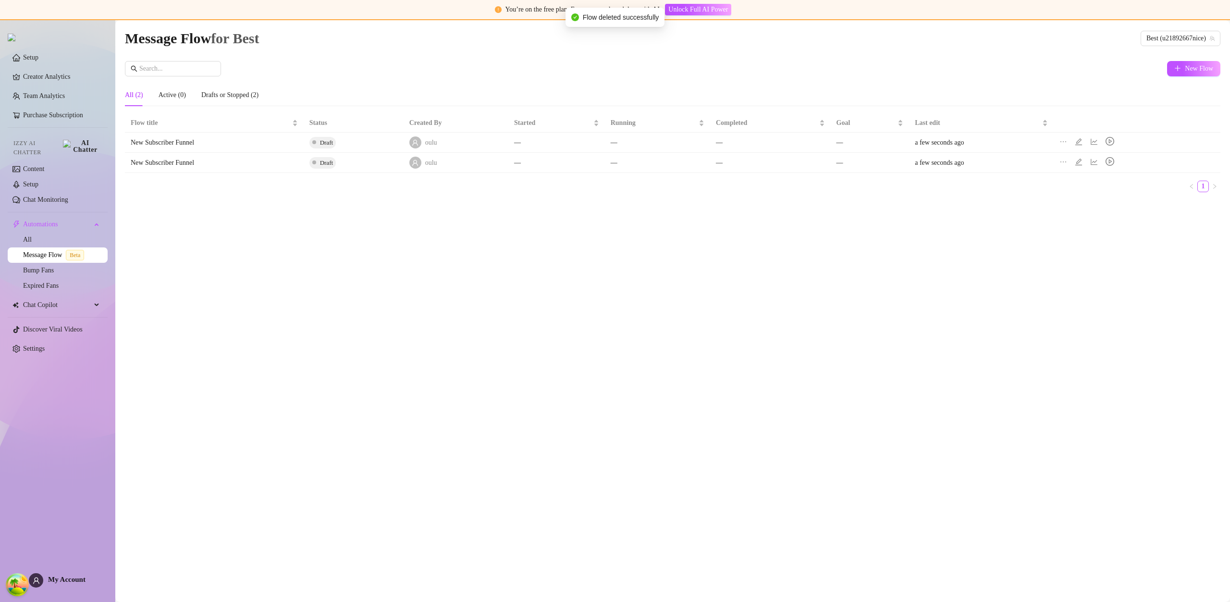
click at [1071, 162] on div at bounding box center [1066, 163] width 12 height 11
click at [1067, 163] on icon "ellipsis" at bounding box center [1064, 162] width 8 height 8
click at [1098, 207] on span "Delete" at bounding box center [1115, 208] width 65 height 11
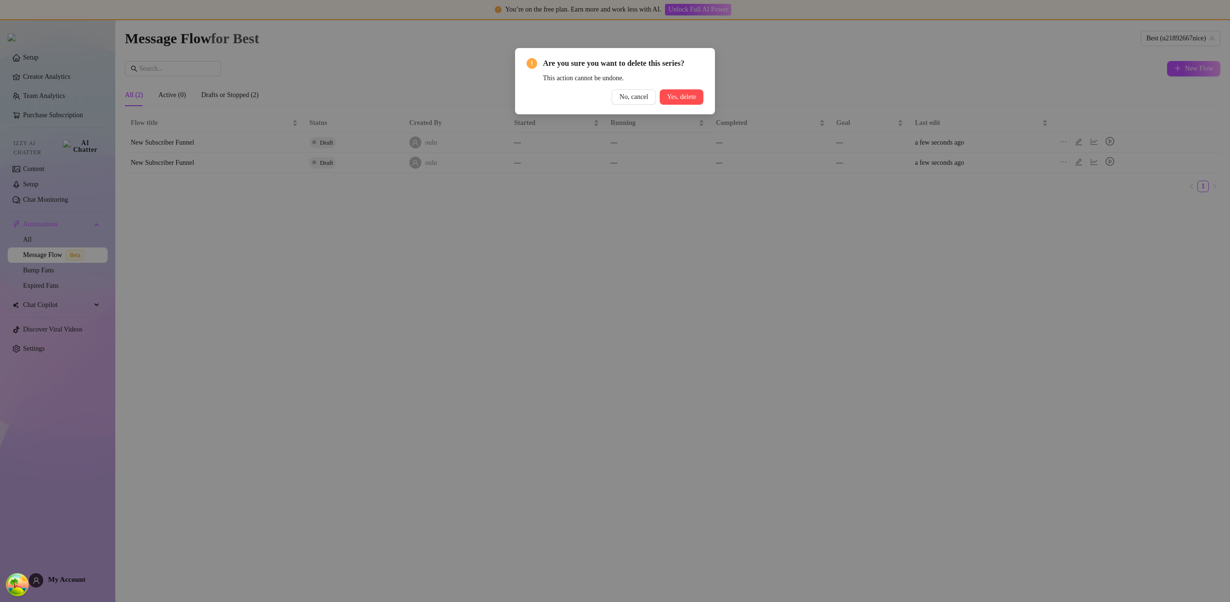
click at [698, 101] on button "Yes, delete" at bounding box center [682, 96] width 44 height 15
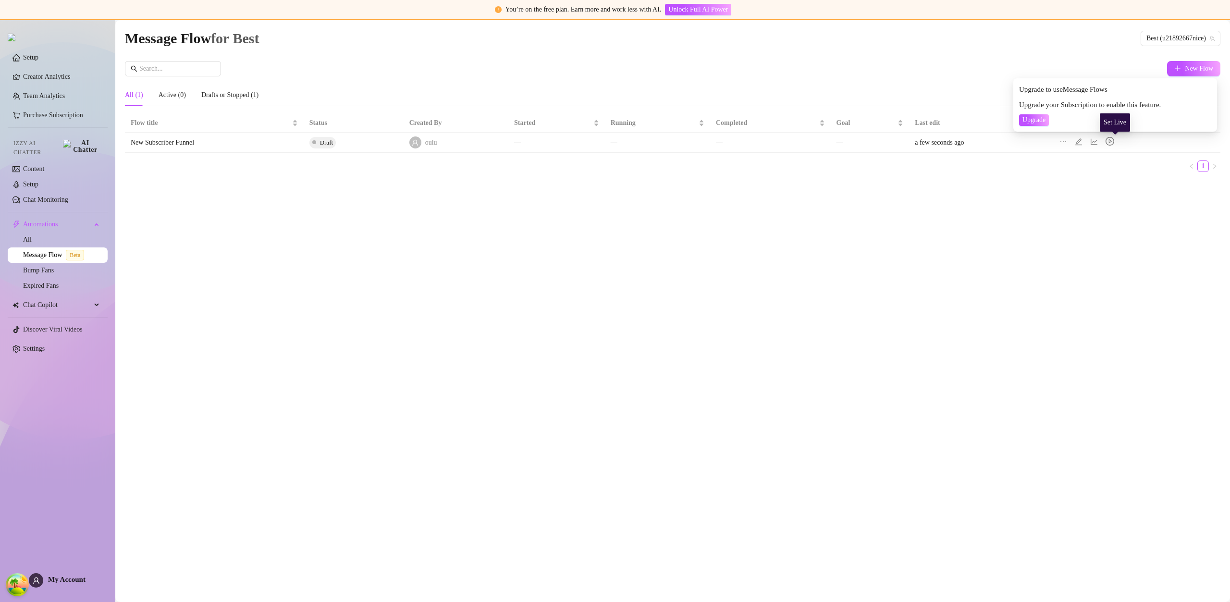
click at [1114, 143] on icon "play-circle" at bounding box center [1110, 141] width 9 height 9
click at [1114, 142] on icon "play-circle" at bounding box center [1110, 141] width 9 height 9
click at [1112, 142] on icon "play-circle" at bounding box center [1110, 141] width 3 height 4
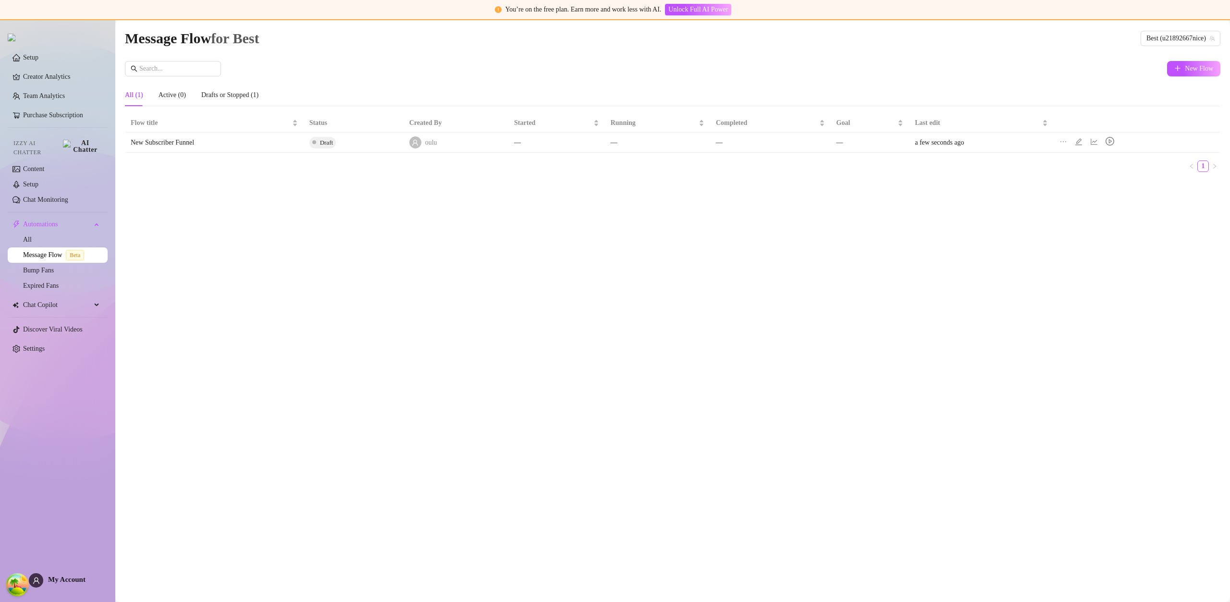
click at [1079, 143] on div at bounding box center [1089, 142] width 59 height 11
click at [1082, 143] on icon "edit" at bounding box center [1078, 141] width 7 height 7
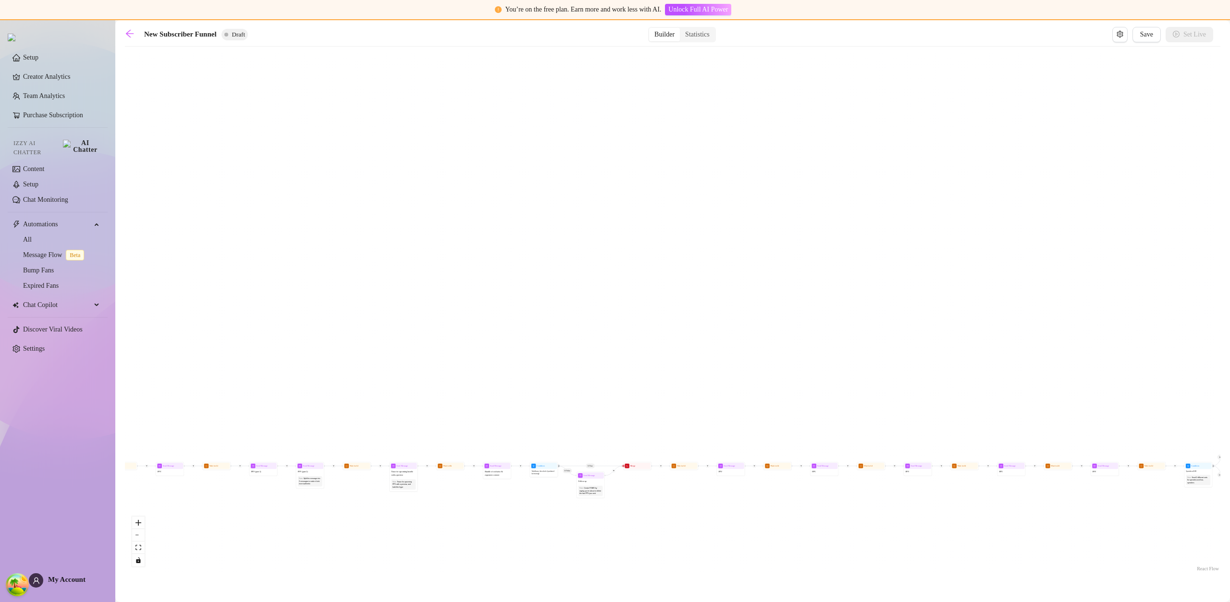
click at [1068, 111] on div "If True If True If True If False If False If False If True If False Merge Merge…" at bounding box center [673, 312] width 1096 height 522
click at [1070, 111] on div "If True If True If True If False If False If False If True If False Merge Merge…" at bounding box center [673, 312] width 1096 height 522
click at [1149, 35] on span "Save" at bounding box center [1146, 35] width 13 height 8
click at [1146, 35] on span "Save" at bounding box center [1146, 35] width 13 height 8
click at [124, 33] on main "New Subscriber Funnel Draft Builder Statistics Save Set Live If True If True If…" at bounding box center [672, 311] width 1115 height 582
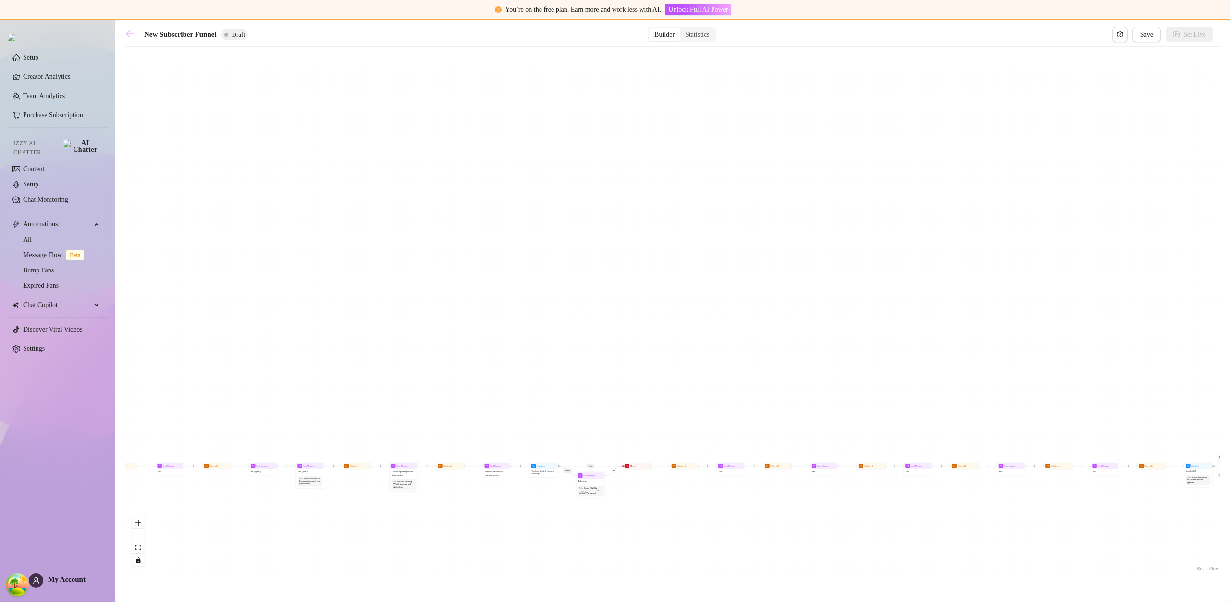
click at [130, 35] on icon "arrow-left" at bounding box center [130, 34] width 10 height 10
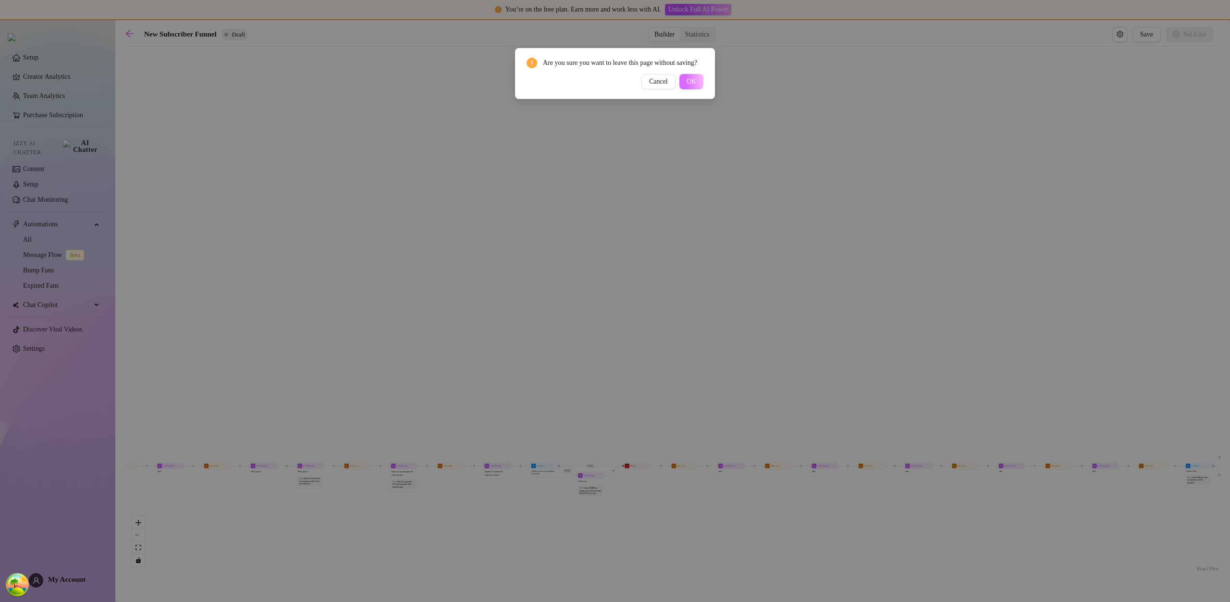
click at [695, 86] on span "OK" at bounding box center [692, 82] width 10 height 8
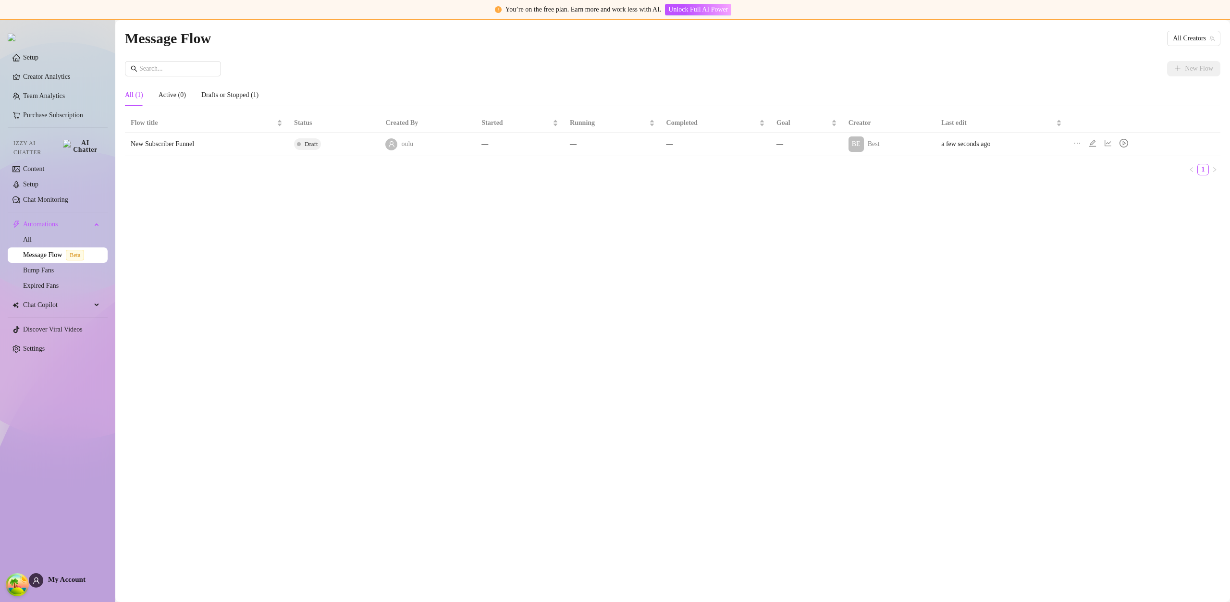
click at [1128, 140] on icon "play-circle" at bounding box center [1124, 143] width 9 height 9
click at [1128, 141] on icon "play-circle" at bounding box center [1124, 143] width 9 height 9
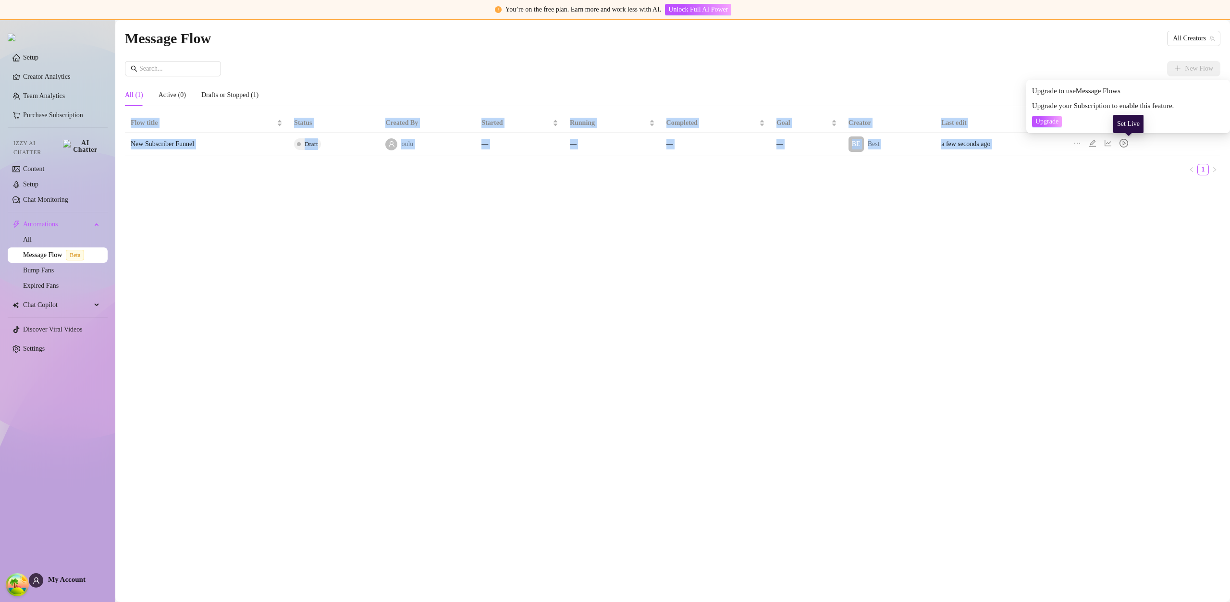
click at [1128, 141] on icon "play-circle" at bounding box center [1124, 143] width 9 height 9
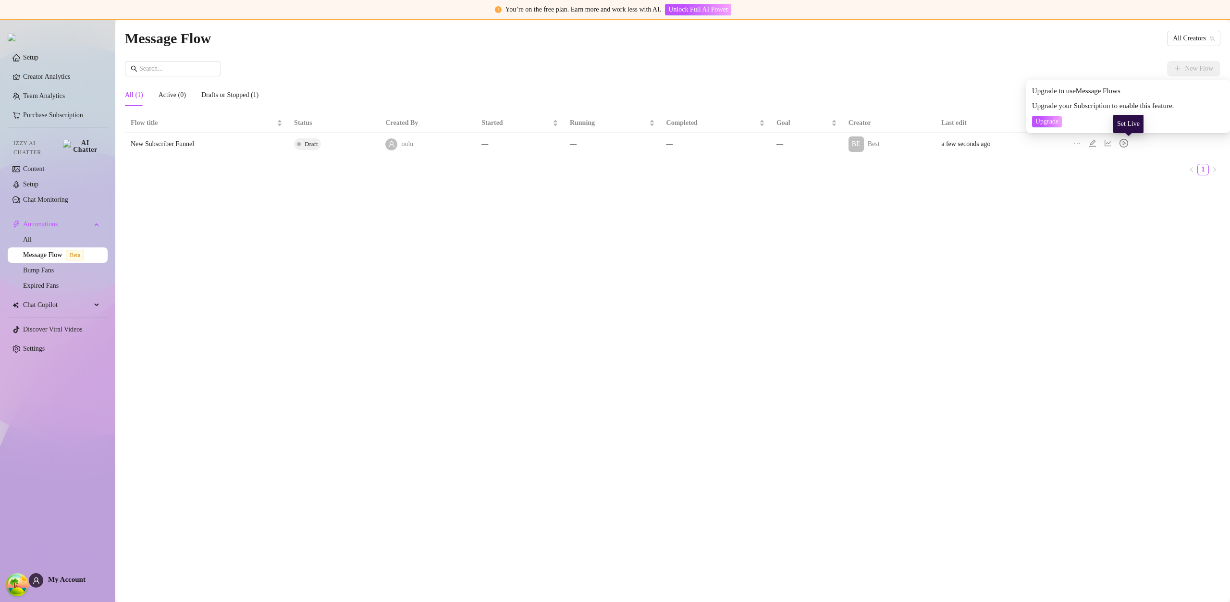
click at [1127, 142] on icon "play-circle" at bounding box center [1124, 143] width 9 height 9
click at [1098, 168] on ul "1" at bounding box center [673, 170] width 1096 height 12
click at [1096, 140] on icon "edit" at bounding box center [1093, 143] width 8 height 8
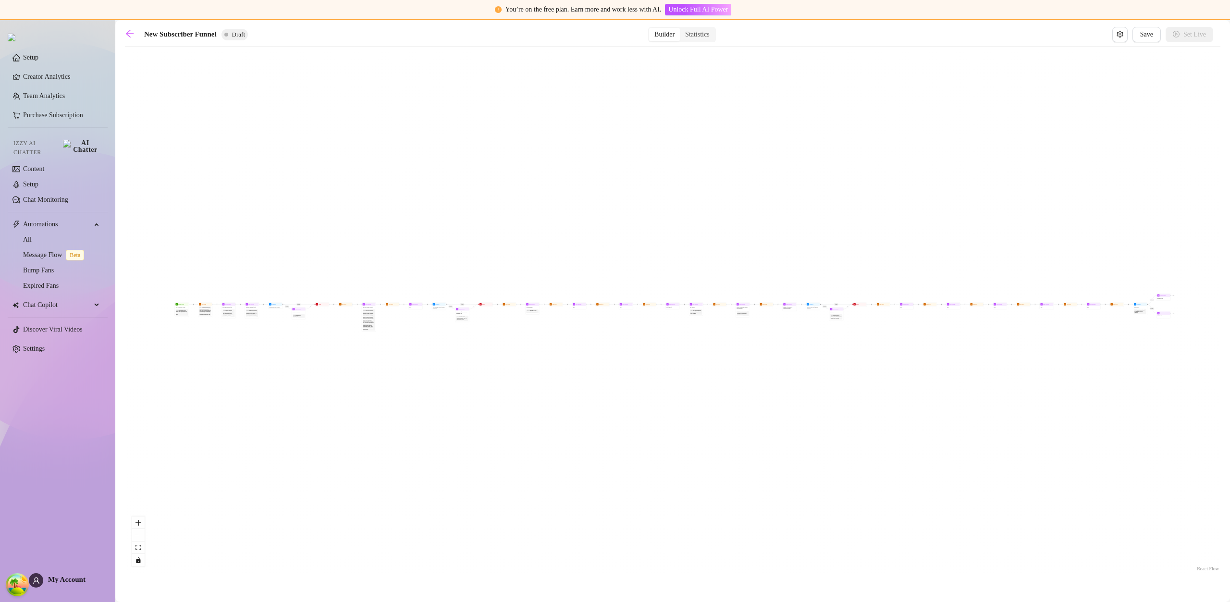
click at [124, 34] on main "New Subscriber Funnel Draft Builder Statistics Save Set Live If True If True If…" at bounding box center [672, 311] width 1115 height 582
click at [130, 31] on icon "arrow-left" at bounding box center [130, 34] width 10 height 10
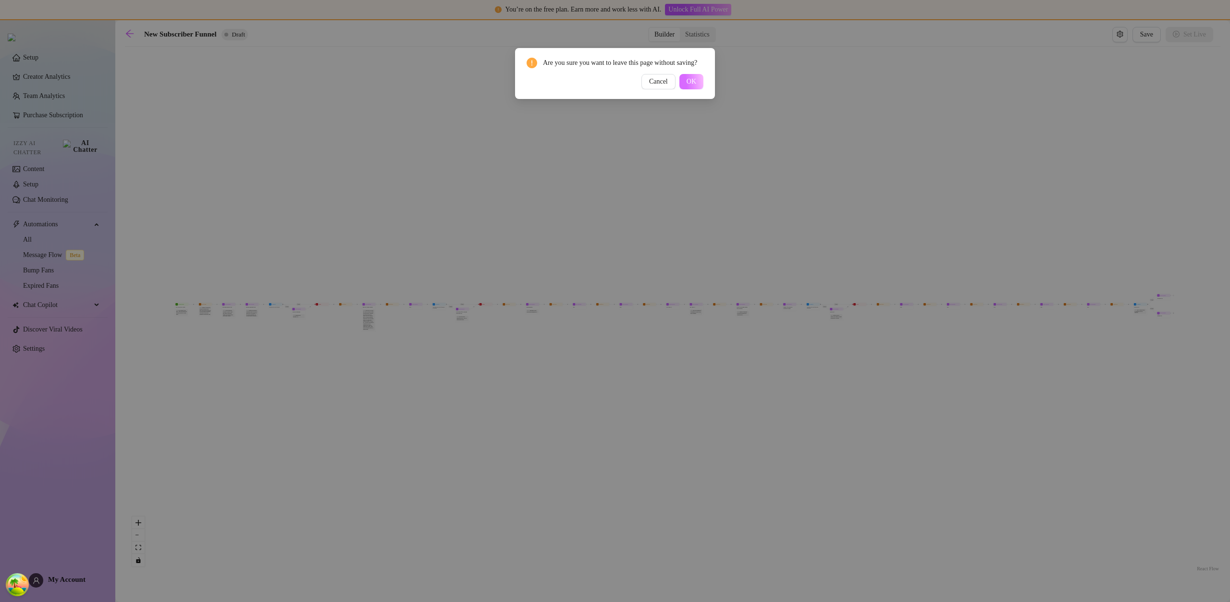
click at [689, 86] on span "OK" at bounding box center [692, 82] width 10 height 8
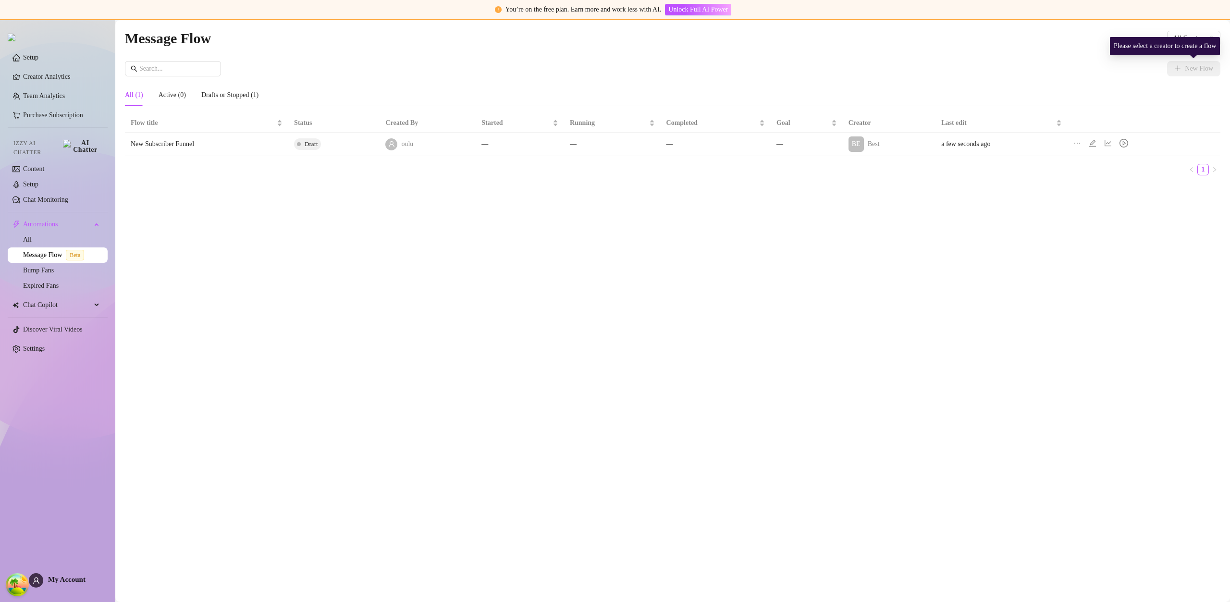
click at [1190, 37] on div "Please select a creator to create a flow" at bounding box center [1165, 46] width 110 height 18
click at [1019, 52] on div "Message Flow All Creators New Flow All (1) Active (0) Drafts or Stopped (1) Flo…" at bounding box center [673, 300] width 1096 height 546
click at [1180, 43] on span "All Creators" at bounding box center [1194, 38] width 42 height 14
click at [1174, 73] on span "( u21892667nice )" at bounding box center [1190, 73] width 46 height 11
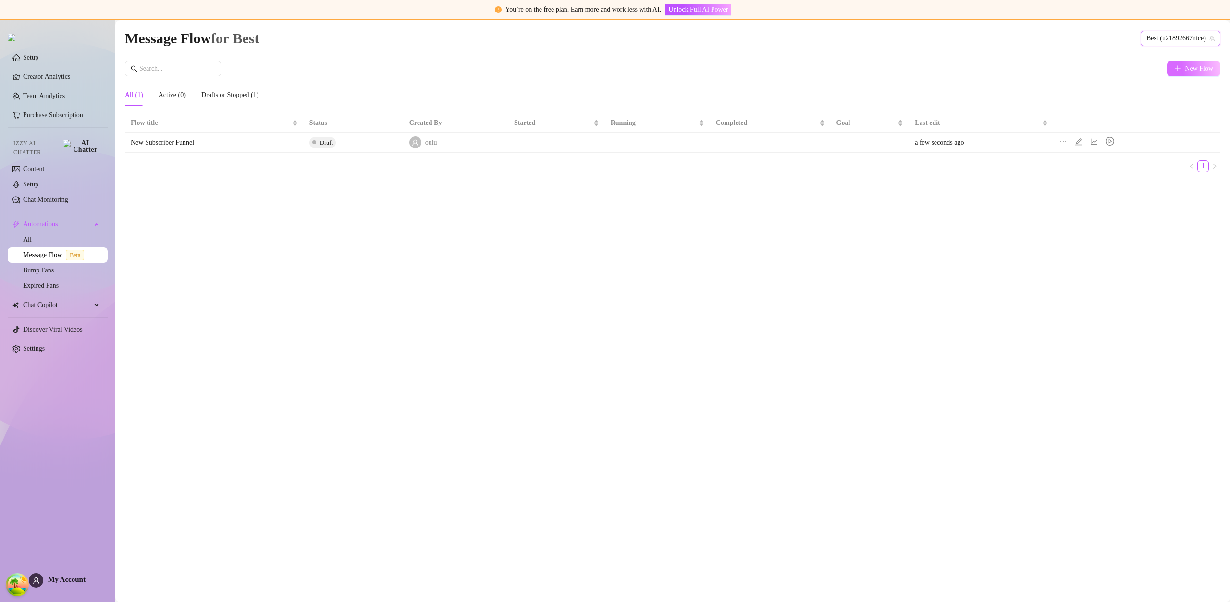
click at [1190, 66] on span "New Flow" at bounding box center [1199, 69] width 28 height 8
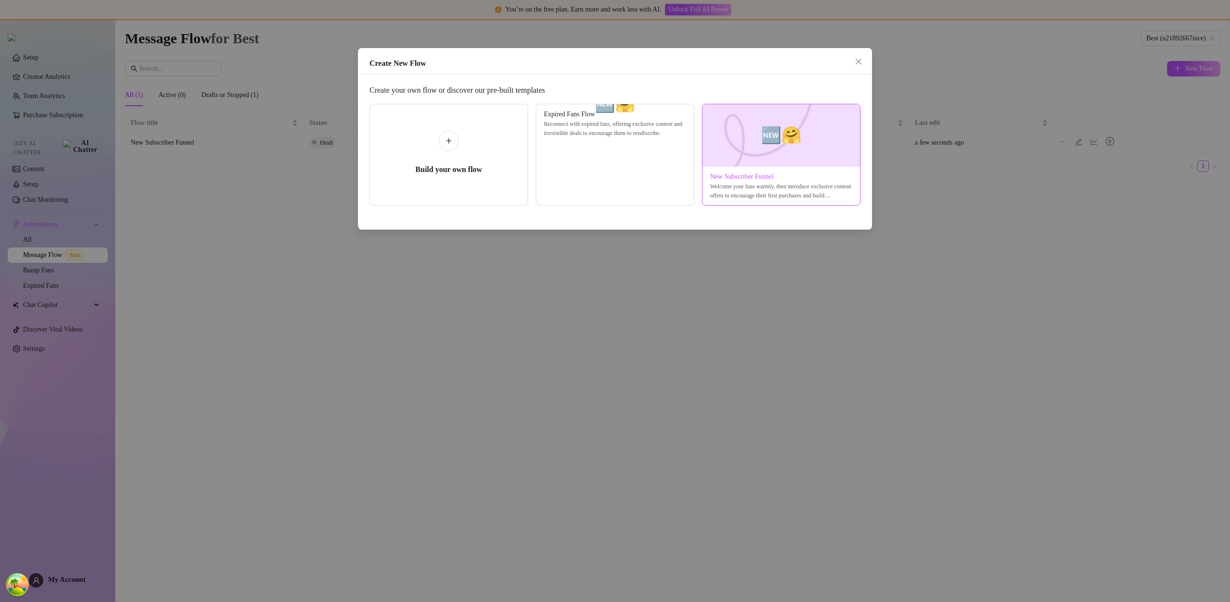
click at [821, 129] on img at bounding box center [781, 135] width 159 height 62
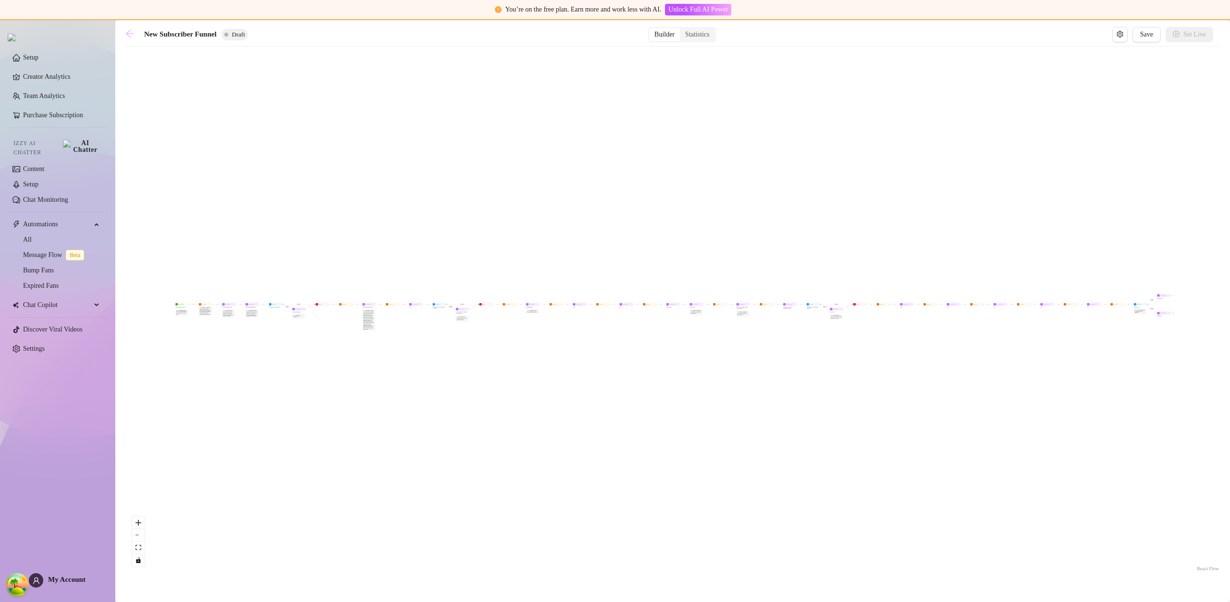
click at [132, 31] on icon "arrow-left" at bounding box center [130, 34] width 10 height 10
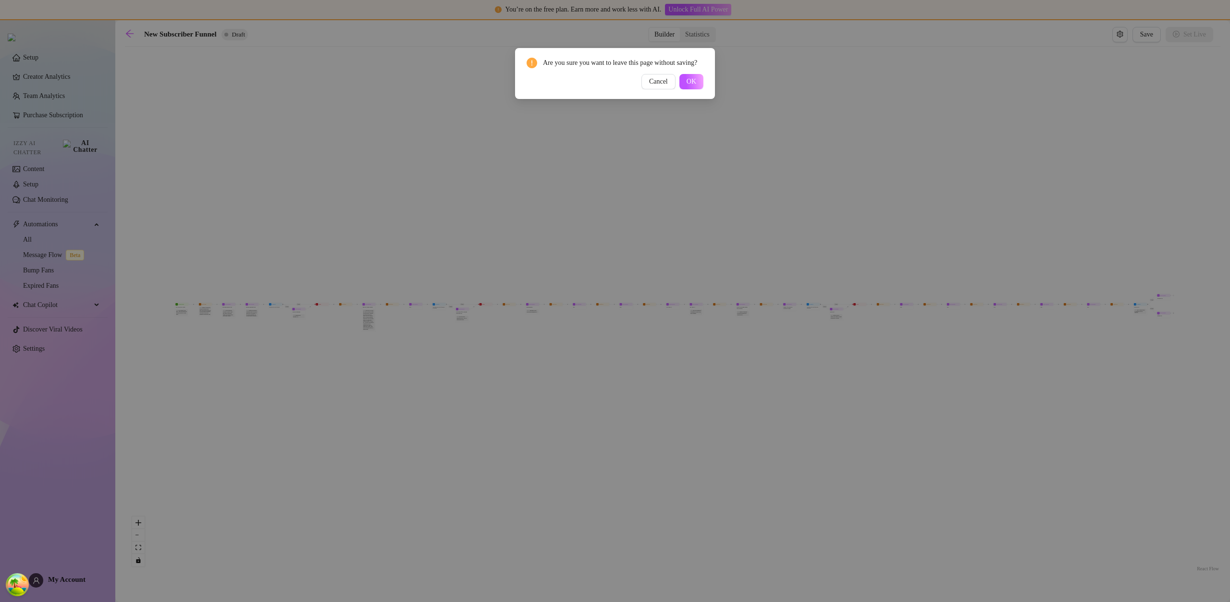
drag, startPoint x: 700, startPoint y: 87, endPoint x: 711, endPoint y: 94, distance: 12.3
click at [700, 87] on button "OK" at bounding box center [692, 81] width 24 height 15
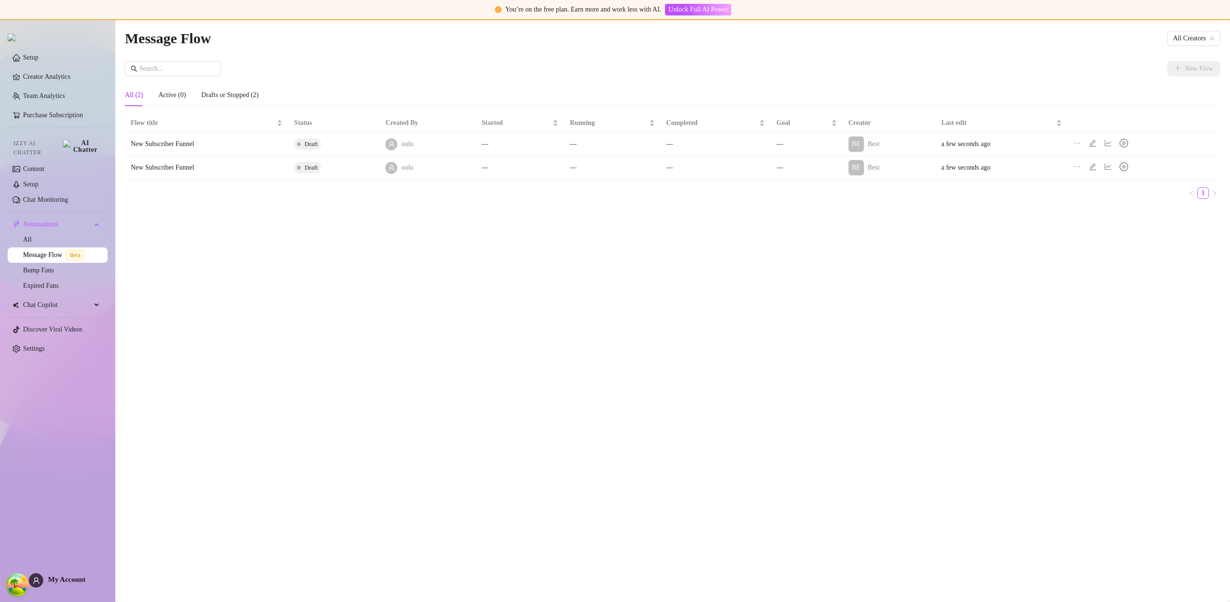
click at [1079, 166] on icon "ellipsis" at bounding box center [1078, 167] width 8 height 8
click at [1099, 213] on span "Delete" at bounding box center [1129, 213] width 65 height 11
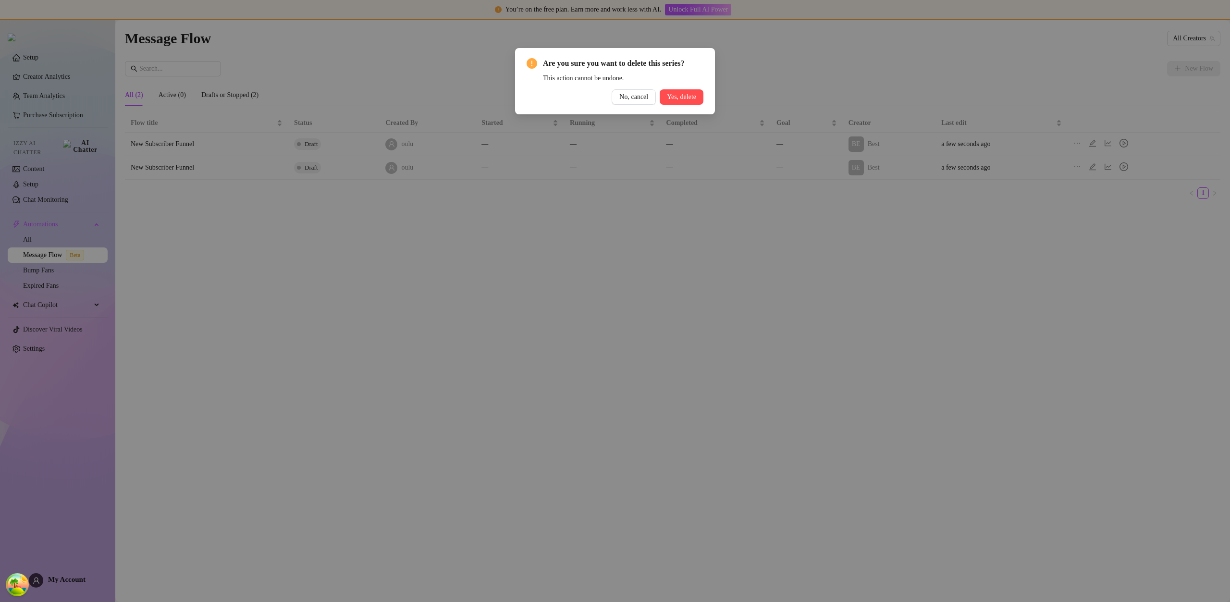
click at [698, 92] on button "Yes, delete" at bounding box center [682, 96] width 44 height 15
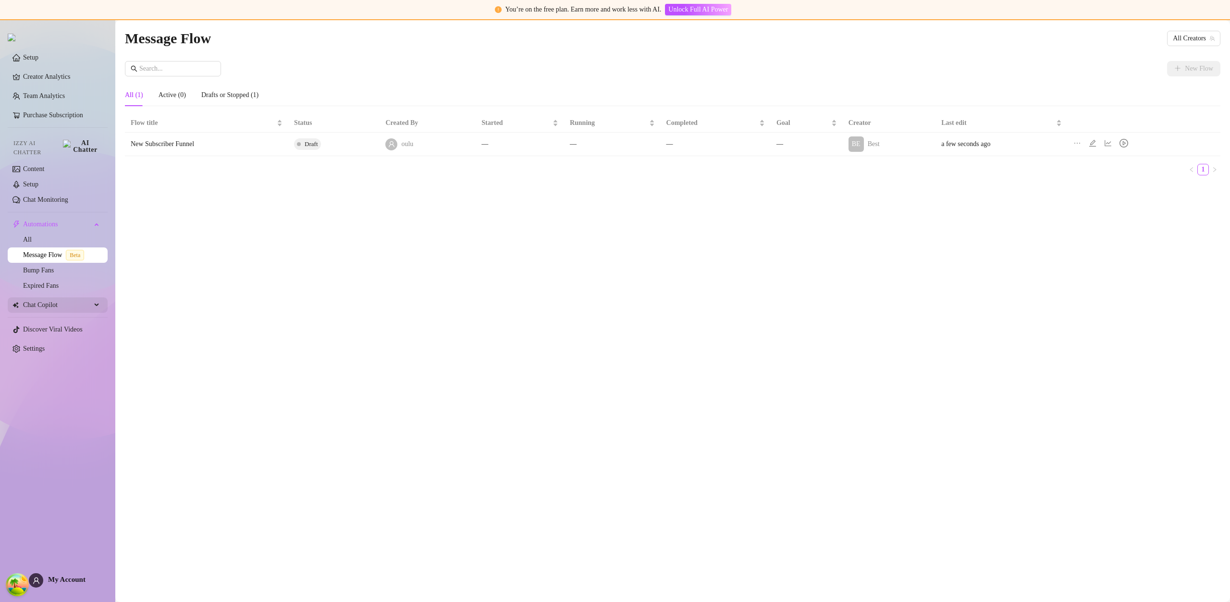
click at [91, 300] on div "Chat Copilot" at bounding box center [58, 304] width 100 height 15
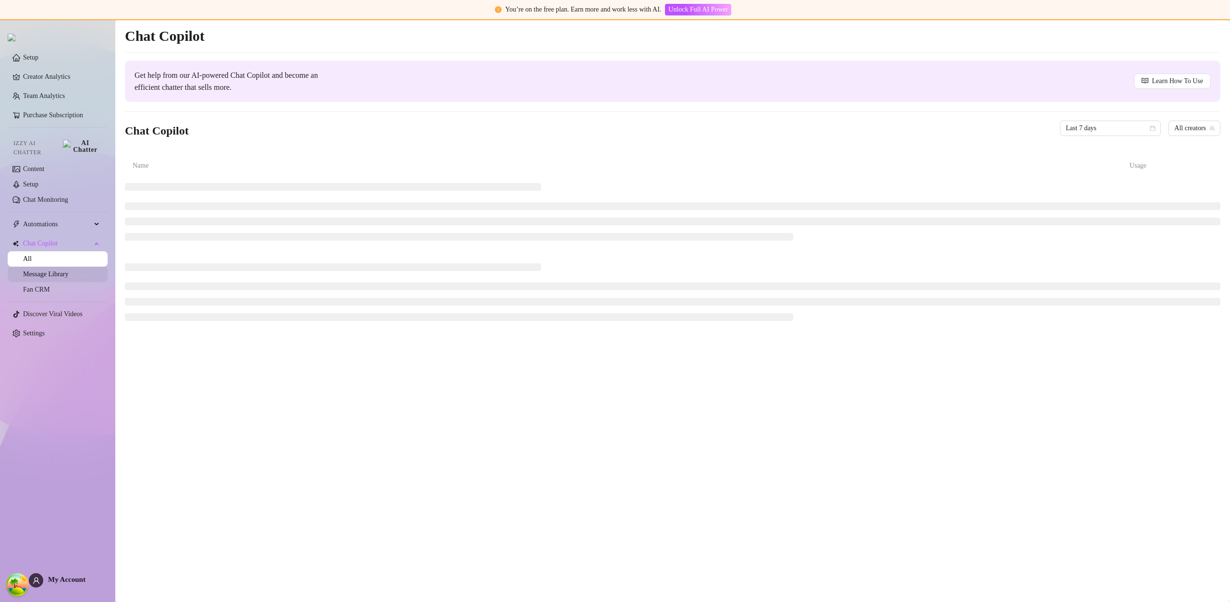
click at [68, 272] on link "Message Library" at bounding box center [45, 274] width 45 height 7
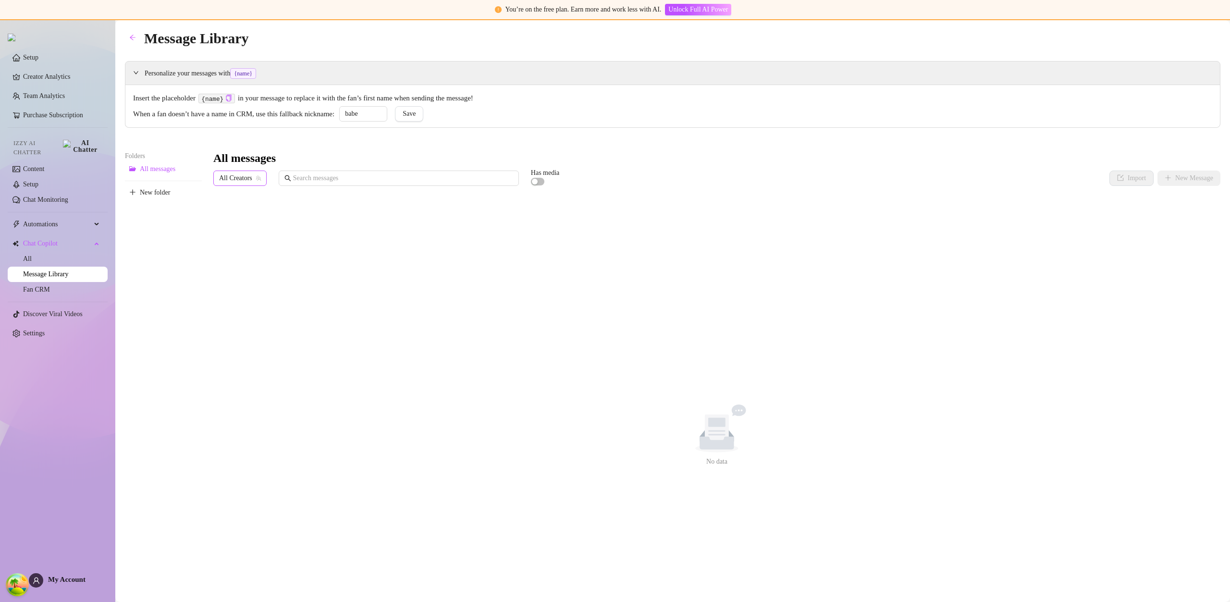
click at [251, 179] on span "All Creators" at bounding box center [240, 178] width 42 height 14
click at [257, 214] on span "( u21892667nice )" at bounding box center [275, 213] width 46 height 11
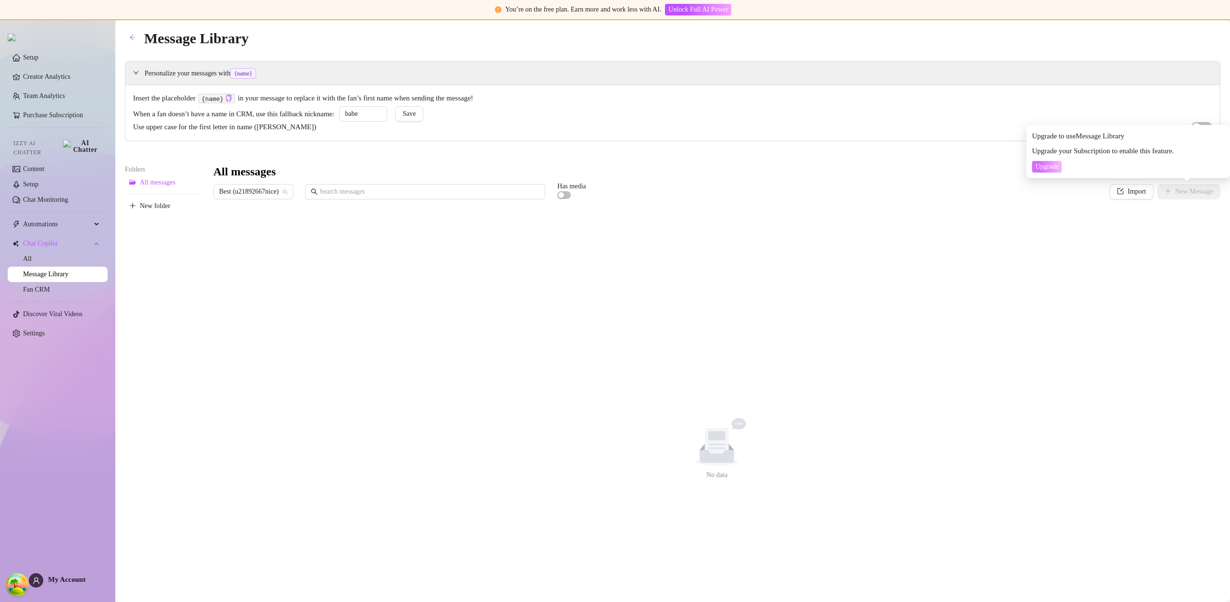
click at [1043, 171] on button "Upgrade" at bounding box center [1047, 167] width 30 height 12
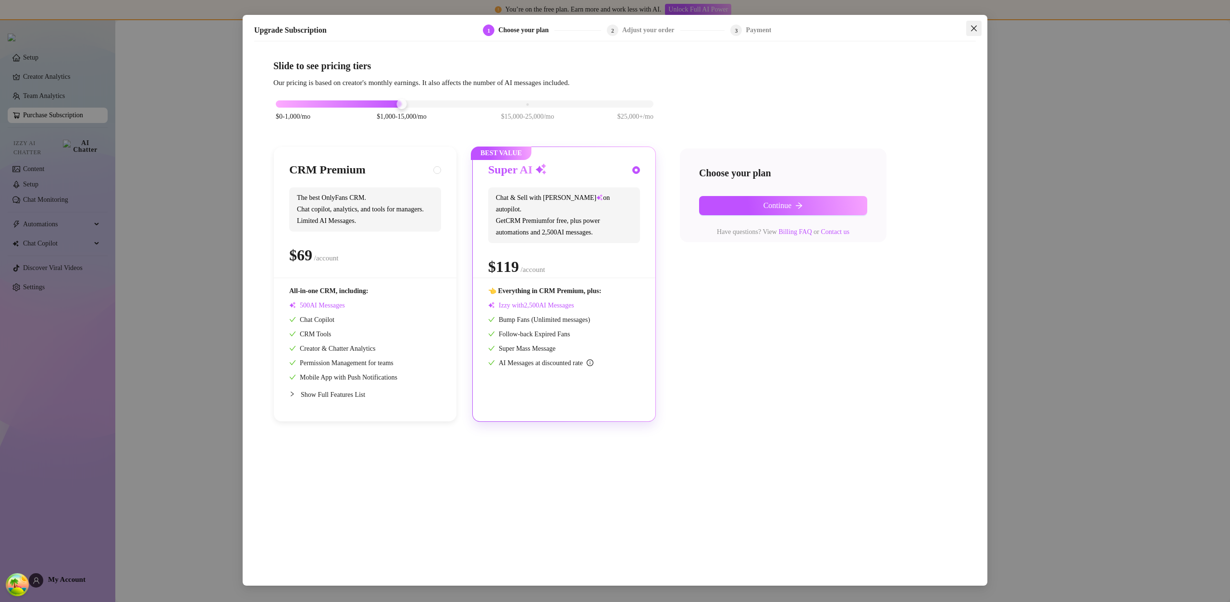
click at [976, 25] on icon "close" at bounding box center [974, 29] width 8 height 8
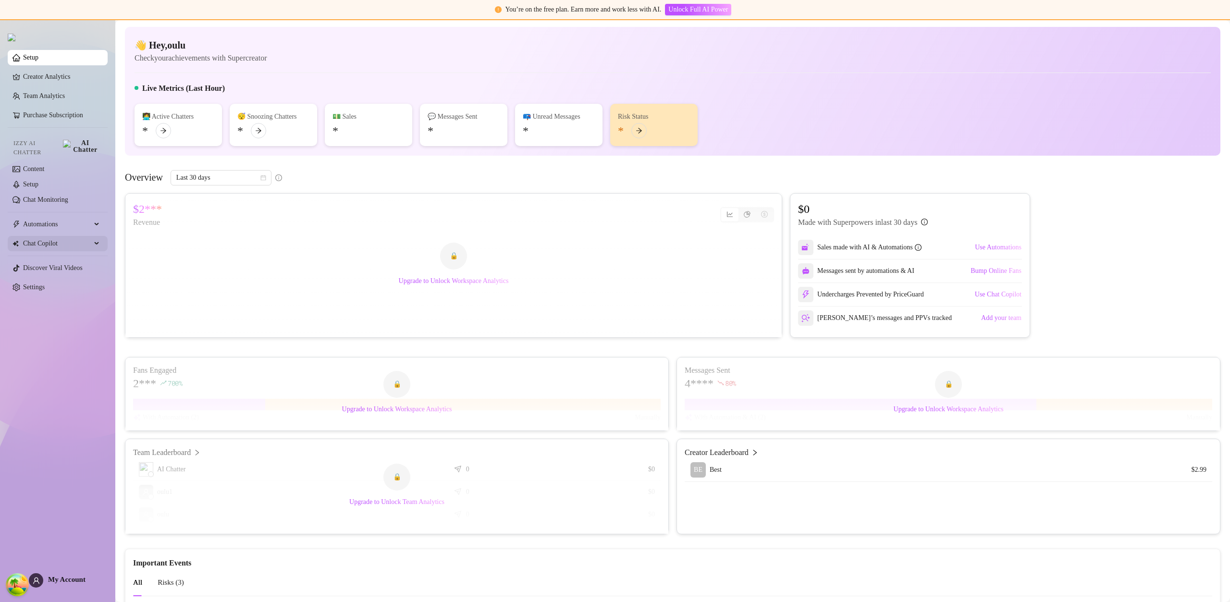
click at [58, 236] on span "Chat Copilot" at bounding box center [57, 243] width 68 height 15
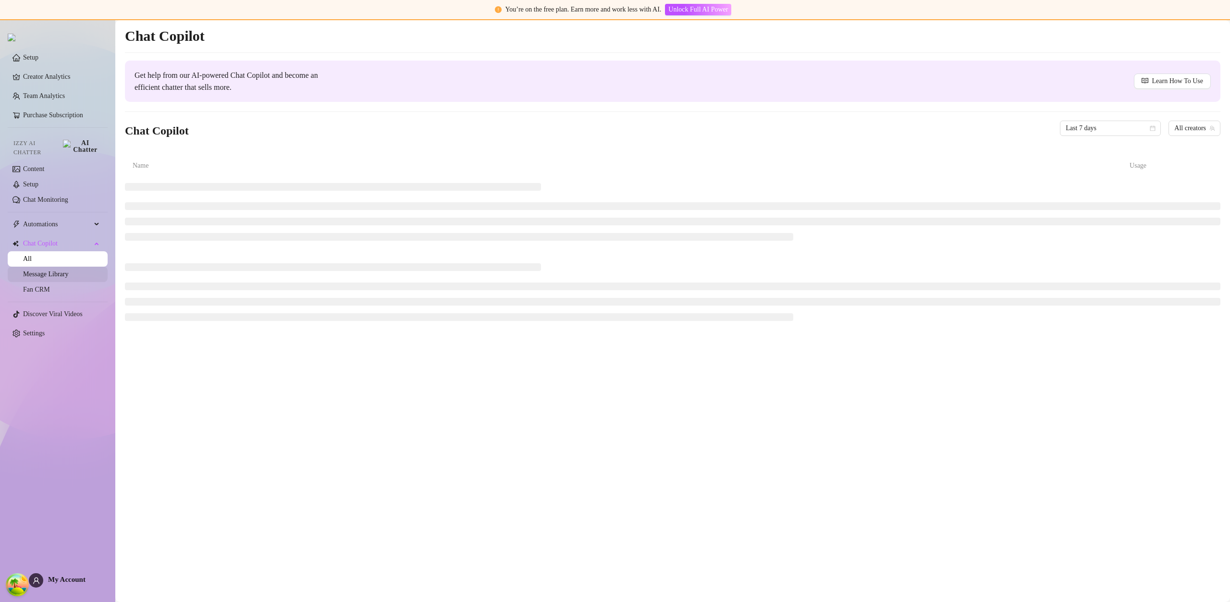
click at [68, 271] on link "Message Library" at bounding box center [45, 274] width 45 height 7
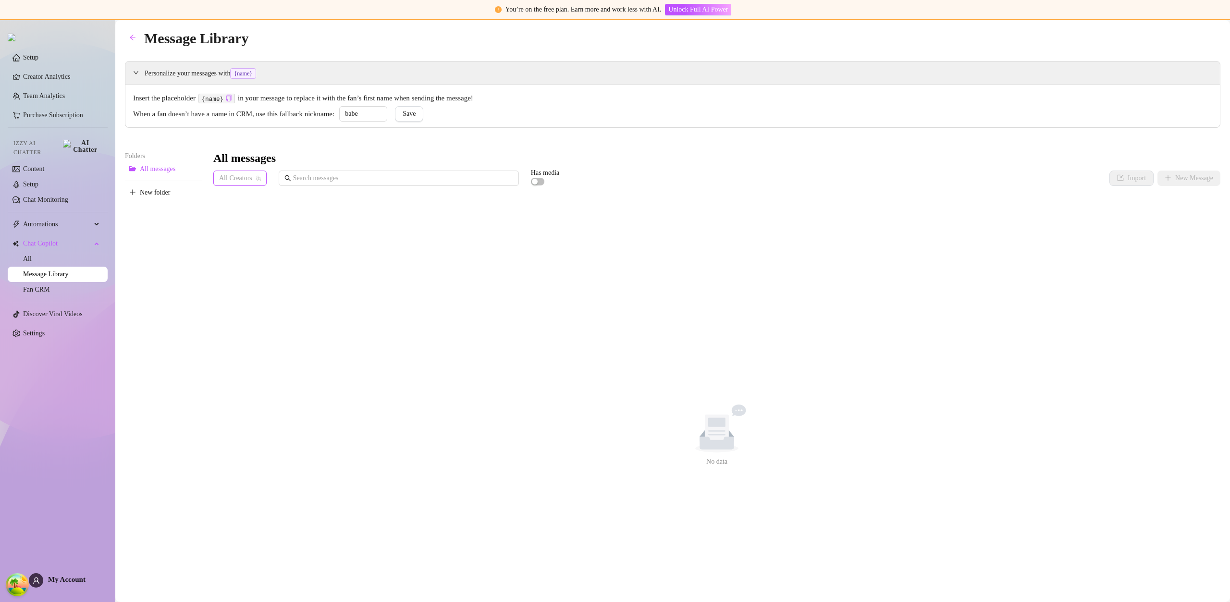
click at [252, 178] on span "All Creators" at bounding box center [240, 178] width 42 height 14
click at [259, 215] on span "( u21892667nice )" at bounding box center [275, 213] width 46 height 11
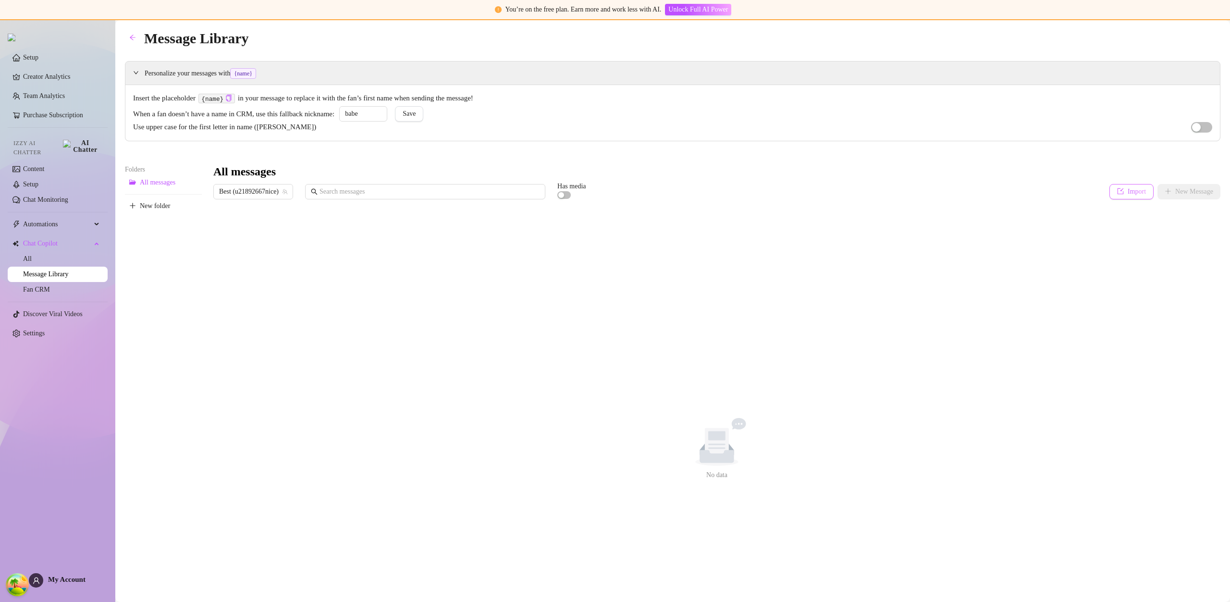
click at [1127, 198] on button "Import" at bounding box center [1132, 191] width 44 height 15
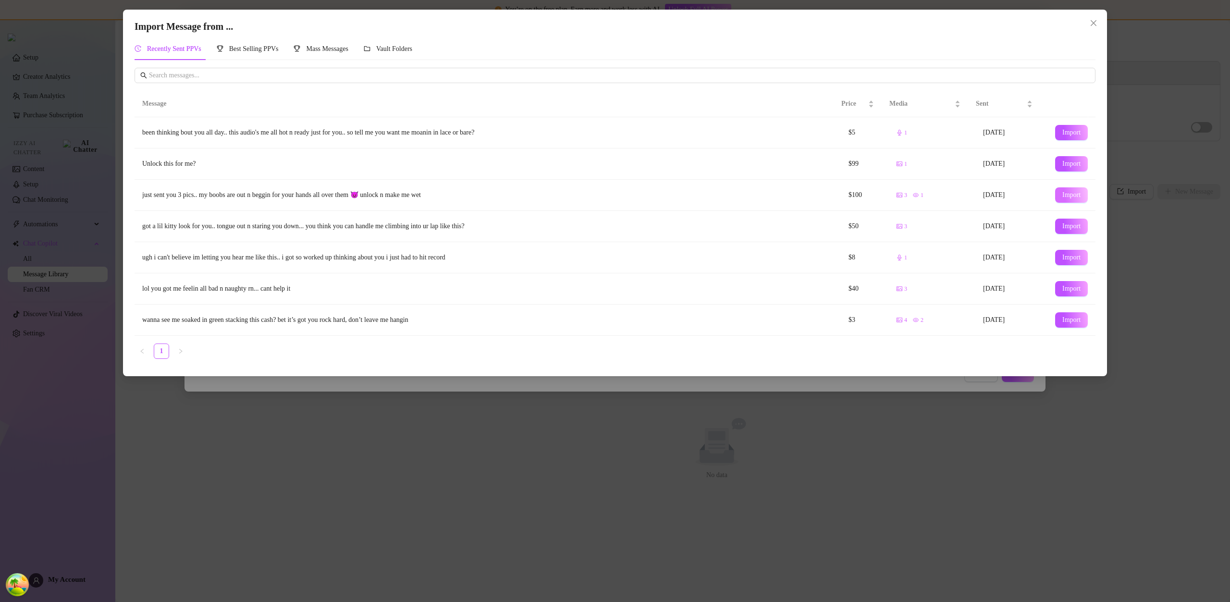
click at [1069, 189] on button "Import" at bounding box center [1071, 194] width 33 height 15
type textarea "just sent you 3 pics.. my boobs are out n beggin for your hands all over them 😈…"
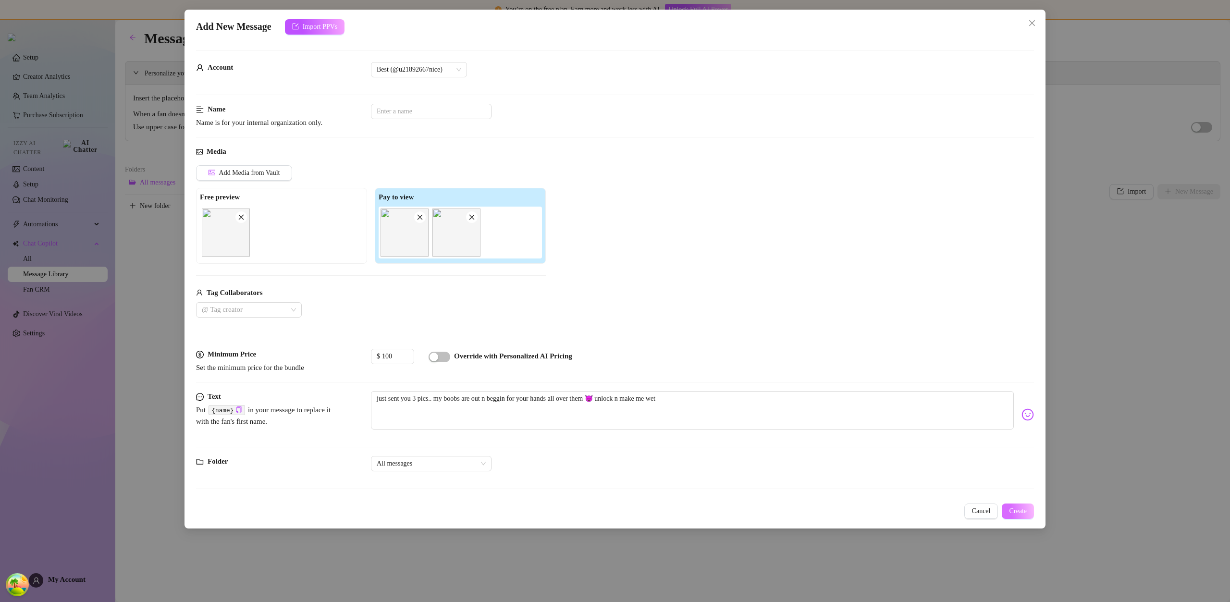
click at [1022, 510] on span "Create" at bounding box center [1018, 511] width 18 height 8
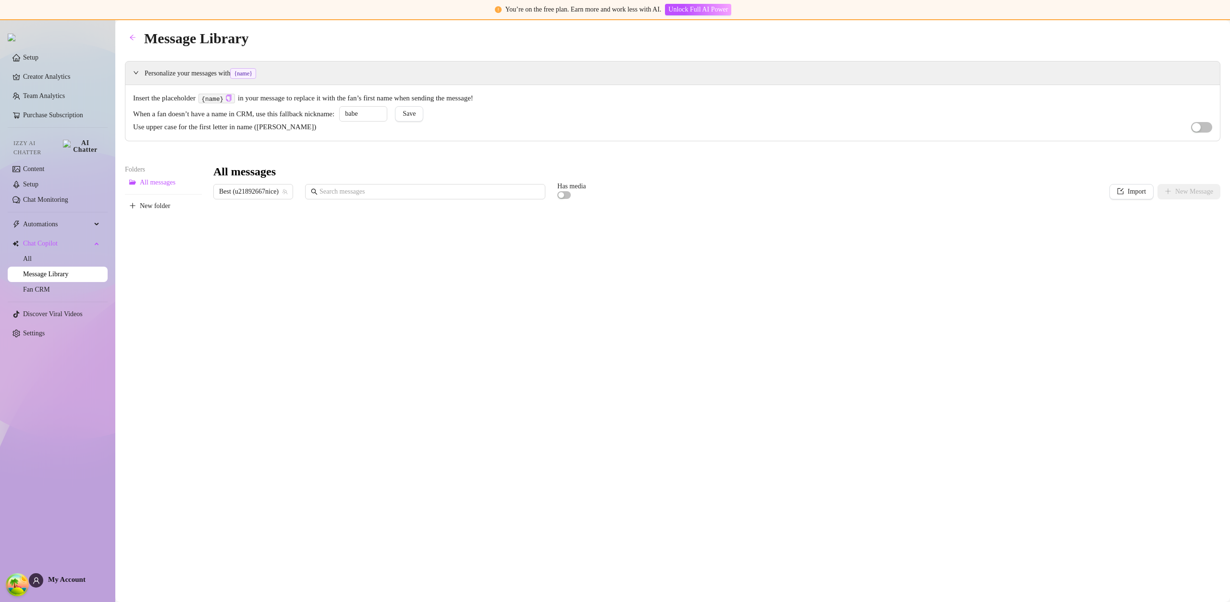
click at [222, 230] on div at bounding box center [716, 311] width 1007 height 214
click at [769, 570] on span "Delete" at bounding box center [760, 568] width 18 height 8
